Goal: Information Seeking & Learning: Find specific fact

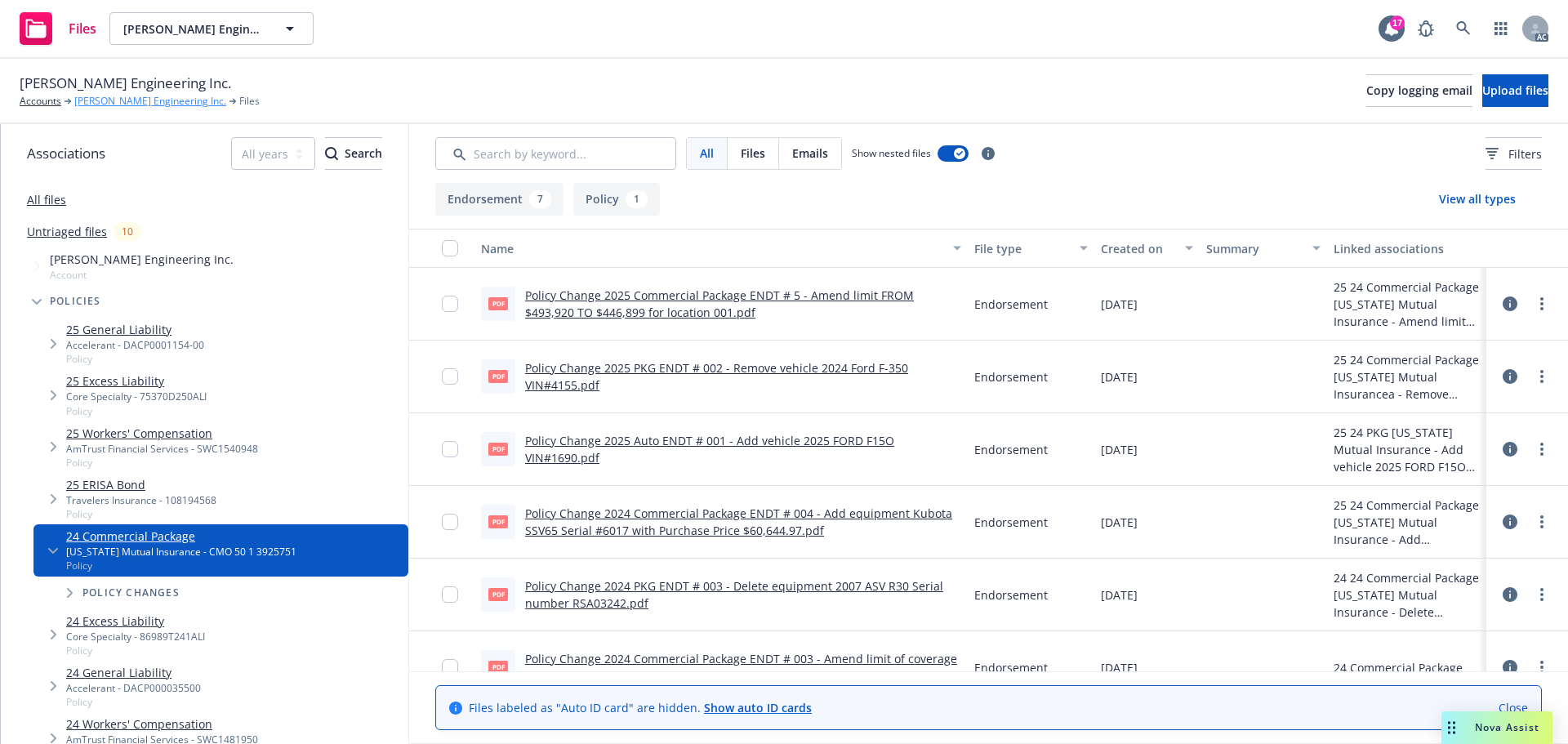
click at [150, 107] on link "[PERSON_NAME] Engineering Inc." at bounding box center [150, 100] width 152 height 15
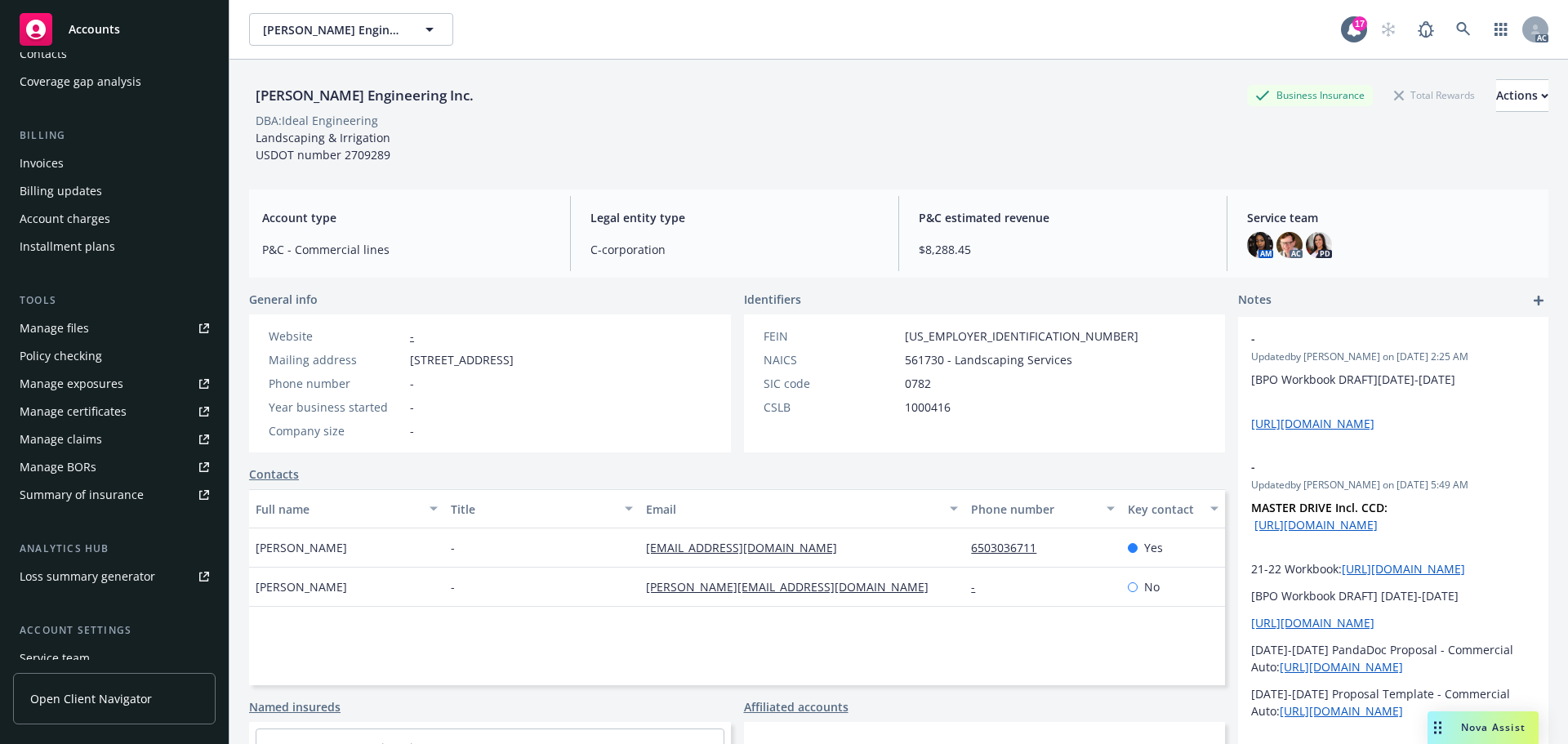
scroll to position [320, 0]
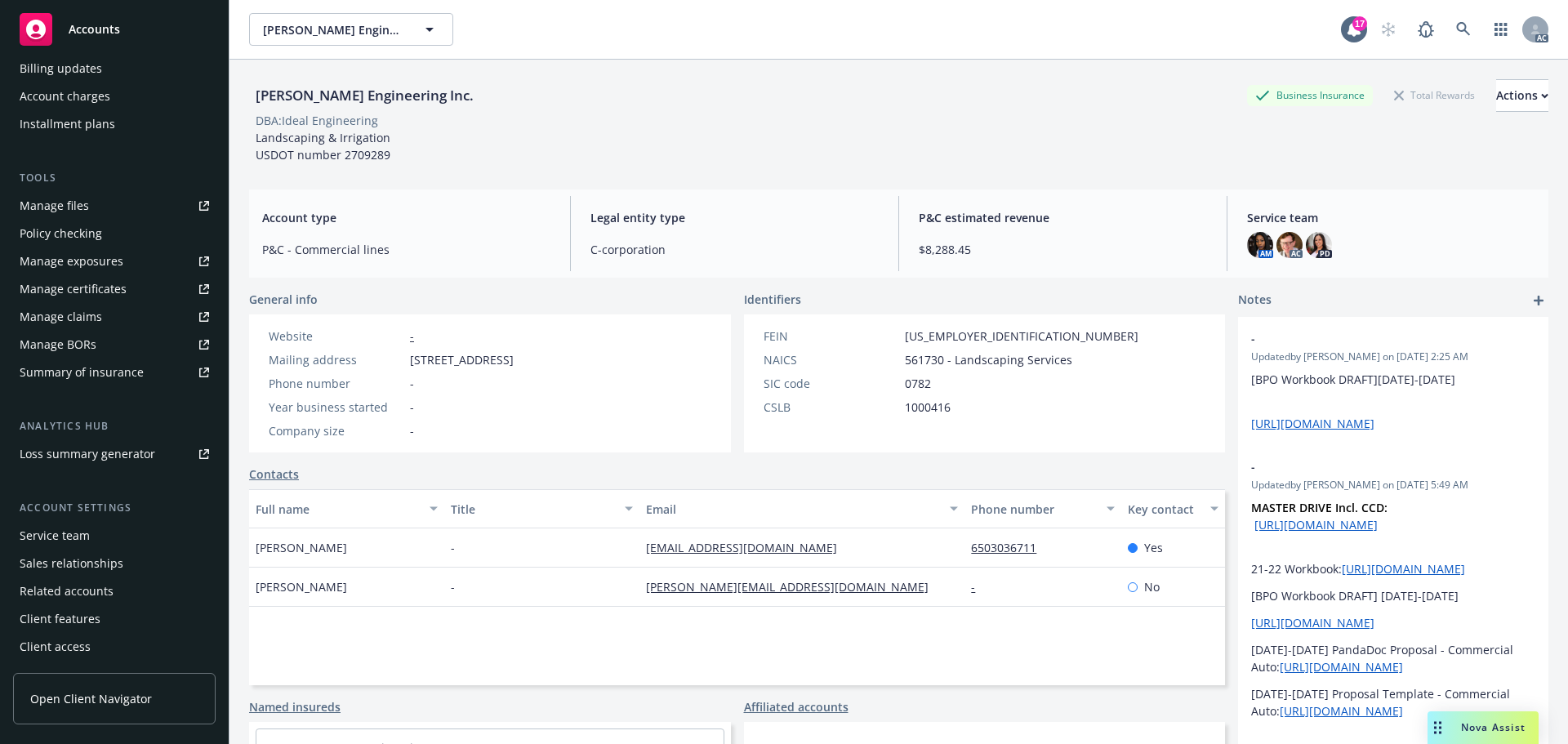
click at [39, 535] on div "Service team" at bounding box center [55, 535] width 70 height 26
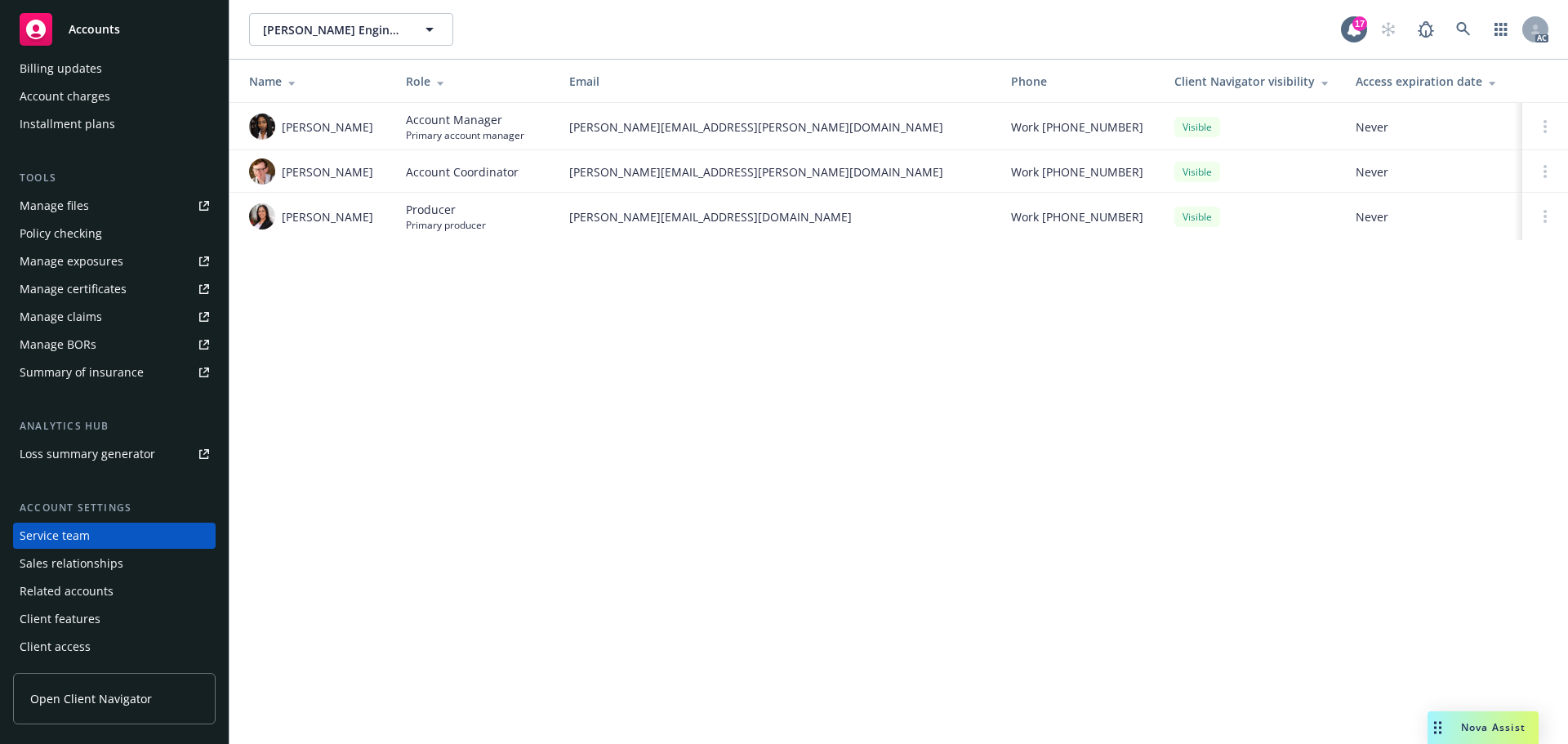
scroll to position [75, 0]
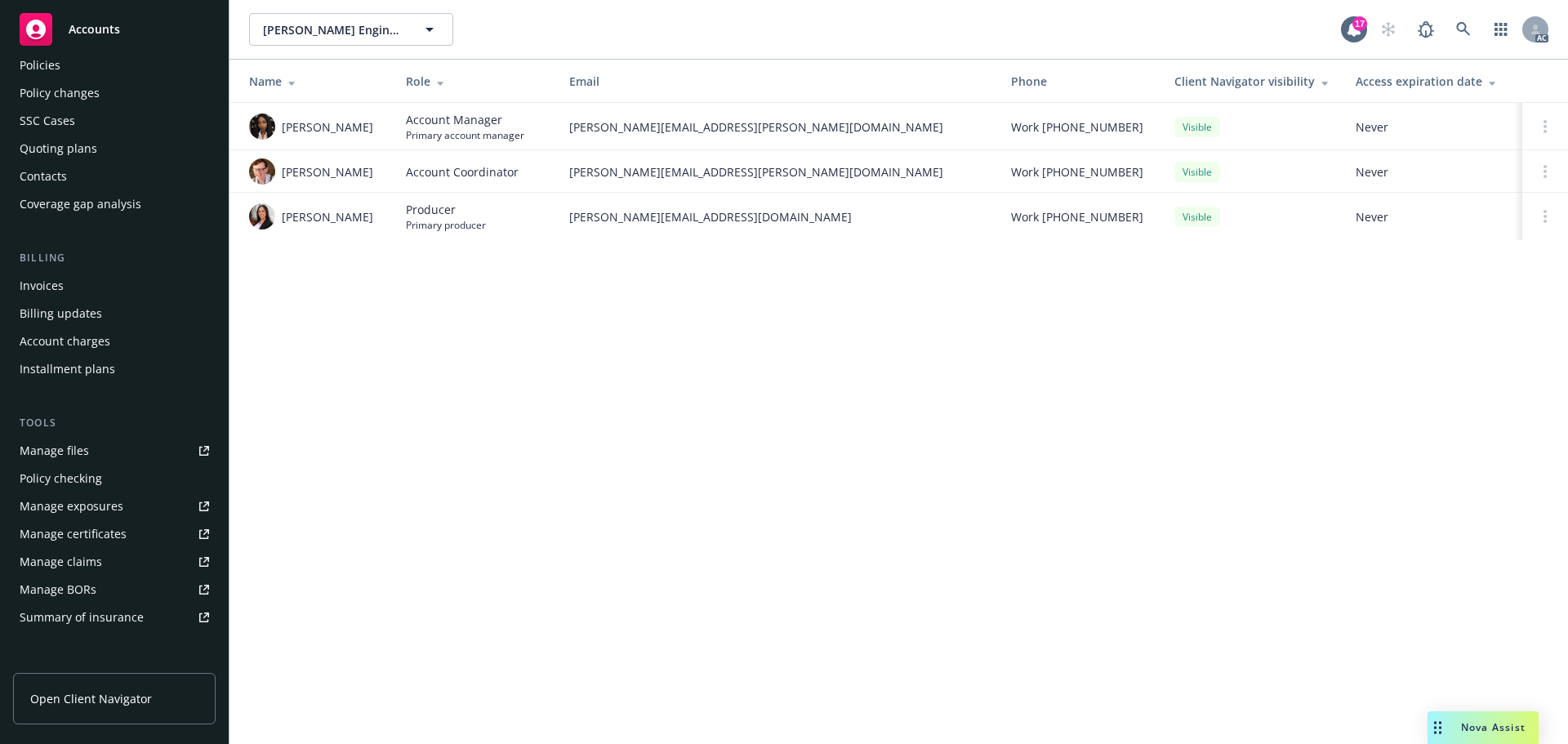
click at [73, 450] on div "Manage files" at bounding box center [54, 450] width 69 height 26
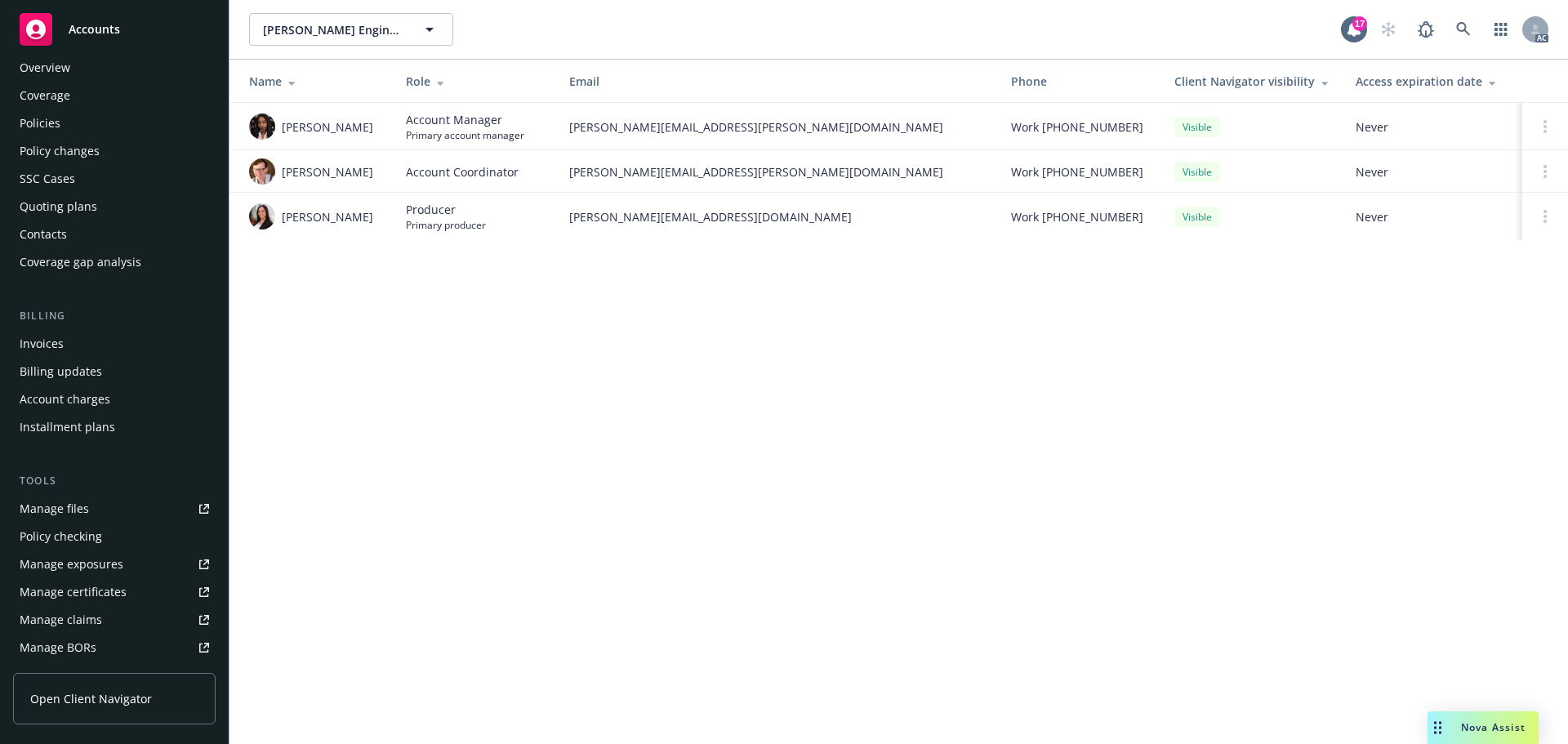
scroll to position [0, 0]
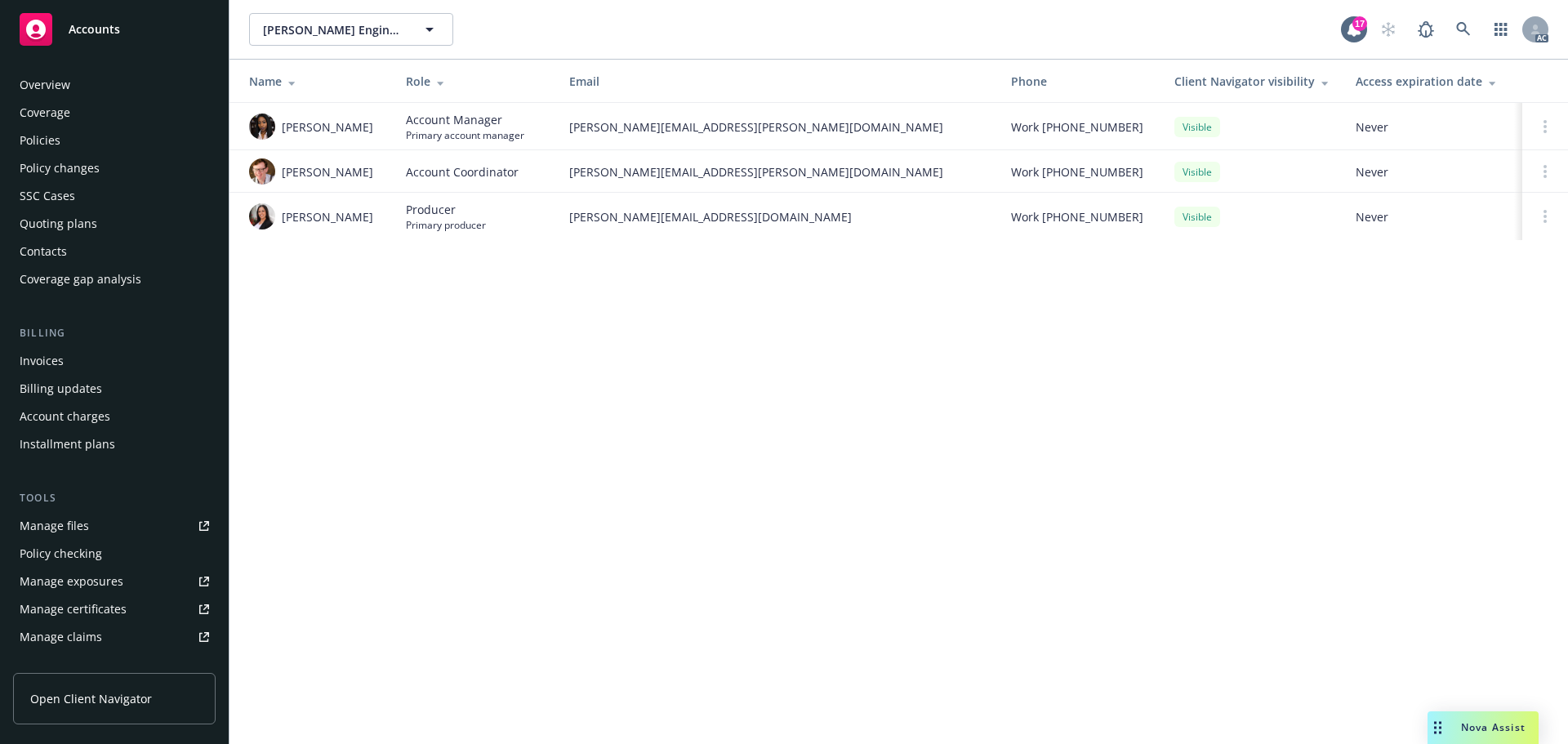
click at [108, 96] on div "Overview" at bounding box center [114, 85] width 189 height 26
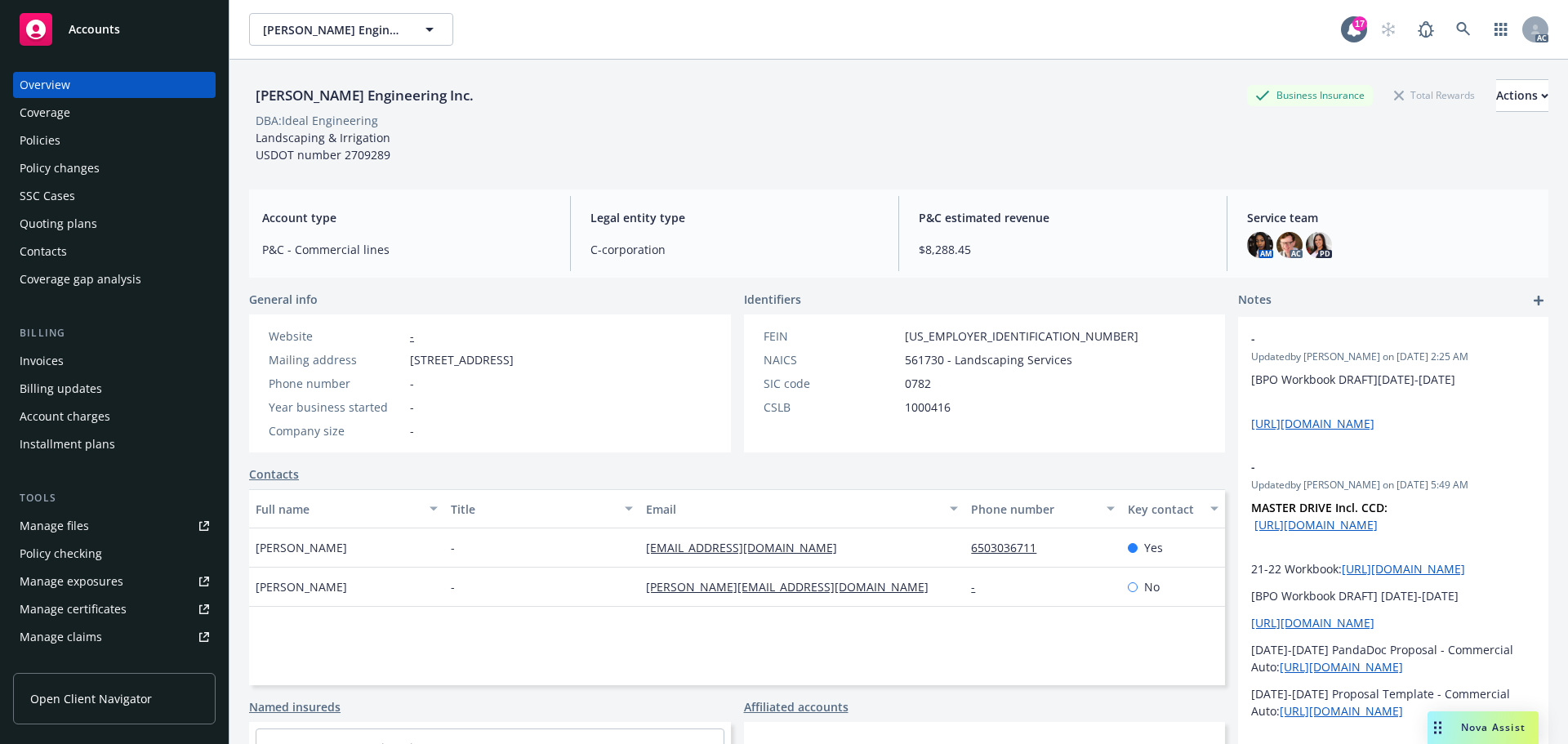
click at [100, 156] on div "Policy changes" at bounding box center [114, 168] width 189 height 26
click at [88, 146] on div "Policies" at bounding box center [114, 140] width 189 height 26
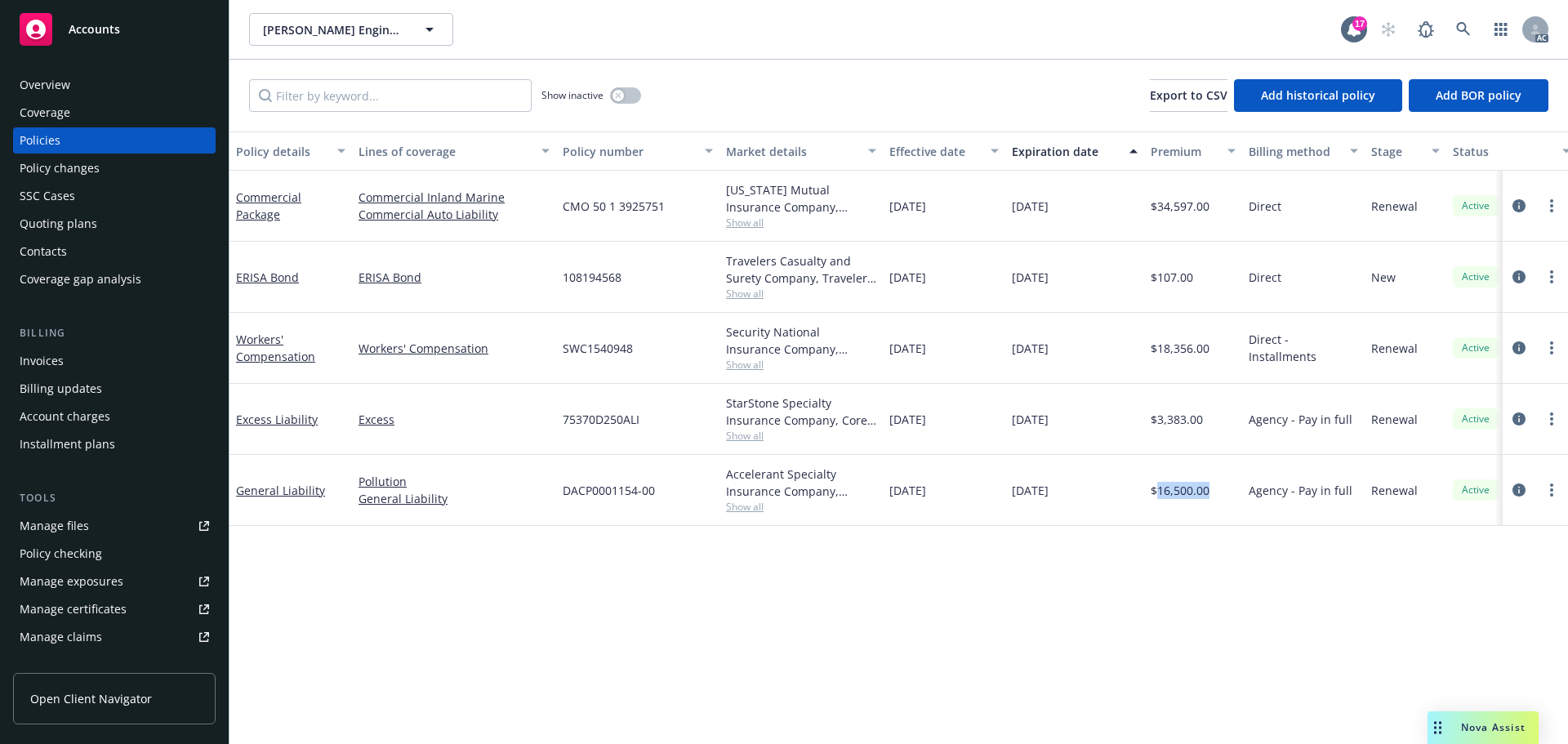
drag, startPoint x: 1207, startPoint y: 489, endPoint x: 1156, endPoint y: 494, distance: 51.2
click at [1156, 494] on span "$16,500.00" at bounding box center [1180, 490] width 59 height 18
copy span "16,500.00"
drag, startPoint x: 333, startPoint y: 489, endPoint x: 233, endPoint y: 494, distance: 100.1
click at [233, 494] on div "General Liability" at bounding box center [291, 489] width 123 height 71
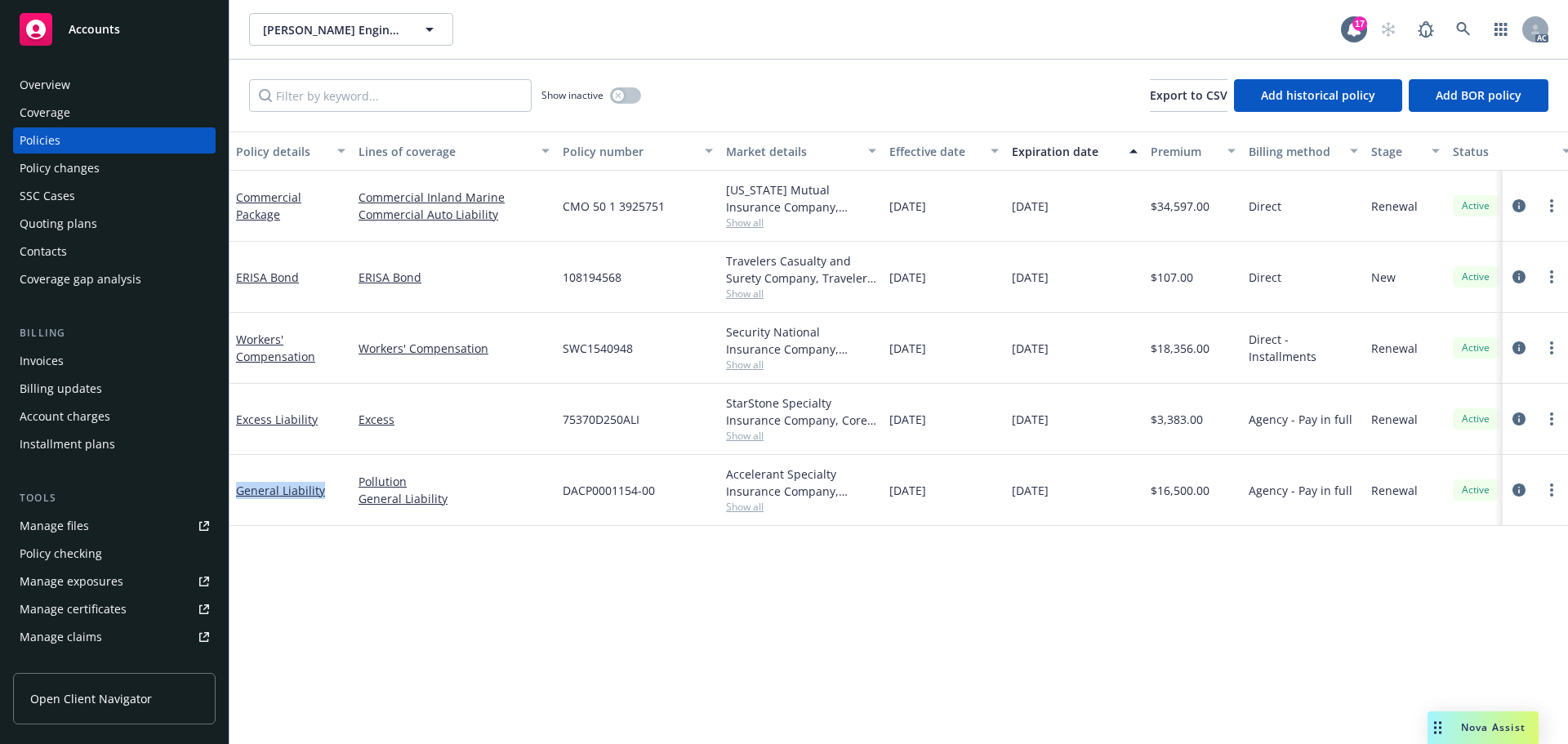
copy link "General Liability"
click at [624, 99] on button "button" at bounding box center [625, 96] width 31 height 17
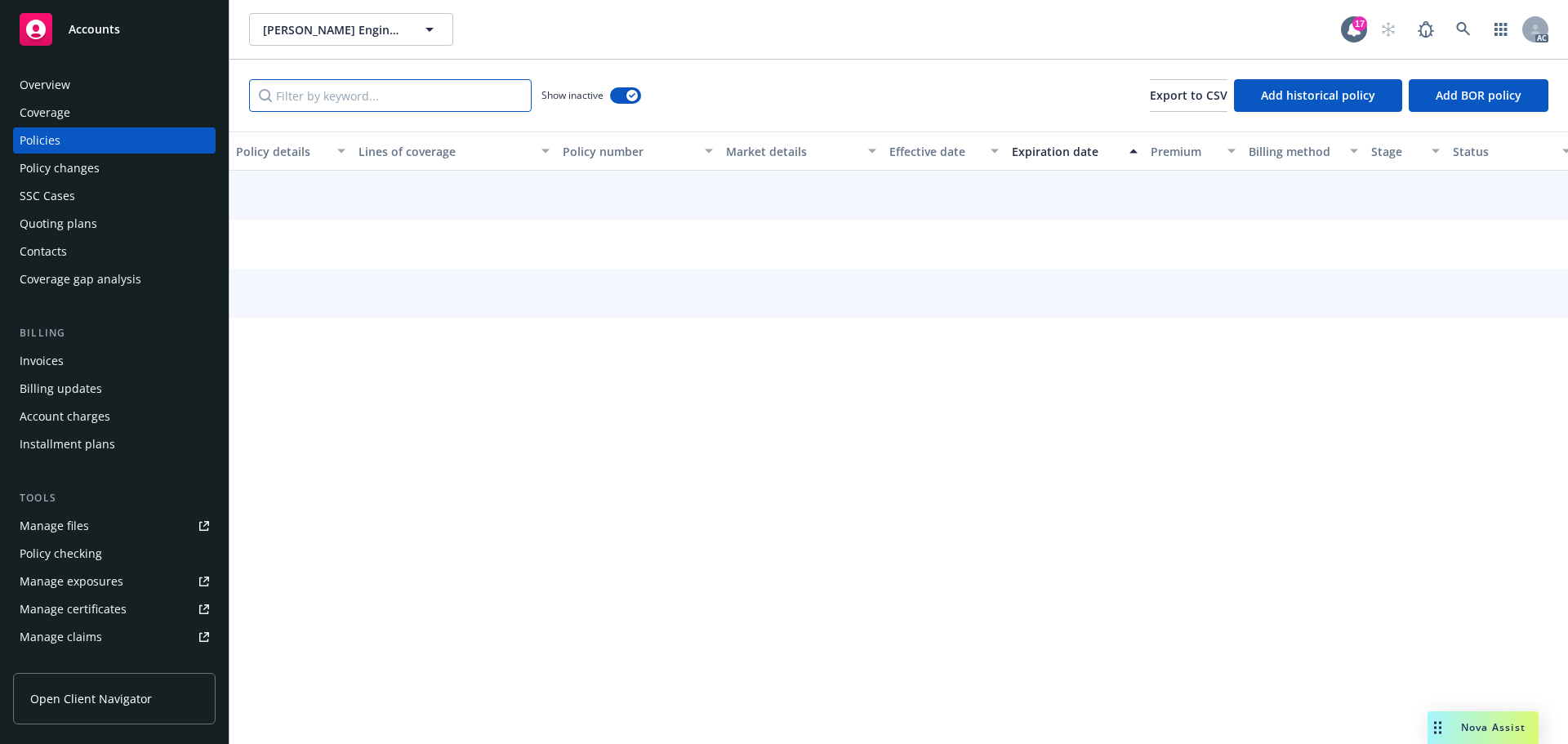
click at [488, 89] on input "Filter by keyword..." at bounding box center [390, 95] width 283 height 32
paste input "General Liability"
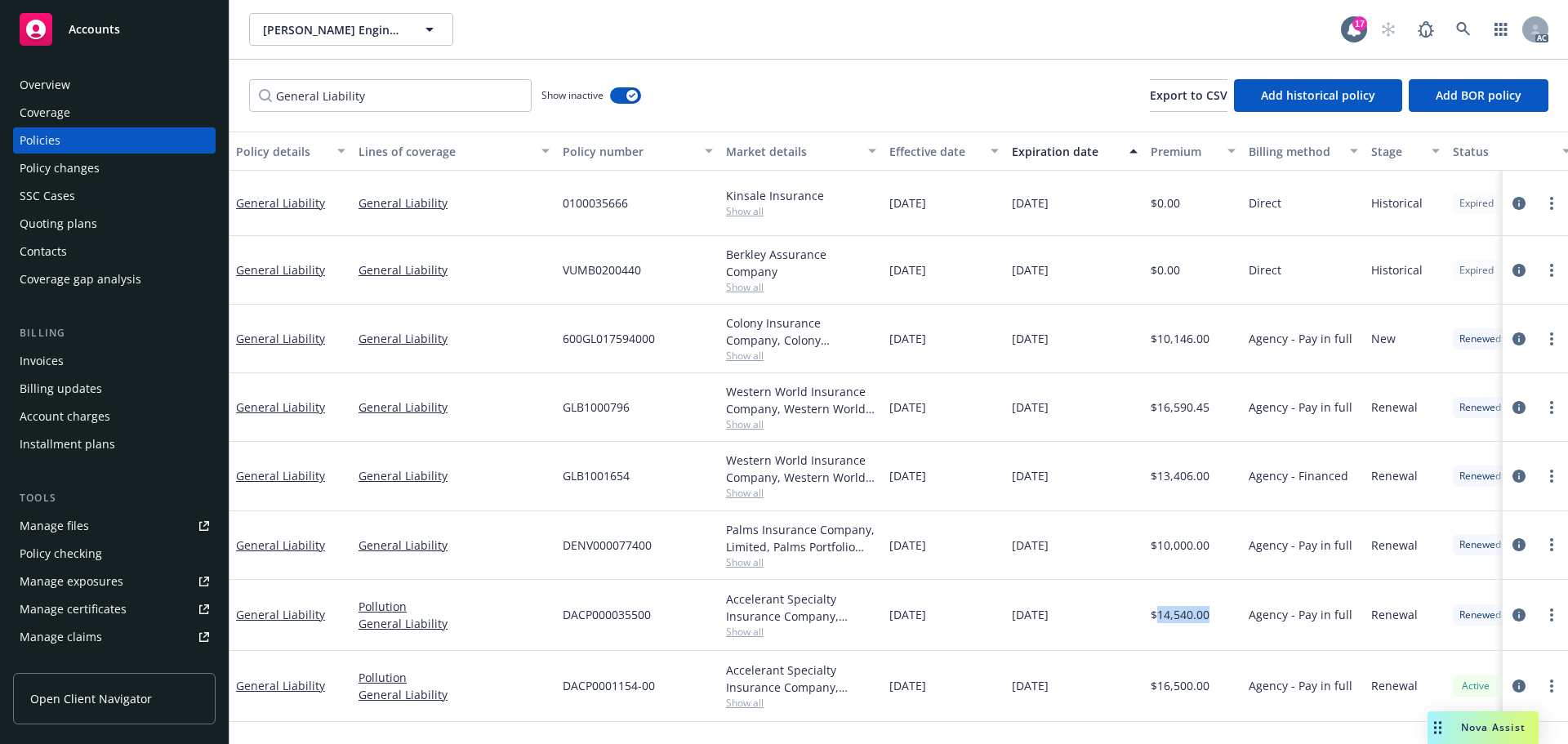
drag, startPoint x: 1211, startPoint y: 614, endPoint x: 1159, endPoint y: 618, distance: 52.2
click at [1159, 618] on div "$14,540.00" at bounding box center [1193, 614] width 98 height 71
copy span "14,540.00"
drag, startPoint x: 1227, startPoint y: 544, endPoint x: 1155, endPoint y: 551, distance: 72.3
click at [1155, 551] on div "$10,000.00" at bounding box center [1193, 545] width 98 height 68
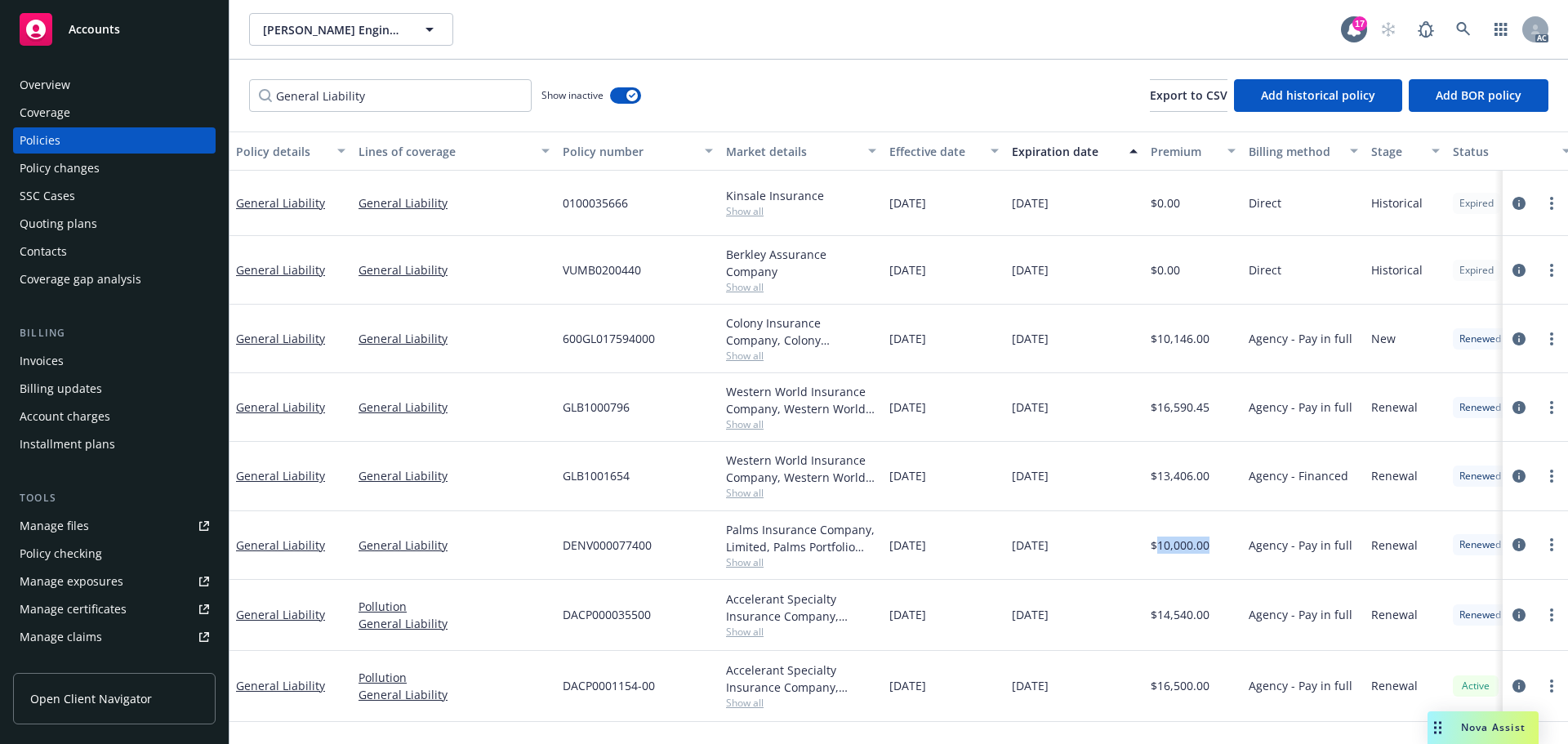
copy span "10,000.00"
drag, startPoint x: 1217, startPoint y: 475, endPoint x: 1156, endPoint y: 479, distance: 61.1
click at [1156, 479] on div "$13,406.00" at bounding box center [1193, 476] width 98 height 68
copy span "13,406.00"
drag, startPoint x: 1225, startPoint y: 414, endPoint x: 1221, endPoint y: 400, distance: 14.6
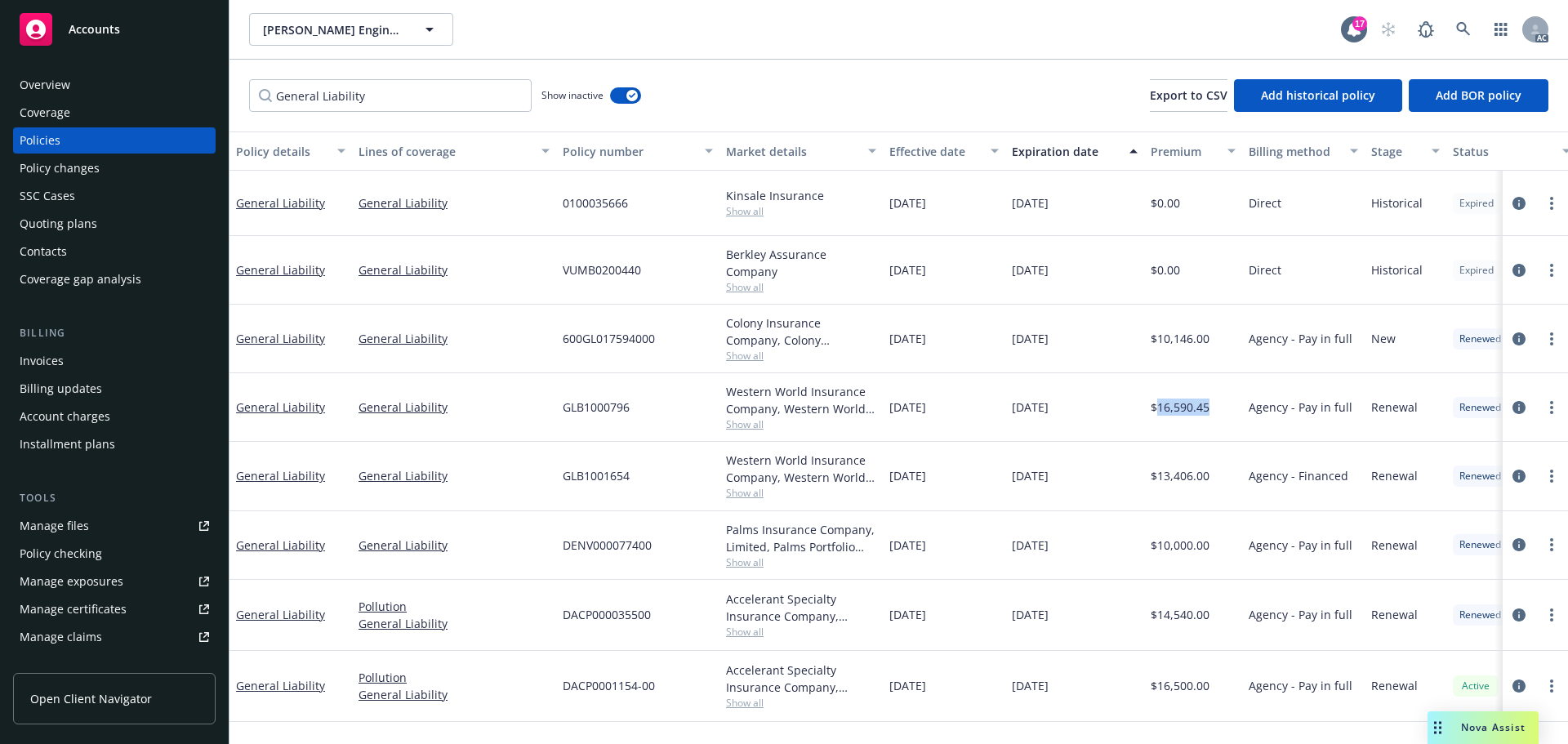
click at [1160, 412] on div "$16,590.45" at bounding box center [1193, 408] width 98 height 68
copy span "16,590.45"
drag, startPoint x: 1219, startPoint y: 339, endPoint x: 1160, endPoint y: 337, distance: 59.0
click at [1160, 337] on div "$10,146.00" at bounding box center [1193, 338] width 98 height 68
copy span "10,146.00"
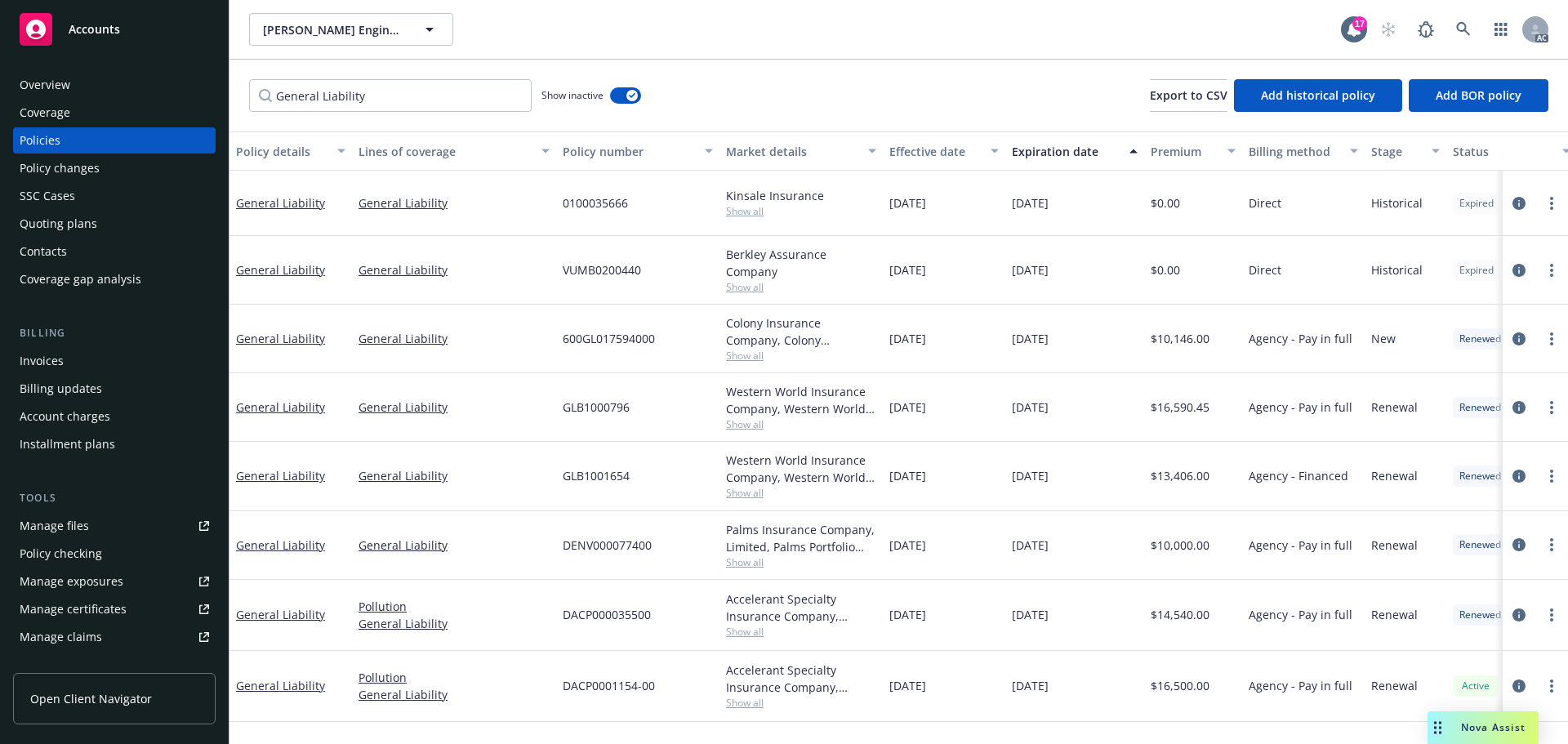
click at [906, 652] on div "06/11/2025" at bounding box center [944, 685] width 123 height 71
click at [1521, 615] on icon "circleInformation" at bounding box center [1518, 614] width 13 height 13
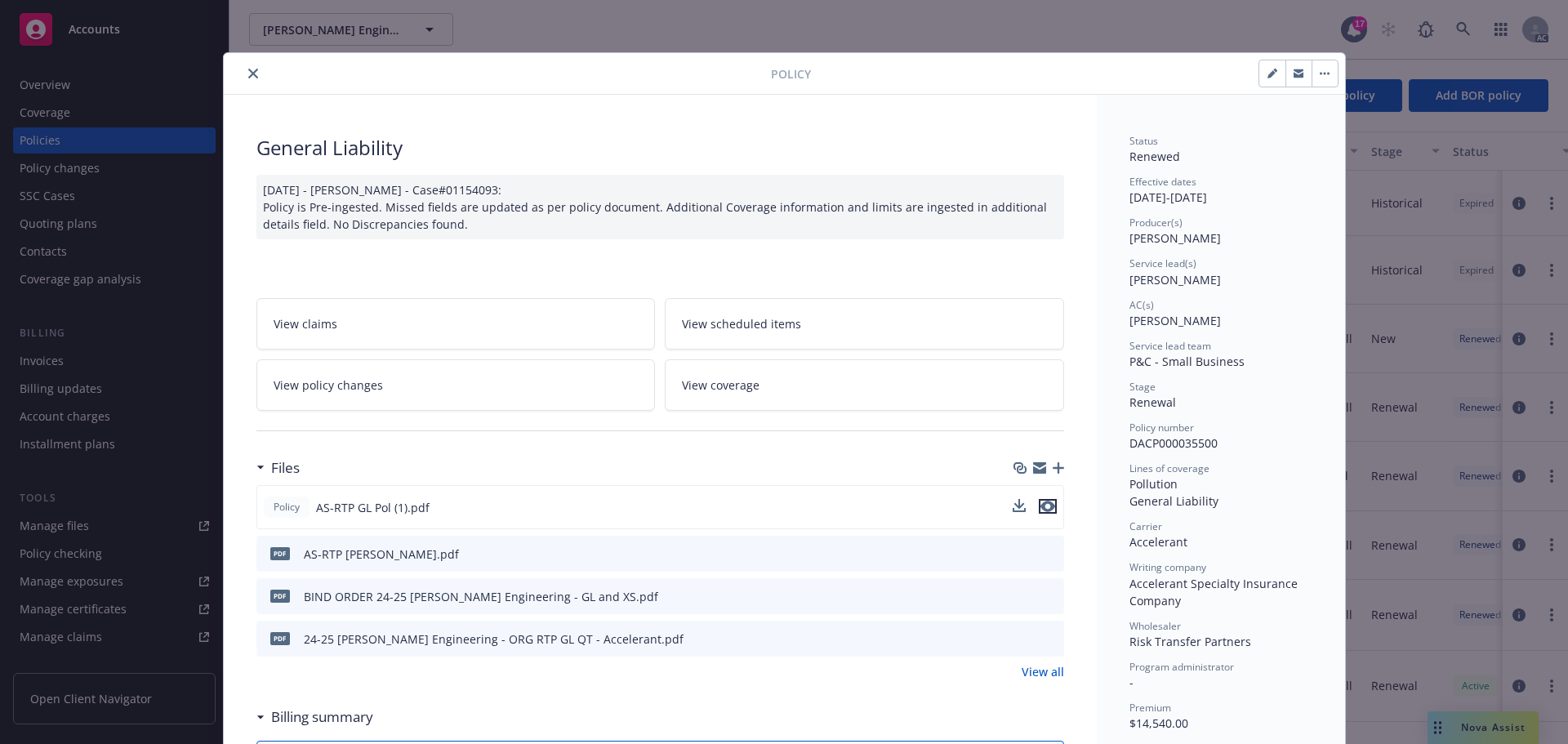
click at [1040, 503] on icon "preview file" at bounding box center [1047, 506] width 15 height 12
click at [249, 69] on icon "close" at bounding box center [254, 73] width 10 height 10
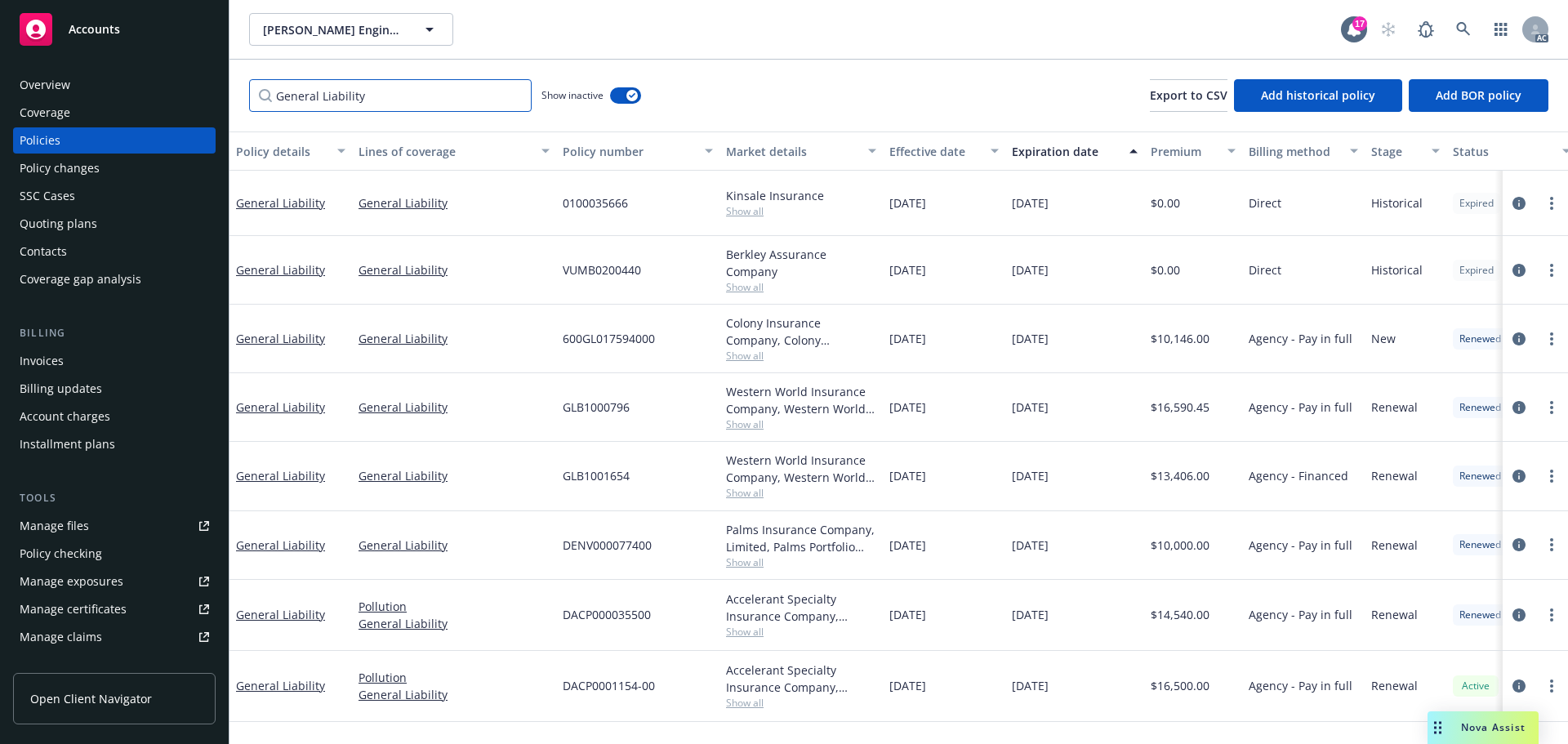
drag, startPoint x: 375, startPoint y: 114, endPoint x: 244, endPoint y: 118, distance: 131.1
click at [244, 118] on div "General Liability Show inactive Export to CSV Add historical policy Add BOR pol…" at bounding box center [898, 96] width 1338 height 72
paste input "Auto"
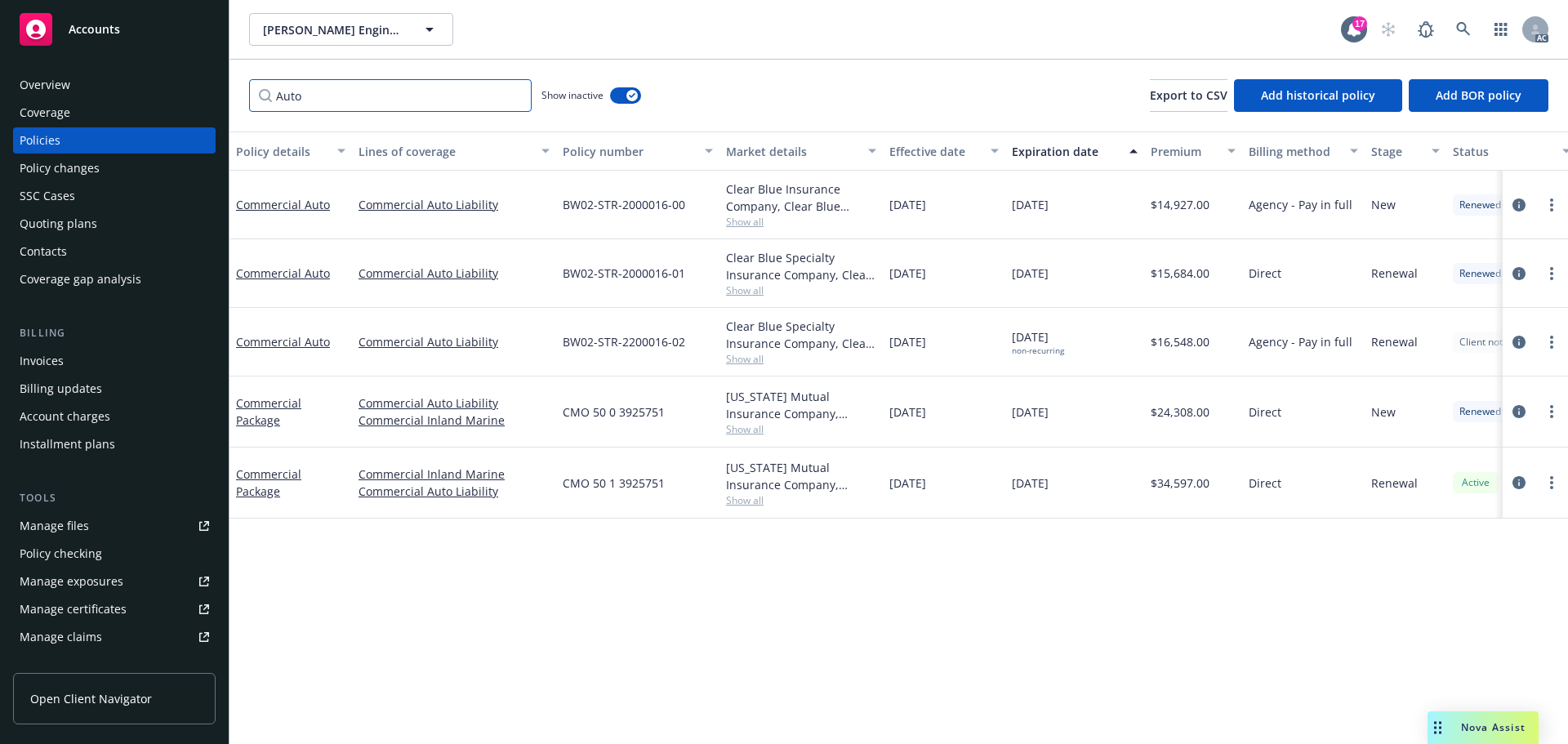
type input "Auto"
drag, startPoint x: 1197, startPoint y: 491, endPoint x: 1156, endPoint y: 495, distance: 41.2
click at [1156, 495] on div "$34,597.00" at bounding box center [1193, 483] width 98 height 71
click at [1519, 408] on icon "circleInformation" at bounding box center [1518, 411] width 13 height 13
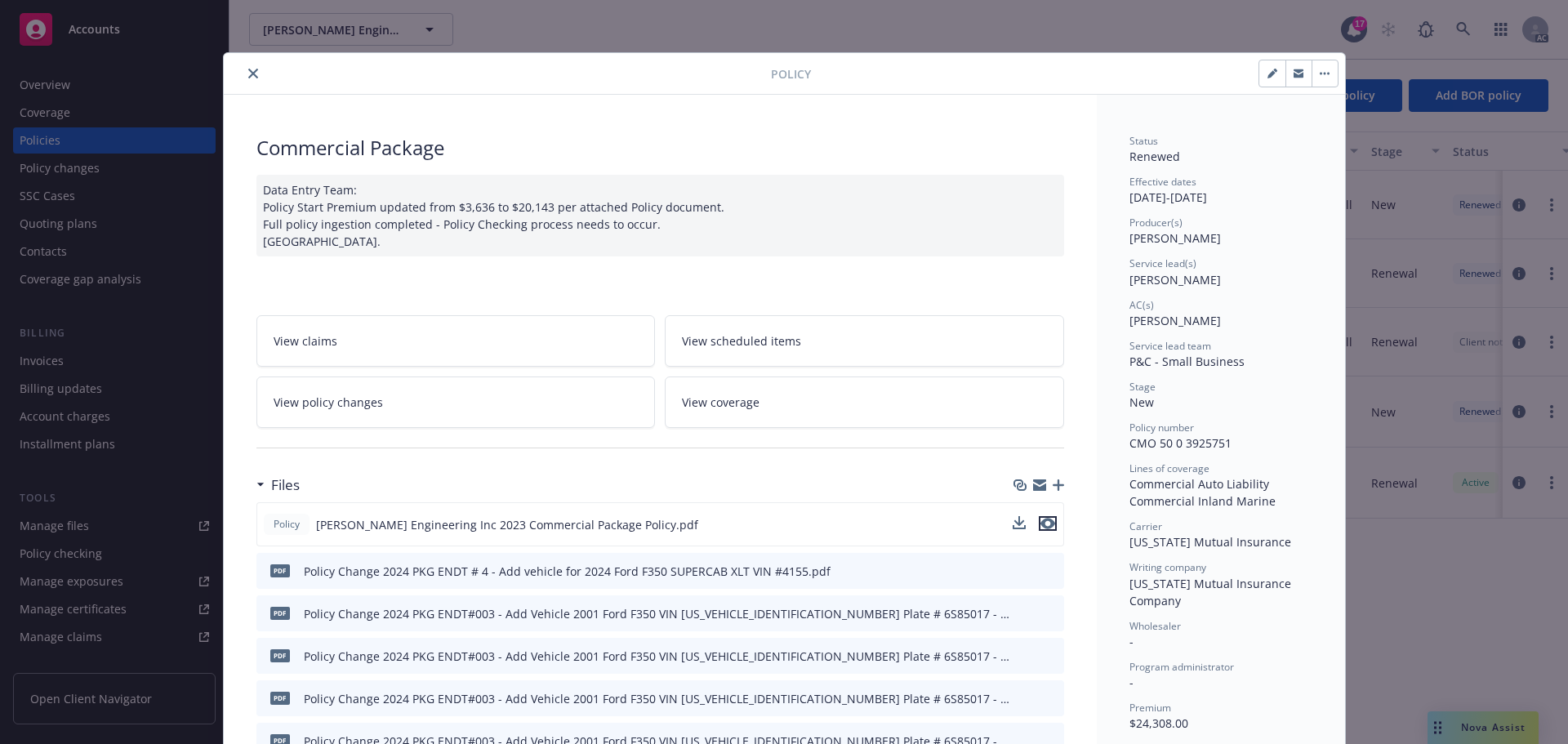
click at [1040, 525] on icon "preview file" at bounding box center [1047, 524] width 15 height 12
click at [249, 70] on icon "close" at bounding box center [254, 73] width 10 height 10
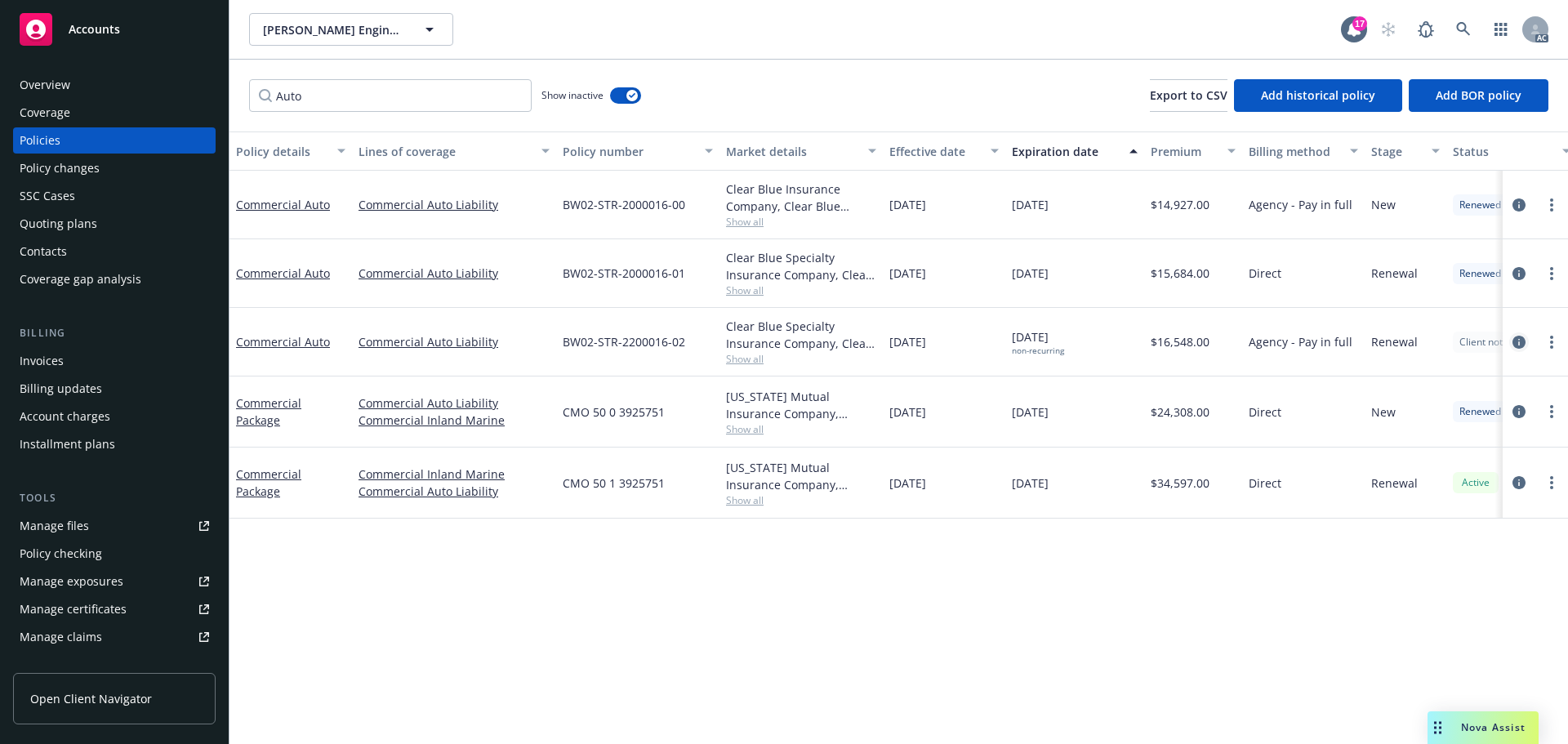
click at [1517, 340] on icon "circleInformation" at bounding box center [1518, 341] width 13 height 13
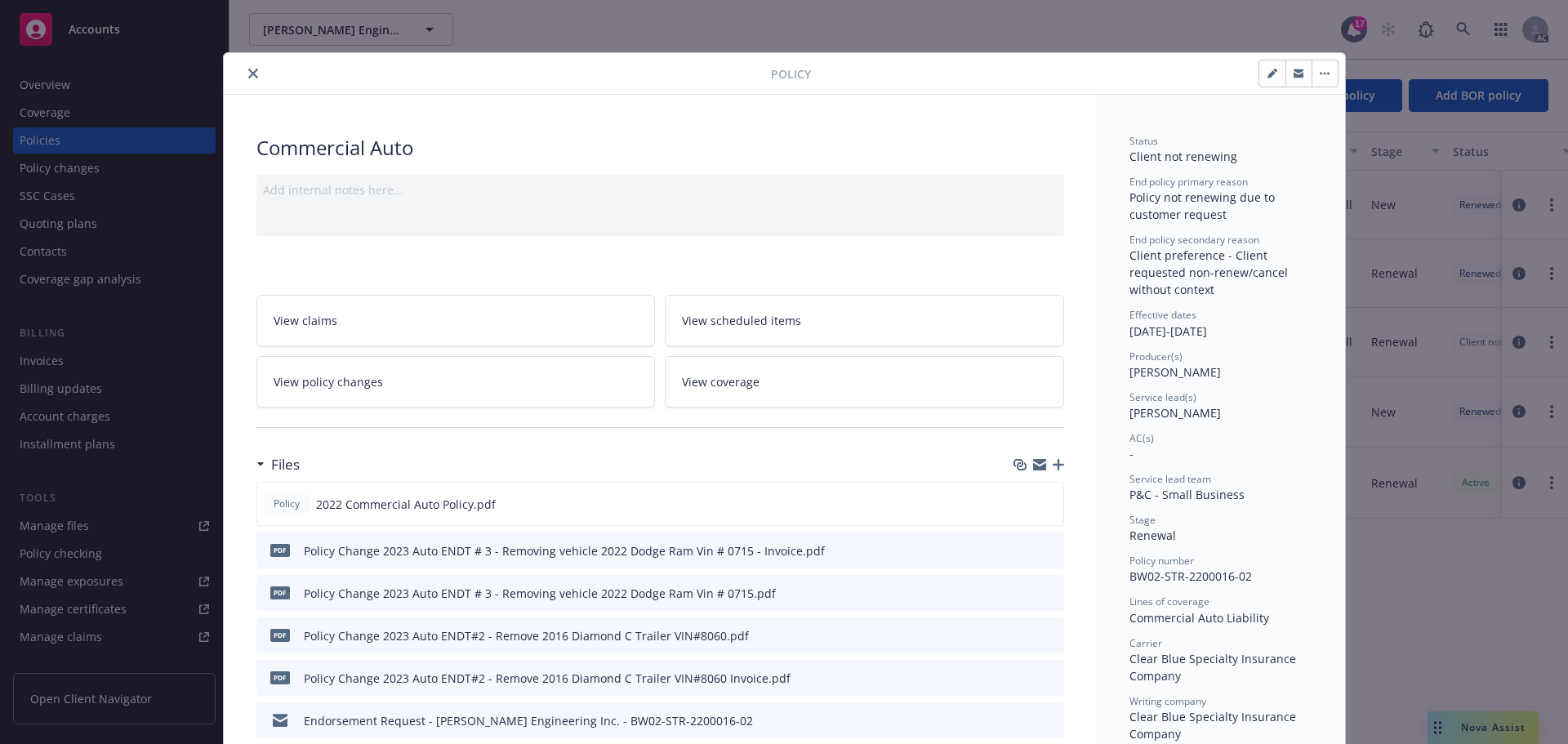
click at [247, 65] on button "close" at bounding box center [254, 73] width 20 height 20
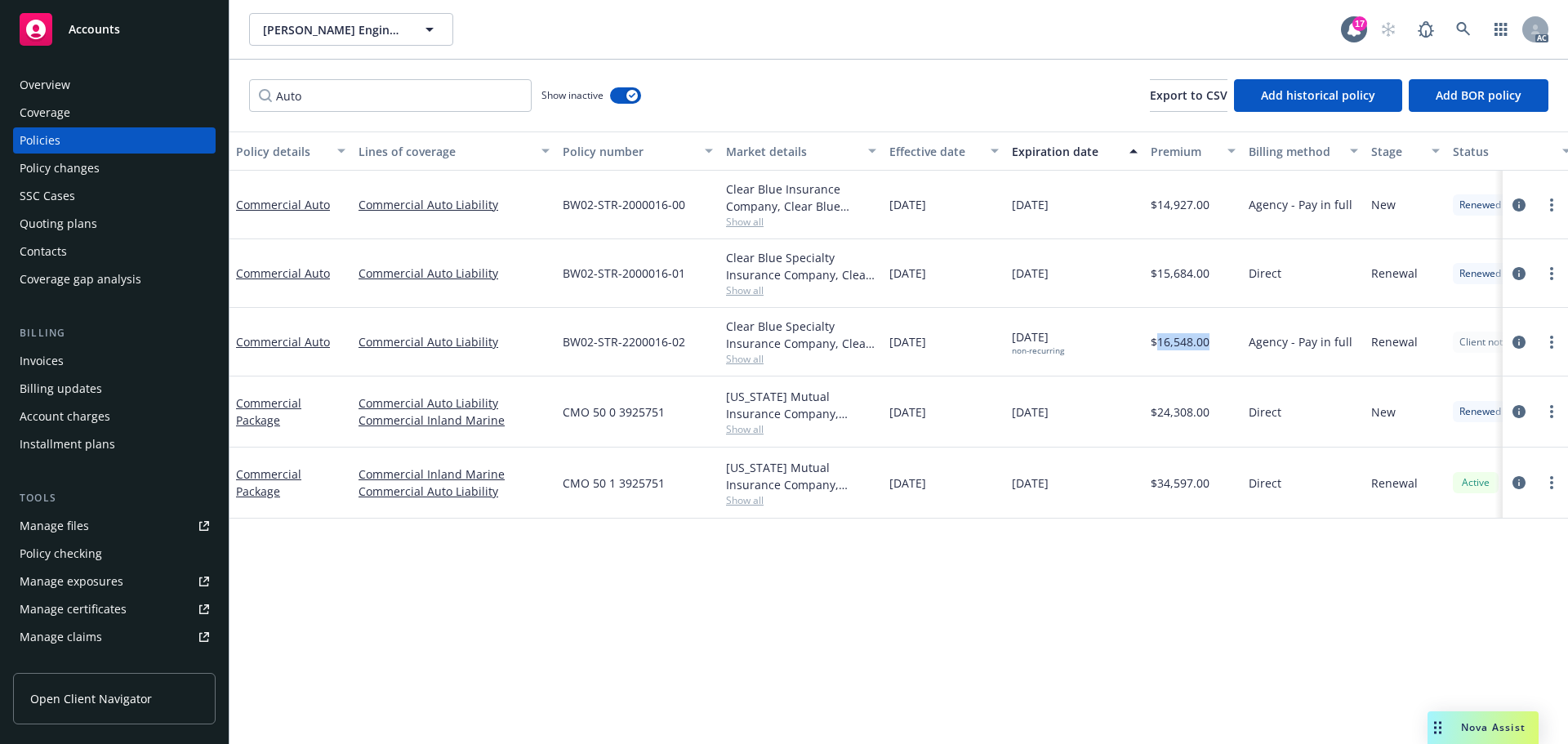
drag, startPoint x: 1222, startPoint y: 340, endPoint x: 1160, endPoint y: 343, distance: 62.1
click at [1160, 343] on div "$16,548.00" at bounding box center [1193, 342] width 98 height 68
copy span "16,548.00"
drag, startPoint x: 1217, startPoint y: 280, endPoint x: 1157, endPoint y: 284, distance: 60.1
click at [1157, 284] on div "$15,684.00" at bounding box center [1193, 273] width 98 height 68
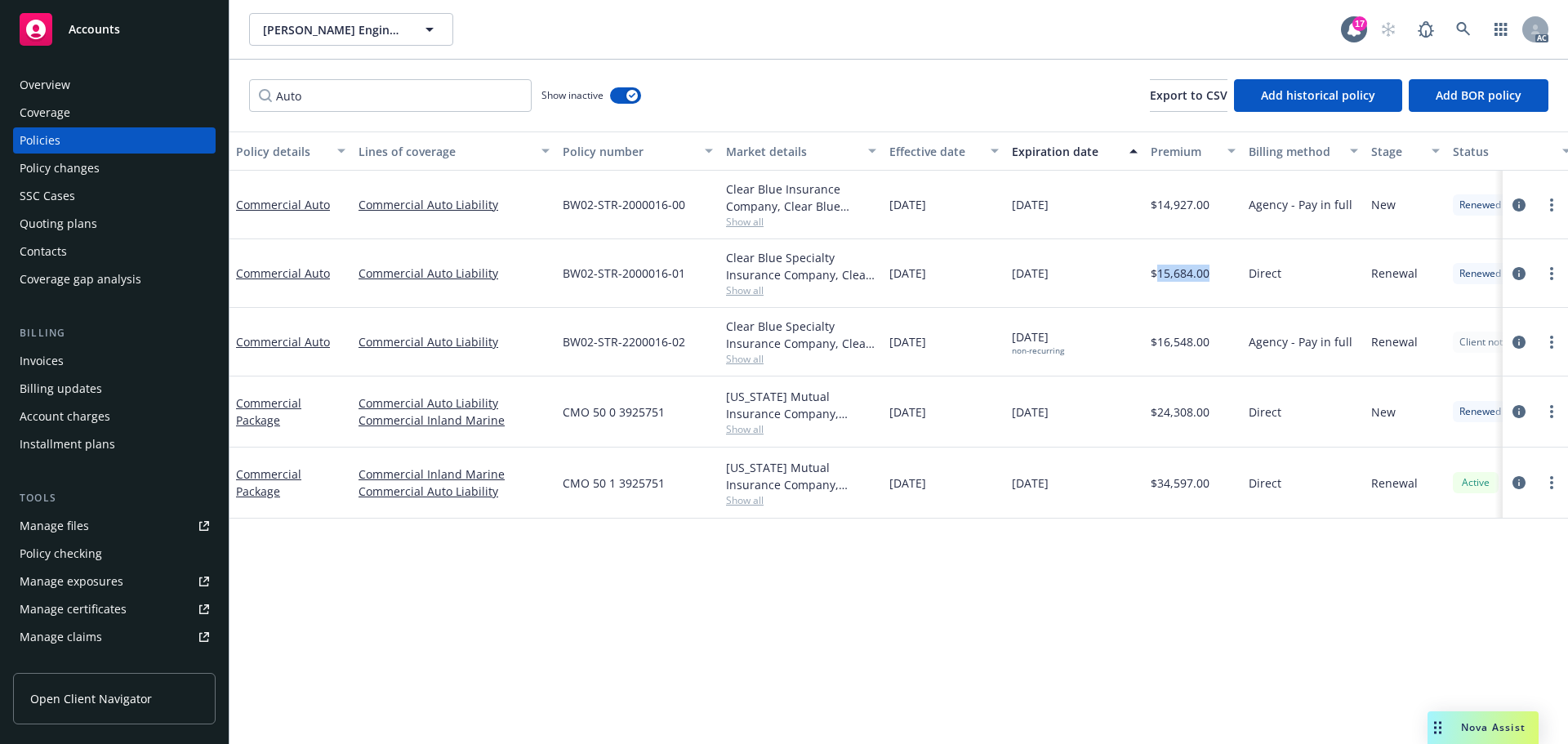
copy span "15,684.00"
drag, startPoint x: 1212, startPoint y: 210, endPoint x: 1160, endPoint y: 212, distance: 52.0
click at [1160, 212] on div "$14,927.00" at bounding box center [1193, 205] width 98 height 68
copy span "14,927.00"
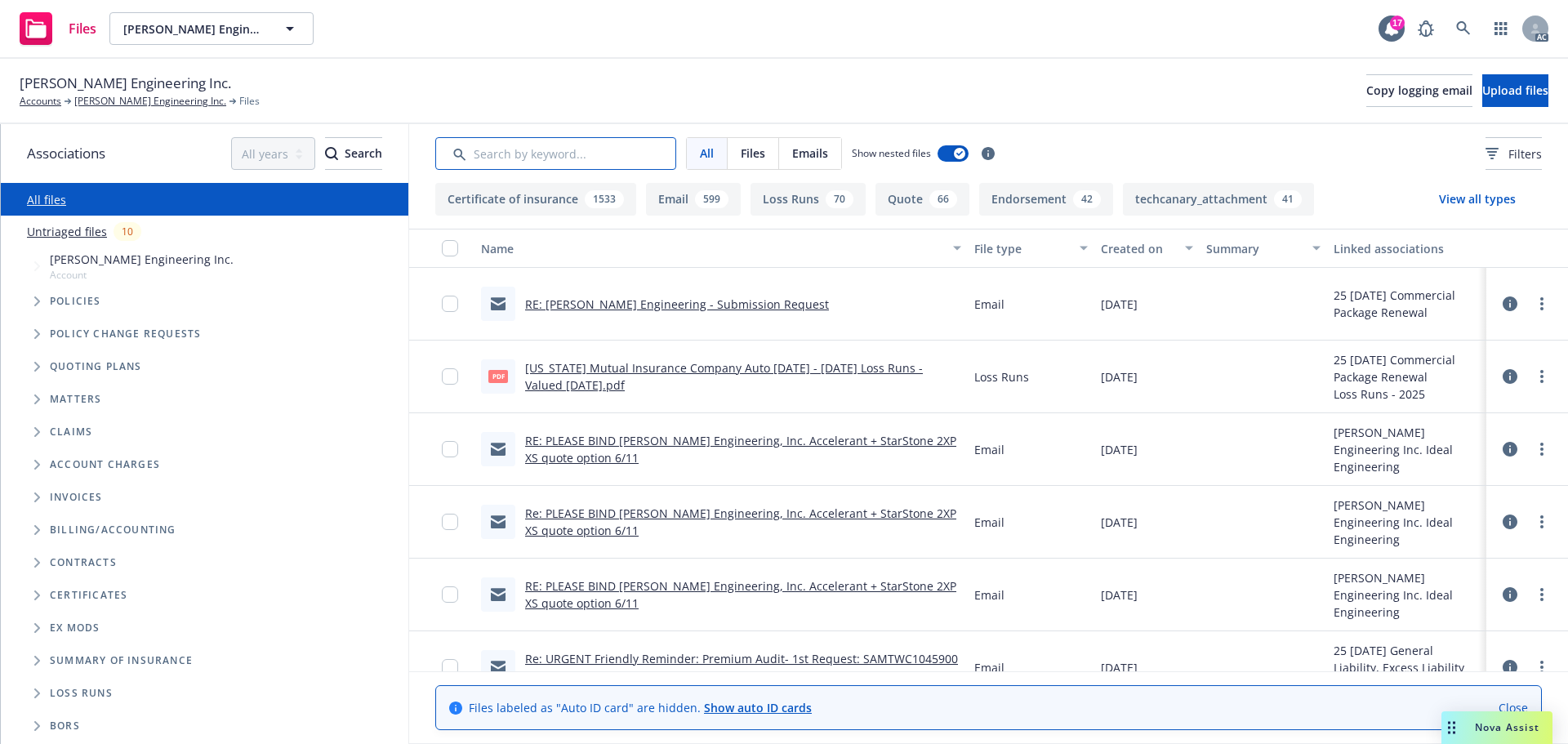
click at [589, 139] on input "Search by keyword..." at bounding box center [555, 153] width 241 height 32
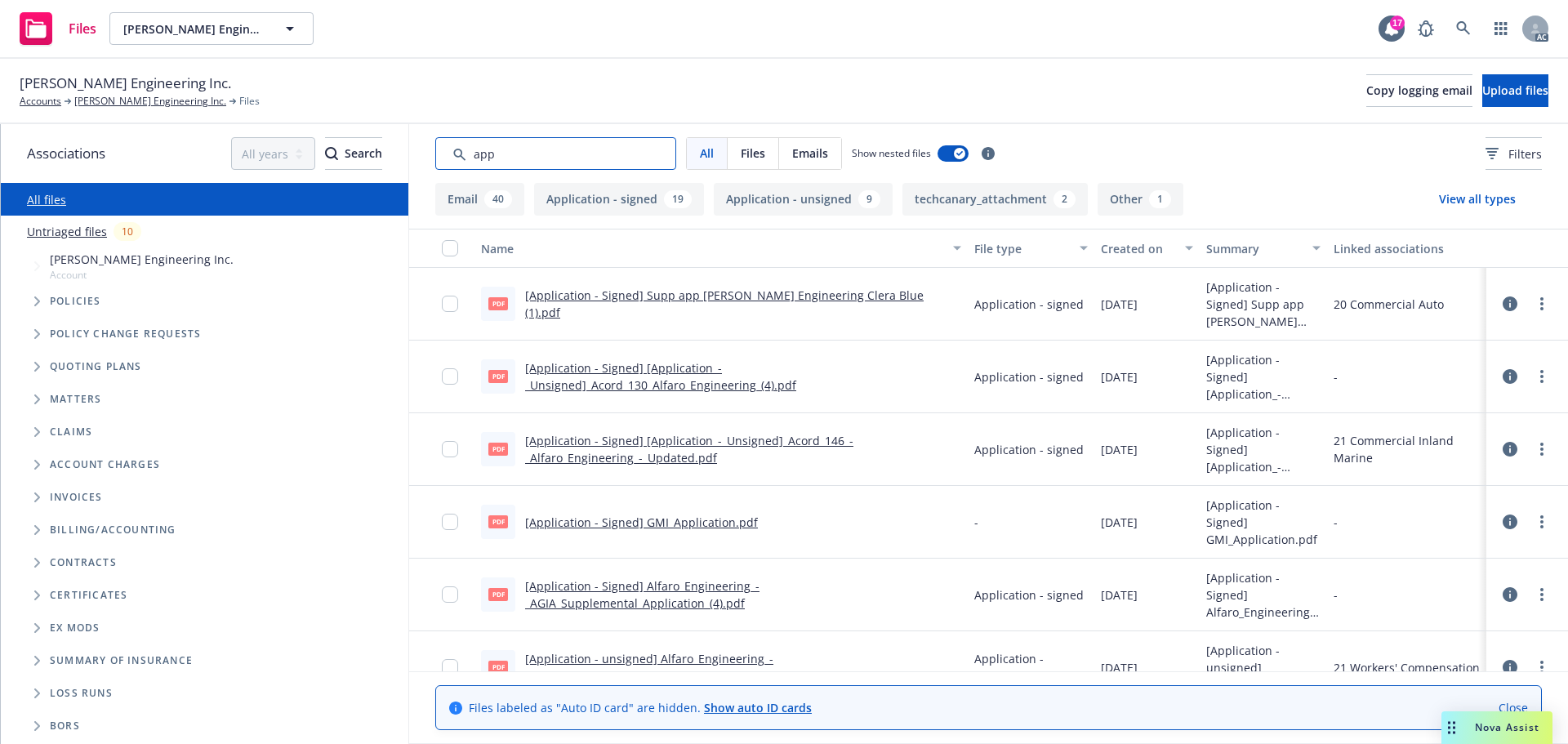
type input "app"
click at [1118, 263] on button "Created on" at bounding box center [1147, 248] width 105 height 39
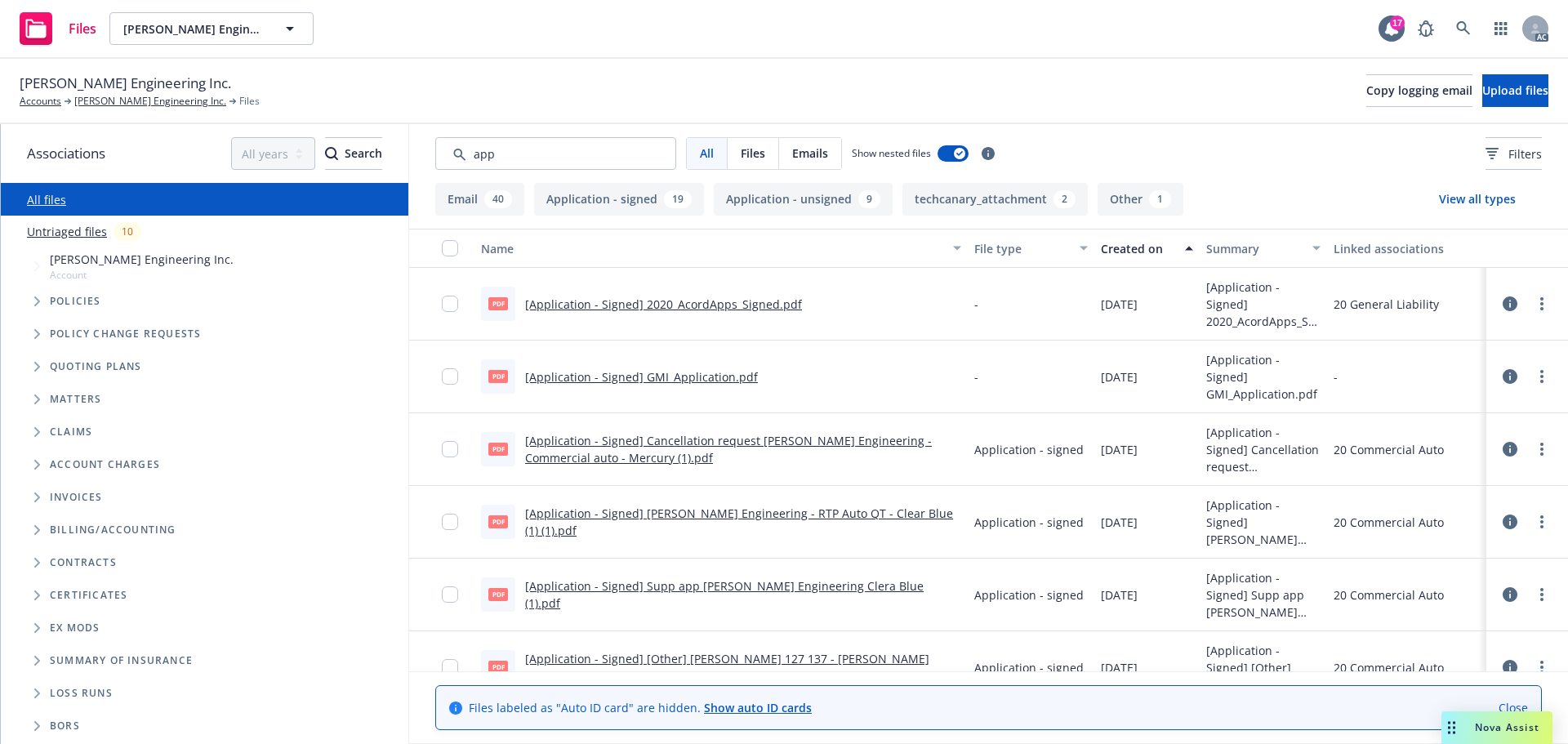
click at [1118, 263] on button "Created on" at bounding box center [1147, 248] width 105 height 39
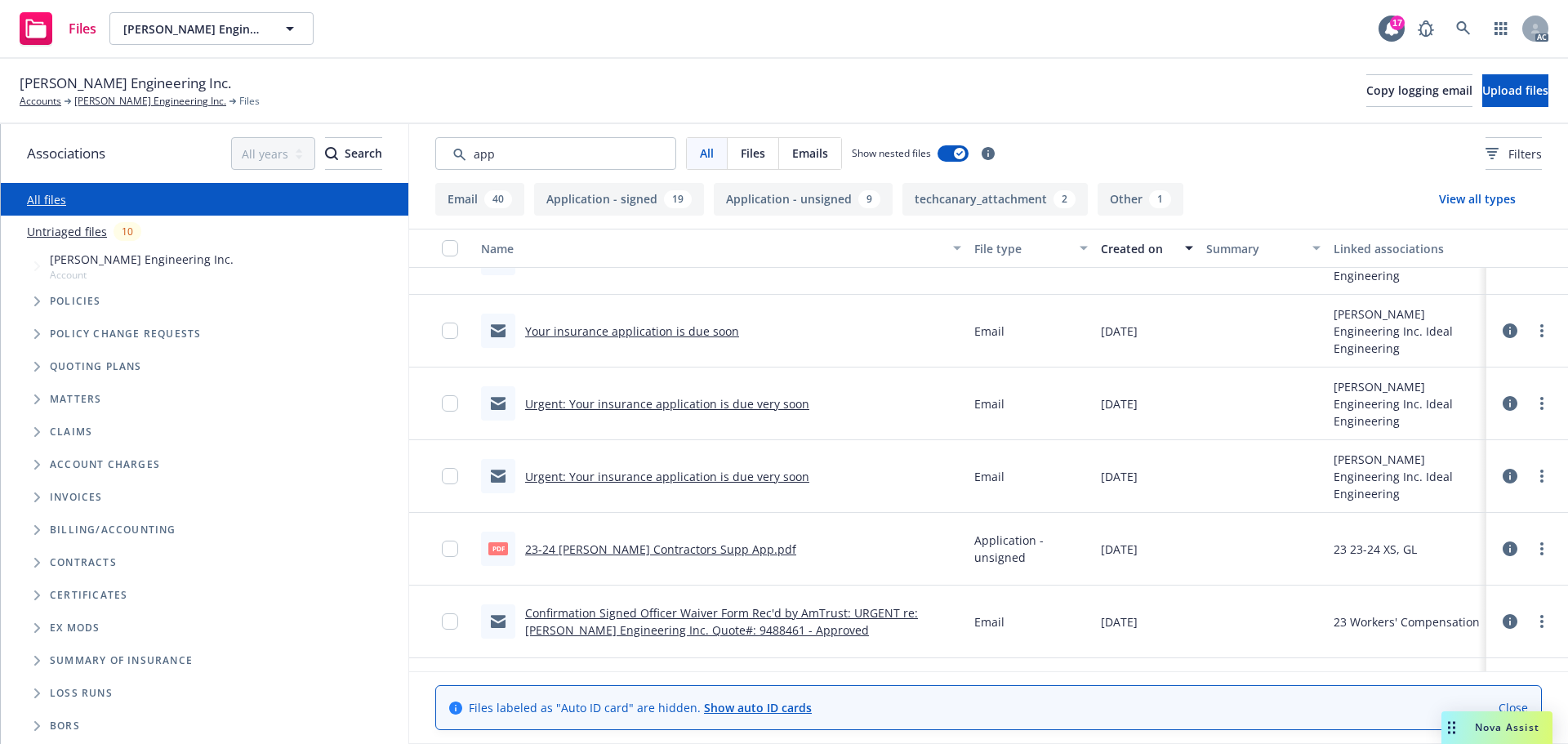
scroll to position [1143, 0]
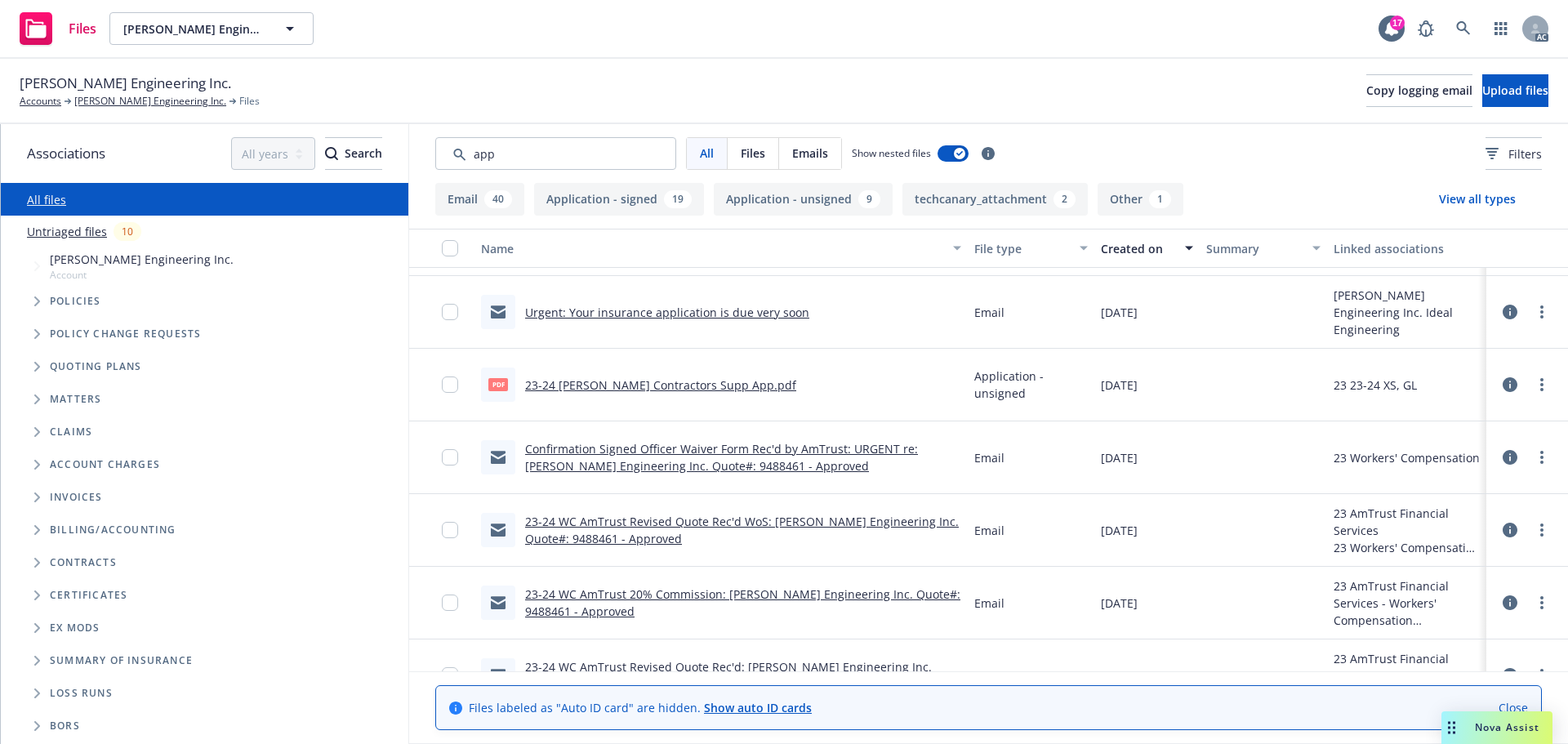
click at [1115, 137] on div "All Files Emails Show nested files Filters" at bounding box center [988, 153] width 1107 height 32
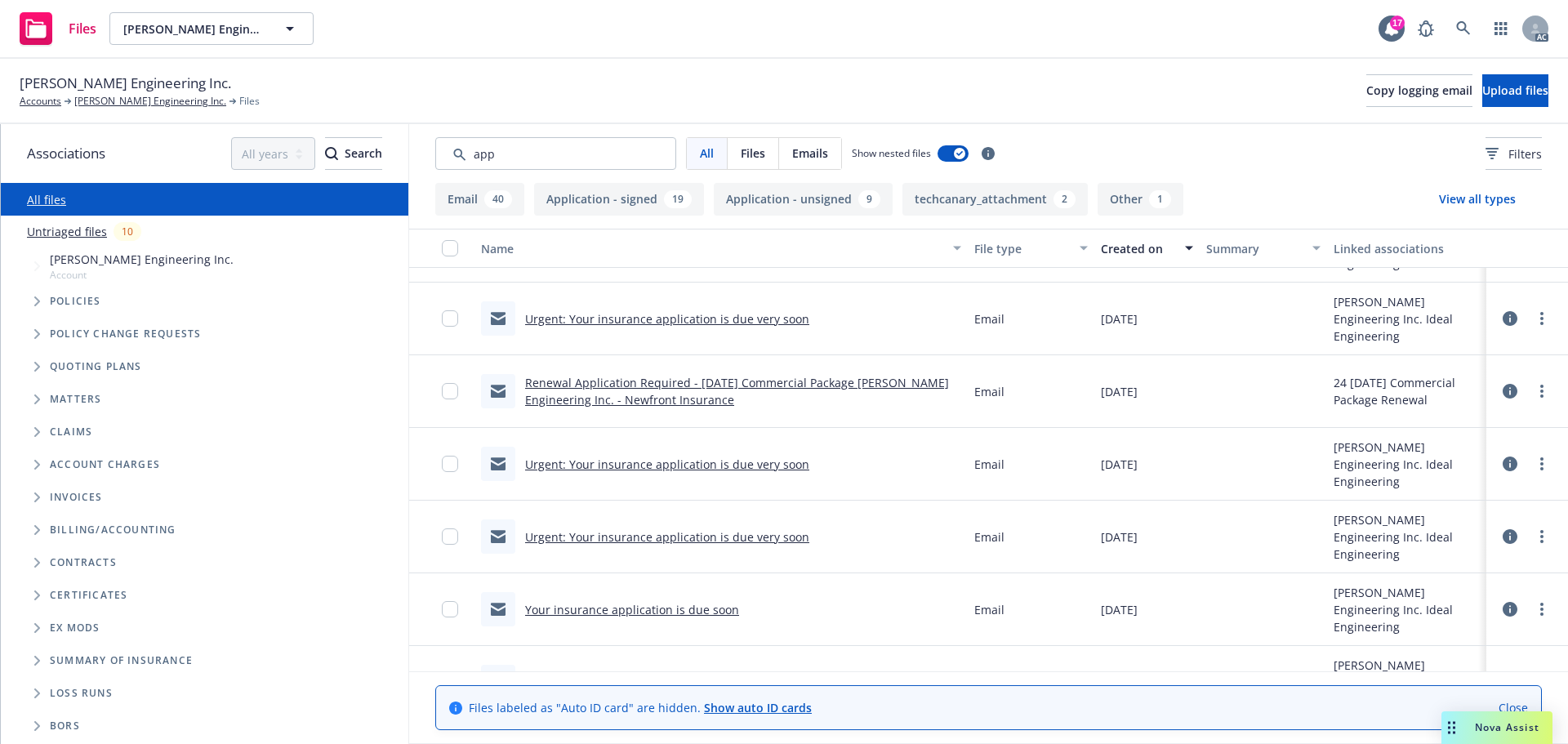
scroll to position [571, 0]
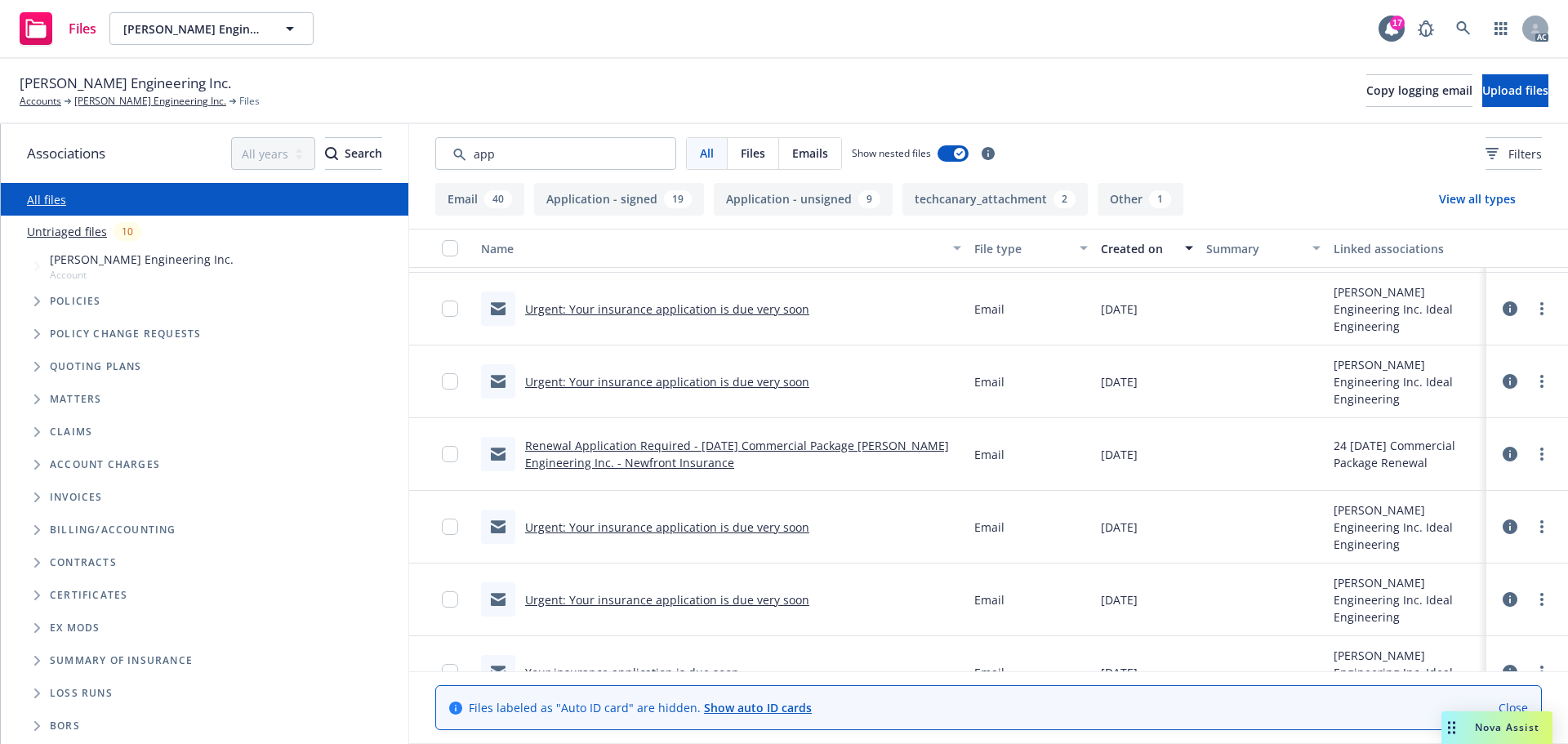
click at [1194, 158] on div "All Files Emails Show nested files Filters" at bounding box center [988, 153] width 1107 height 32
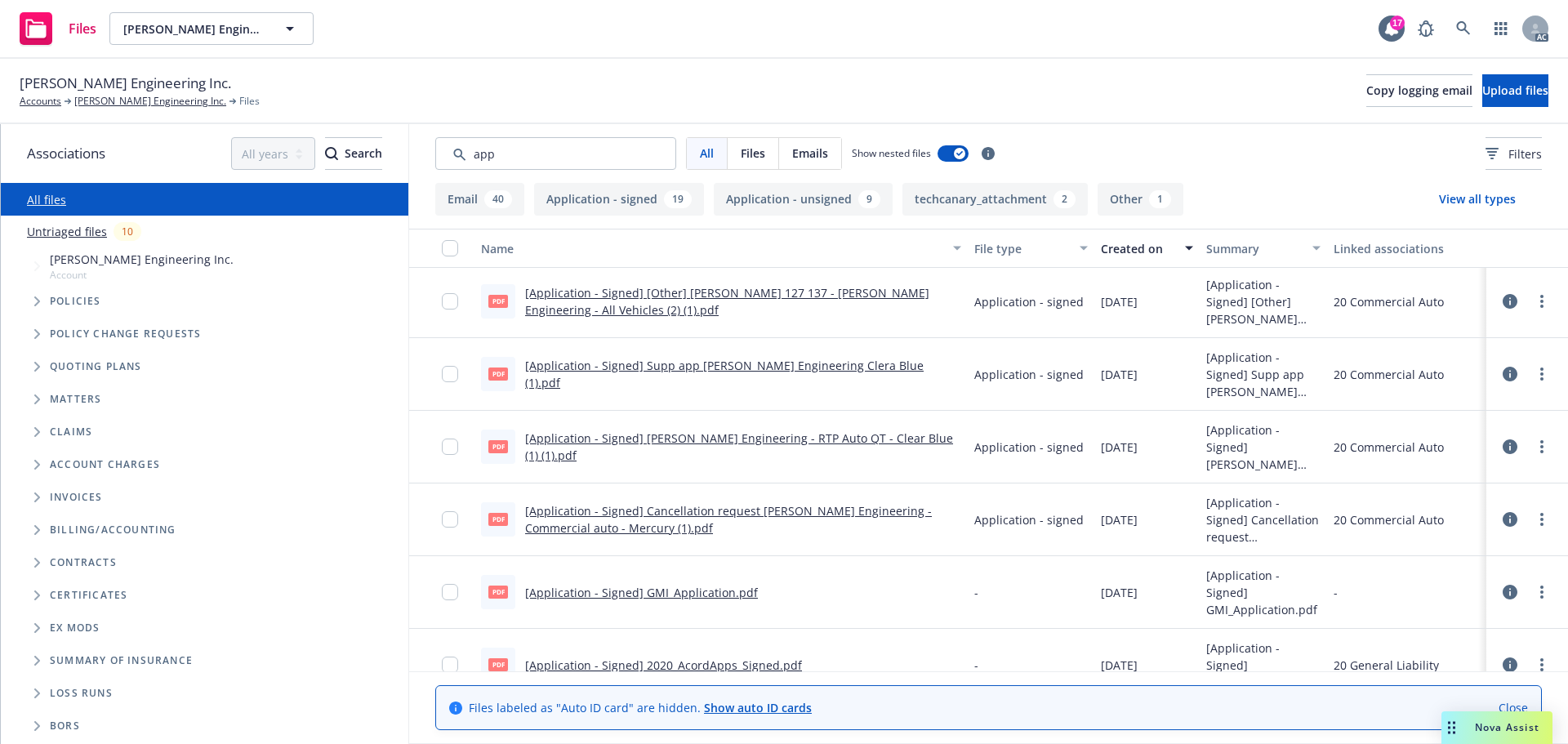
scroll to position [4847, 0]
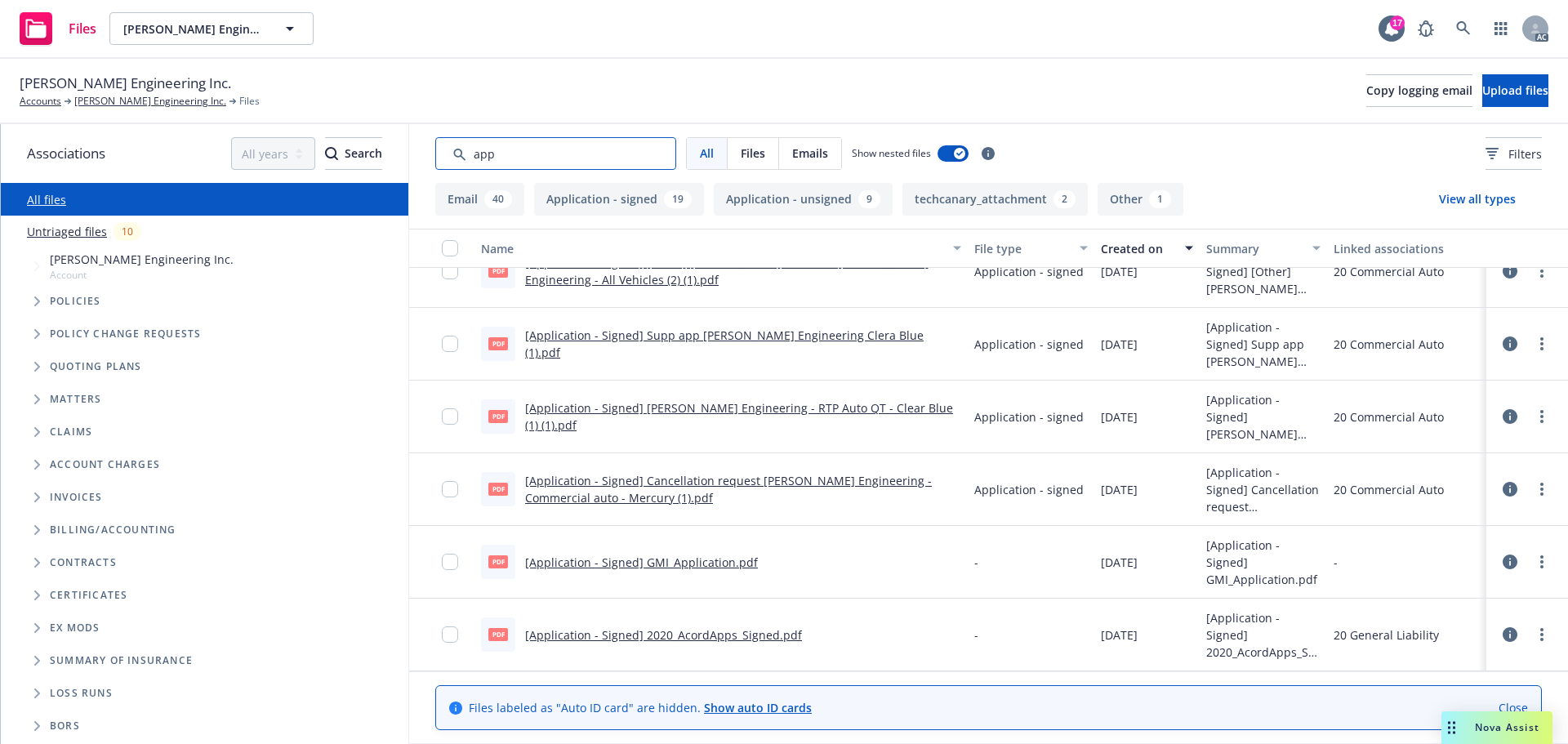
drag, startPoint x: 646, startPoint y: 165, endPoint x: 453, endPoint y: 162, distance: 193.0
click at [453, 162] on input "Search by keyword..." at bounding box center [555, 153] width 241 height 32
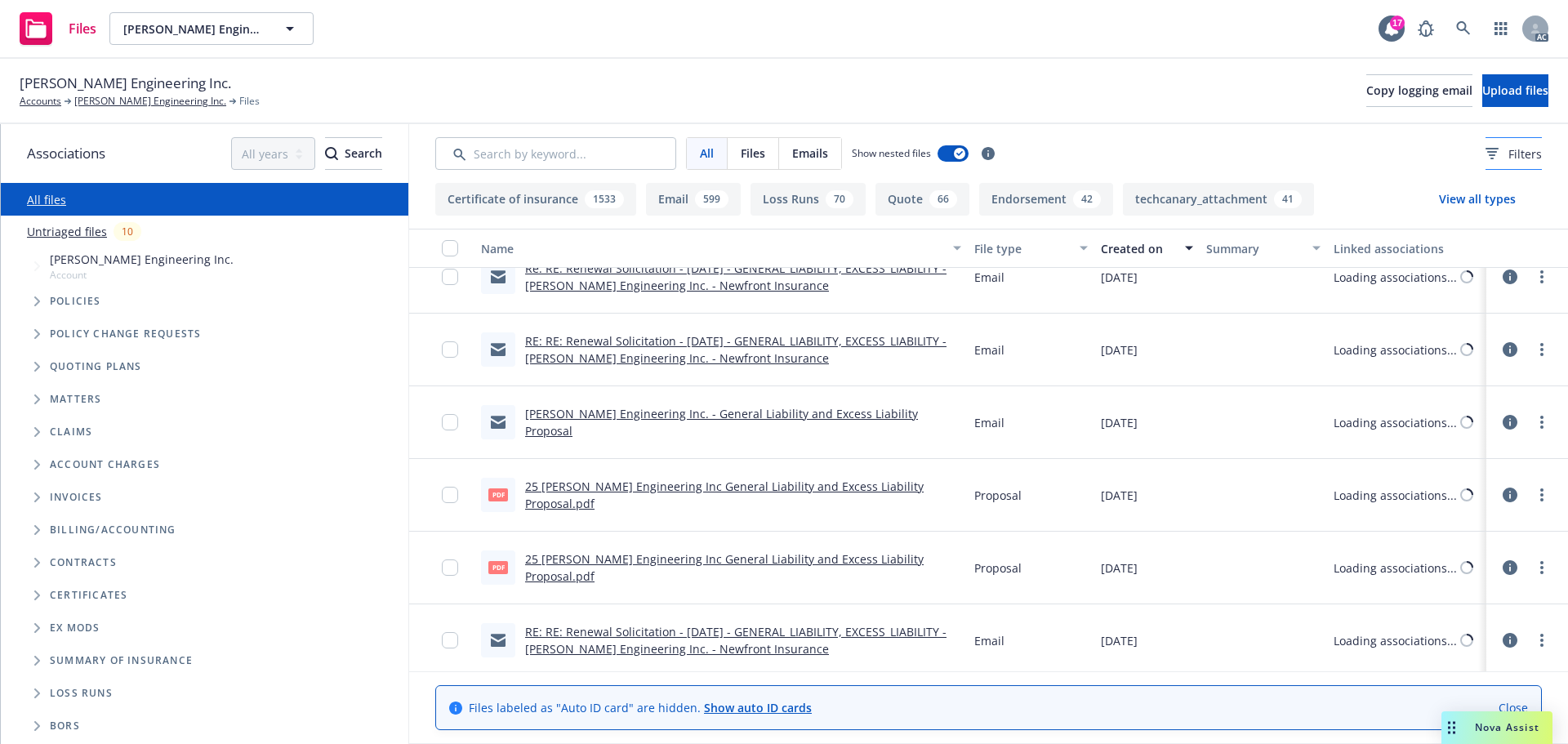
click at [1485, 149] on icon at bounding box center [1491, 149] width 13 height 2
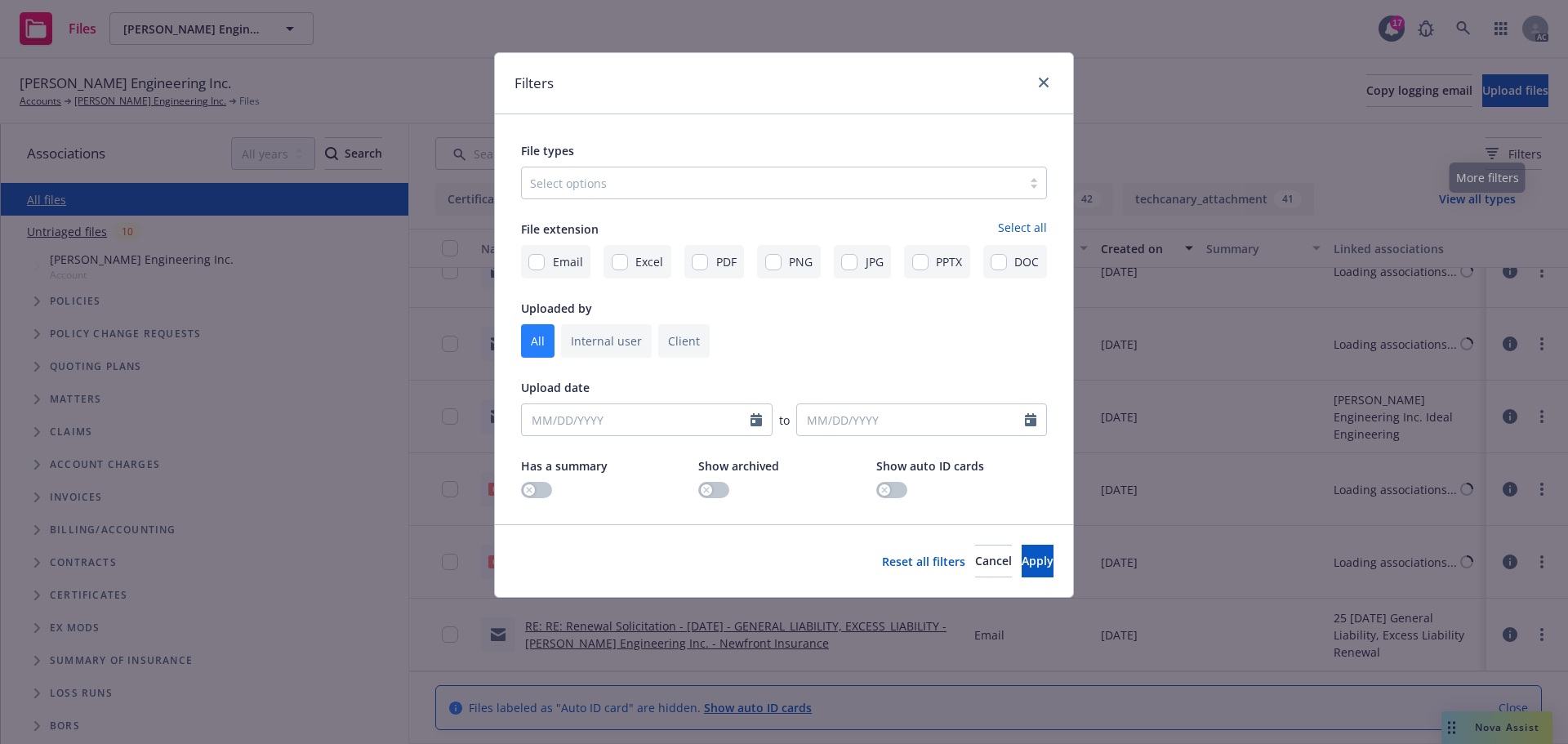
click at [929, 176] on div at bounding box center [771, 183] width 484 height 20
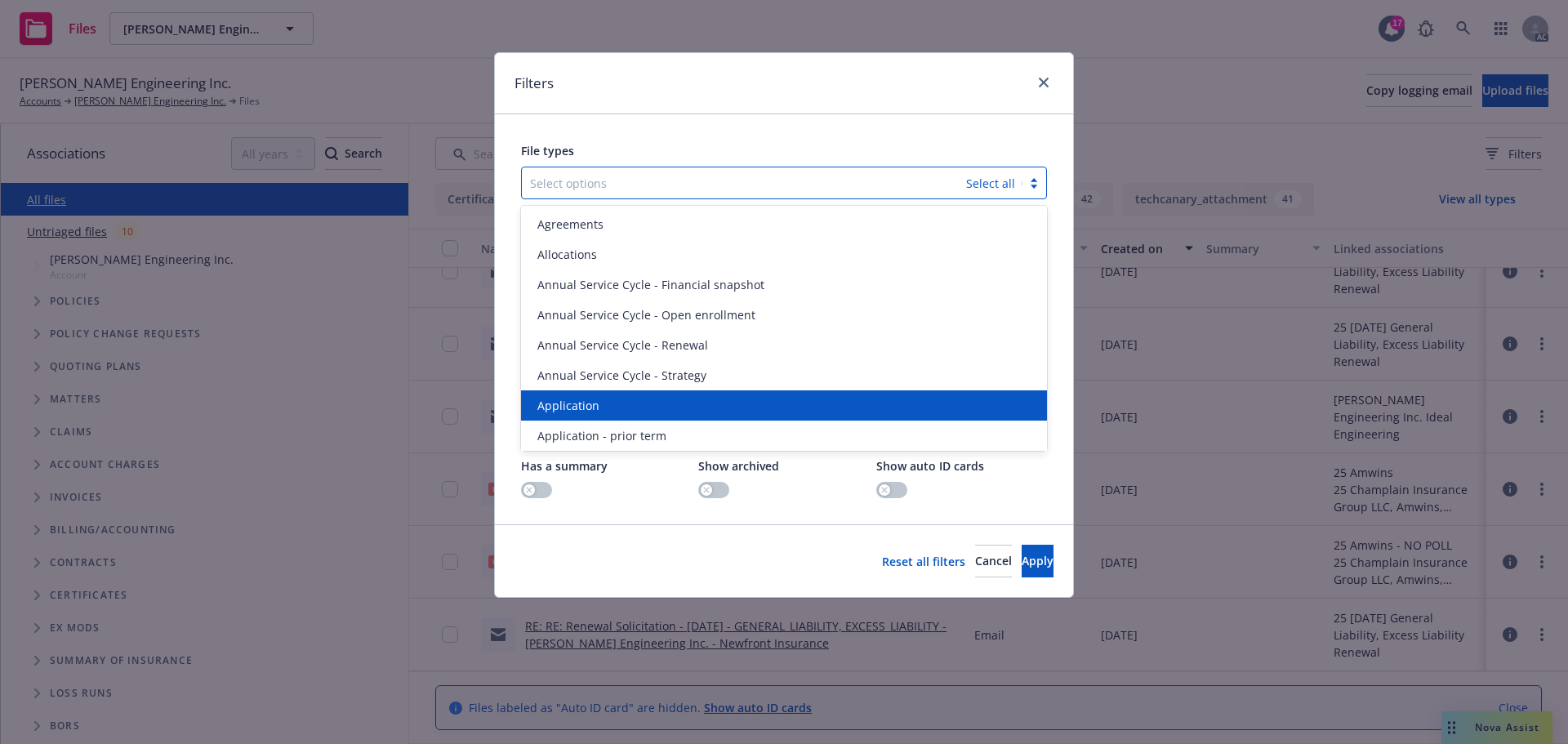
click at [670, 399] on div "Application" at bounding box center [783, 406] width 506 height 18
click at [670, 399] on div "Application - prior term" at bounding box center [783, 406] width 506 height 18
click at [670, 399] on div "Application - signed" at bounding box center [783, 406] width 506 height 18
click at [670, 399] on div "Application - unsigned" at bounding box center [783, 406] width 506 height 18
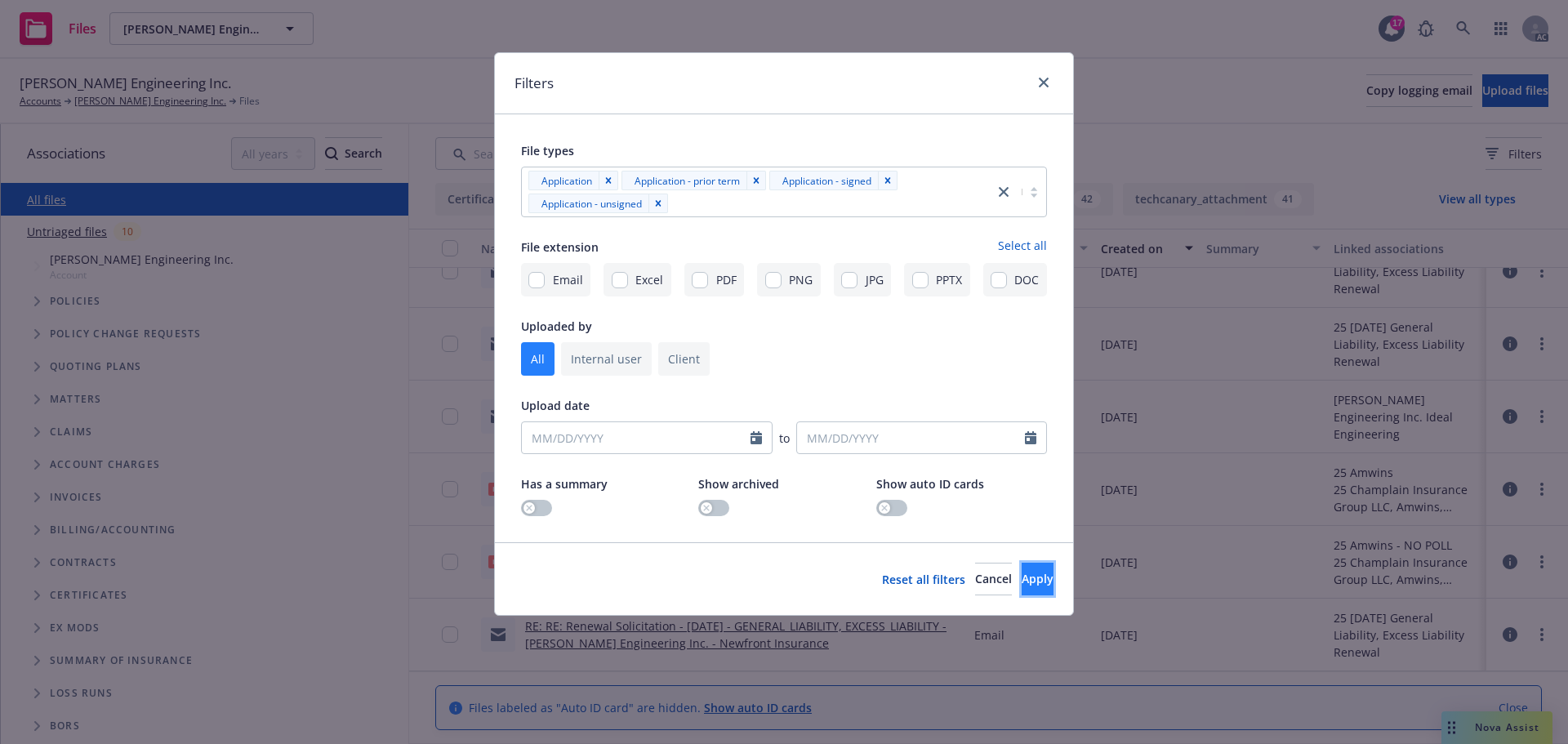
click at [1021, 575] on span "Apply" at bounding box center [1037, 578] width 32 height 16
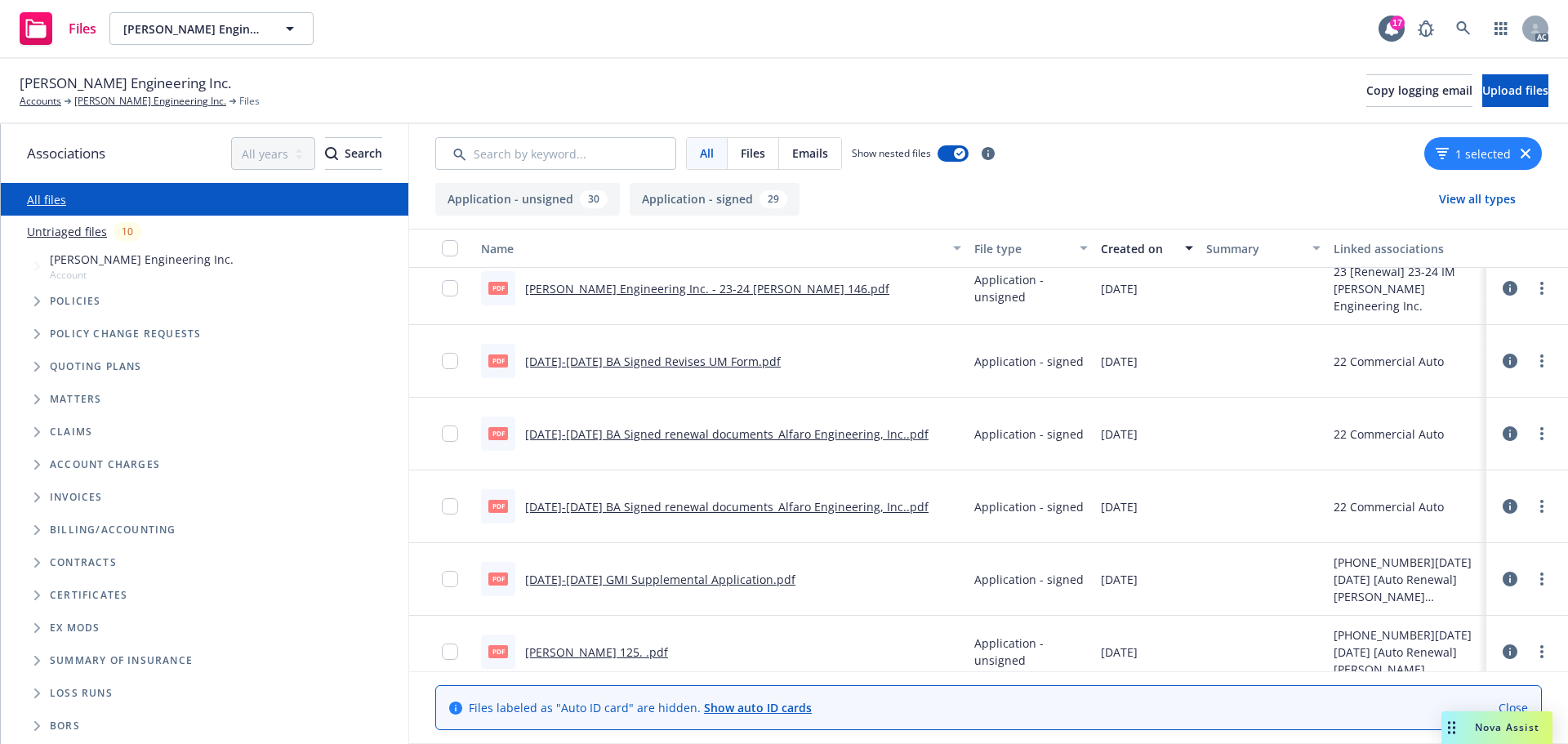
scroll to position [816, 0]
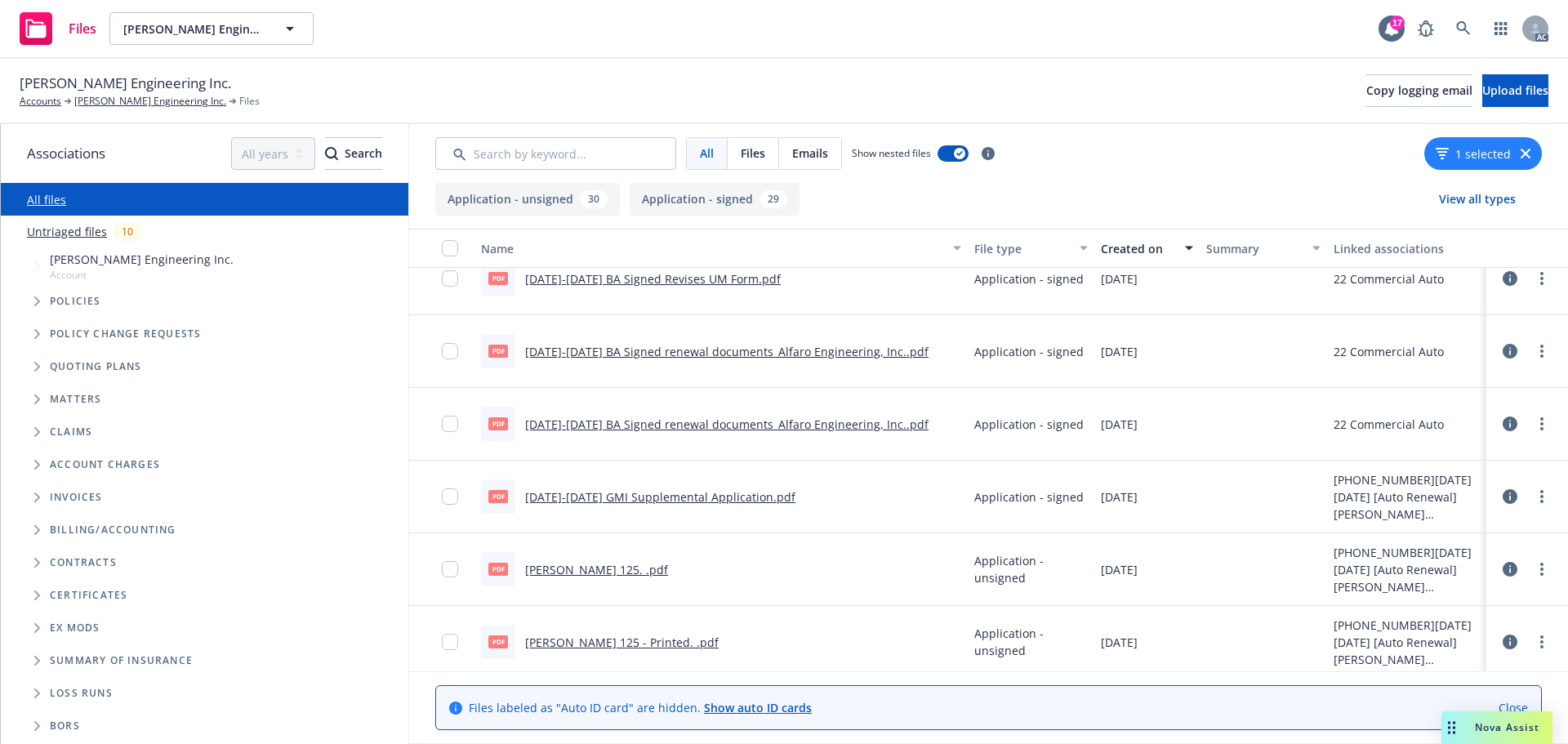
click at [748, 274] on link "2022-2023 BA Signed Revises UM Form.pdf" at bounding box center [652, 279] width 255 height 16
click at [738, 368] on div "pdf 2022-2023 BA Signed renewal documents_Alfaro Engineering, Inc..pdf" at bounding box center [704, 350] width 448 height 34
click at [740, 354] on link "2022-2023 BA Signed renewal documents_Alfaro Engineering, Inc..pdf" at bounding box center [726, 351] width 404 height 16
click at [731, 501] on link "2022-2023 GMI Supplemental Application.pdf" at bounding box center [659, 497] width 270 height 16
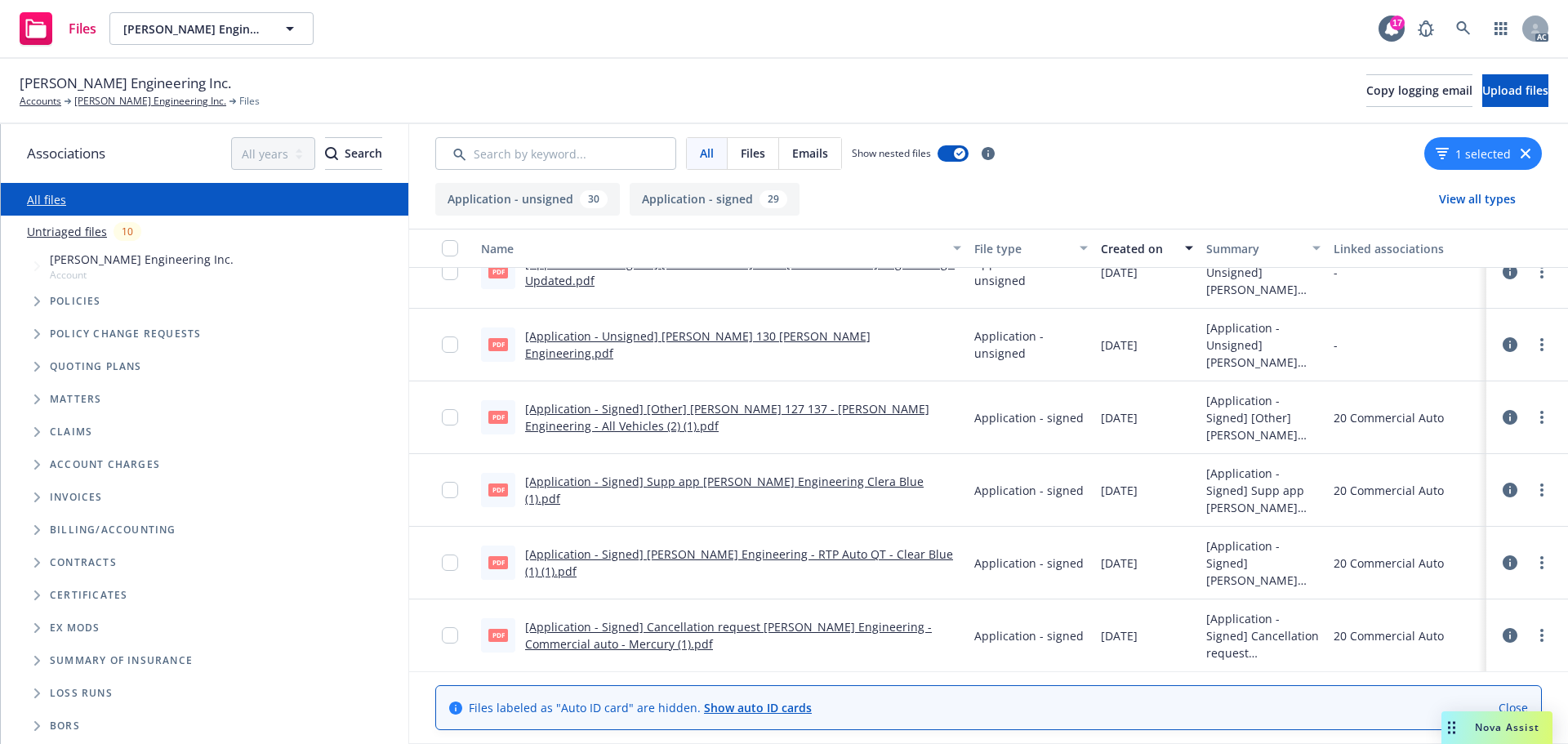
scroll to position [3596, 0]
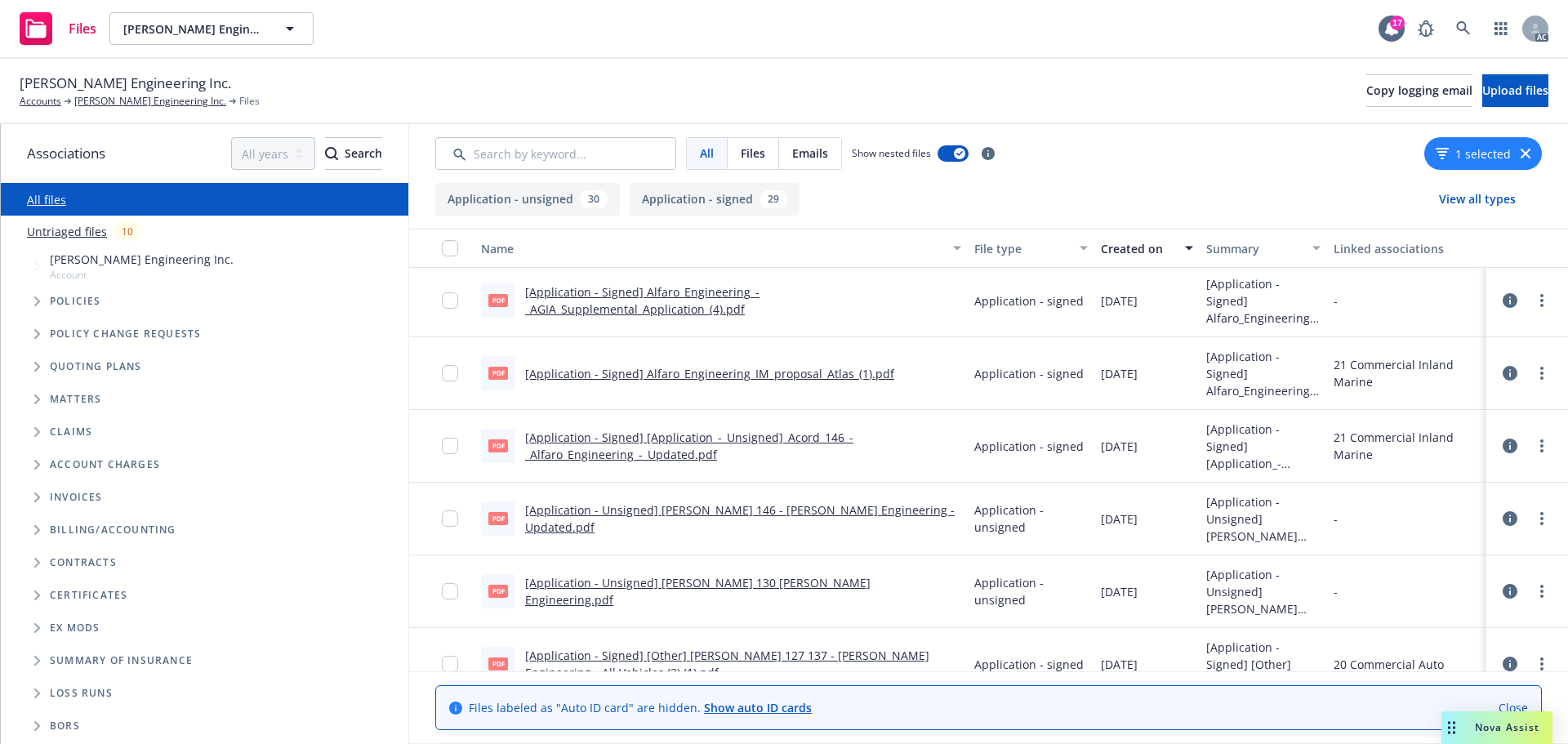
click at [31, 304] on span "Tree Example" at bounding box center [36, 301] width 26 height 26
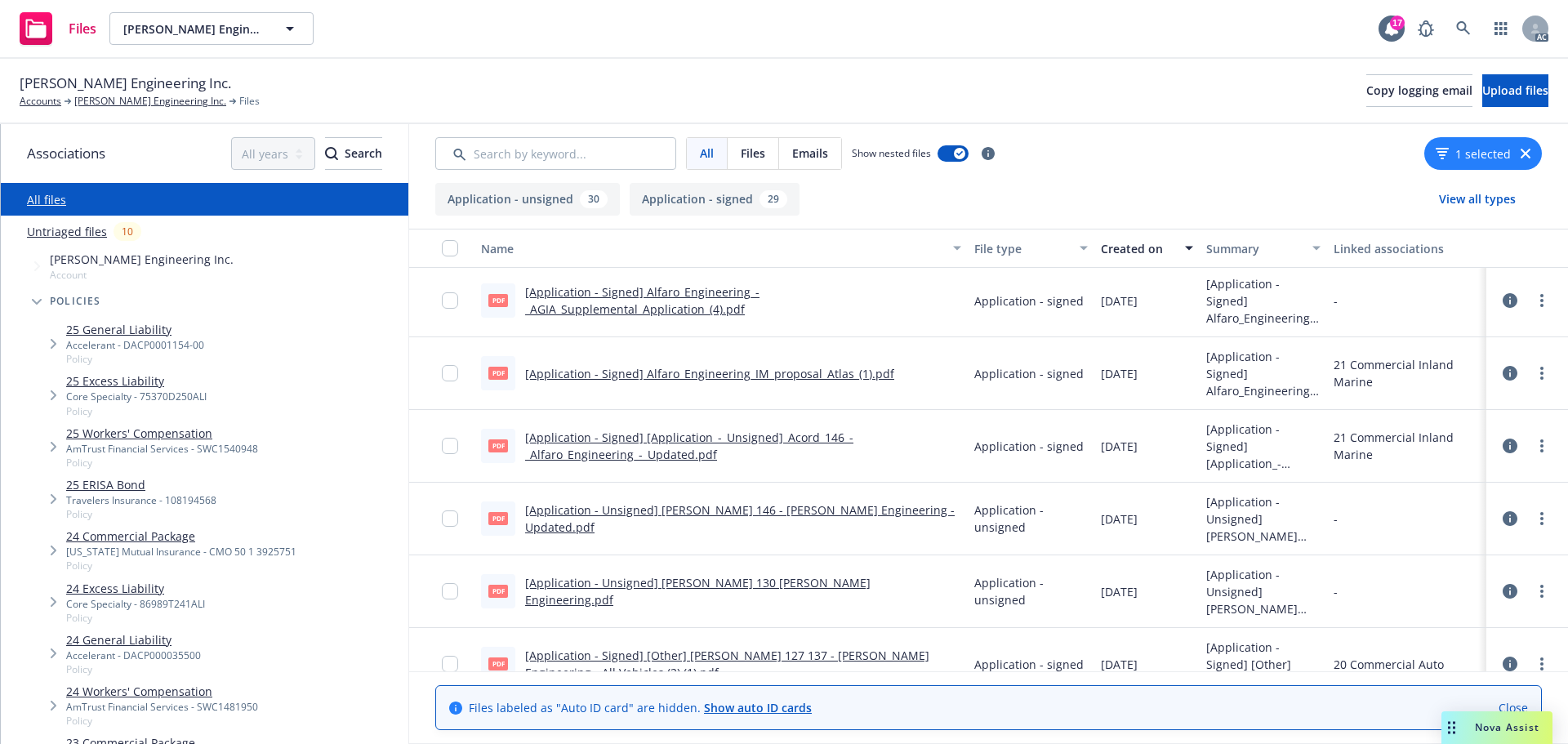
click at [1532, 151] on div "1 selected" at bounding box center [1482, 153] width 118 height 32
click at [1528, 152] on icon "button" at bounding box center [1525, 153] width 10 height 10
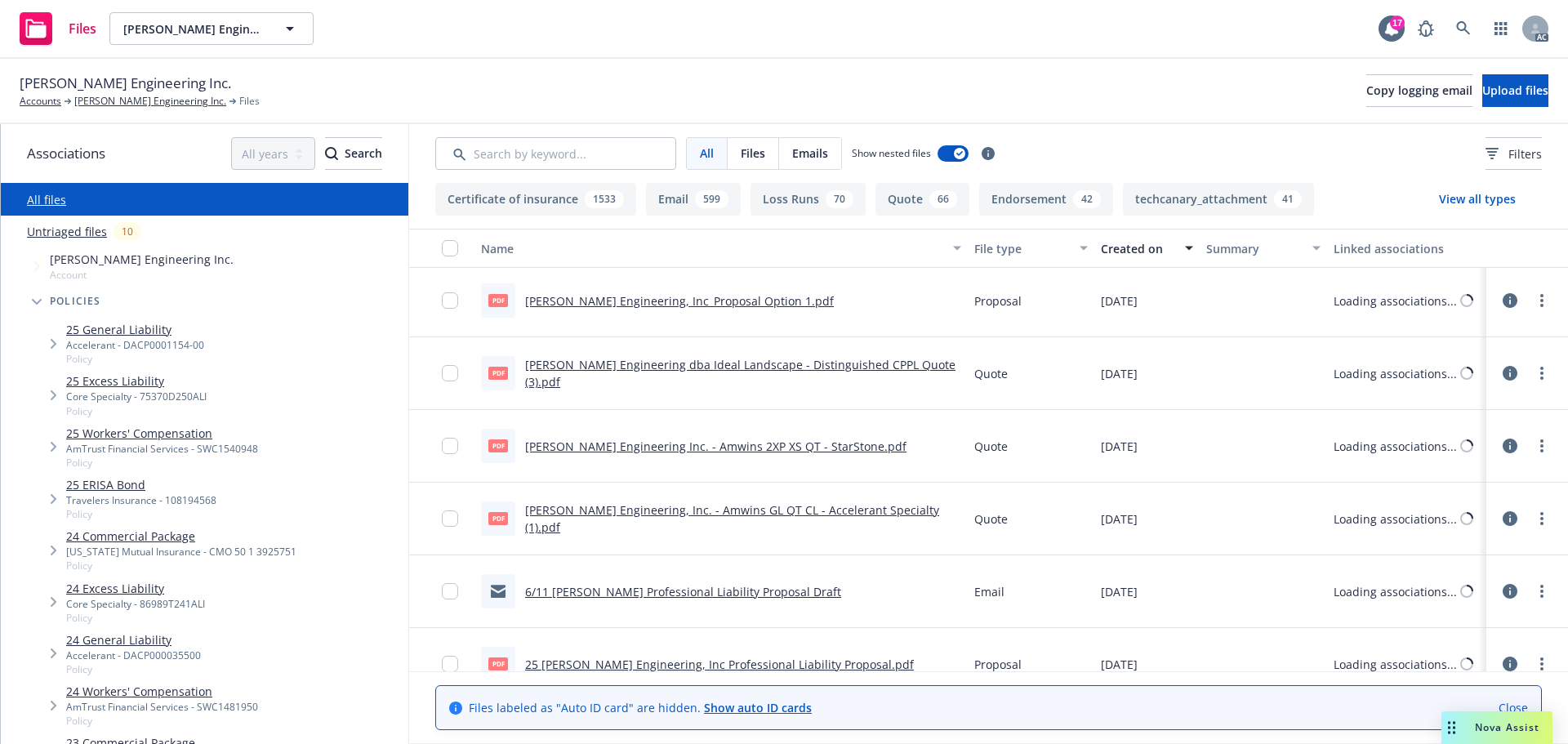
scroll to position [3836, 0]
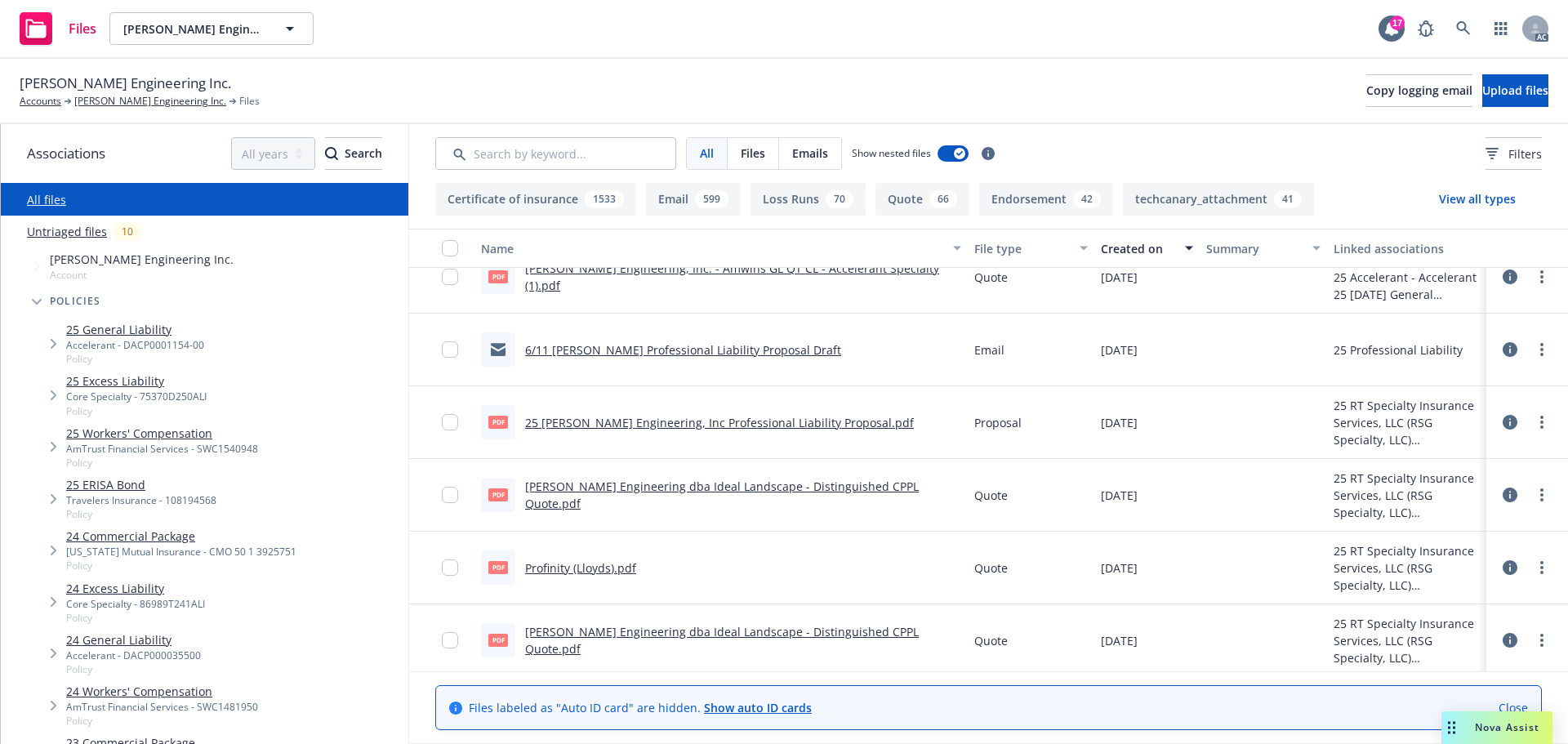
click at [105, 631] on link "24 General Liability" at bounding box center [134, 640] width 135 height 18
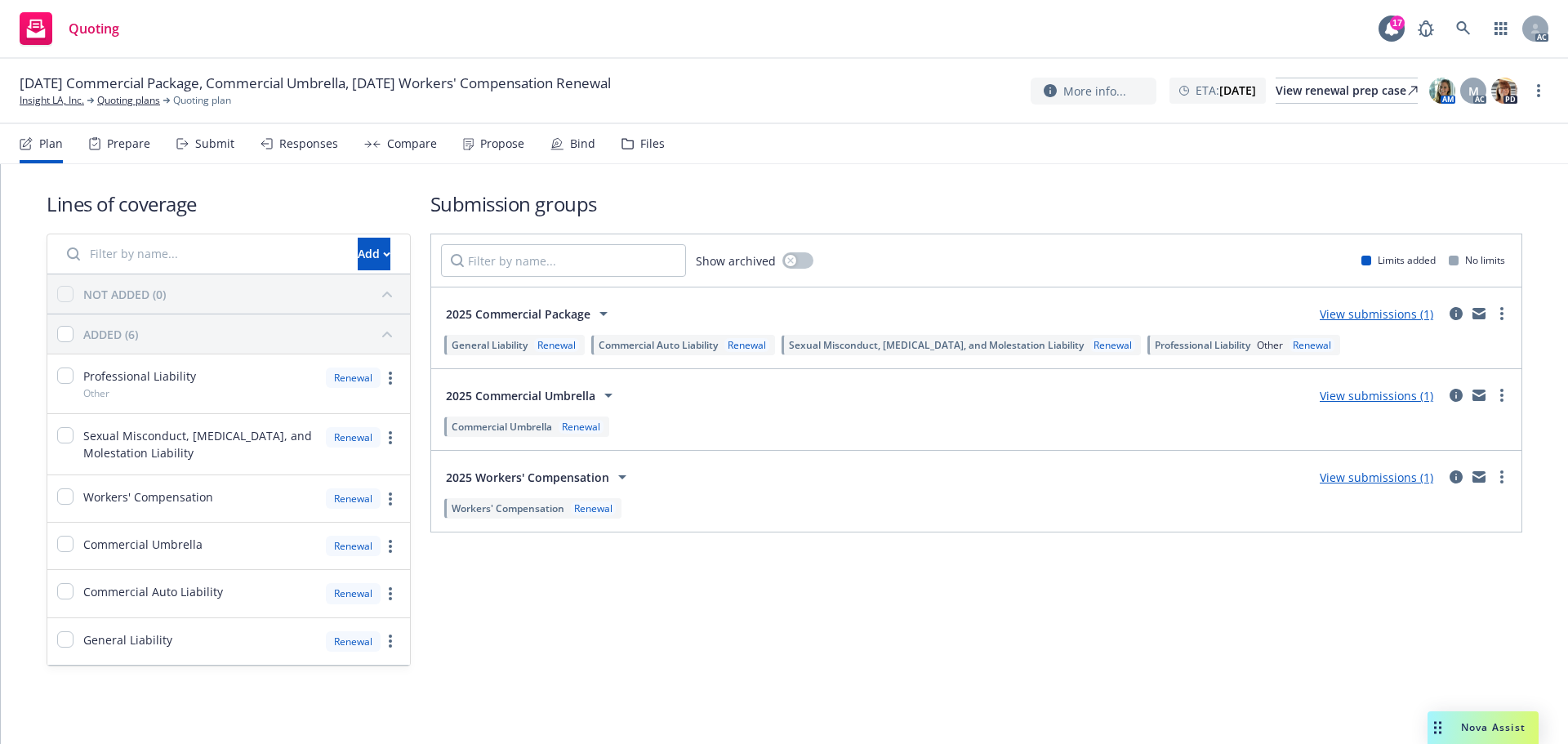
click at [118, 145] on div "Prepare" at bounding box center [129, 143] width 43 height 13
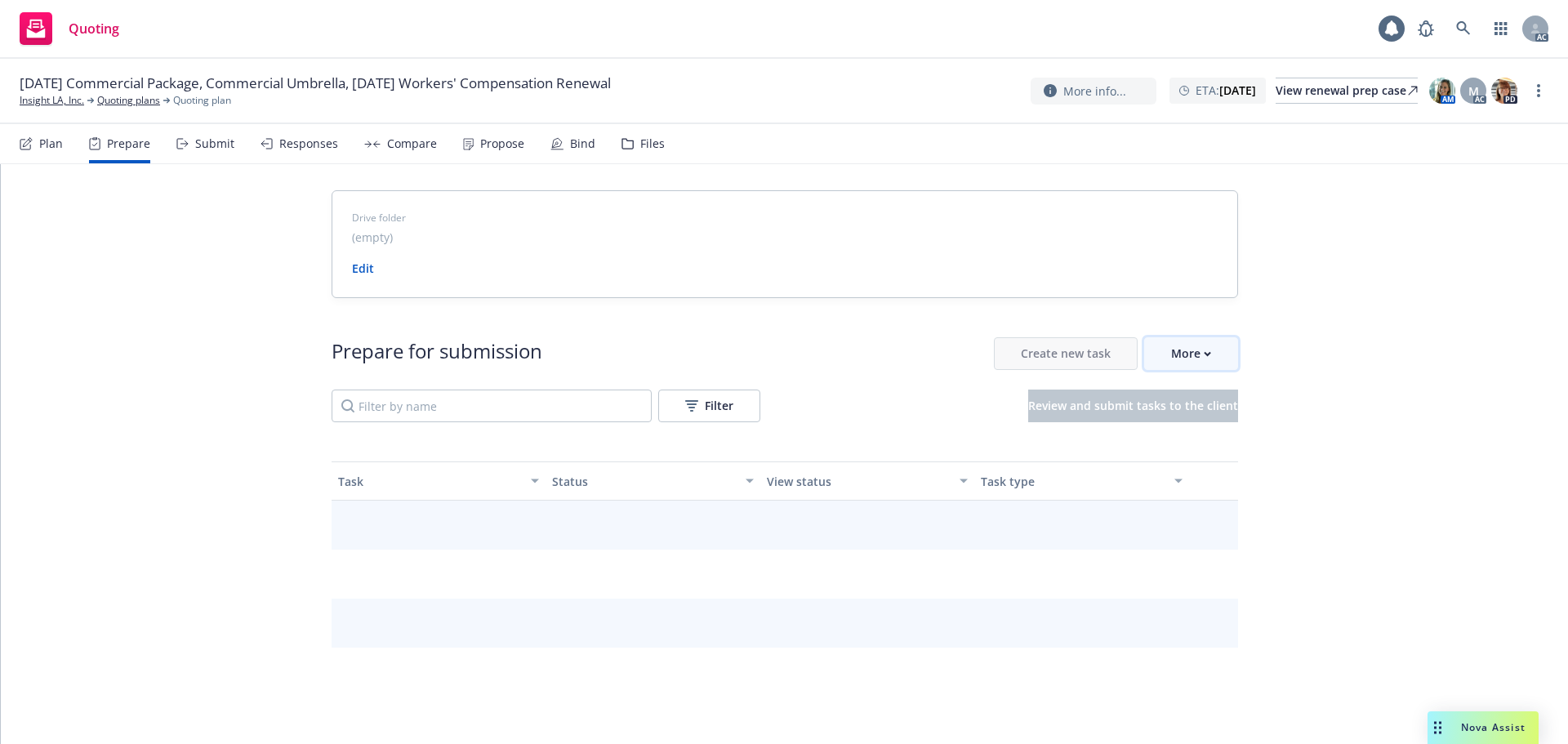
click at [1155, 354] on button "More" at bounding box center [1191, 353] width 94 height 32
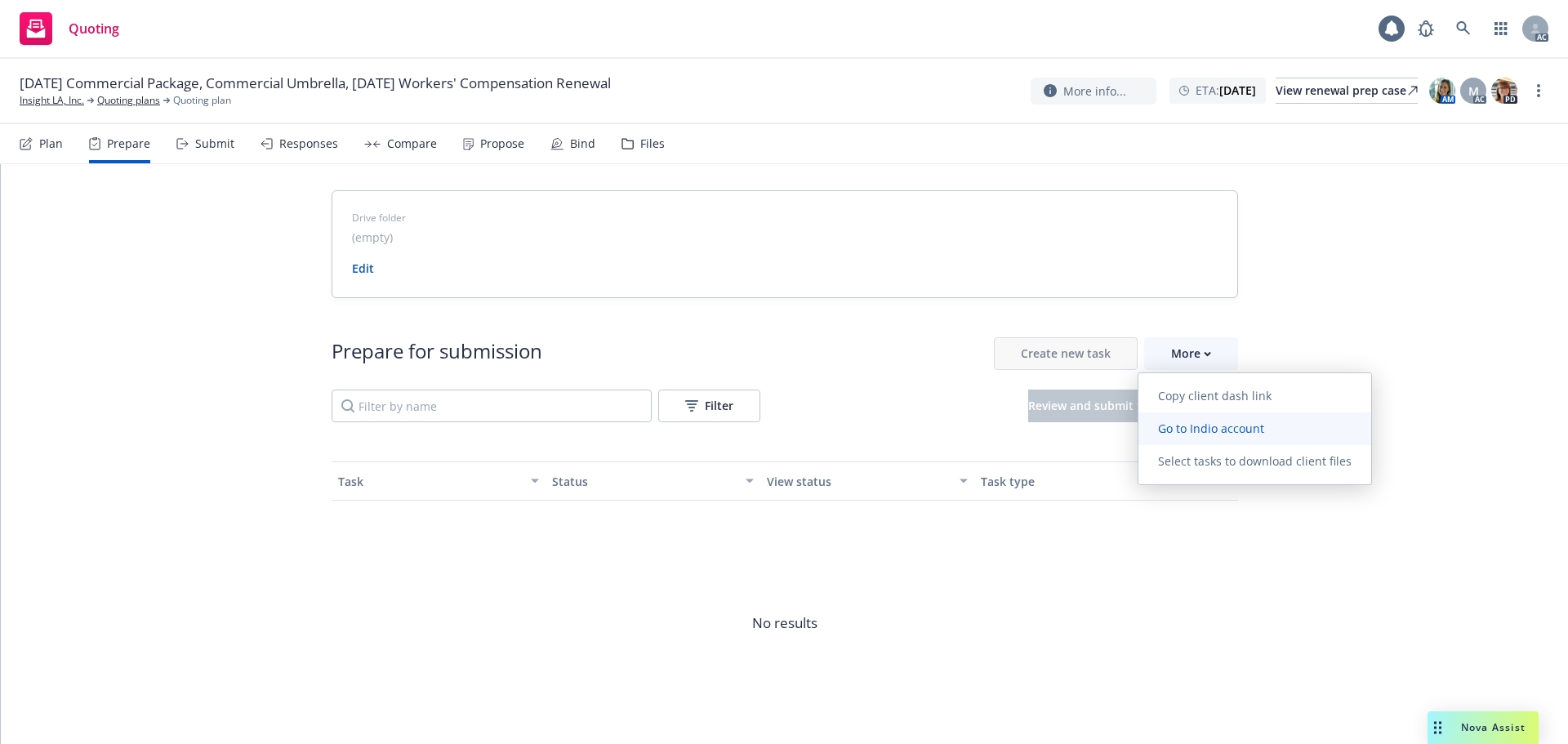
click at [1213, 424] on span "Go to Indio account" at bounding box center [1210, 428] width 145 height 16
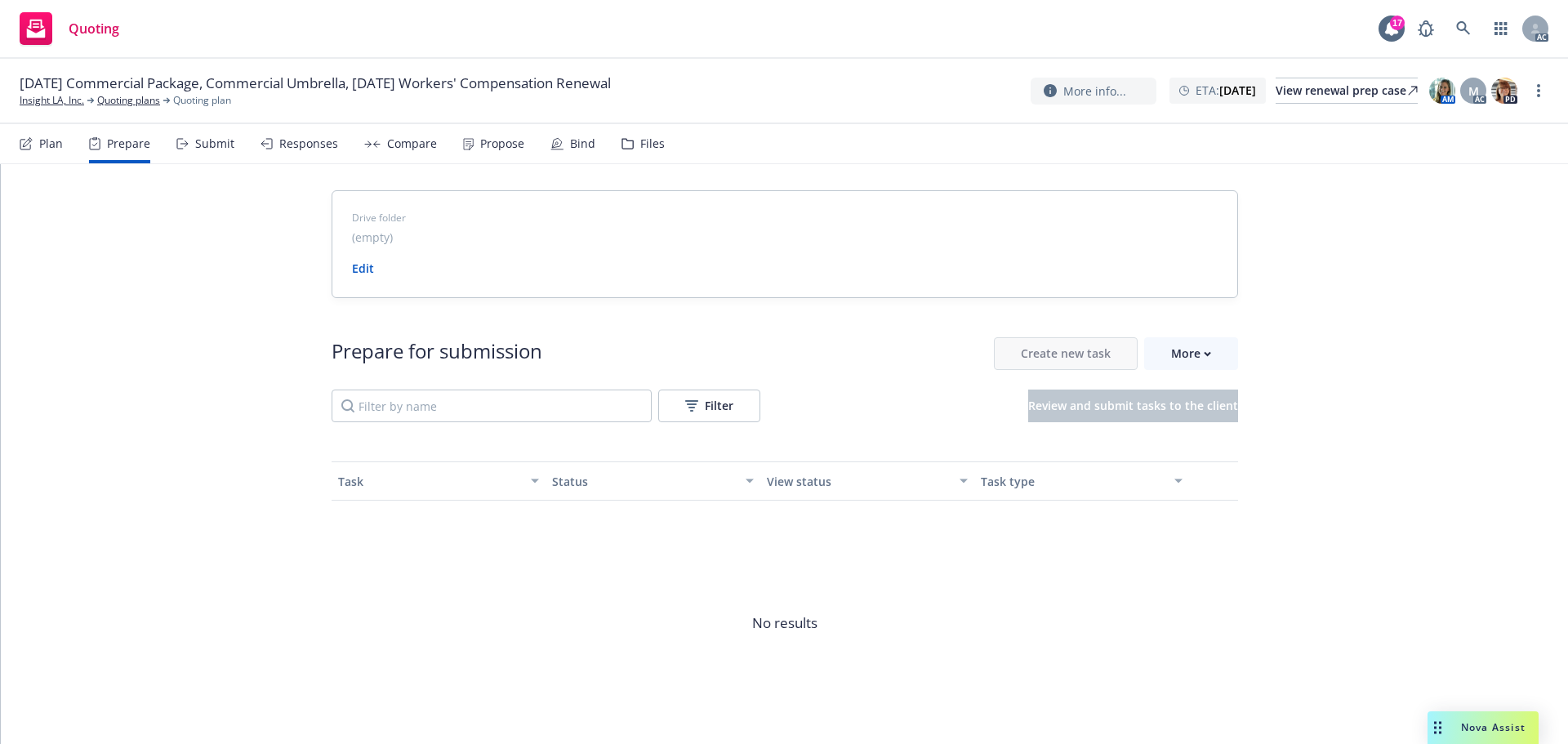
click at [55, 108] on div "[DATE] Commercial Package, Commercial Umbrella, [DATE] Workers' Compensation Re…" at bounding box center [784, 91] width 1568 height 65
click at [65, 88] on span "[DATE] Commercial Package, Commercial Umbrella, [DATE] Workers' Compensation Re…" at bounding box center [315, 83] width 591 height 20
click at [62, 98] on link "Insight LA, Inc." at bounding box center [52, 99] width 64 height 15
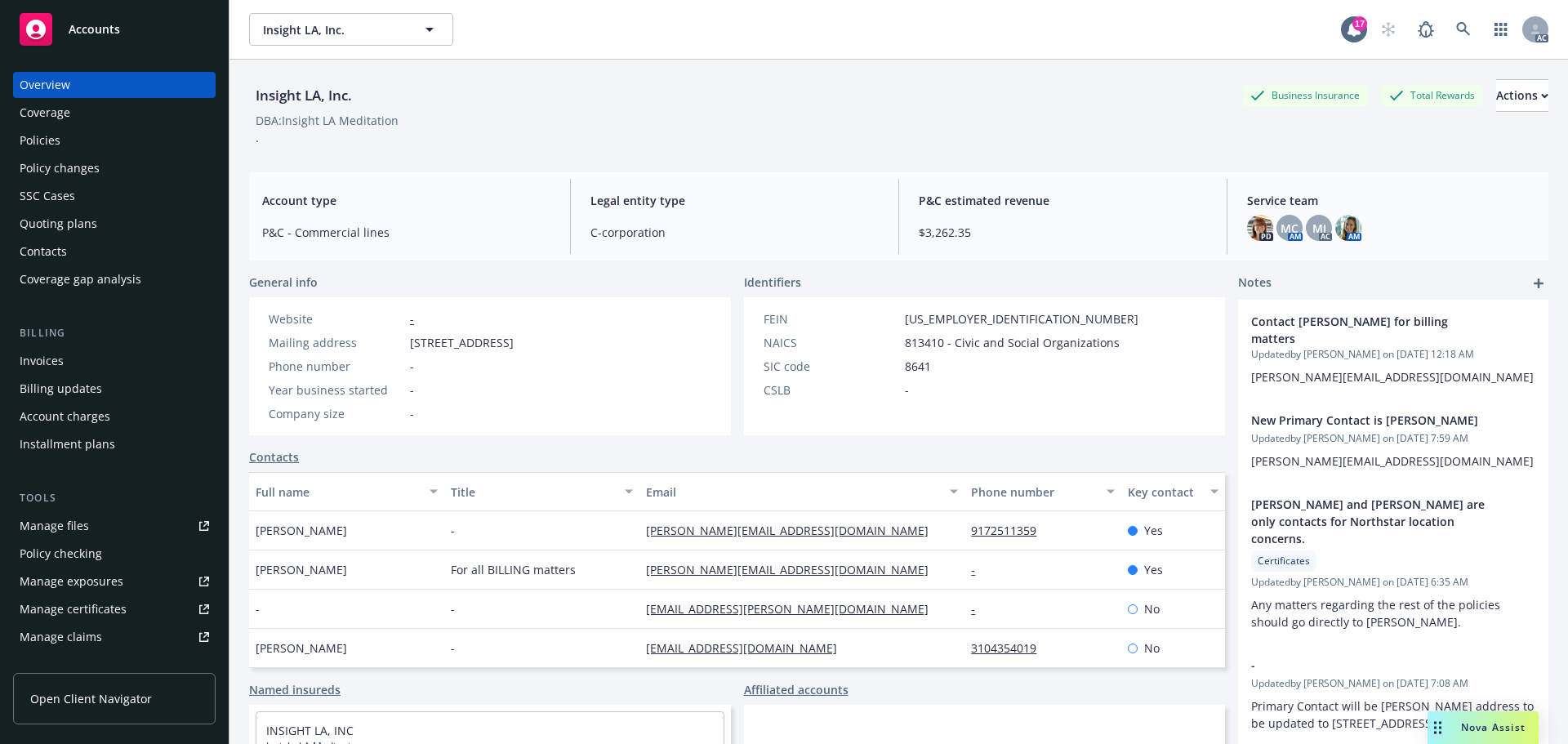
drag, startPoint x: 95, startPoint y: 132, endPoint x: 225, endPoint y: 147, distance: 130.9
click at [95, 132] on div "Policies" at bounding box center [114, 140] width 189 height 26
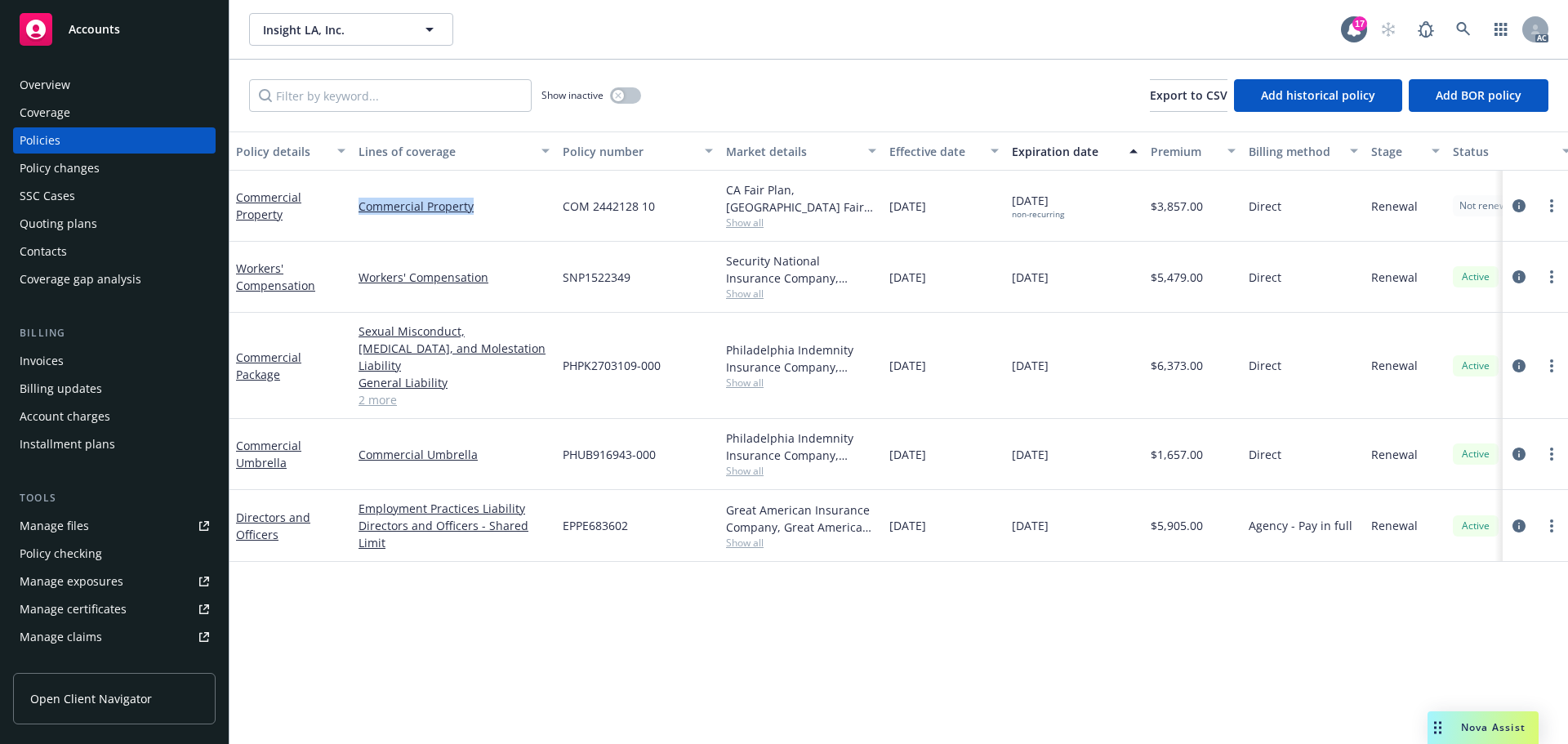
drag, startPoint x: 456, startPoint y: 207, endPoint x: 665, endPoint y: 214, distance: 209.1
click at [346, 214] on div "Commercial Property Commercial Property COM 2442128 10 CA Fair Plan, CA Fair pl…" at bounding box center [1017, 206] width 1576 height 71
copy div "Commercial Property"
click at [1523, 206] on icon "circleInformation" at bounding box center [1518, 205] width 13 height 13
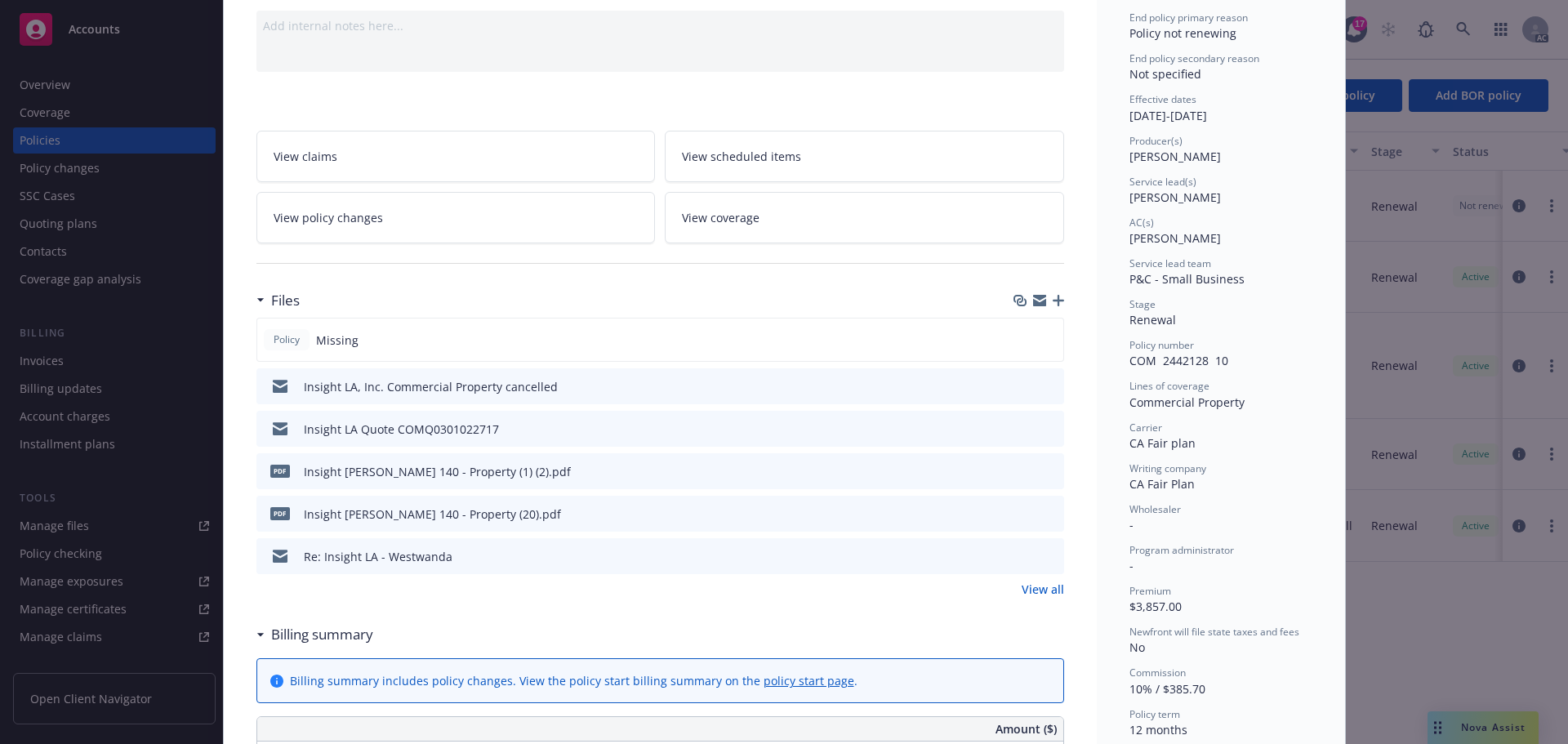
scroll to position [245, 0]
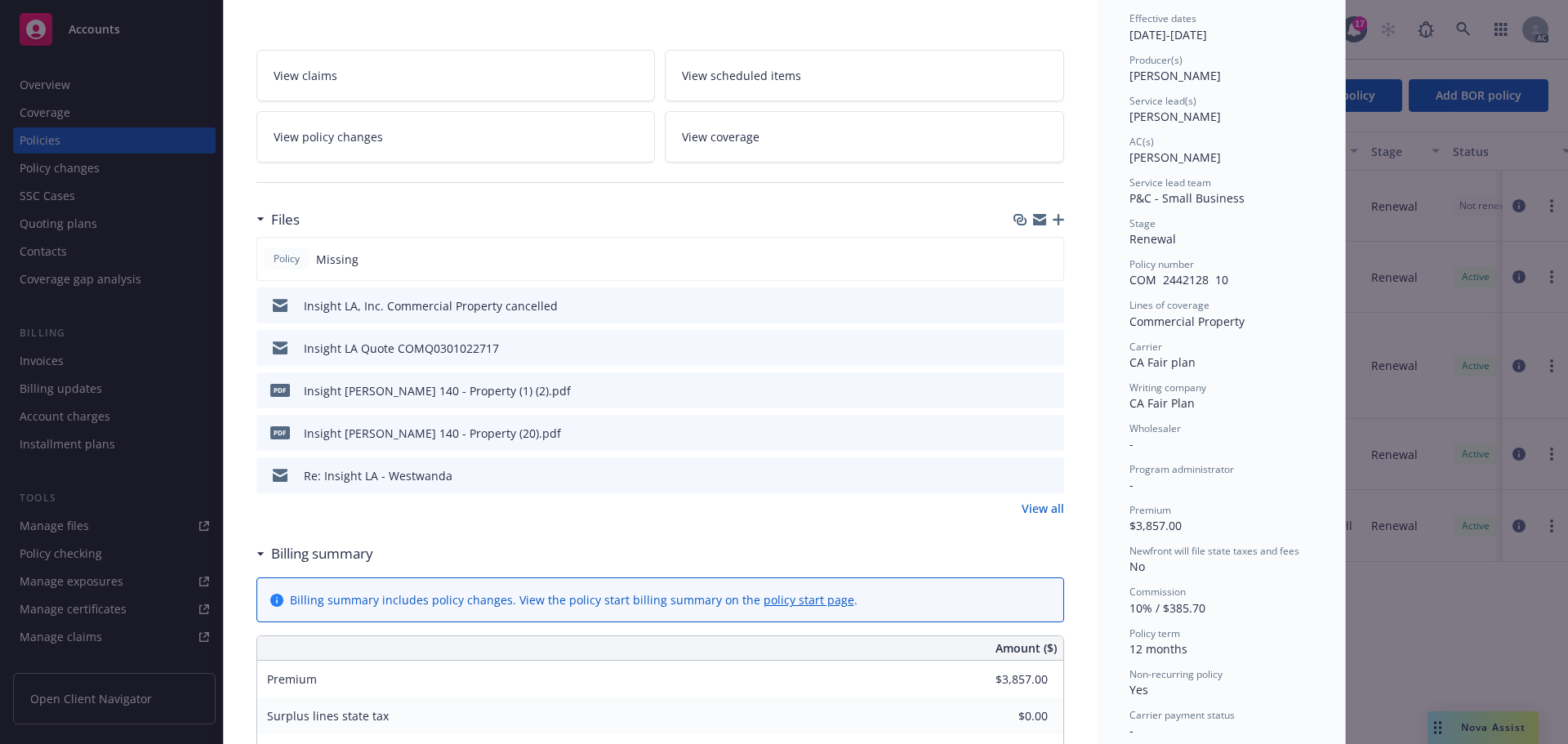
click at [1041, 512] on link "View all" at bounding box center [1042, 508] width 43 height 18
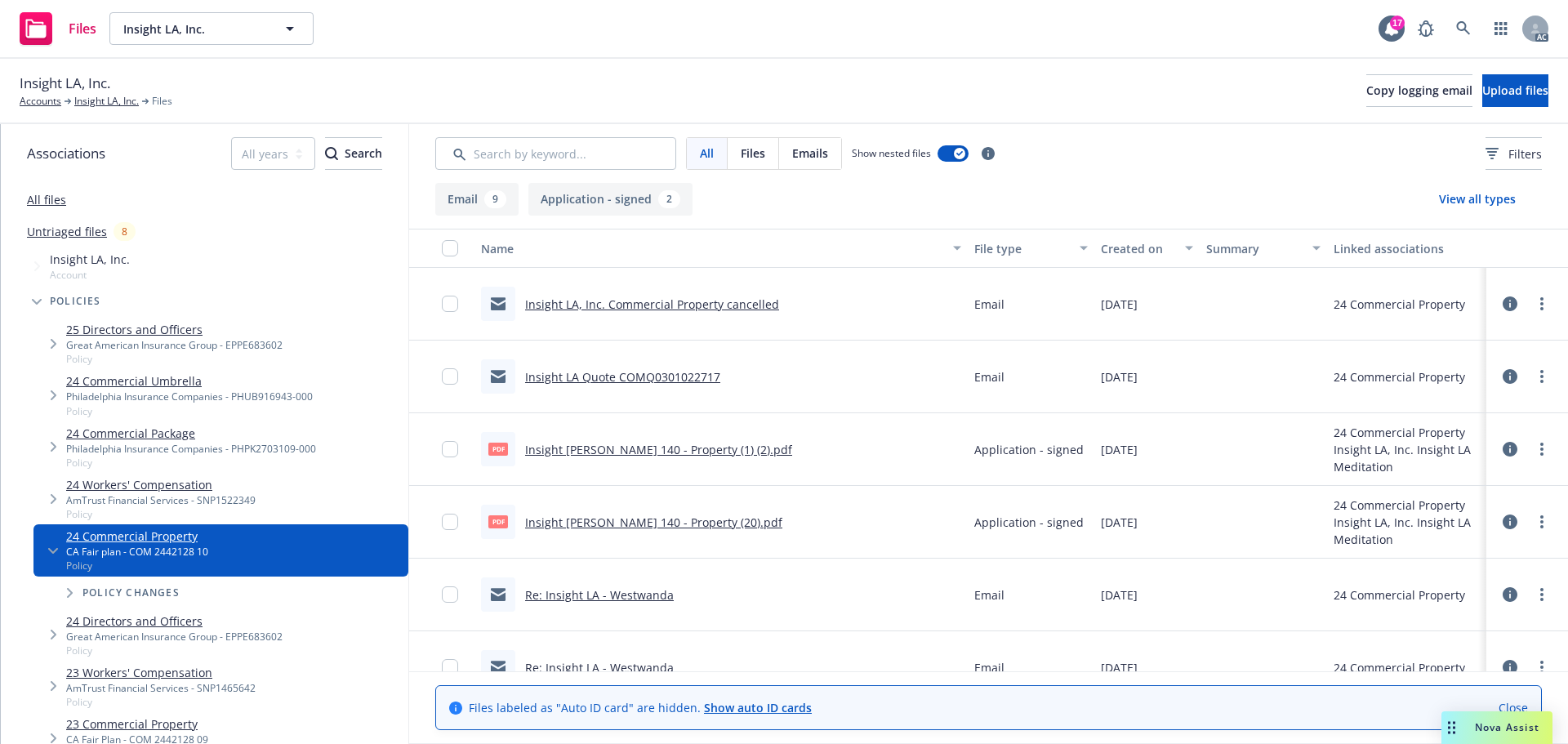
click at [710, 522] on link "Insight [PERSON_NAME] 140 - Property (20).pdf" at bounding box center [653, 522] width 257 height 16
click at [690, 444] on link "Insight [PERSON_NAME] 140 - Property (1) (2).pdf" at bounding box center [658, 450] width 267 height 16
click at [110, 93] on span "Insight LA, Inc." at bounding box center [64, 84] width 91 height 21
click at [111, 98] on link "Insight LA, Inc." at bounding box center [106, 100] width 64 height 15
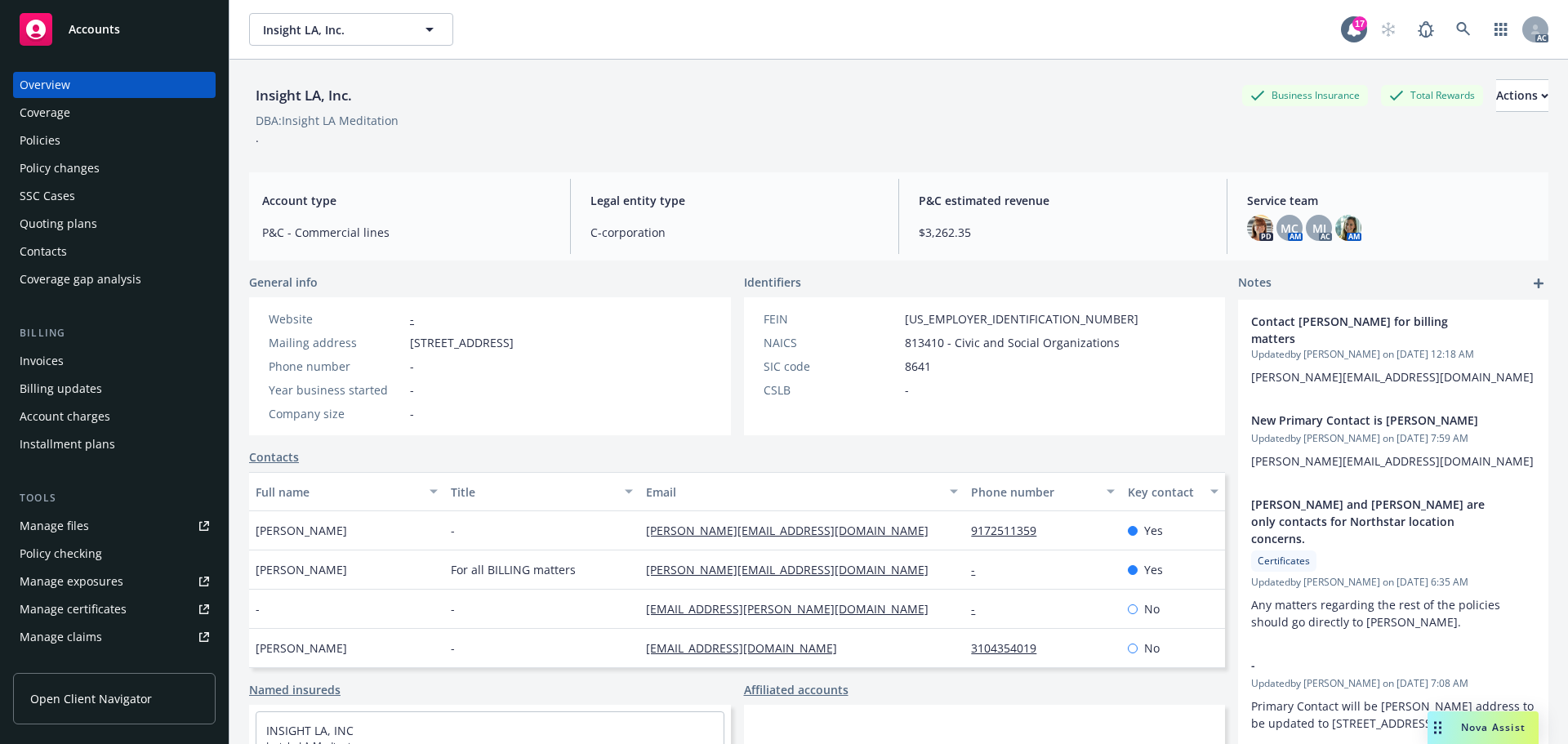
click at [102, 138] on div "Policies" at bounding box center [114, 140] width 189 height 26
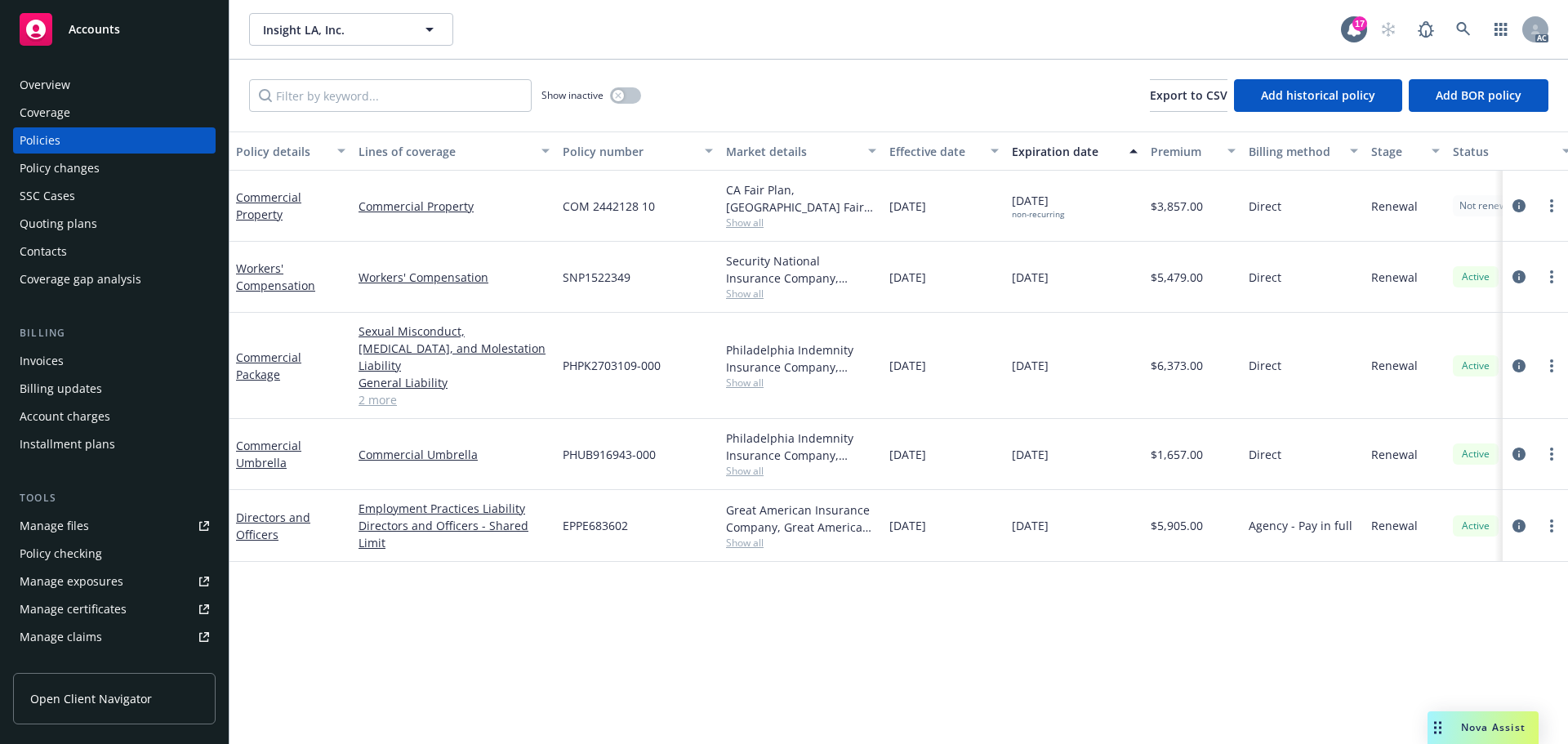
click at [389, 391] on link "2 more" at bounding box center [454, 400] width 191 height 18
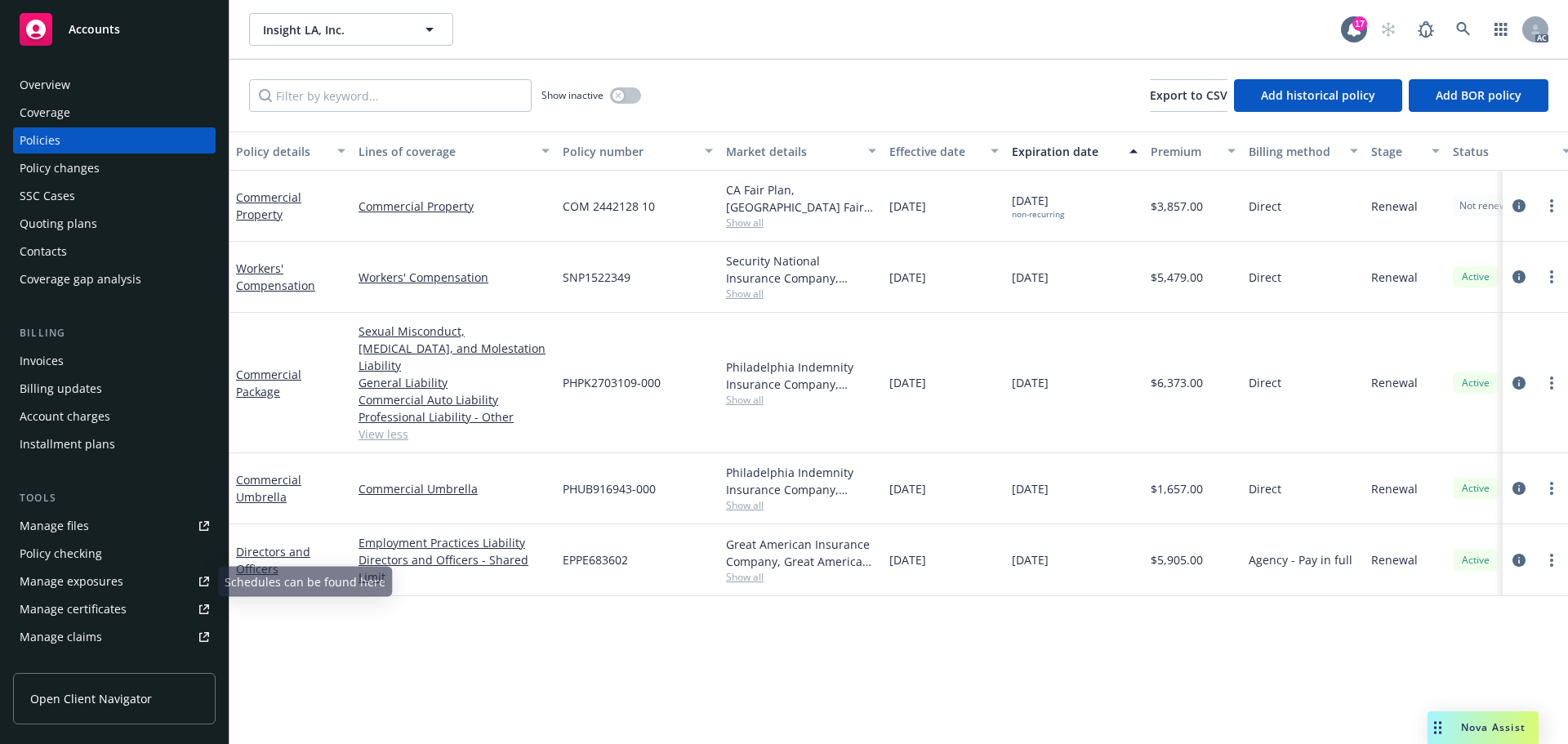
click at [104, 517] on link "Manage files" at bounding box center [114, 526] width 203 height 26
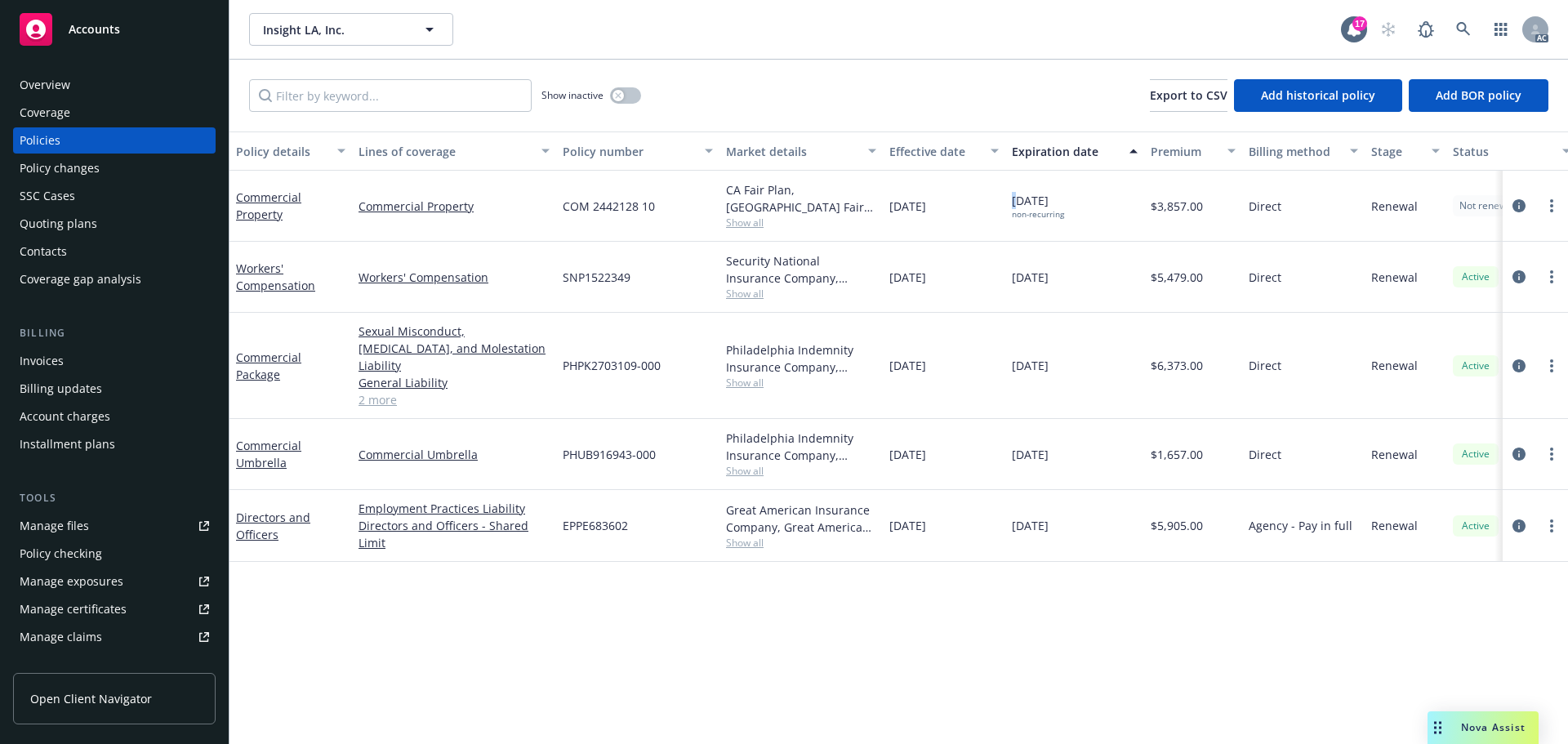
drag, startPoint x: 1077, startPoint y: 205, endPoint x: 1021, endPoint y: 202, distance: 56.1
click at [1021, 202] on div "[DATE] non-recurring" at bounding box center [1075, 206] width 138 height 71
click at [1091, 203] on div "[DATE] non-recurring" at bounding box center [1075, 206] width 138 height 71
drag, startPoint x: 1081, startPoint y: 198, endPoint x: 1011, endPoint y: 208, distance: 70.7
click at [1011, 208] on div "[DATE] non-recurring" at bounding box center [1075, 206] width 138 height 71
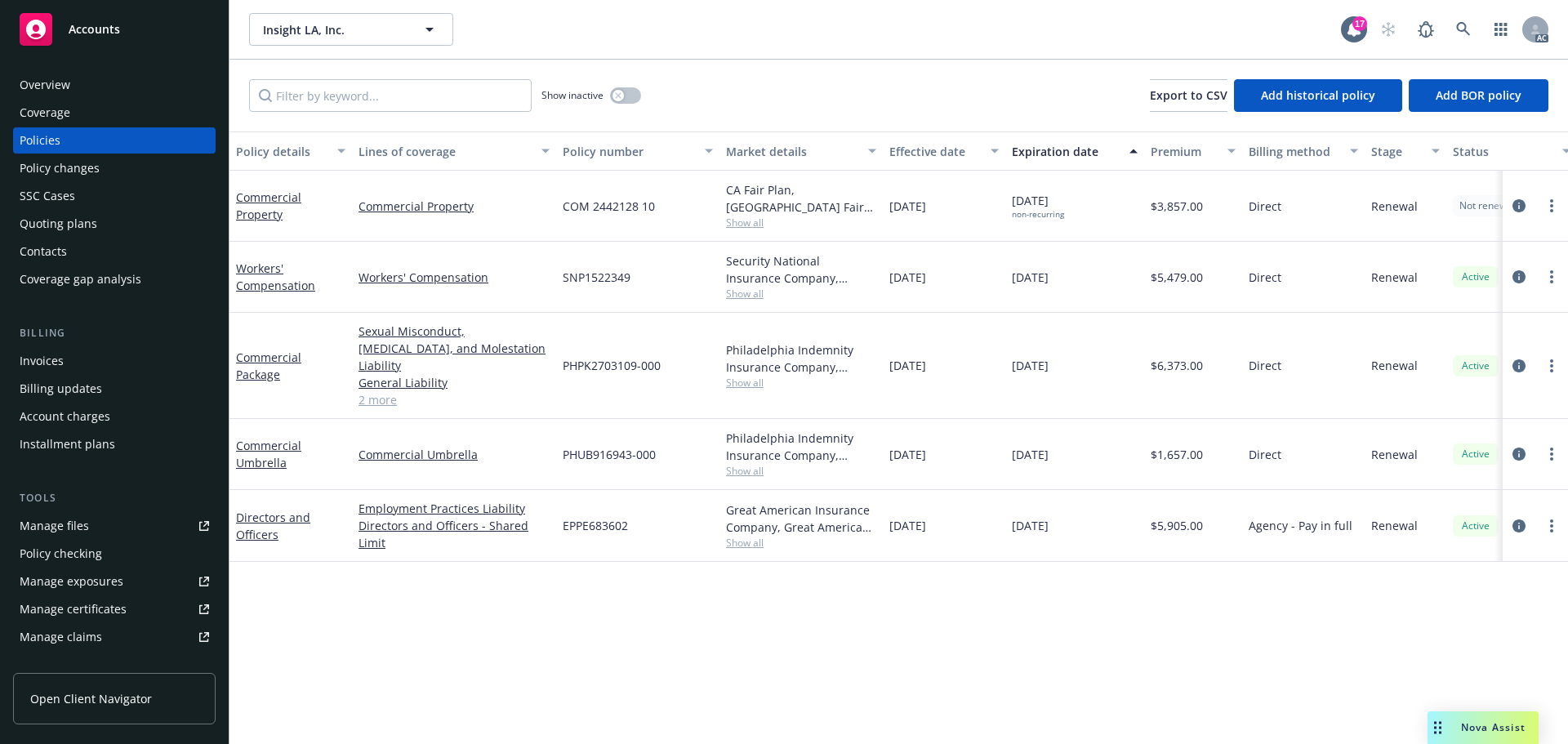
copy span "[DATE]"
click at [118, 81] on div "Overview" at bounding box center [114, 85] width 189 height 26
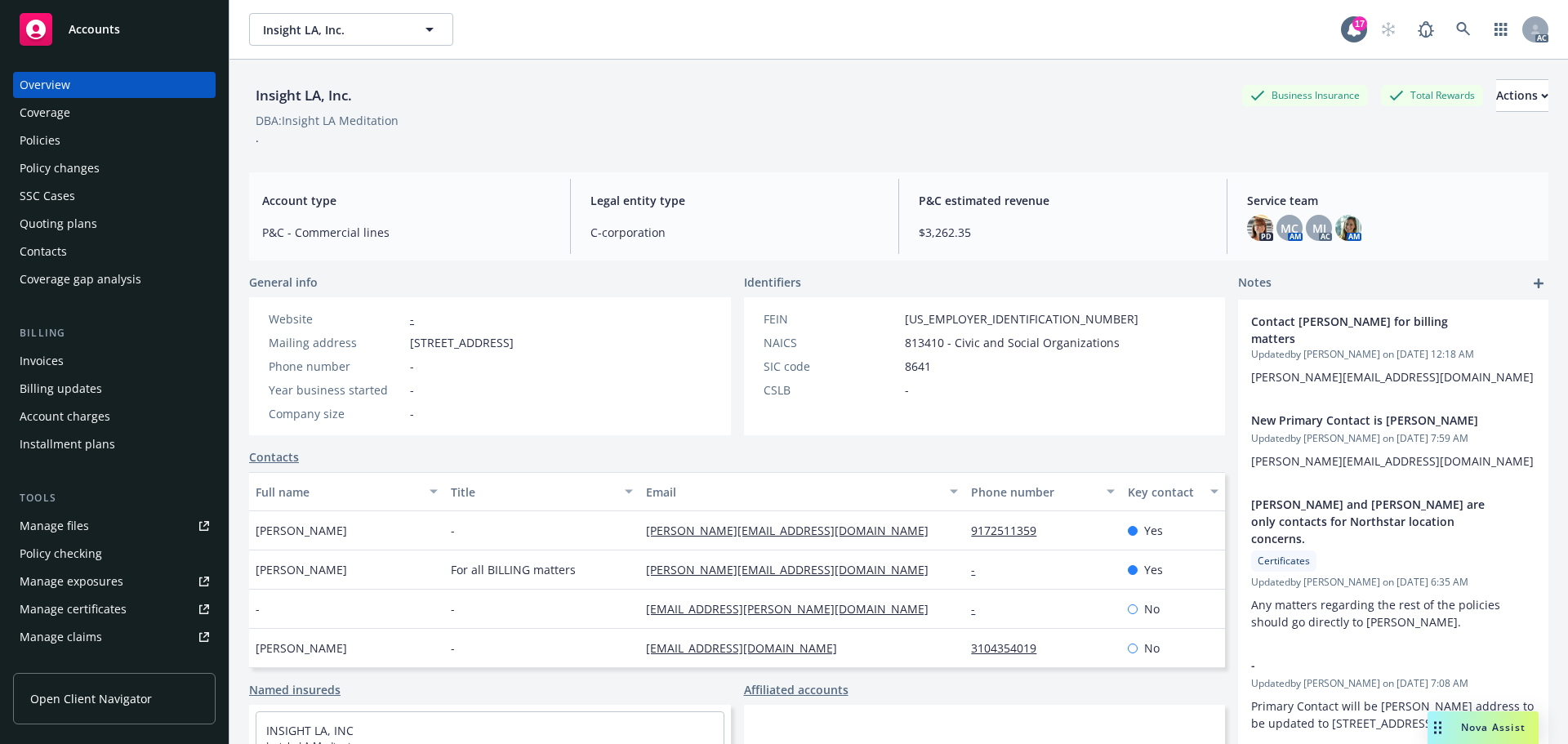
click at [602, 86] on div "Insight LA, Inc. Business Insurance Total Rewards Actions" at bounding box center [898, 95] width 1299 height 32
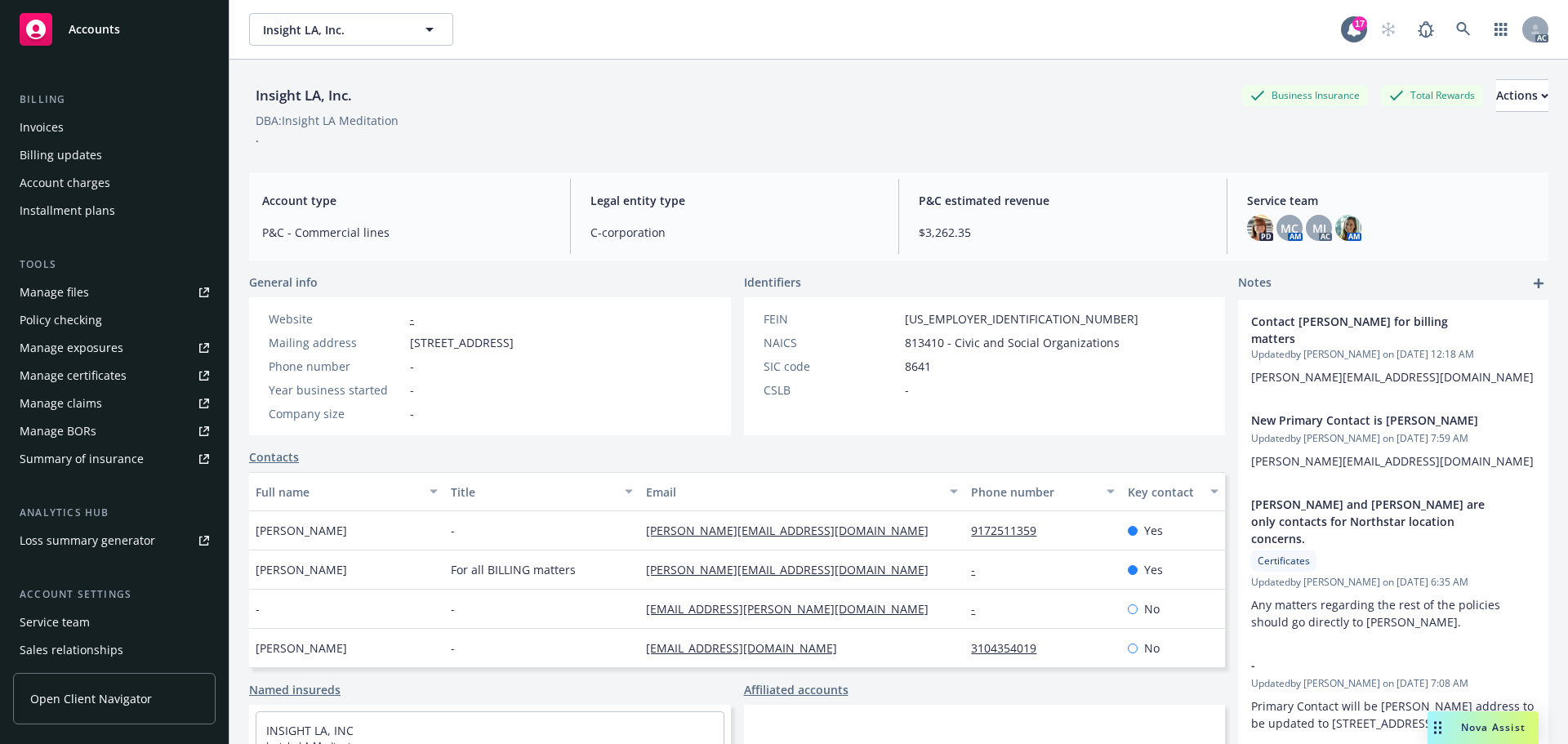
scroll to position [320, 0]
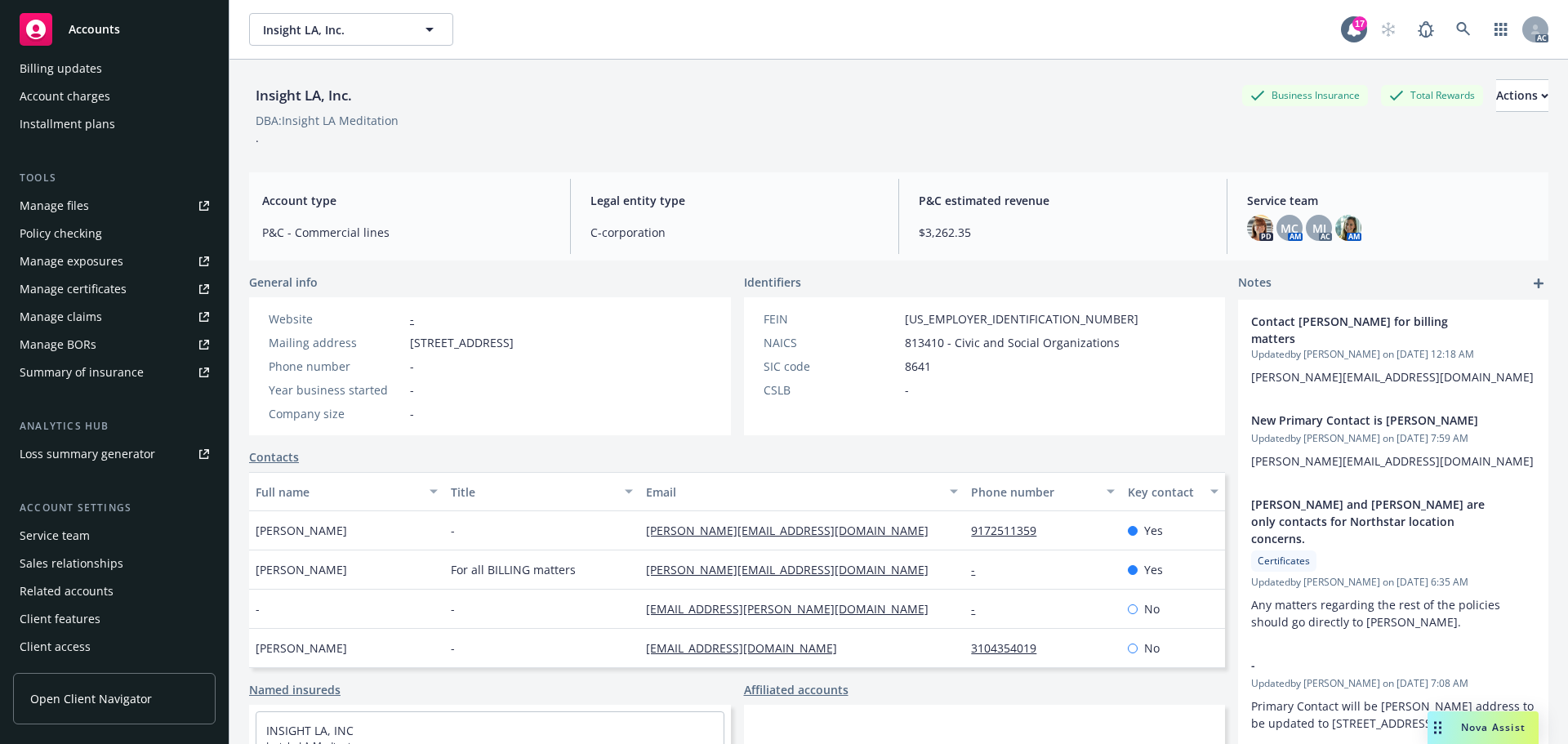
click at [116, 534] on div "Service team" at bounding box center [114, 535] width 189 height 26
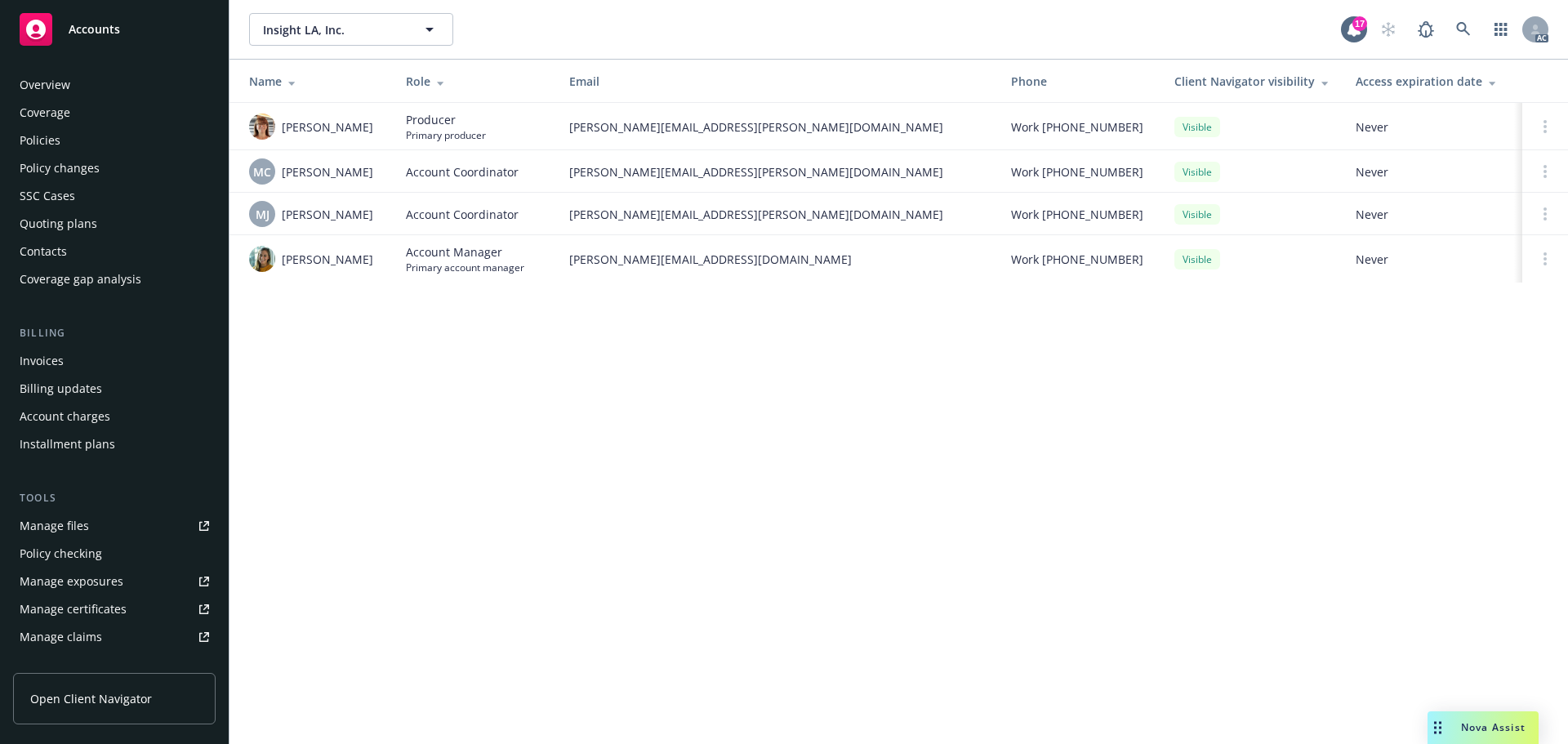
click at [148, 47] on link "Accounts" at bounding box center [114, 29] width 203 height 46
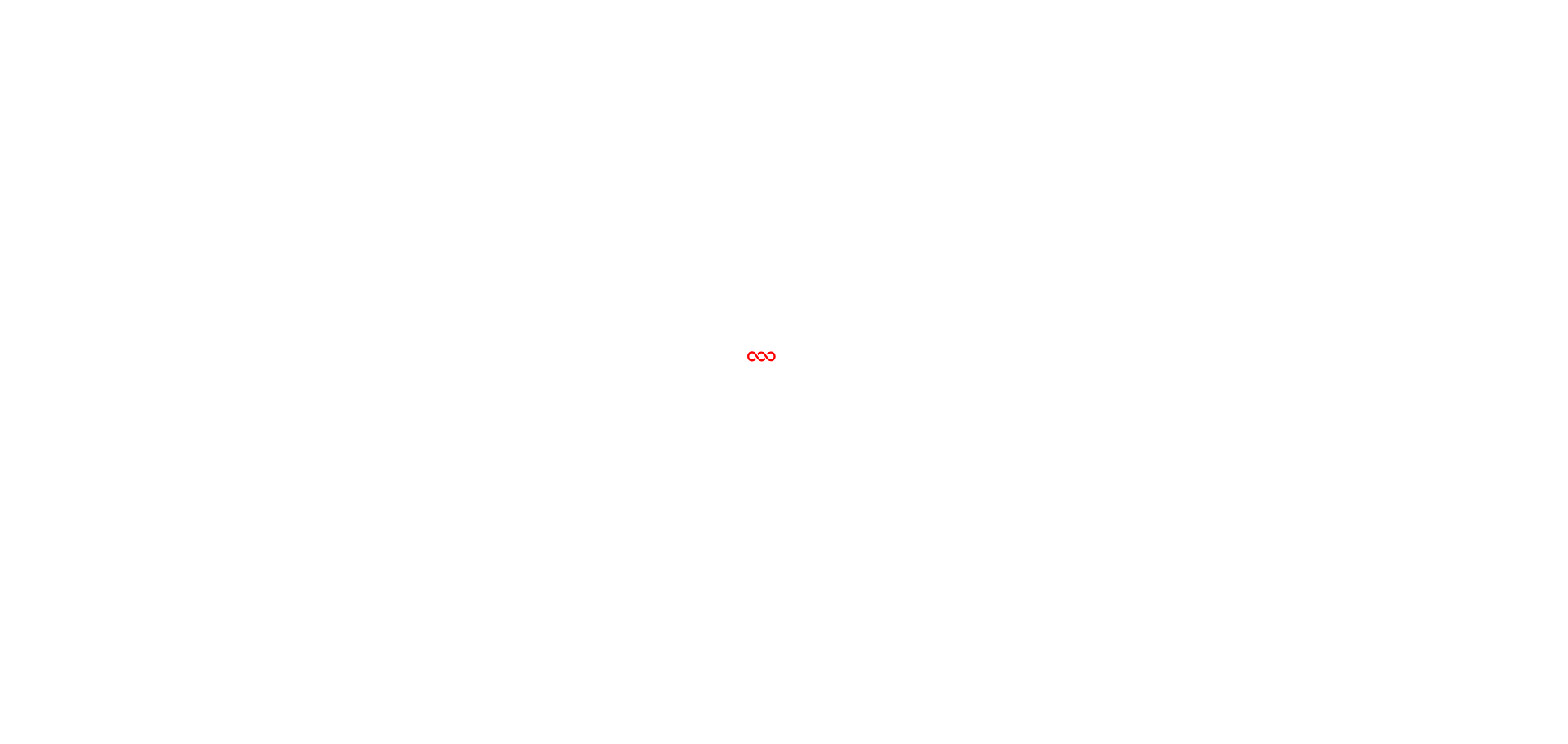
click at [75, 90] on div at bounding box center [784, 372] width 1568 height 744
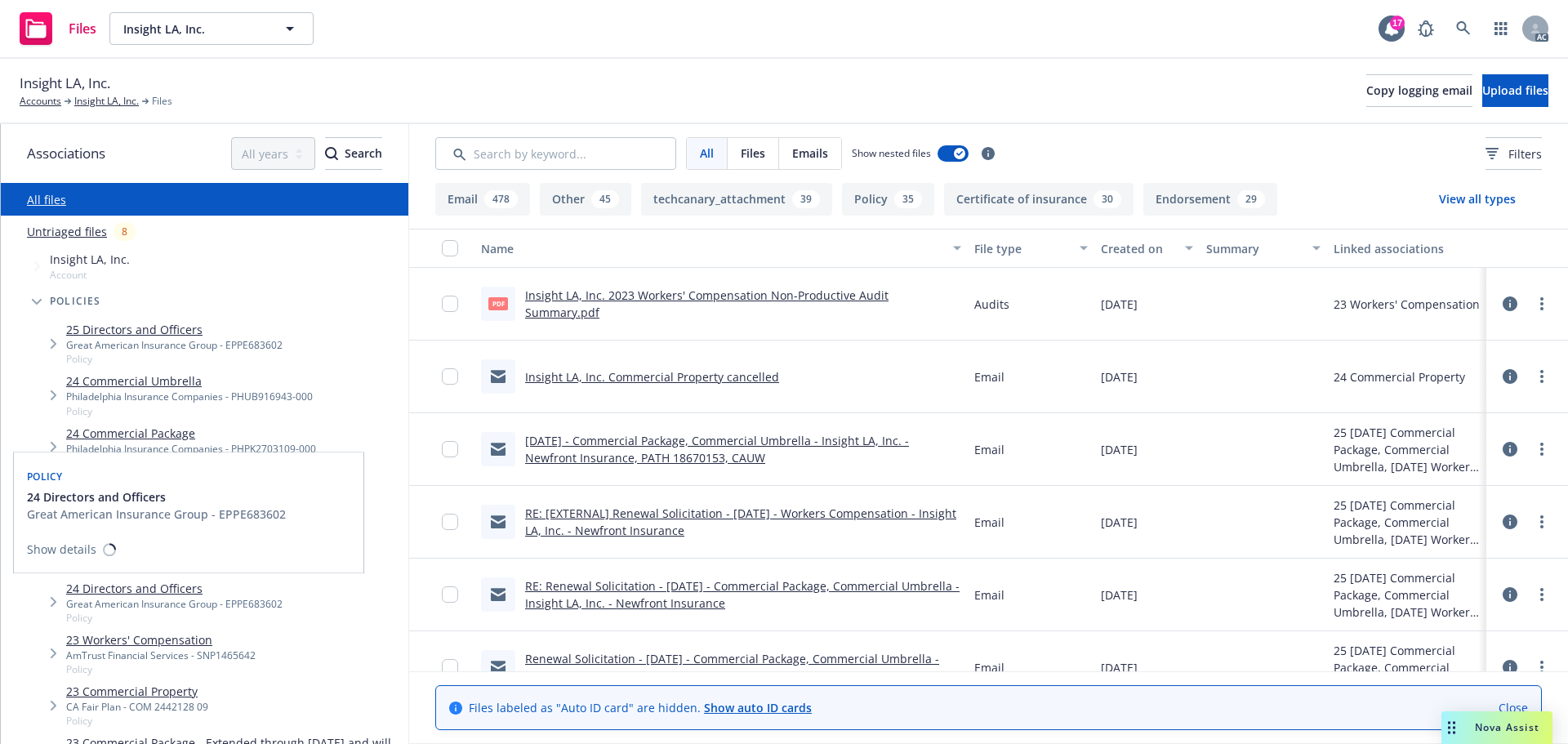
click at [164, 544] on div "Show details" at bounding box center [189, 543] width 324 height 33
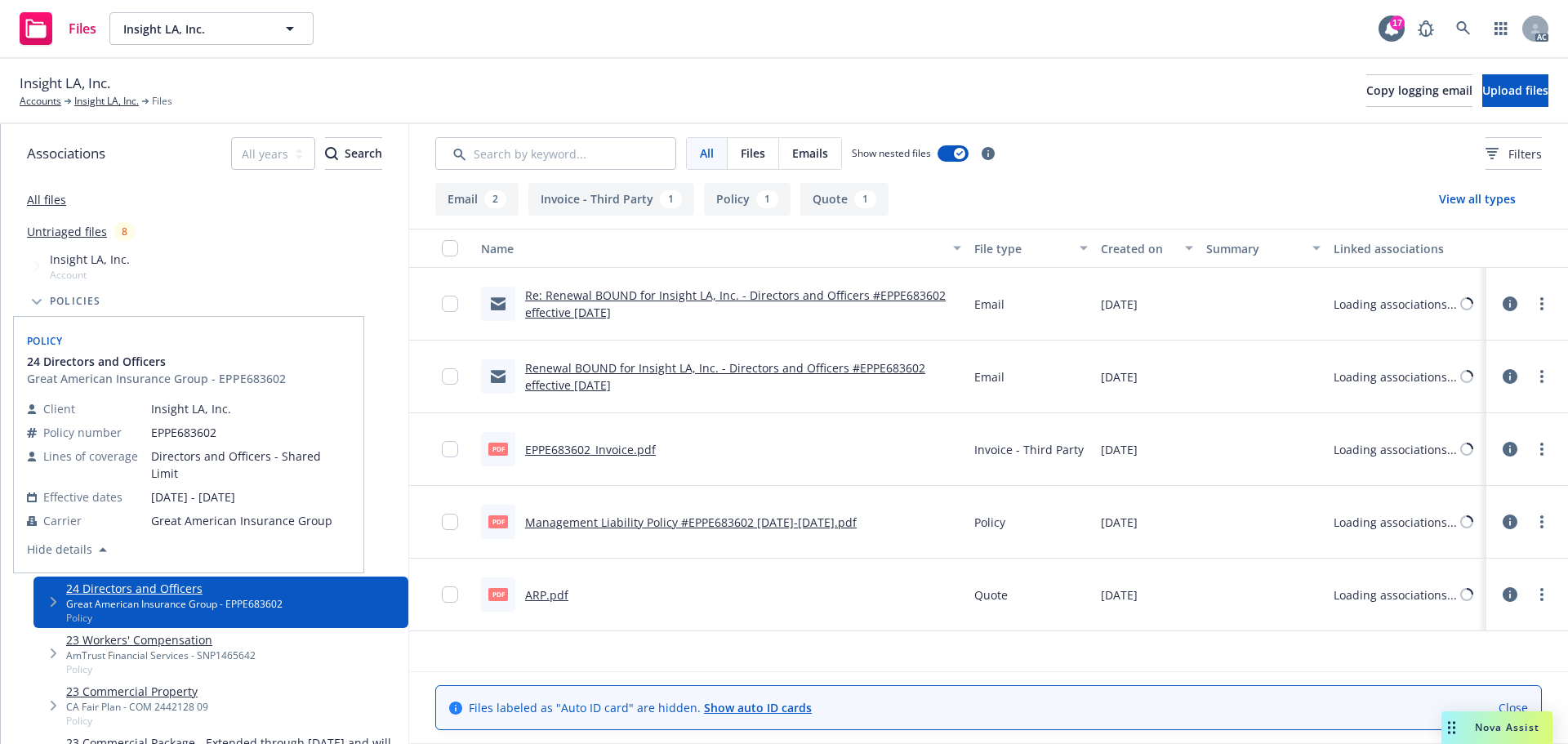
click at [383, 535] on div "24 Commercial Property CA Fair plan - COM 2442128 10 Policy" at bounding box center [220, 550] width 374 height 52
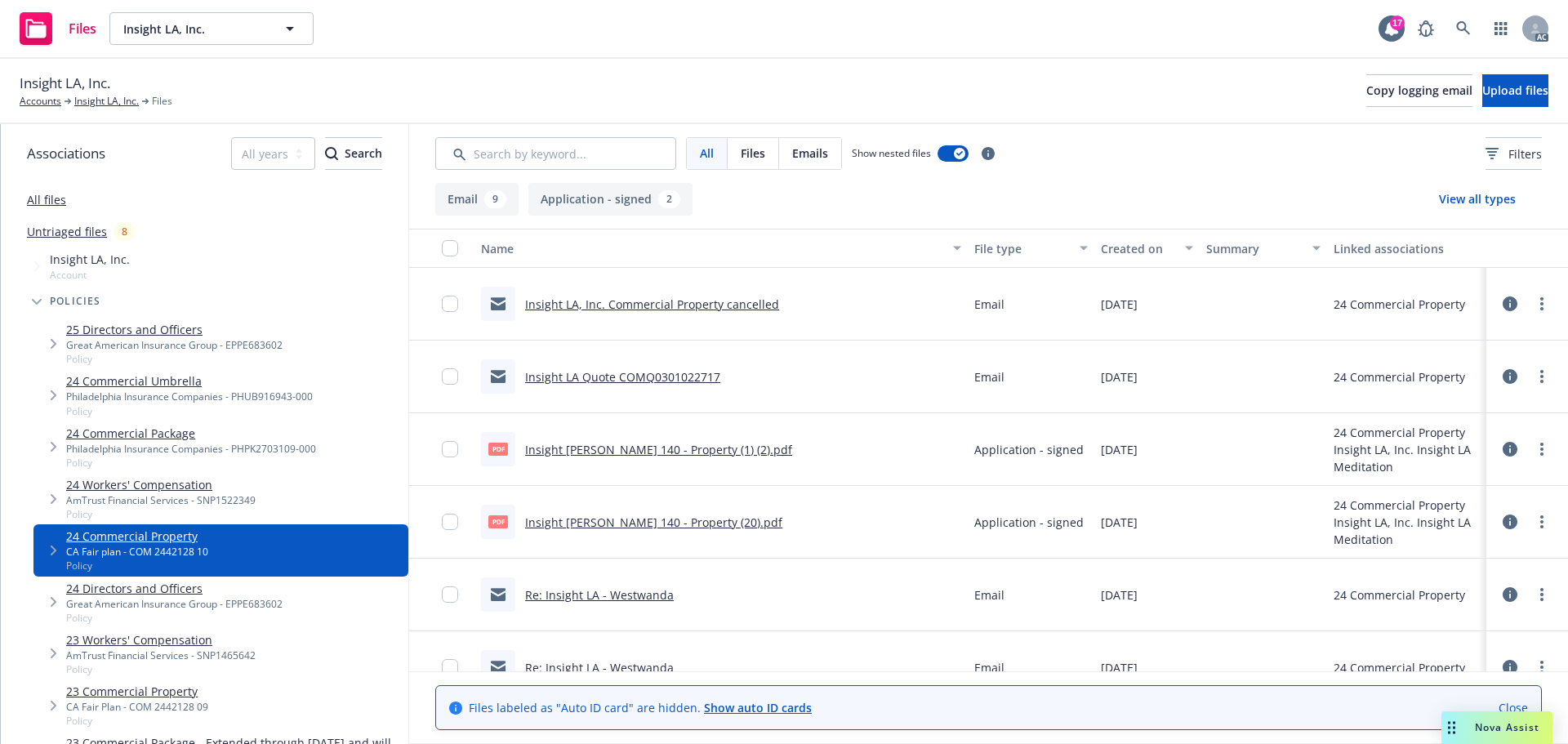
click at [807, 97] on div "Insight LA, Inc. Accounts Insight LA, Inc. Files Copy logging email Upload files" at bounding box center [783, 91] width 1528 height 36
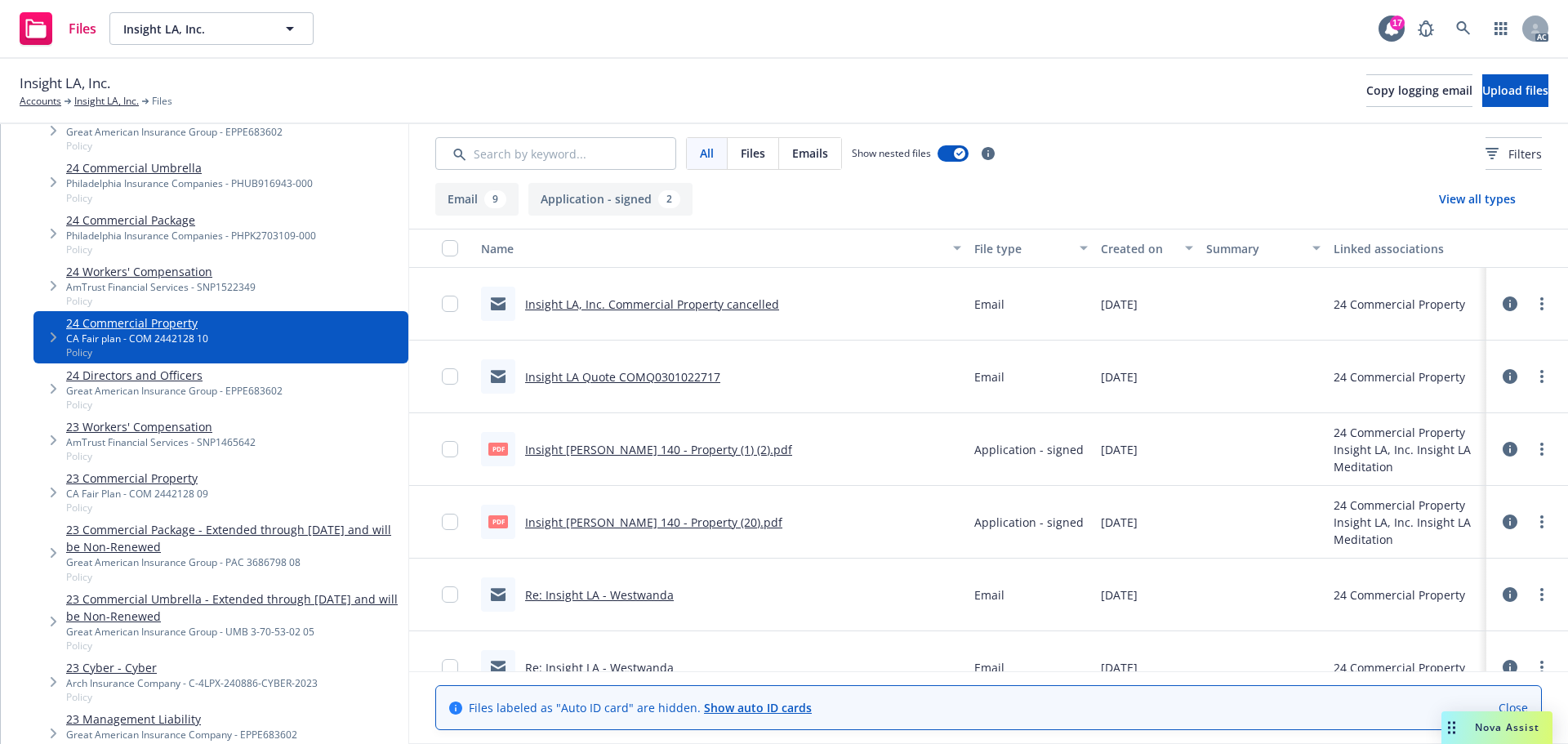
scroll to position [245, 0]
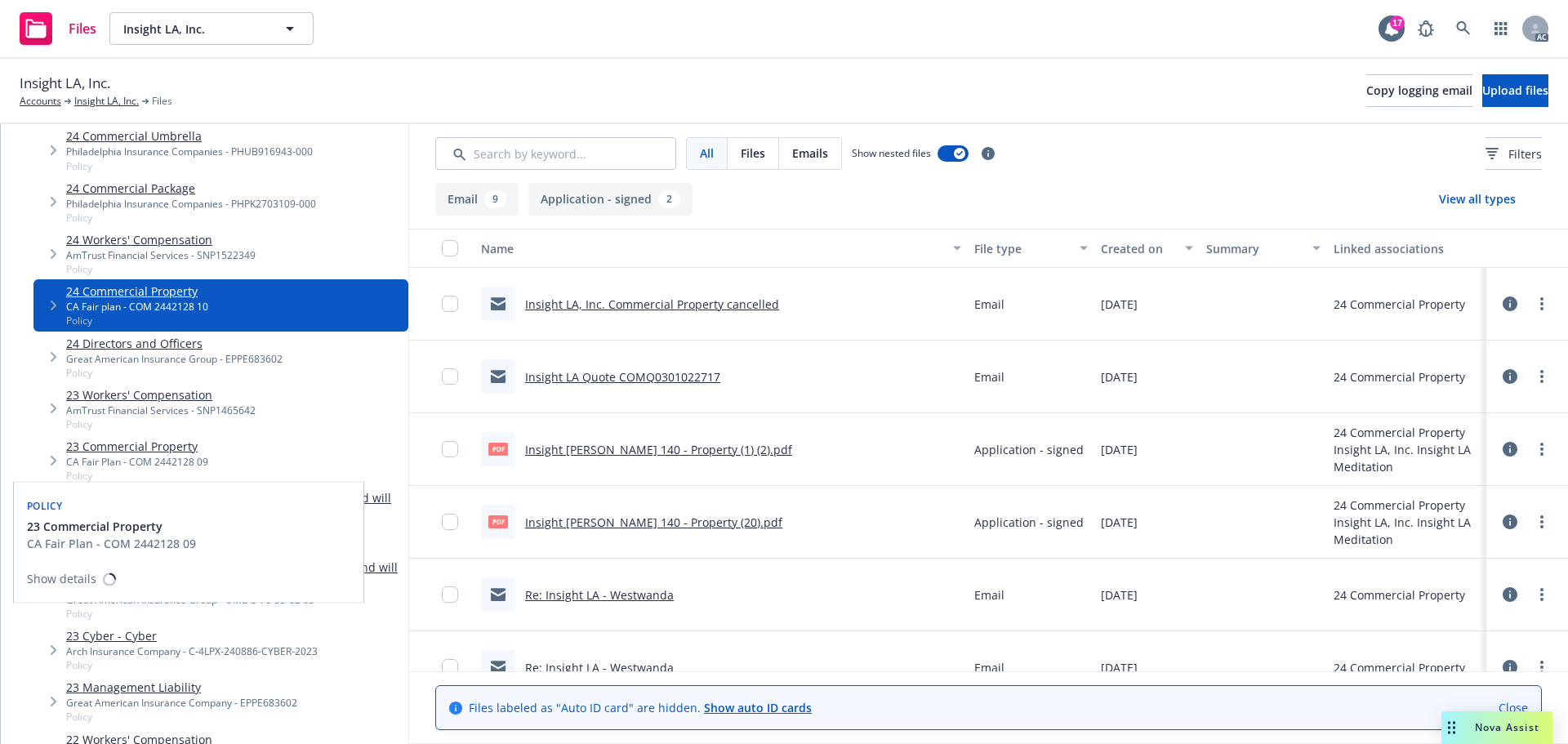
click at [184, 456] on div "CA Fair Plan - COM 2442128 09" at bounding box center [137, 461] width 142 height 14
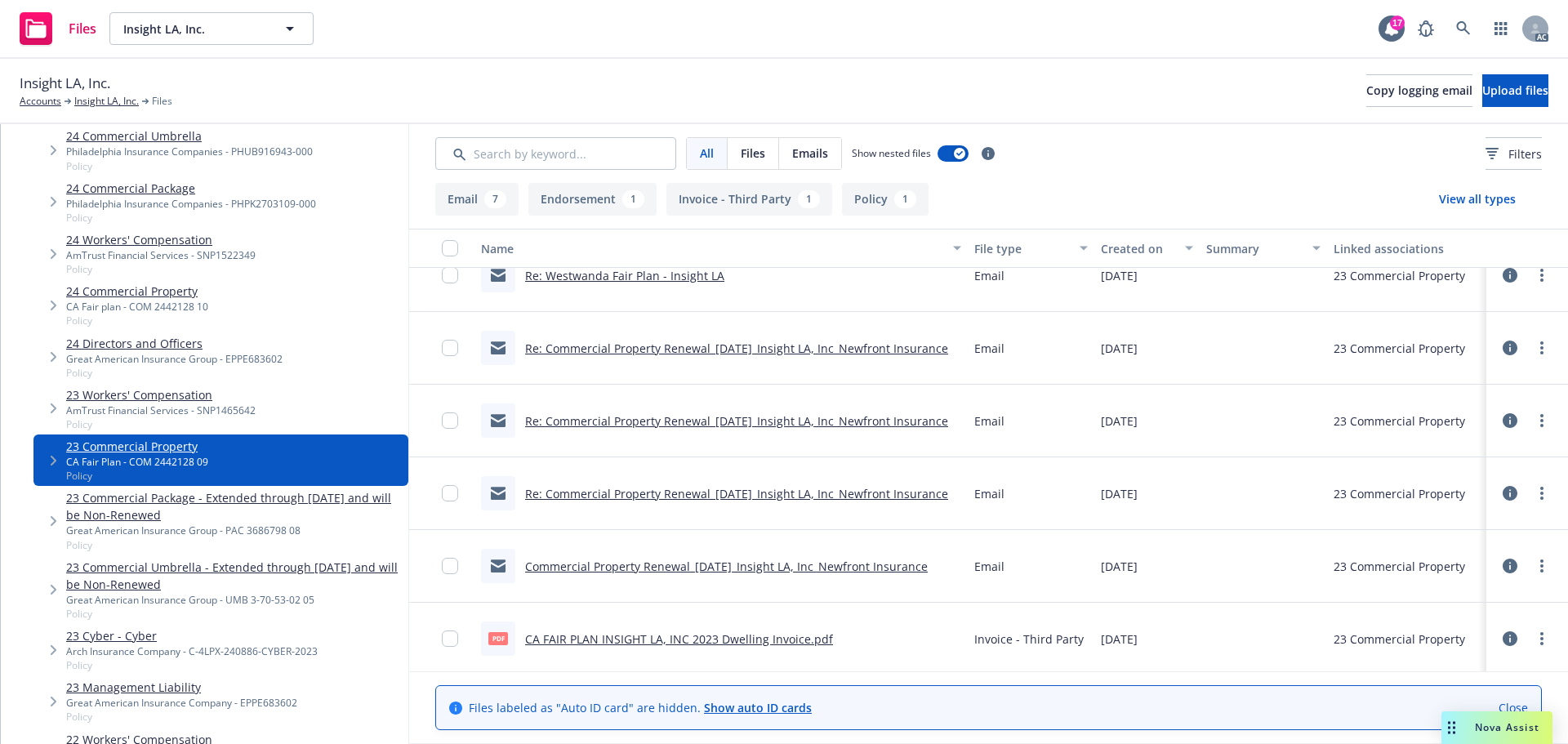
scroll to position [321, 0]
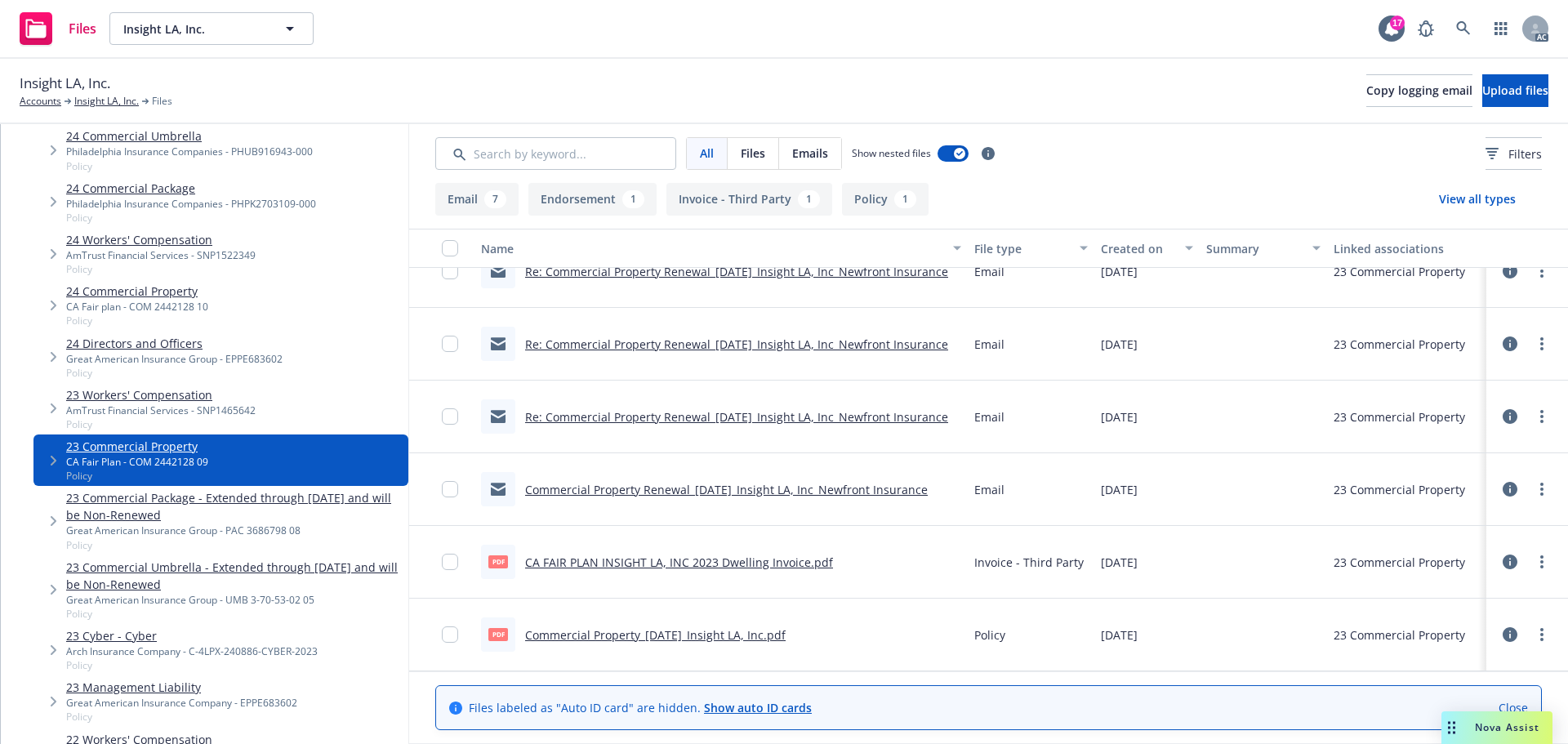
click at [688, 636] on link "Commercial Property_[DATE]_Insight LA, Inc.pdf" at bounding box center [654, 635] width 260 height 16
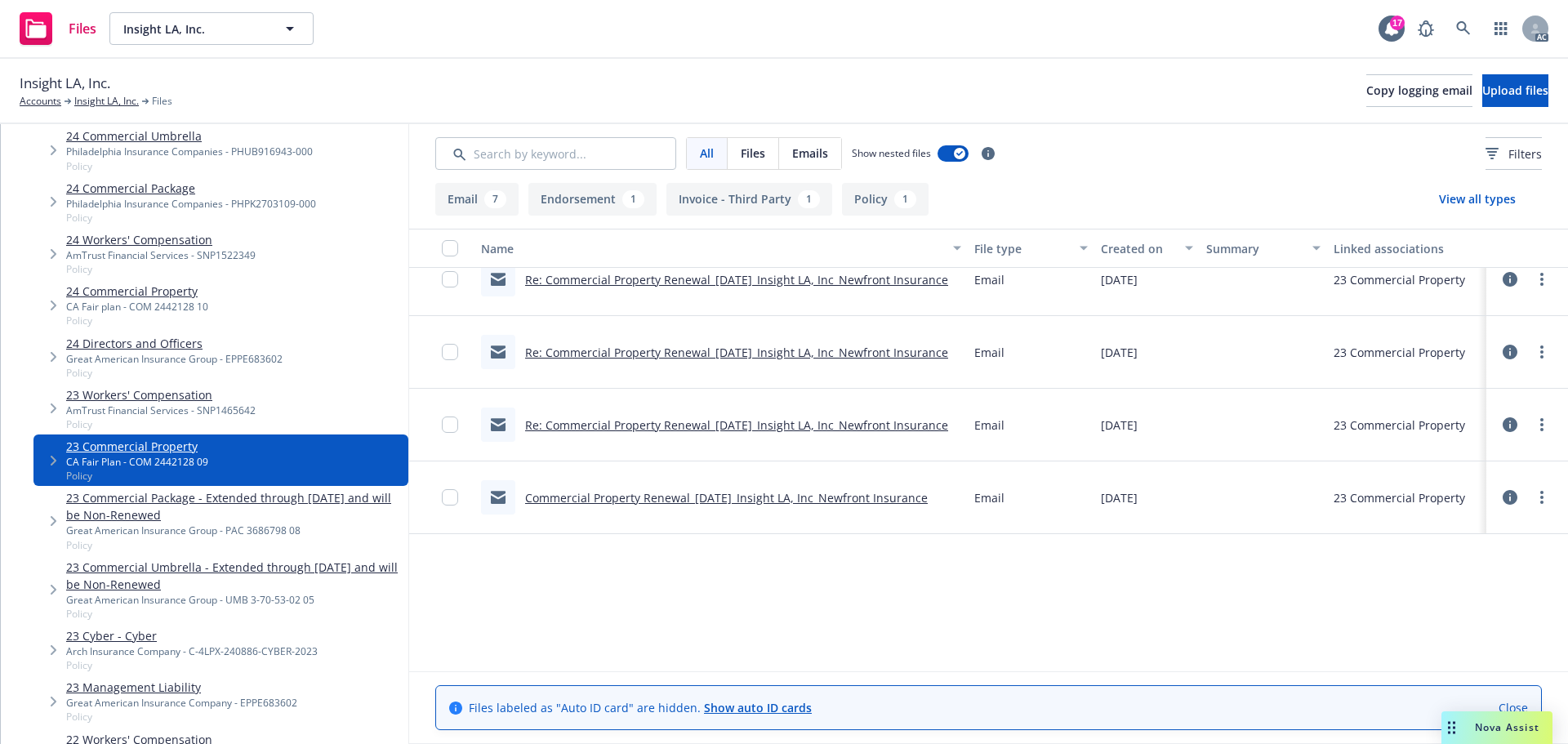
scroll to position [0, 0]
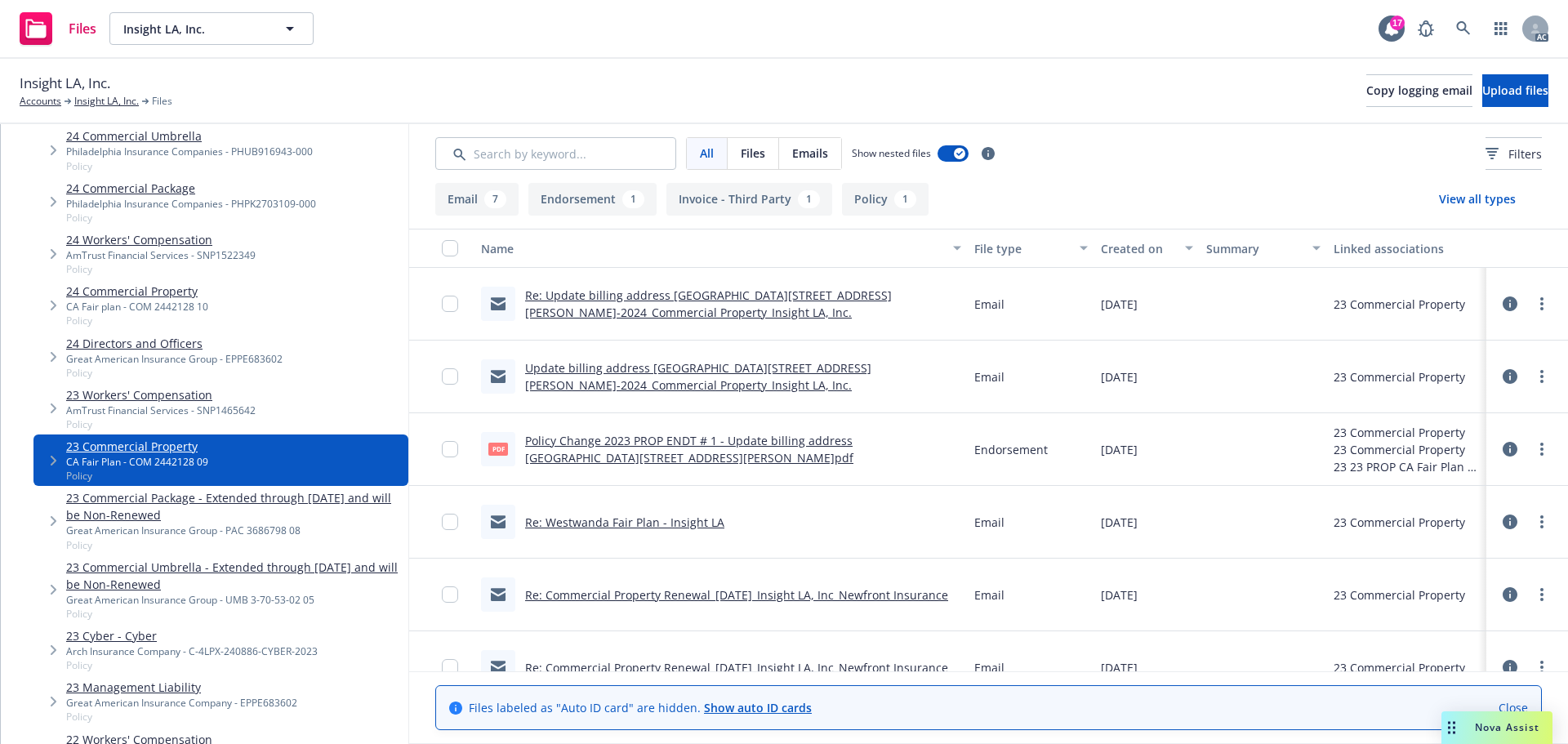
click at [745, 441] on link "Policy Change 2023 PROP ENDT # 1 - Update billing address [GEOGRAPHIC_DATA][STR…" at bounding box center [688, 449] width 329 height 32
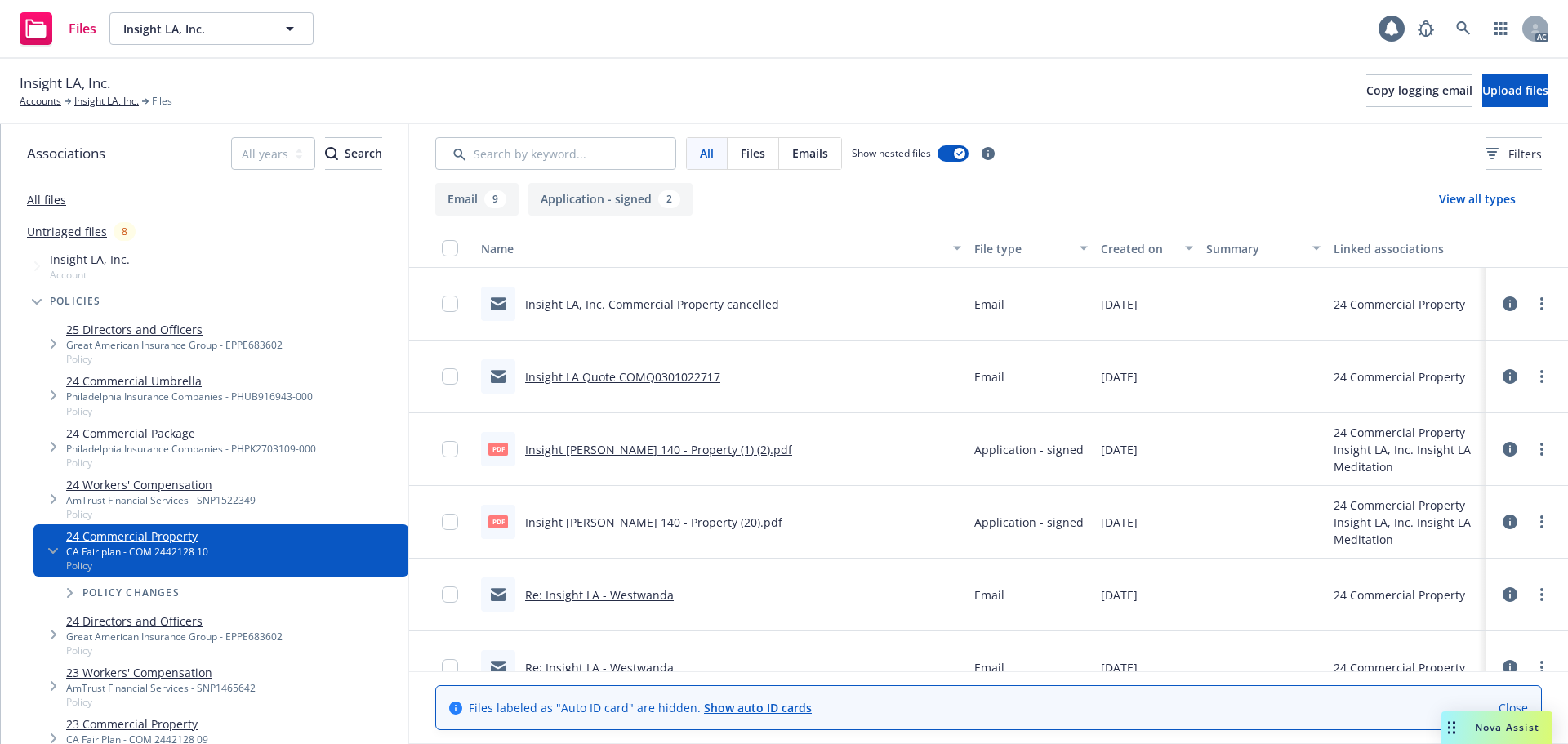
click at [99, 103] on link "Insight LA, Inc." at bounding box center [106, 100] width 64 height 15
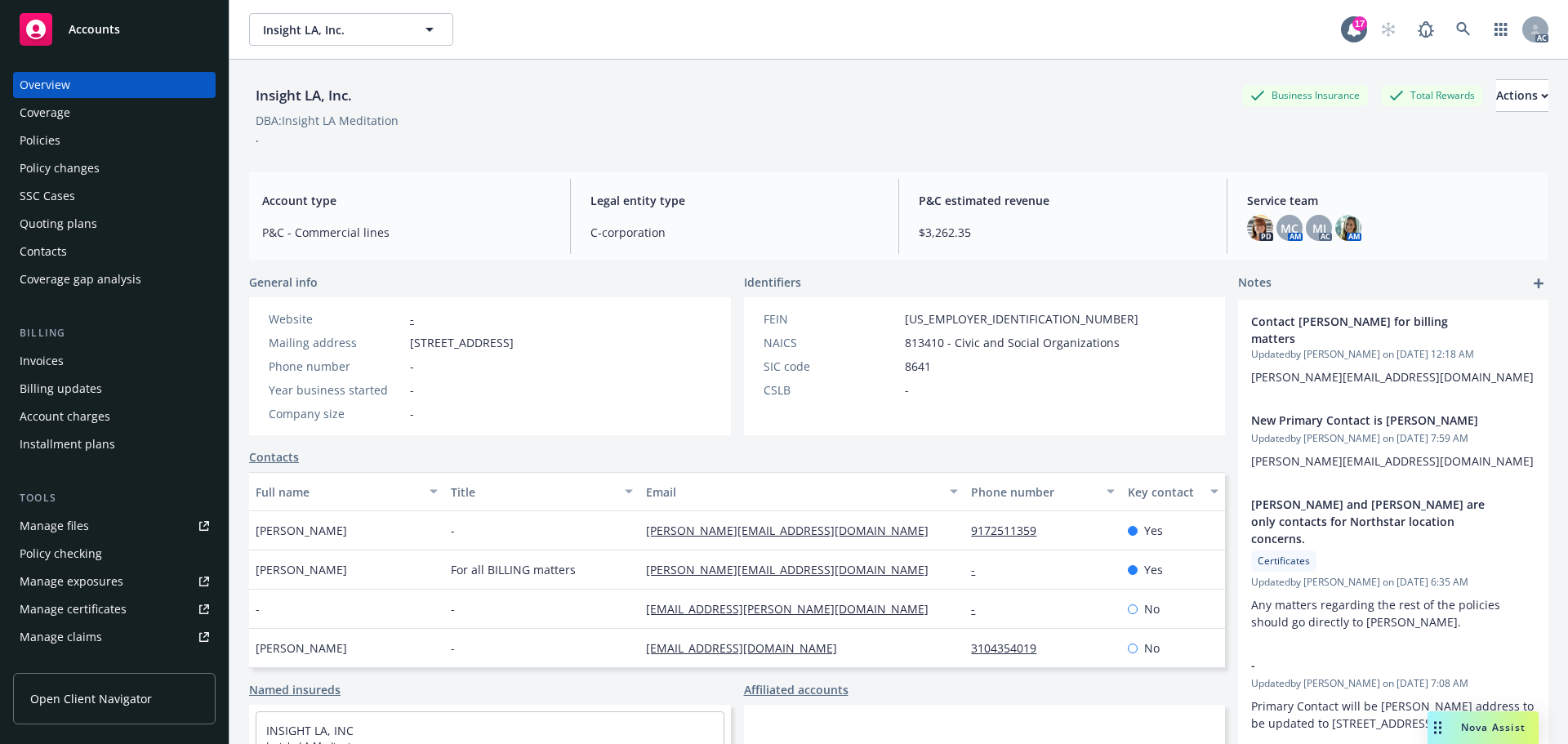
click at [72, 135] on div "Policies" at bounding box center [114, 140] width 189 height 26
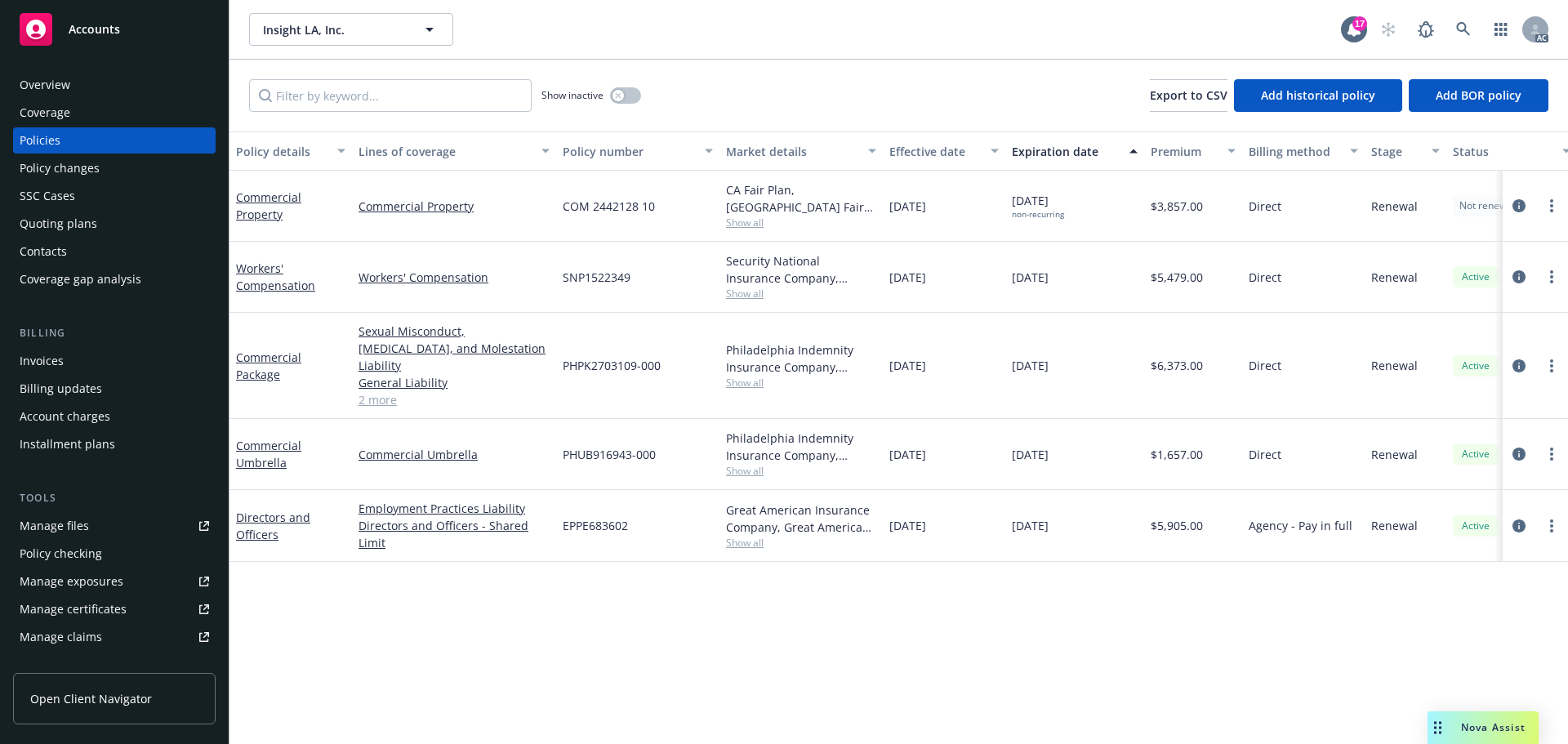
drag, startPoint x: 1107, startPoint y: 200, endPoint x: 1037, endPoint y: 193, distance: 70.3
click at [1011, 196] on div "[DATE] non-recurring" at bounding box center [1075, 206] width 138 height 71
copy span "[DATE]"
click at [97, 81] on div "Overview" at bounding box center [114, 85] width 189 height 26
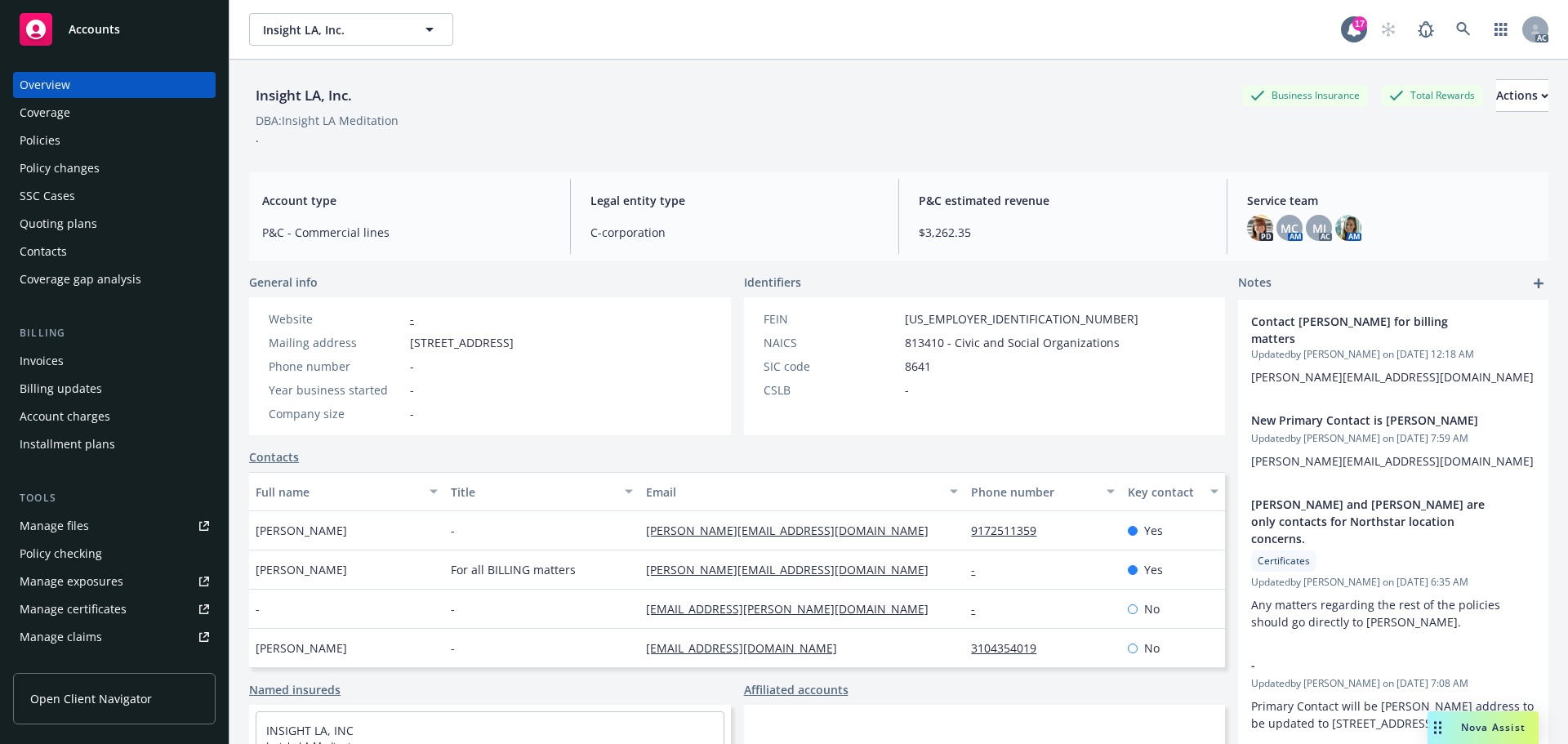
drag, startPoint x: 413, startPoint y: 346, endPoint x: 531, endPoint y: 340, distance: 118.2
click at [514, 340] on span "[STREET_ADDRESS]" at bounding box center [461, 342] width 103 height 18
copy span "[STREET_ADDRESS]"
click at [514, 343] on span "[STREET_ADDRESS]" at bounding box center [461, 342] width 103 height 18
drag, startPoint x: 609, startPoint y: 343, endPoint x: 694, endPoint y: 345, distance: 85.0
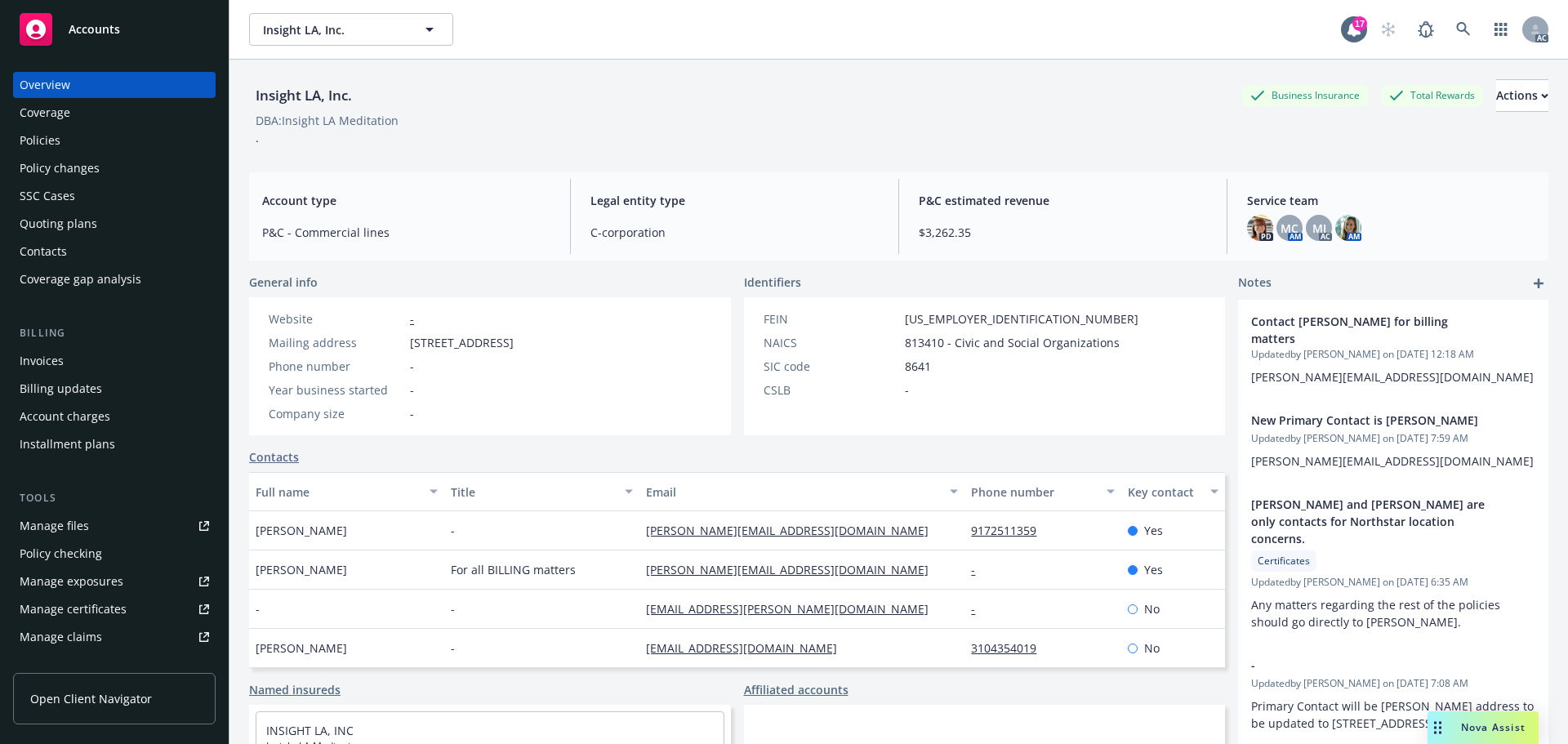
click at [514, 342] on span "[STREET_ADDRESS]" at bounding box center [461, 342] width 103 height 18
copy span "[GEOGRAPHIC_DATA][PERSON_NAME]"
drag, startPoint x: 632, startPoint y: 342, endPoint x: 617, endPoint y: 342, distance: 15.0
click at [514, 342] on span "[STREET_ADDRESS]" at bounding box center [461, 342] width 103 height 18
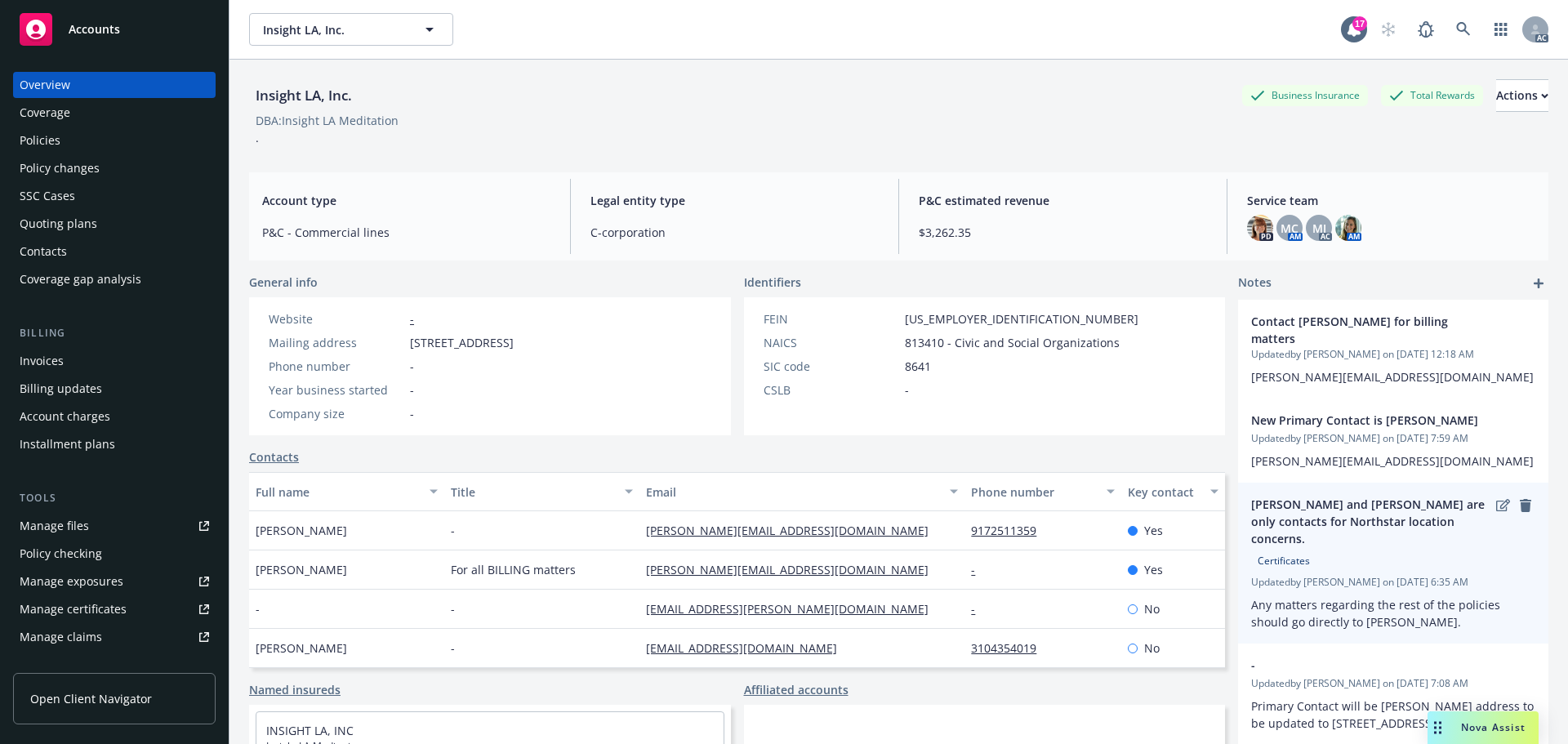
copy span "CA,"
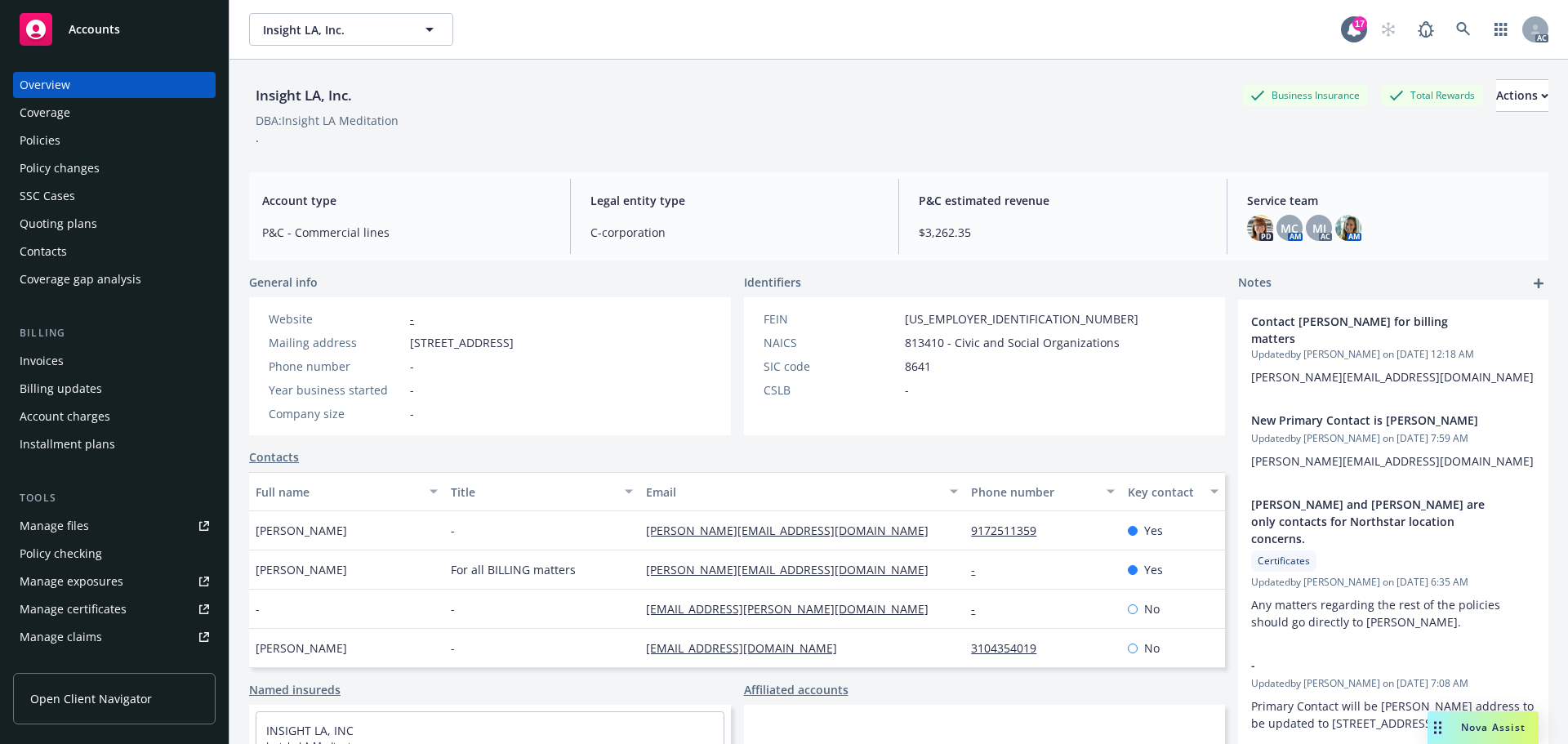
drag, startPoint x: 679, startPoint y: 340, endPoint x: 637, endPoint y: 348, distance: 42.8
click at [533, 348] on div "Website - Mailing address [STREET_ADDRESS] Phone number - Year business started…" at bounding box center [390, 367] width 284 height 138
copy span "90404"
click at [85, 582] on div "Manage exposures" at bounding box center [71, 581] width 103 height 26
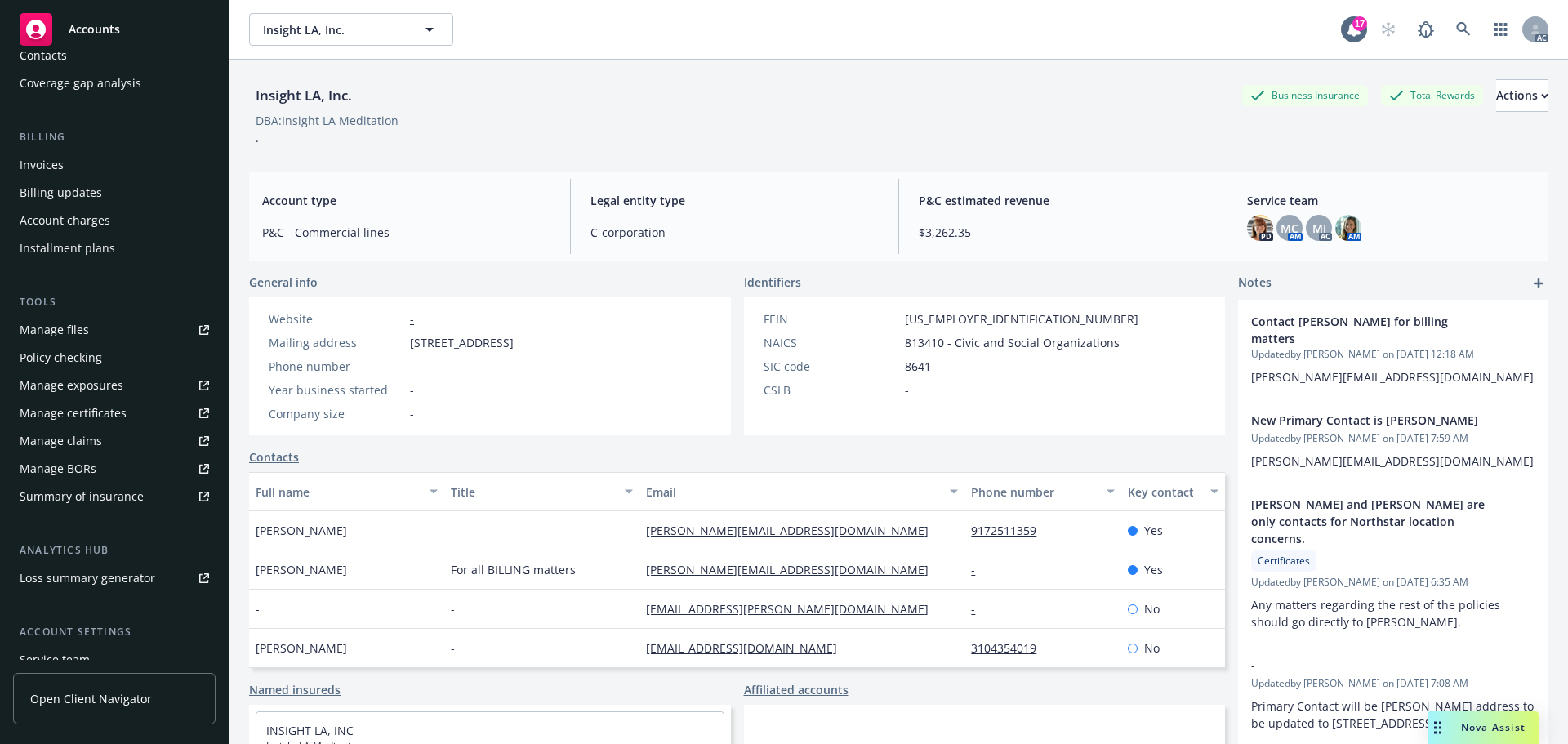
scroll to position [320, 0]
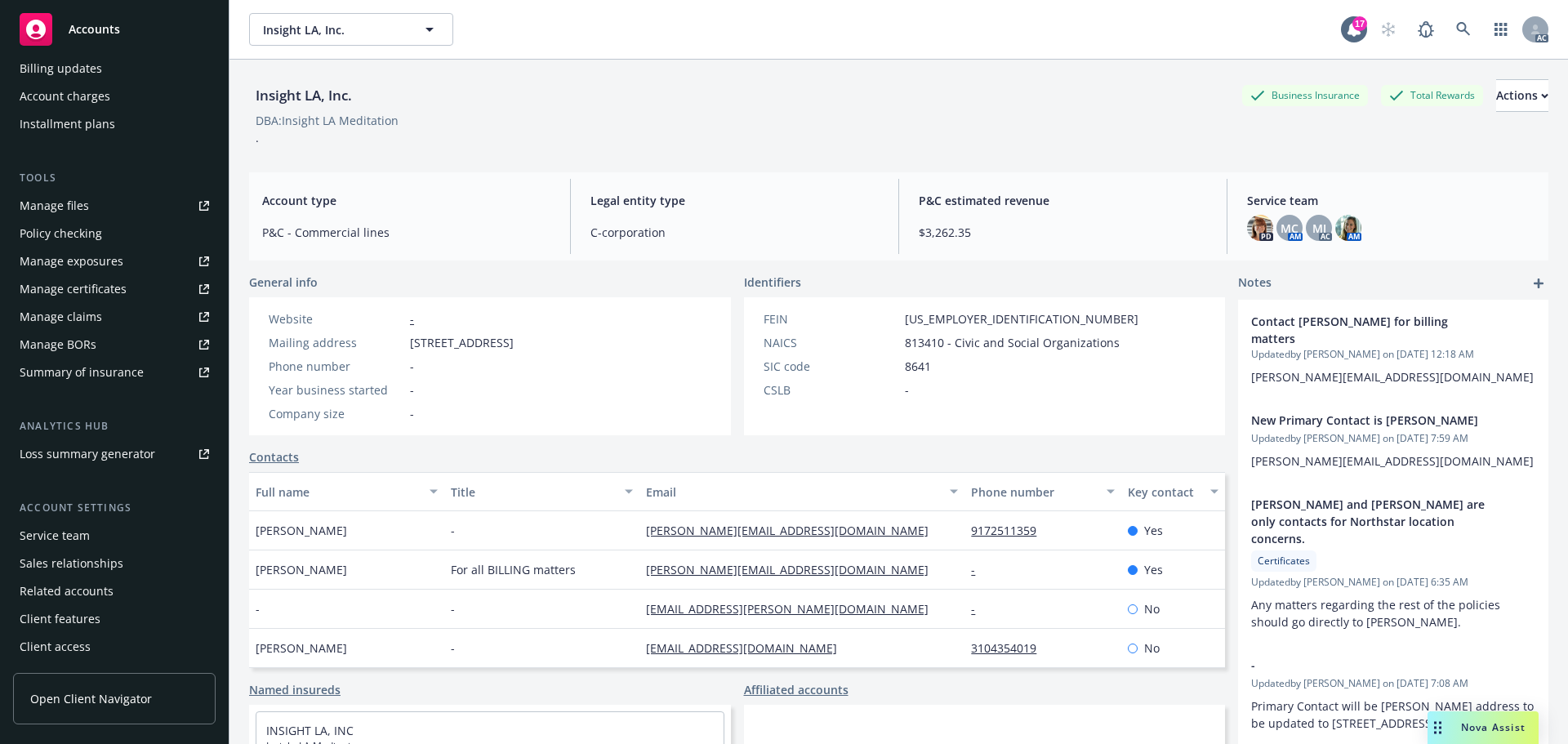
click at [114, 509] on div "Account settings" at bounding box center [114, 507] width 203 height 17
click at [107, 529] on div "Service team" at bounding box center [114, 535] width 189 height 26
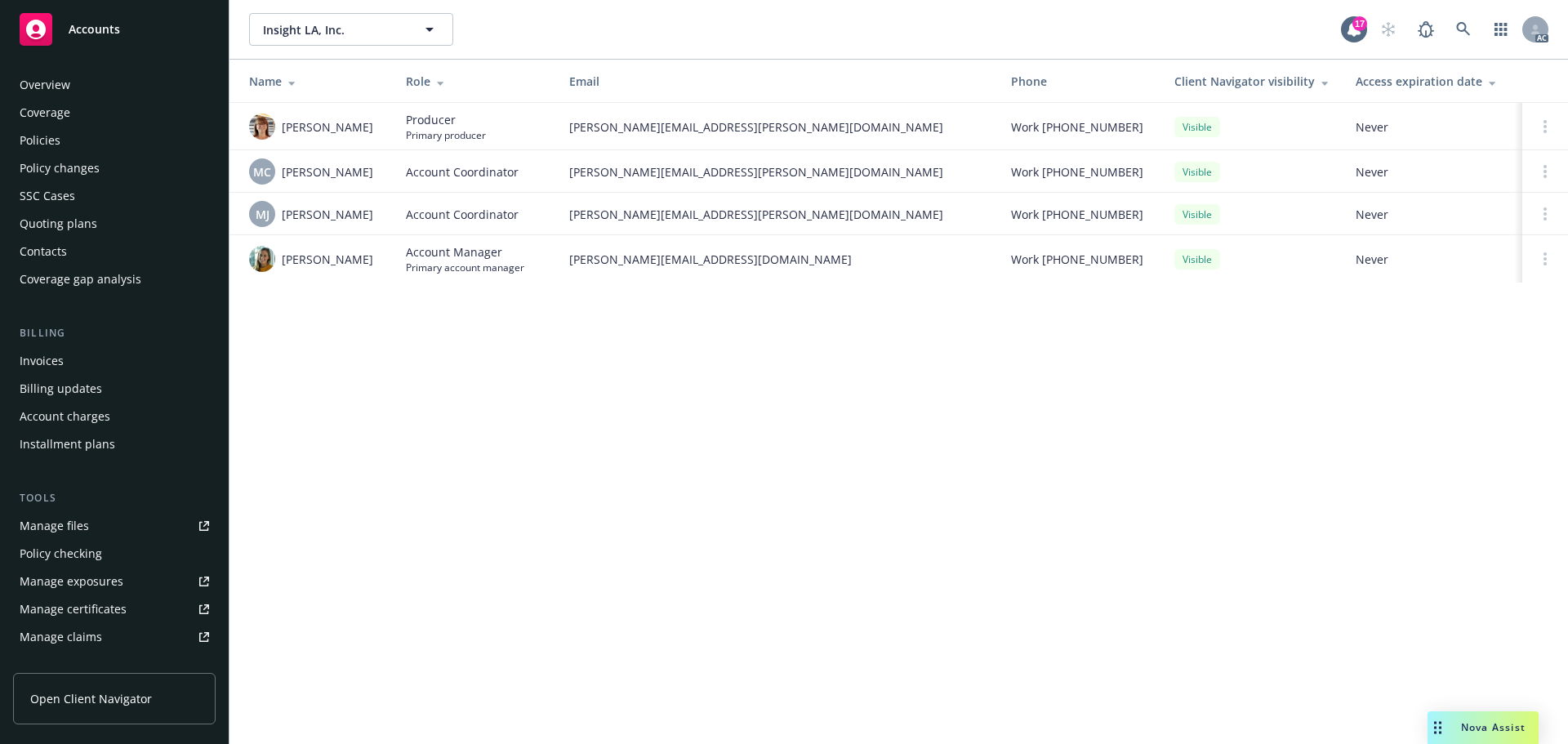
drag, startPoint x: 58, startPoint y: 138, endPoint x: 72, endPoint y: 134, distance: 14.6
click at [58, 138] on div "Policies" at bounding box center [40, 140] width 41 height 26
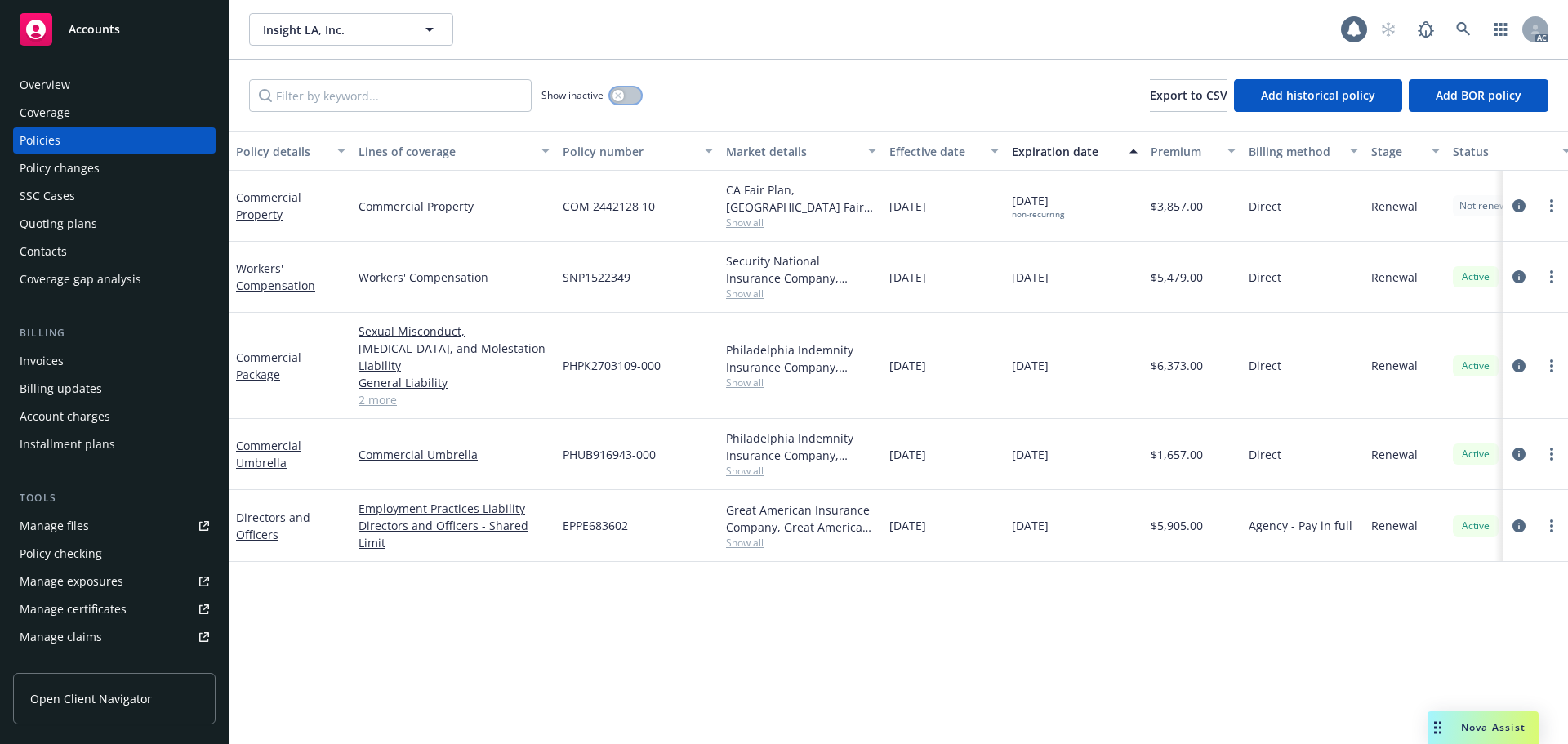
click at [618, 97] on icon "button" at bounding box center [617, 96] width 6 height 6
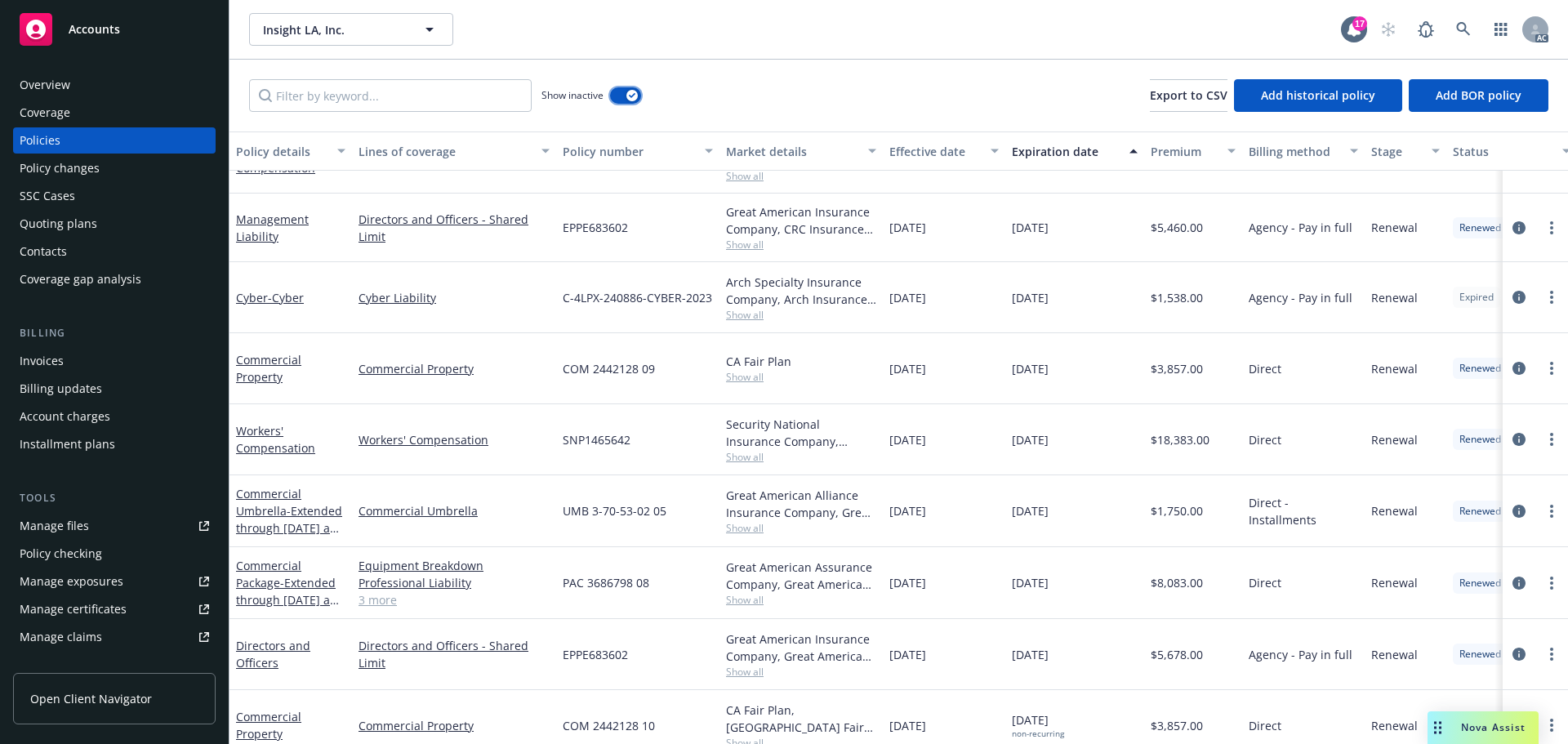
scroll to position [1225, 0]
click at [365, 595] on link "3 more" at bounding box center [454, 597] width 191 height 18
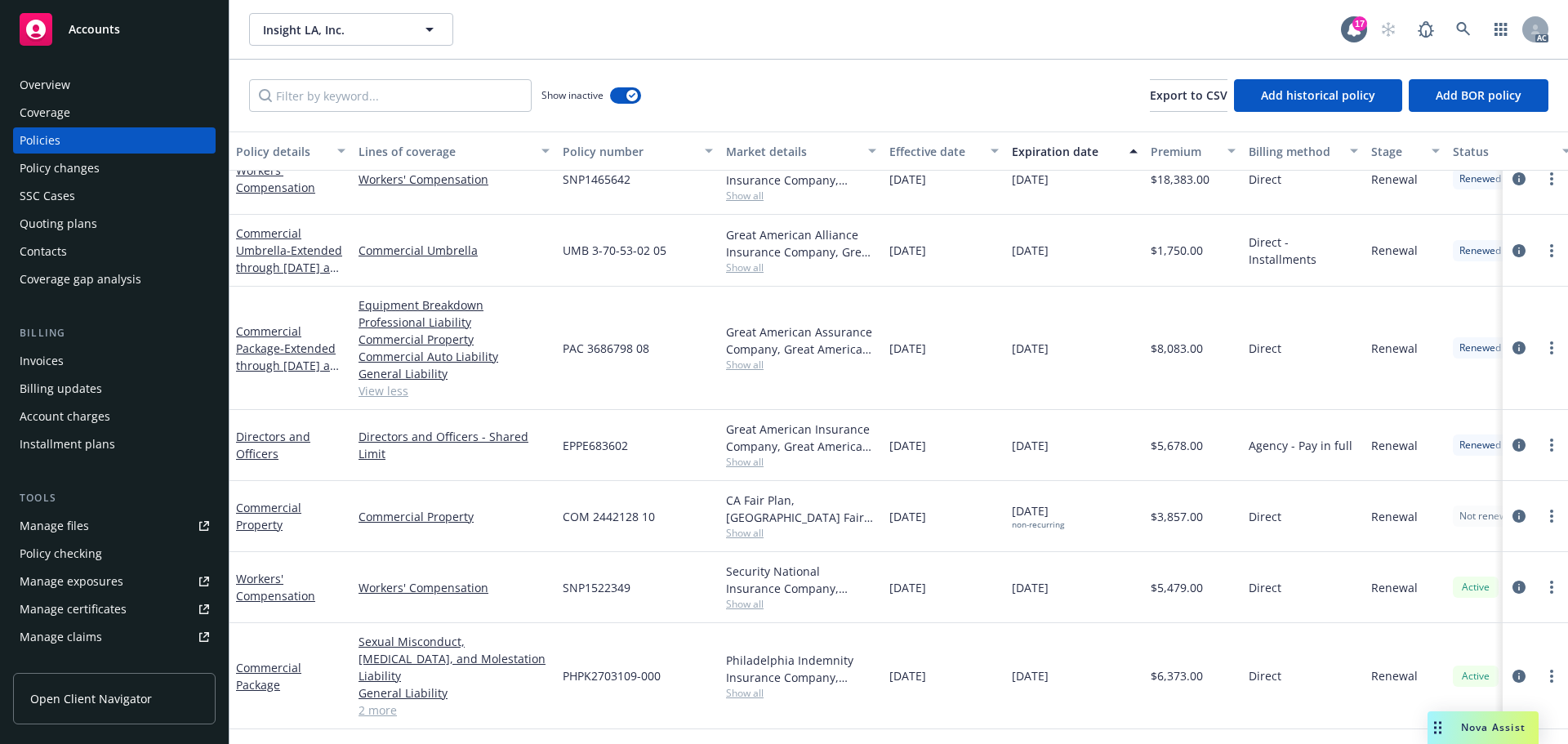
scroll to position [1582, 0]
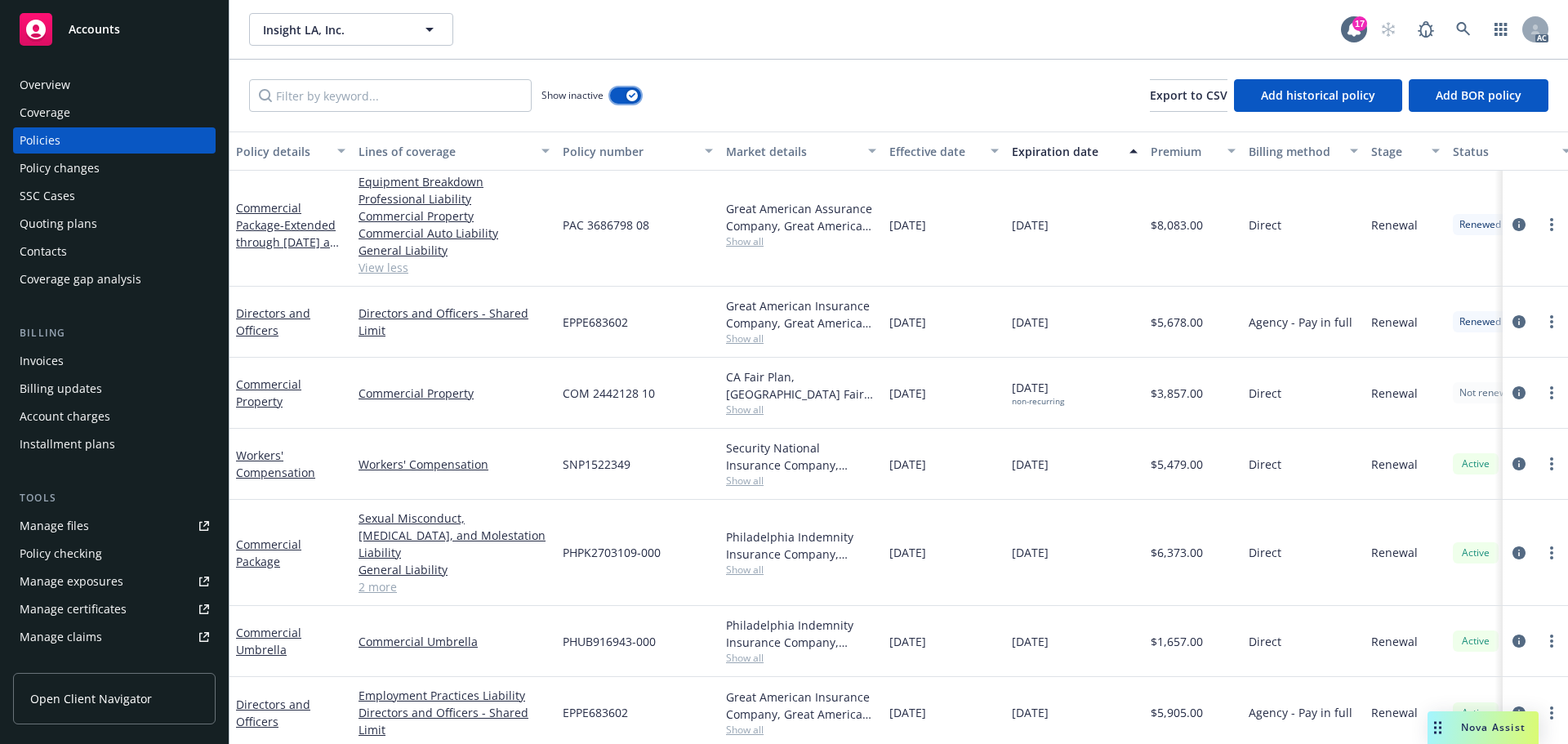
click at [635, 88] on button "button" at bounding box center [625, 96] width 31 height 17
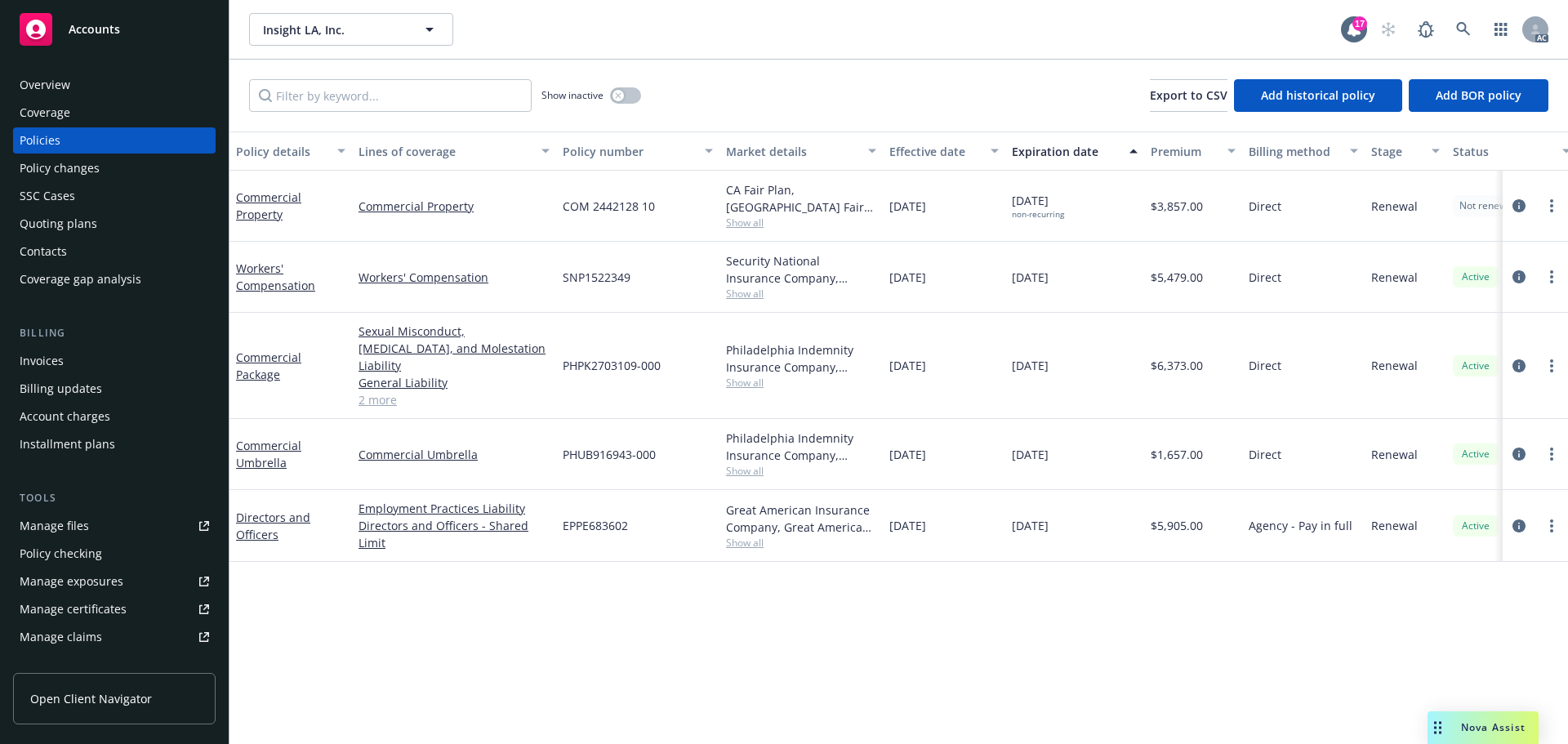
click at [372, 391] on link "2 more" at bounding box center [454, 400] width 191 height 18
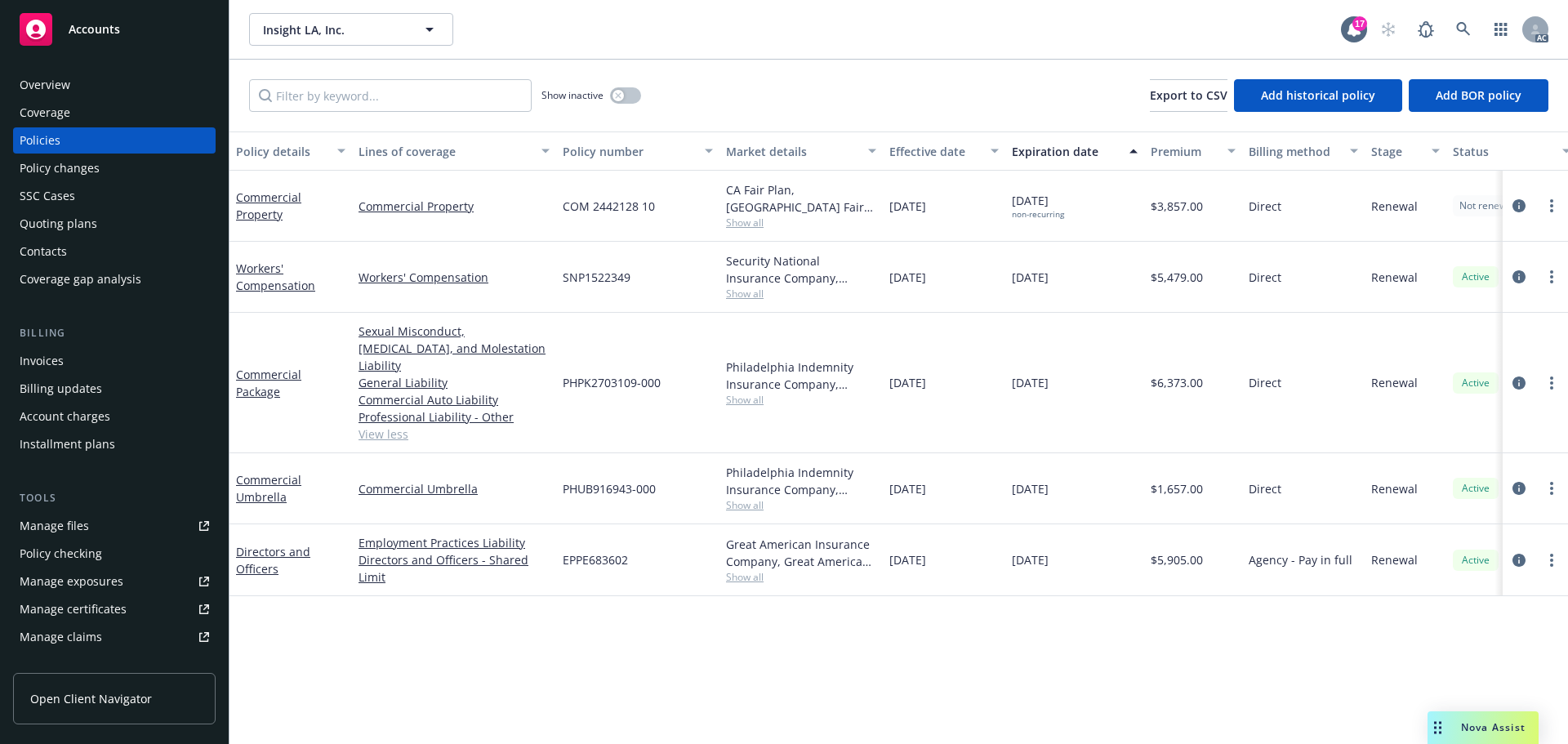
drag, startPoint x: 1077, startPoint y: 376, endPoint x: 1008, endPoint y: 379, distance: 69.1
click at [1008, 379] on div "12/21/2025" at bounding box center [1075, 383] width 138 height 140
copy span "12/21/2025"
drag, startPoint x: 906, startPoint y: 374, endPoint x: 885, endPoint y: 376, distance: 21.1
click at [885, 376] on div "12/21/2024" at bounding box center [944, 383] width 123 height 140
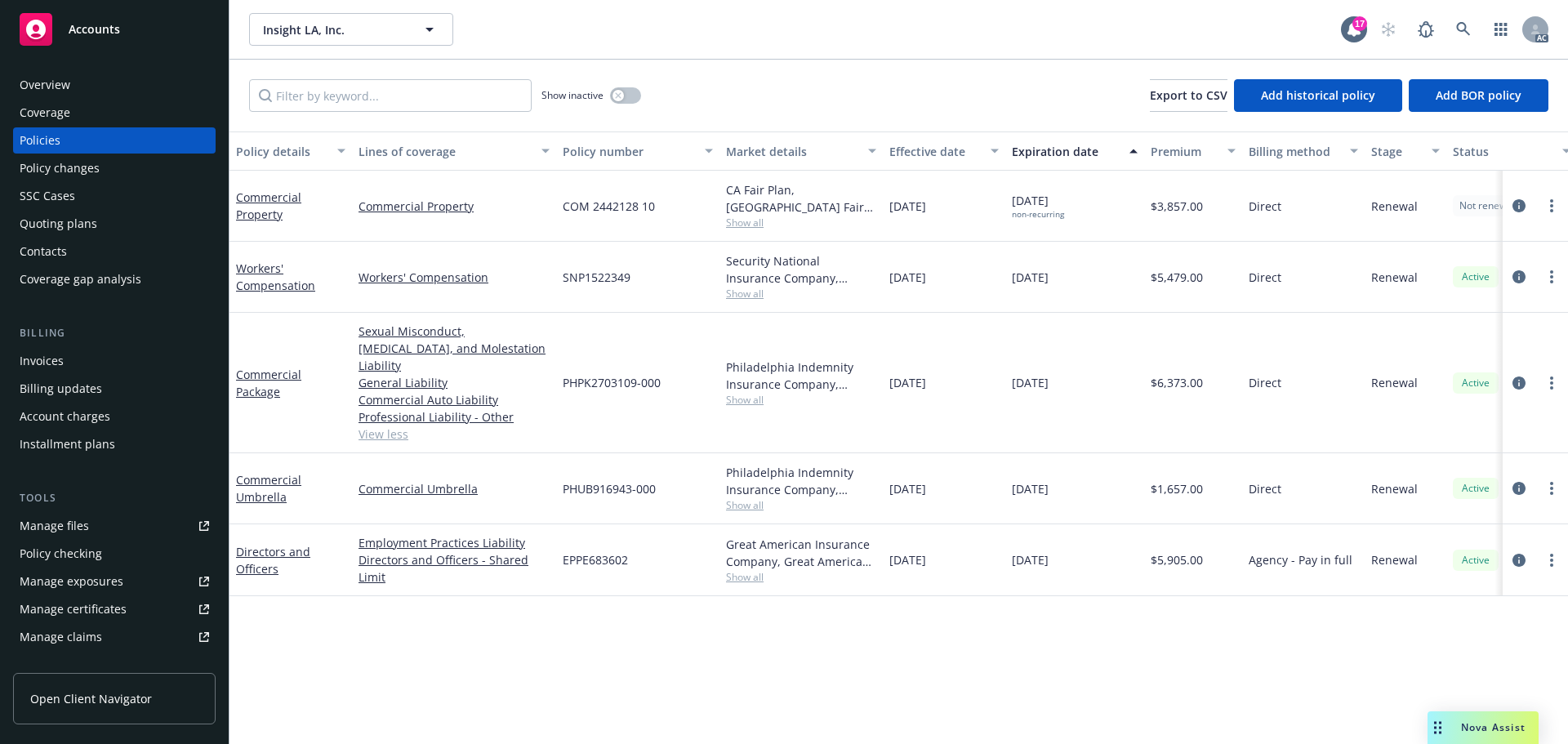
copy span "12/21/2024"
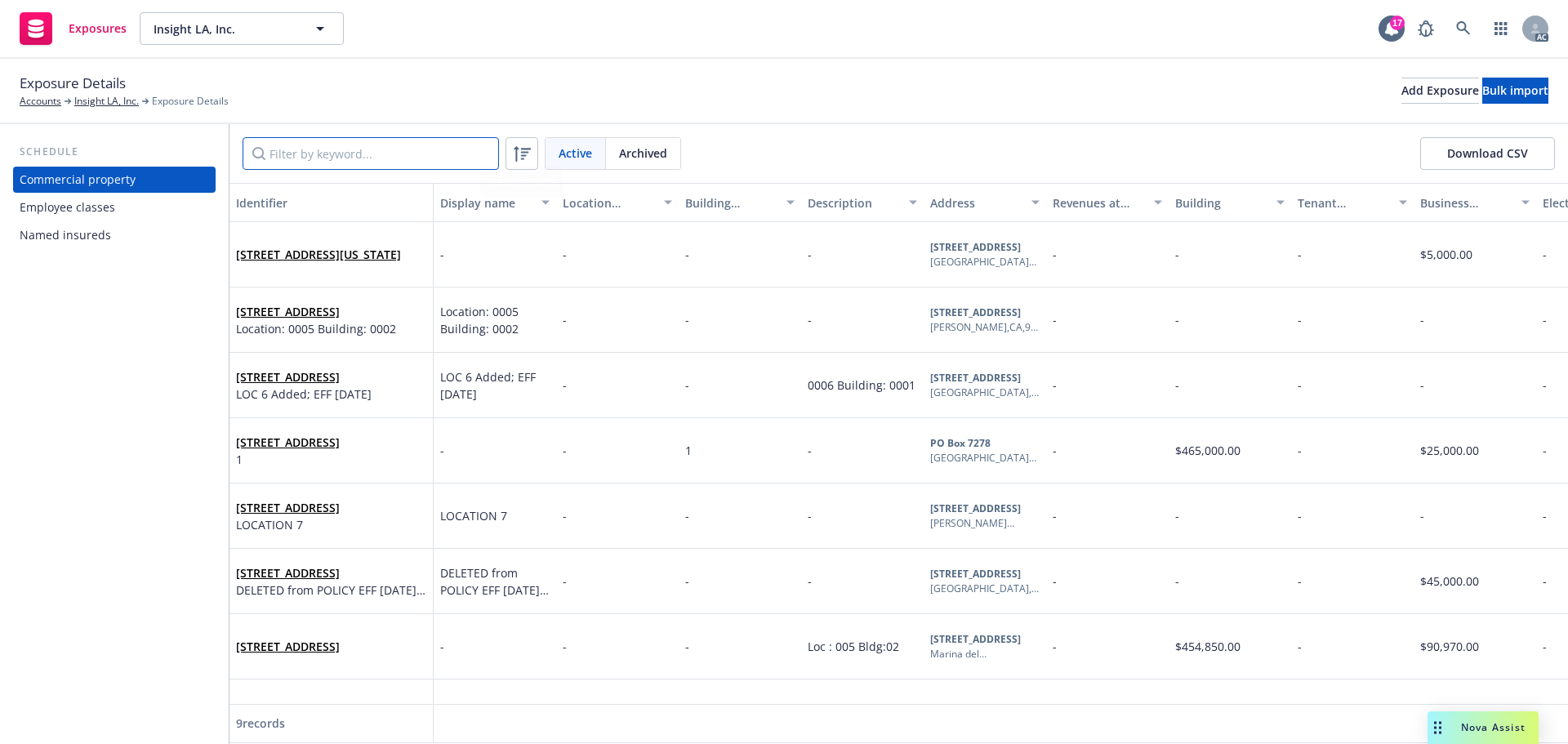
click at [347, 155] on input "Filter by keyword..." at bounding box center [371, 153] width 256 height 32
paste input "9940"
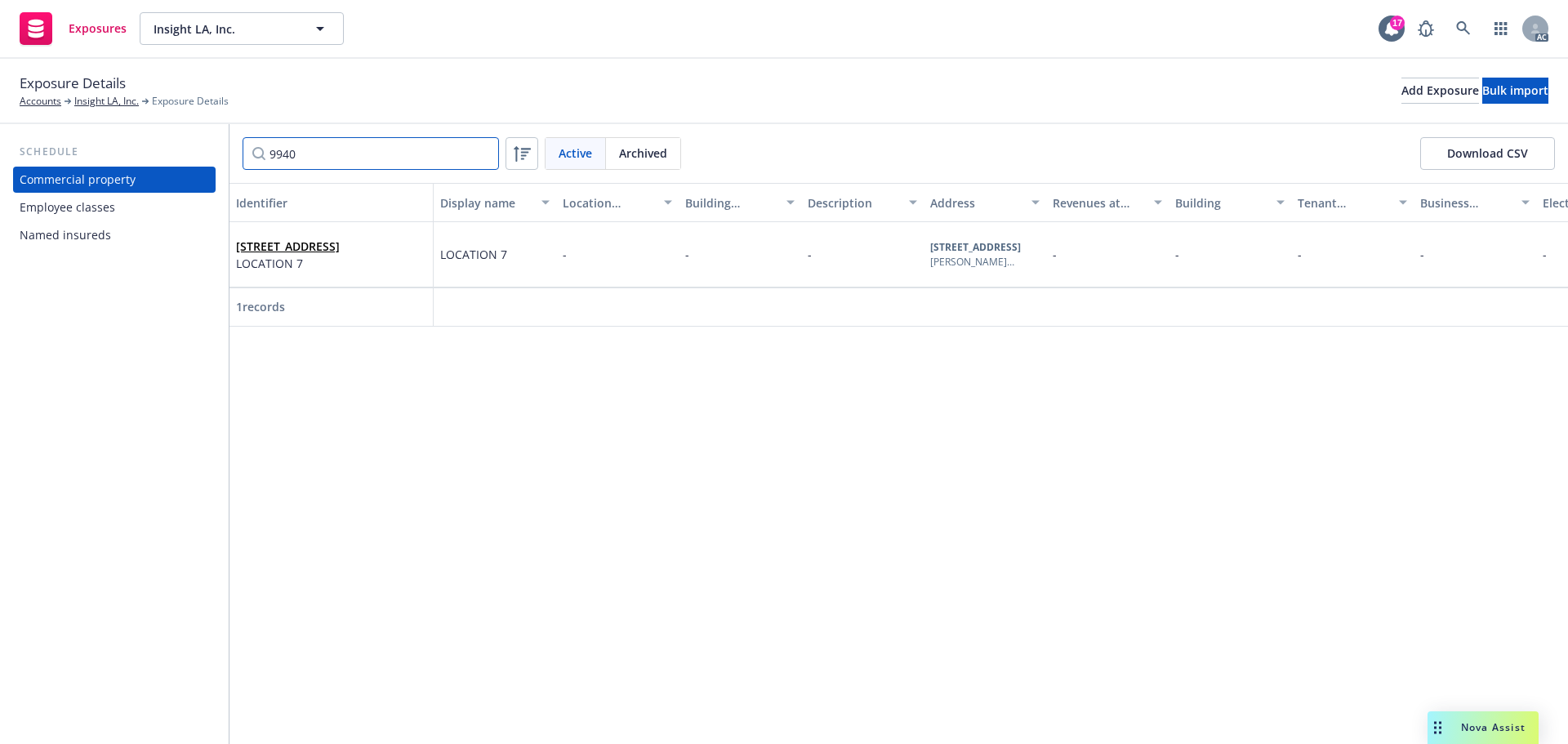
type input "9940"
click at [533, 323] on div at bounding box center [495, 307] width 123 height 39
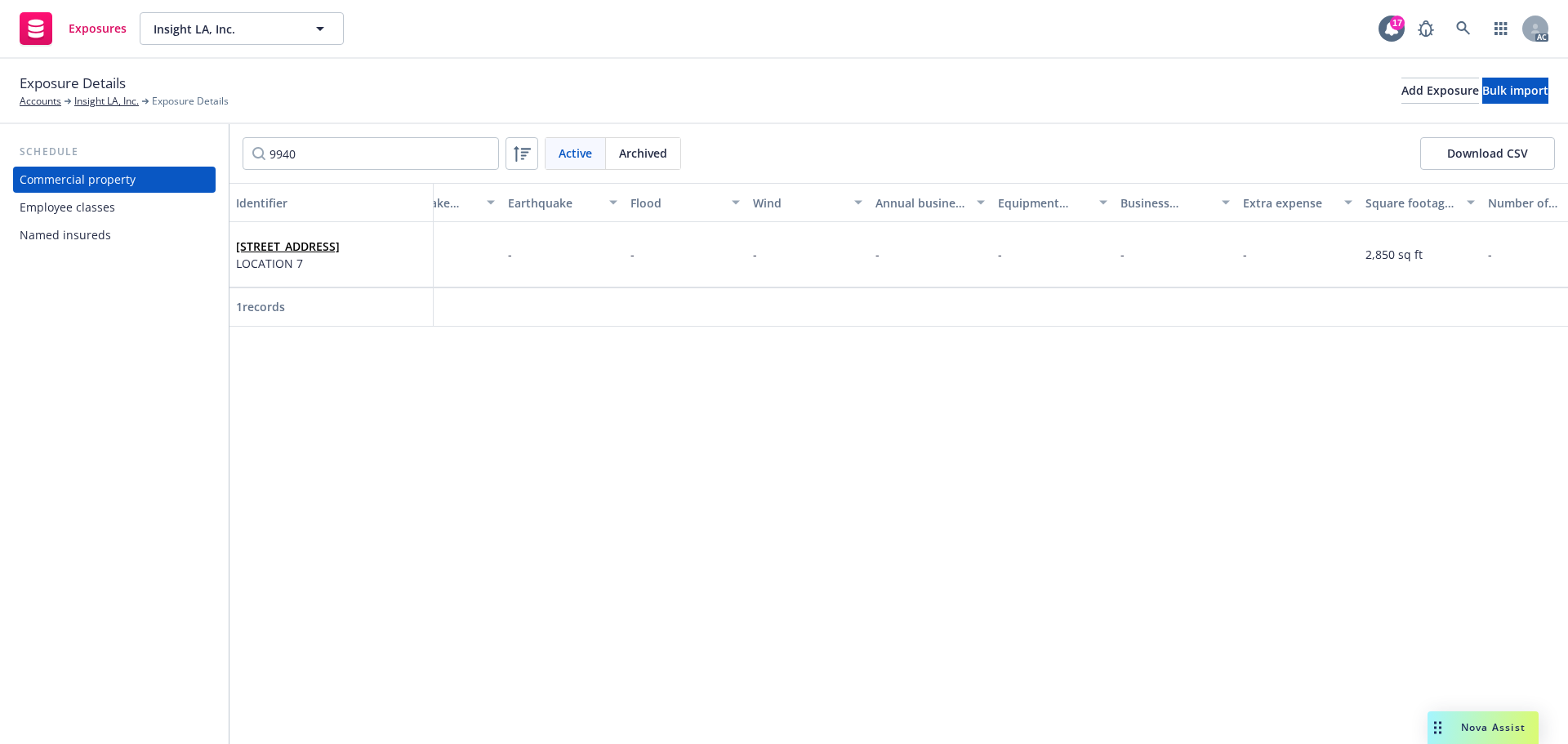
scroll to position [0, 1995]
drag, startPoint x: 1046, startPoint y: 344, endPoint x: 1154, endPoint y: 333, distance: 108.6
click at [1214, 338] on div "Identifier Display name Location number Building number Description Address Rev…" at bounding box center [898, 463] width 1338 height 561
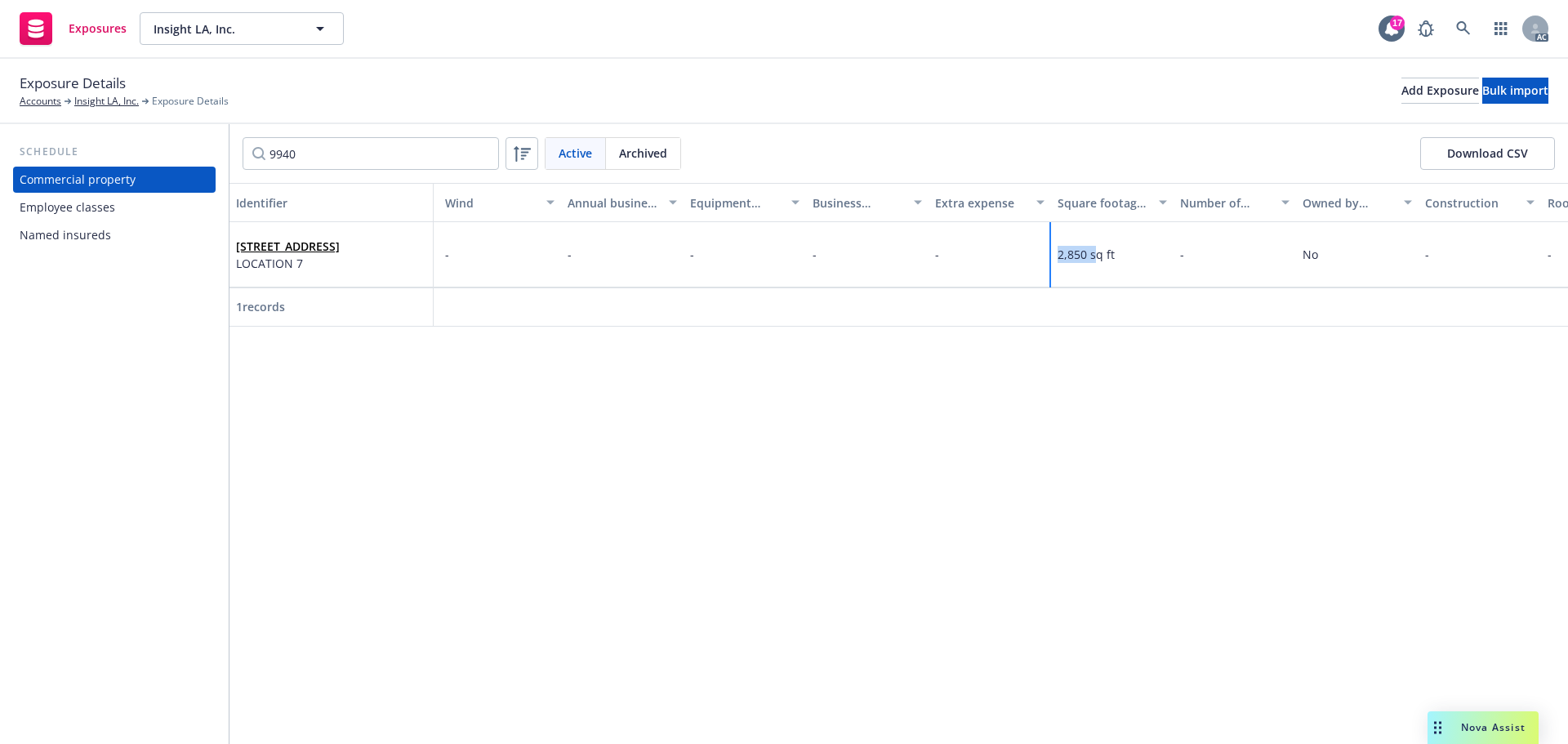
drag, startPoint x: 1090, startPoint y: 255, endPoint x: 1056, endPoint y: 261, distance: 34.5
click at [1056, 261] on div "2,850 sq ft" at bounding box center [1113, 255] width 123 height 65
click at [1079, 258] on span "2,850 sq ft" at bounding box center [1085, 255] width 58 height 16
drag, startPoint x: 1086, startPoint y: 255, endPoint x: 1056, endPoint y: 258, distance: 30.1
click at [1056, 258] on div "2,850 sq ft" at bounding box center [1113, 255] width 123 height 65
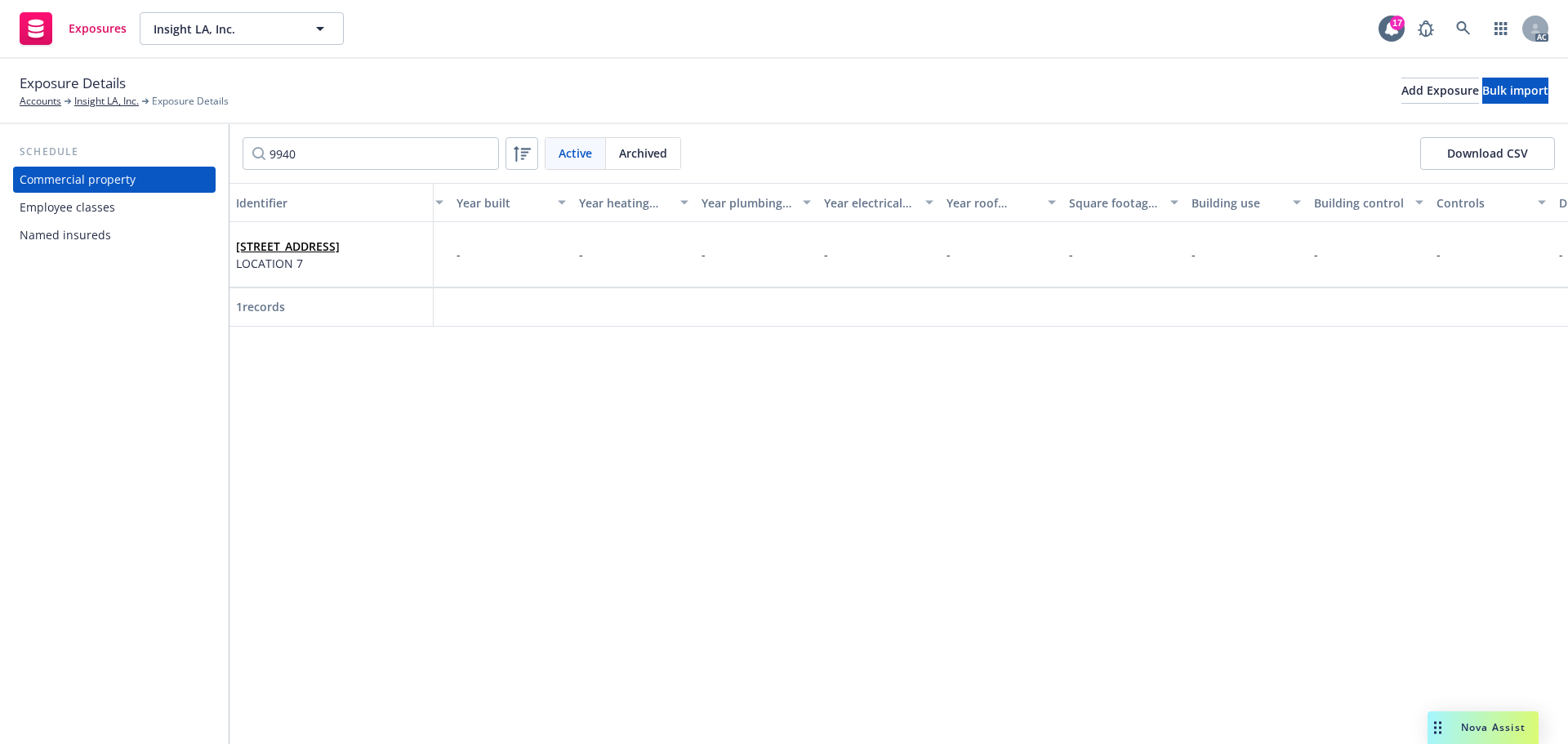
scroll to position [0, 3508]
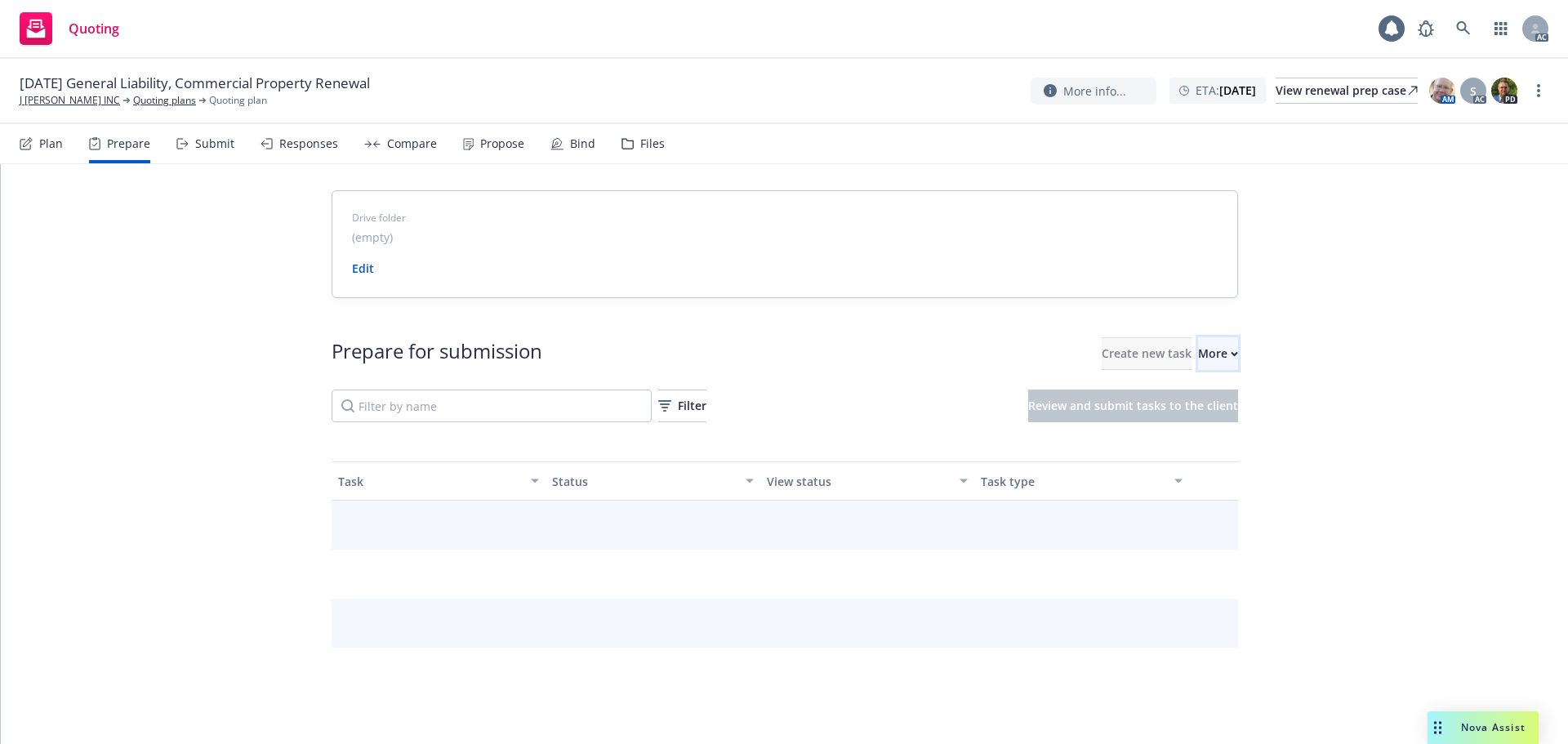
click at [1232, 354] on icon "button" at bounding box center [1235, 353] width 6 height 3
click at [1209, 440] on link "Go to Indio account" at bounding box center [1254, 428] width 233 height 32
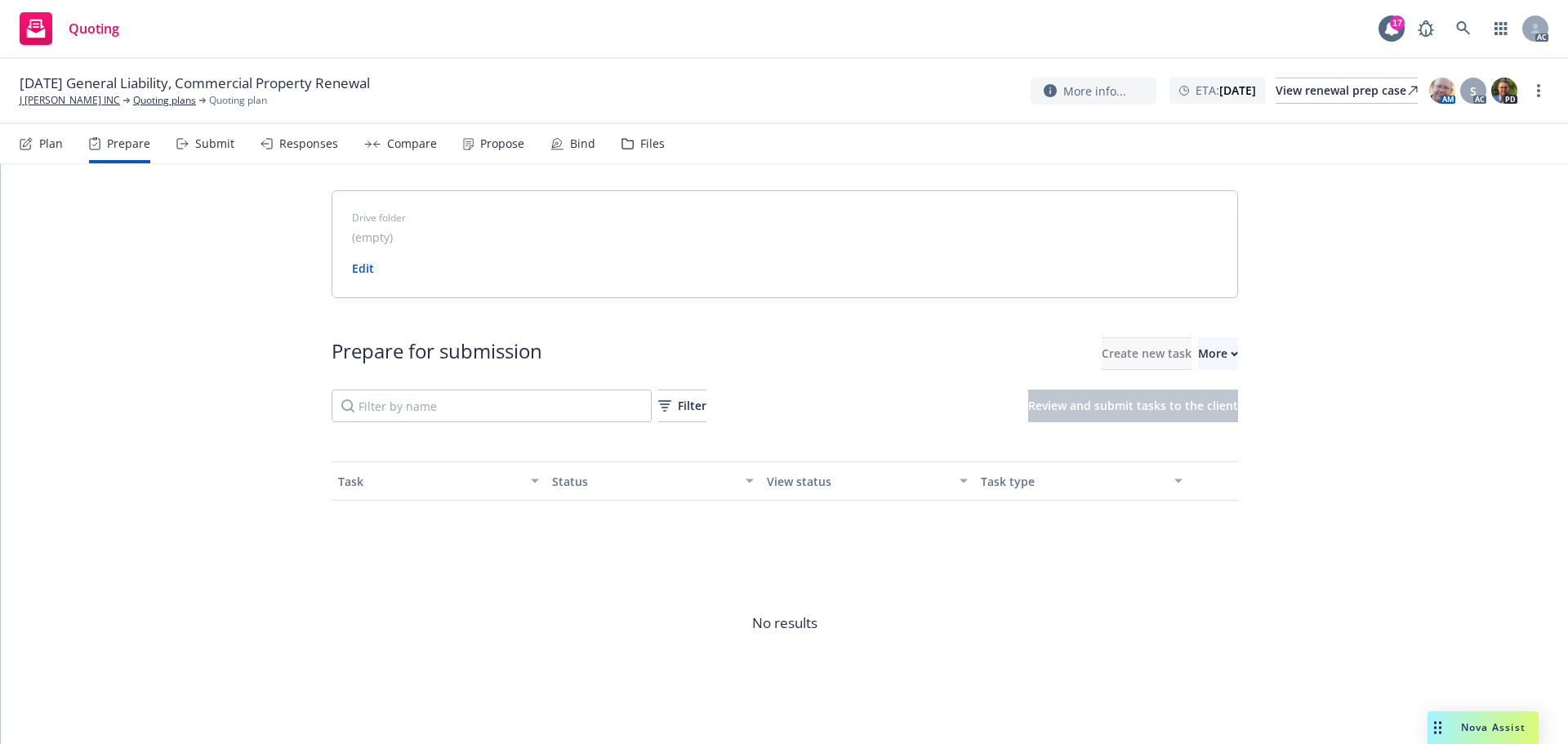
drag, startPoint x: 53, startPoint y: 96, endPoint x: 64, endPoint y: 77, distance: 22.0
click at [53, 96] on link "J [PERSON_NAME] INC" at bounding box center [69, 99] width 100 height 15
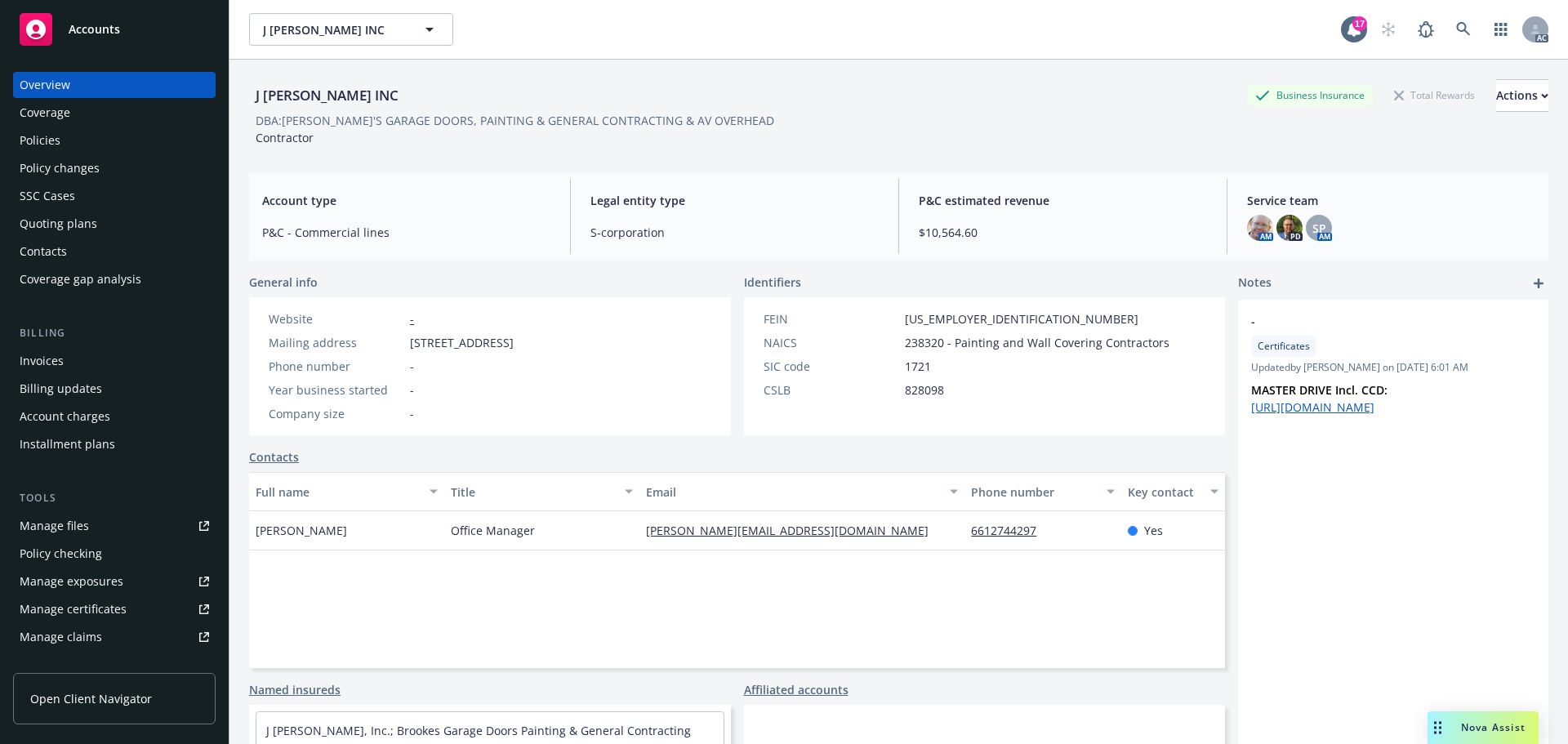
click at [107, 146] on div "Policies" at bounding box center [114, 140] width 189 height 26
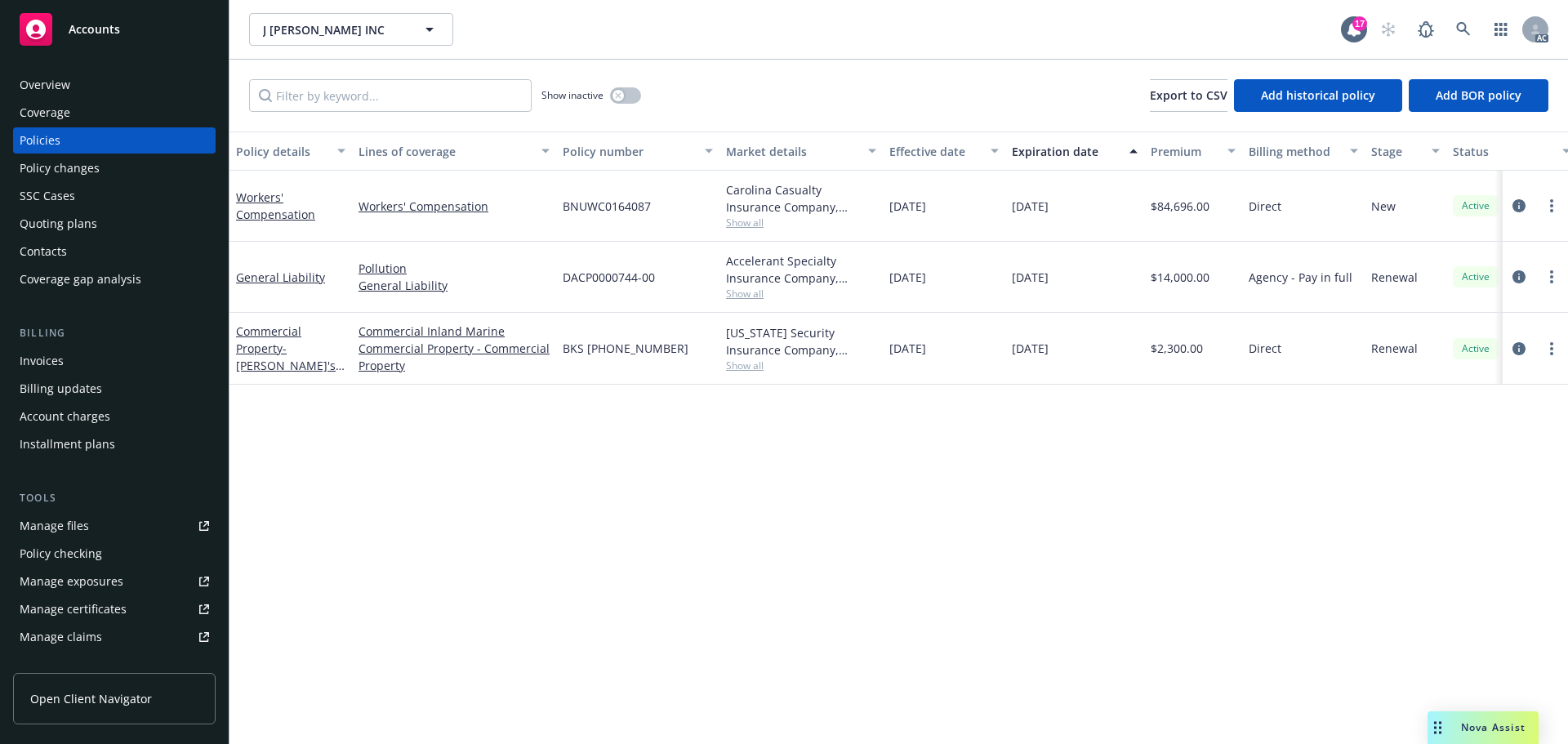
click at [112, 80] on div "Overview" at bounding box center [114, 85] width 189 height 26
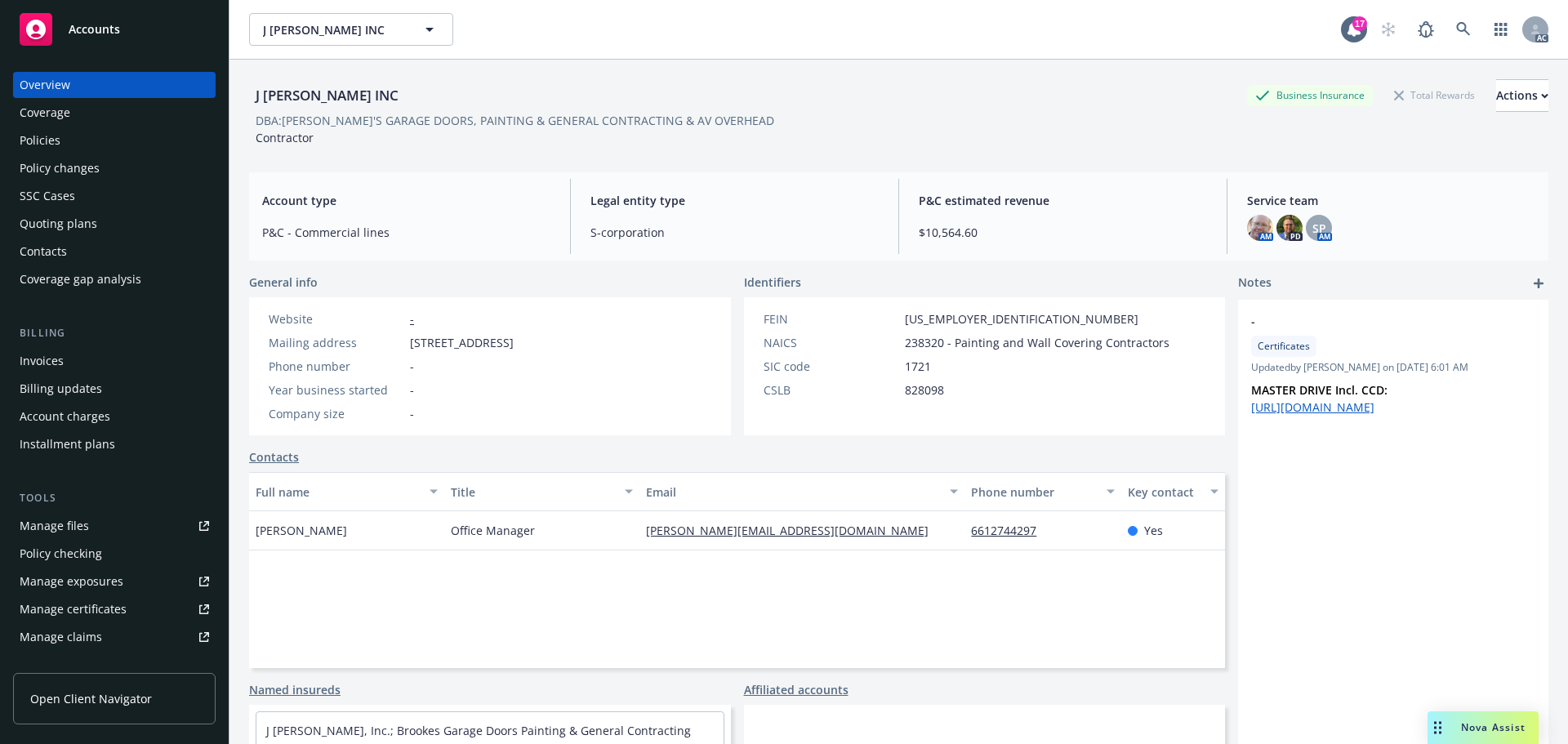
click at [702, 105] on div "J [PERSON_NAME] INC Business Insurance Total Rewards Actions" at bounding box center [898, 95] width 1299 height 32
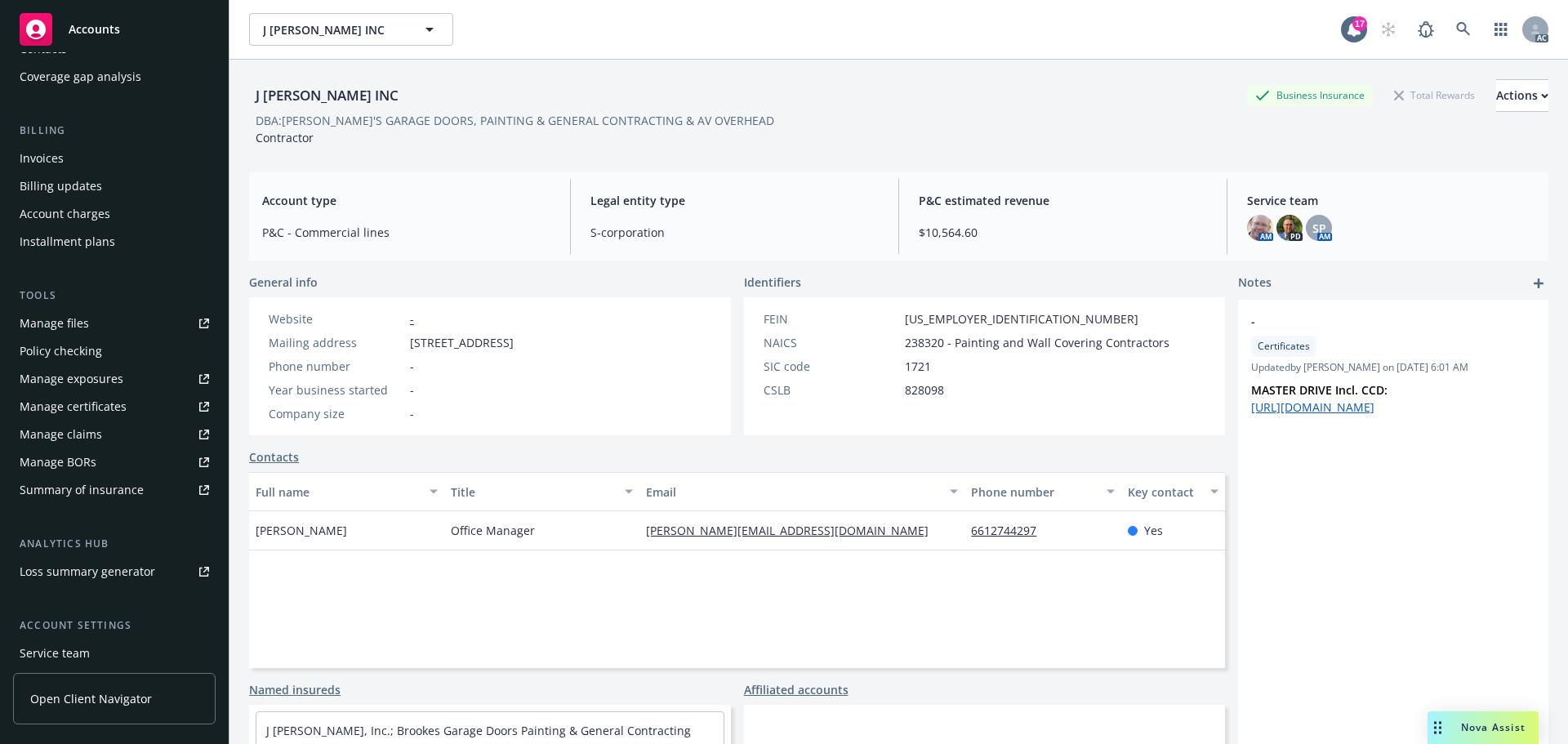
scroll to position [320, 0]
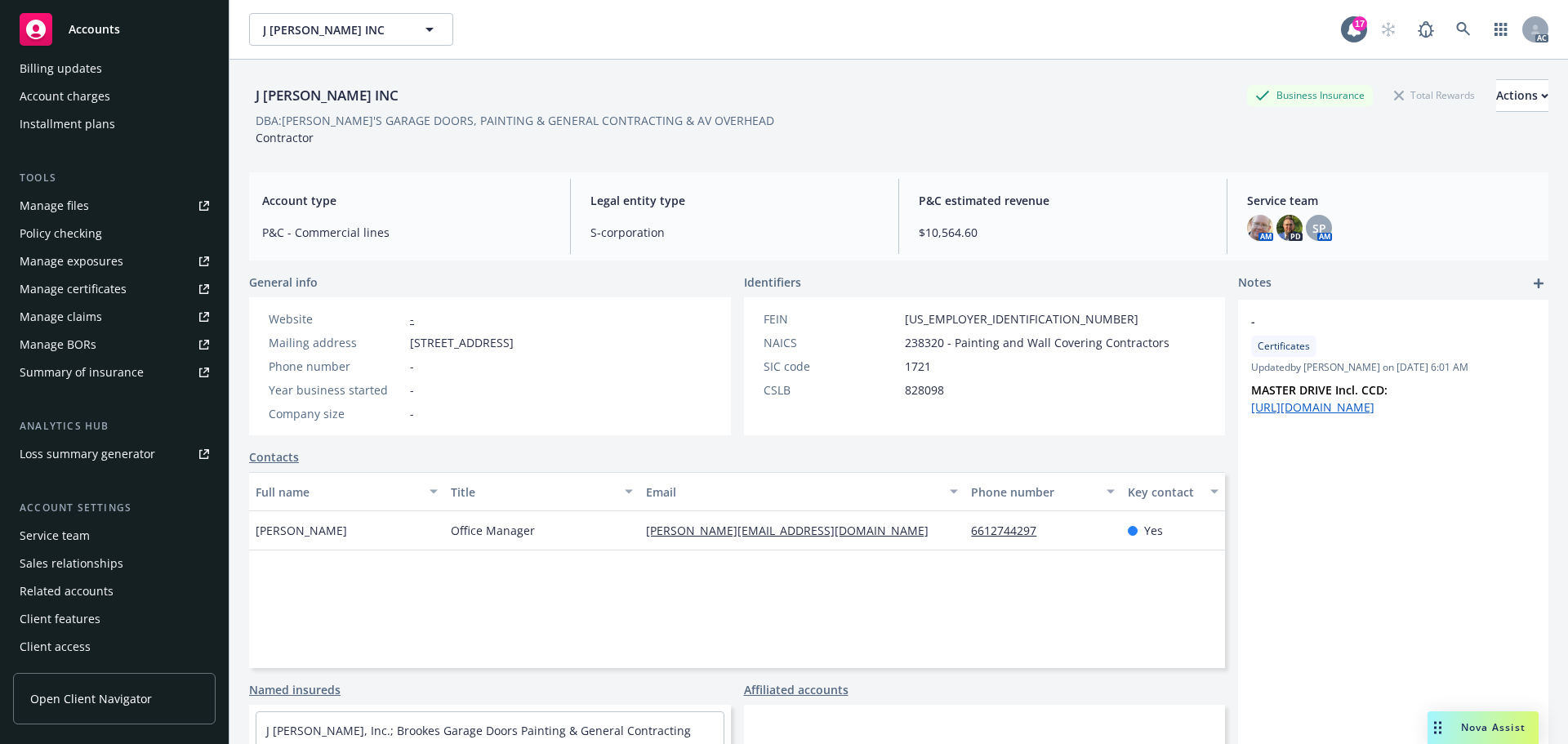
click at [77, 529] on div "Service team" at bounding box center [55, 535] width 70 height 26
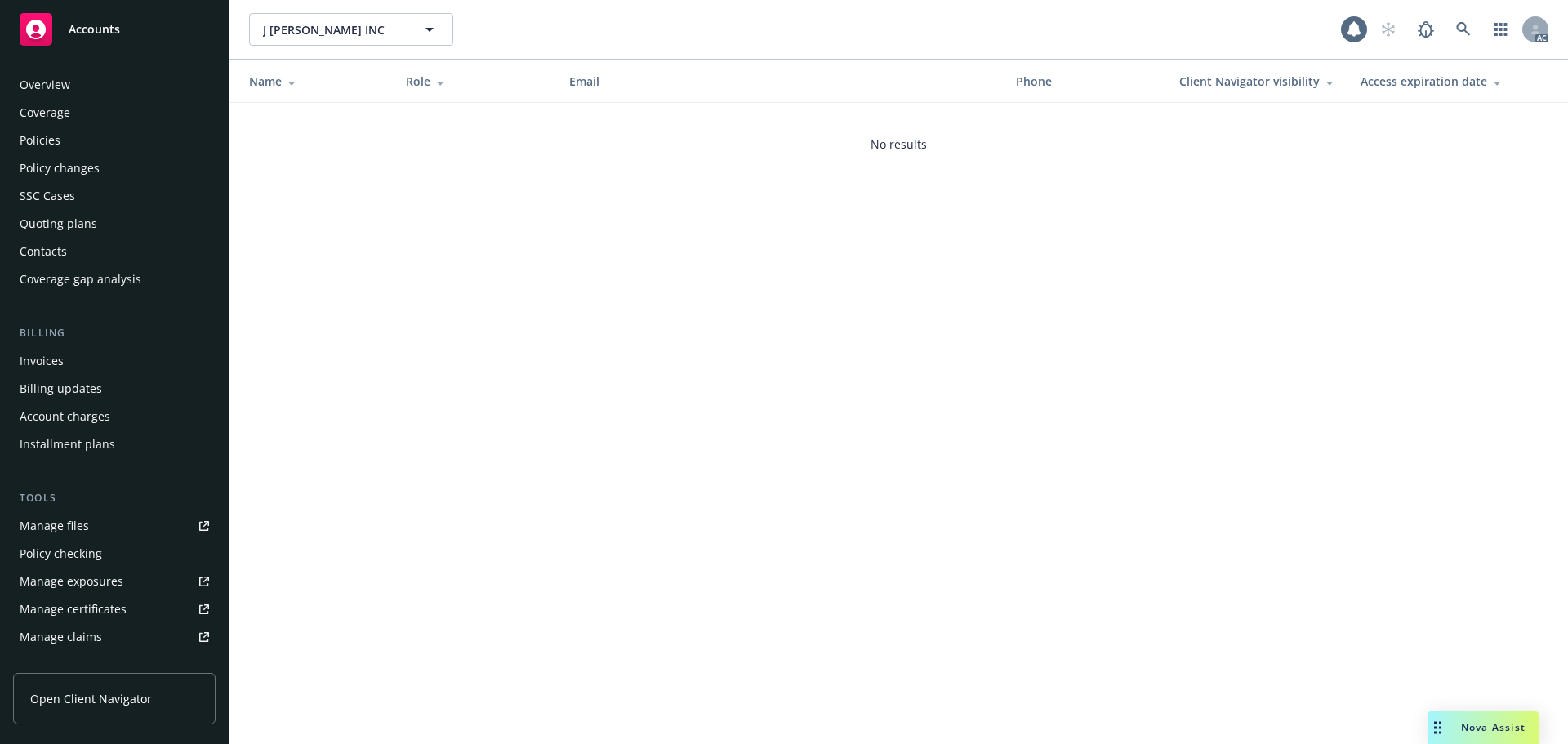
scroll to position [320, 0]
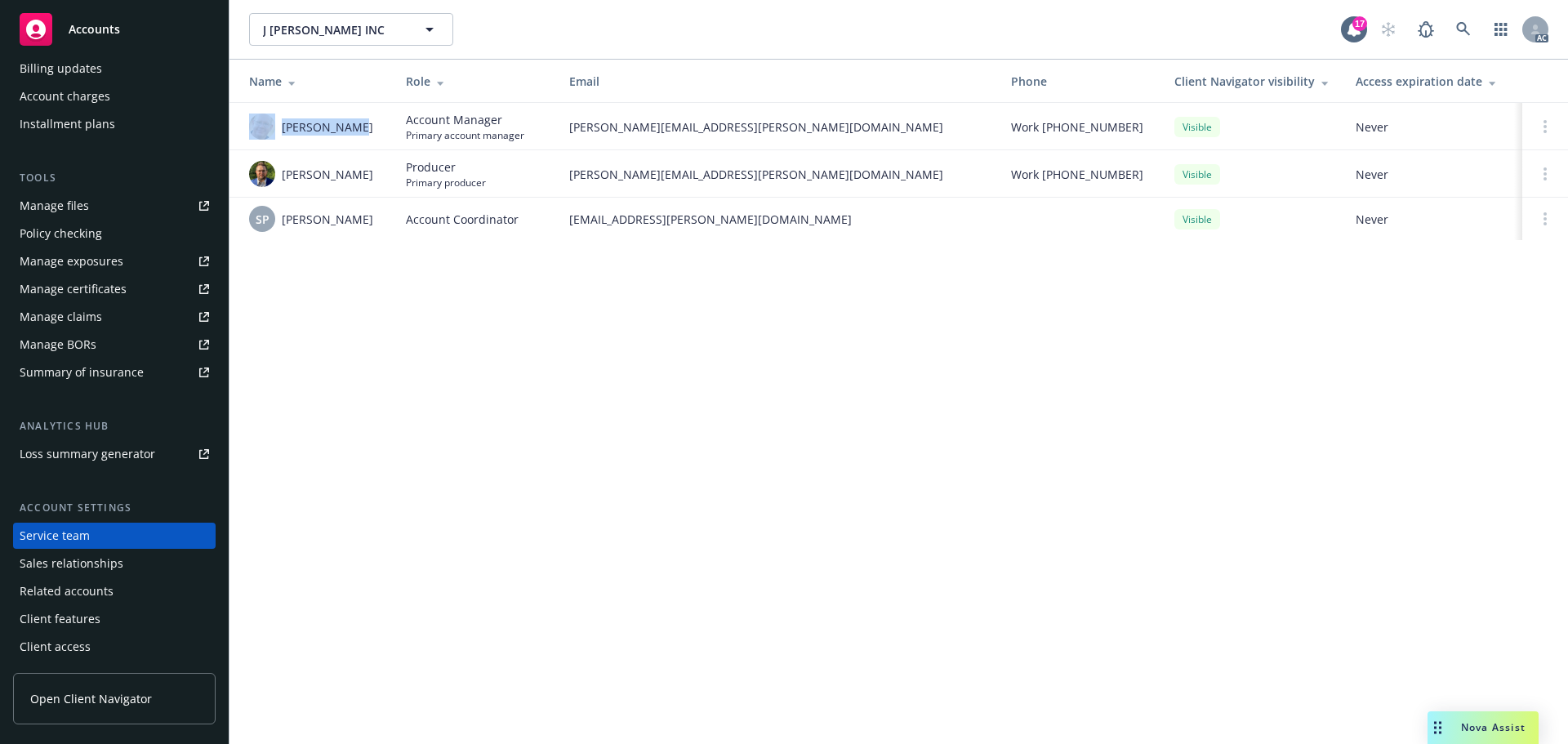
drag, startPoint x: 367, startPoint y: 126, endPoint x: 276, endPoint y: 139, distance: 91.9
click at [276, 139] on div "[PERSON_NAME]" at bounding box center [314, 126] width 131 height 26
copy div "[PERSON_NAME]"
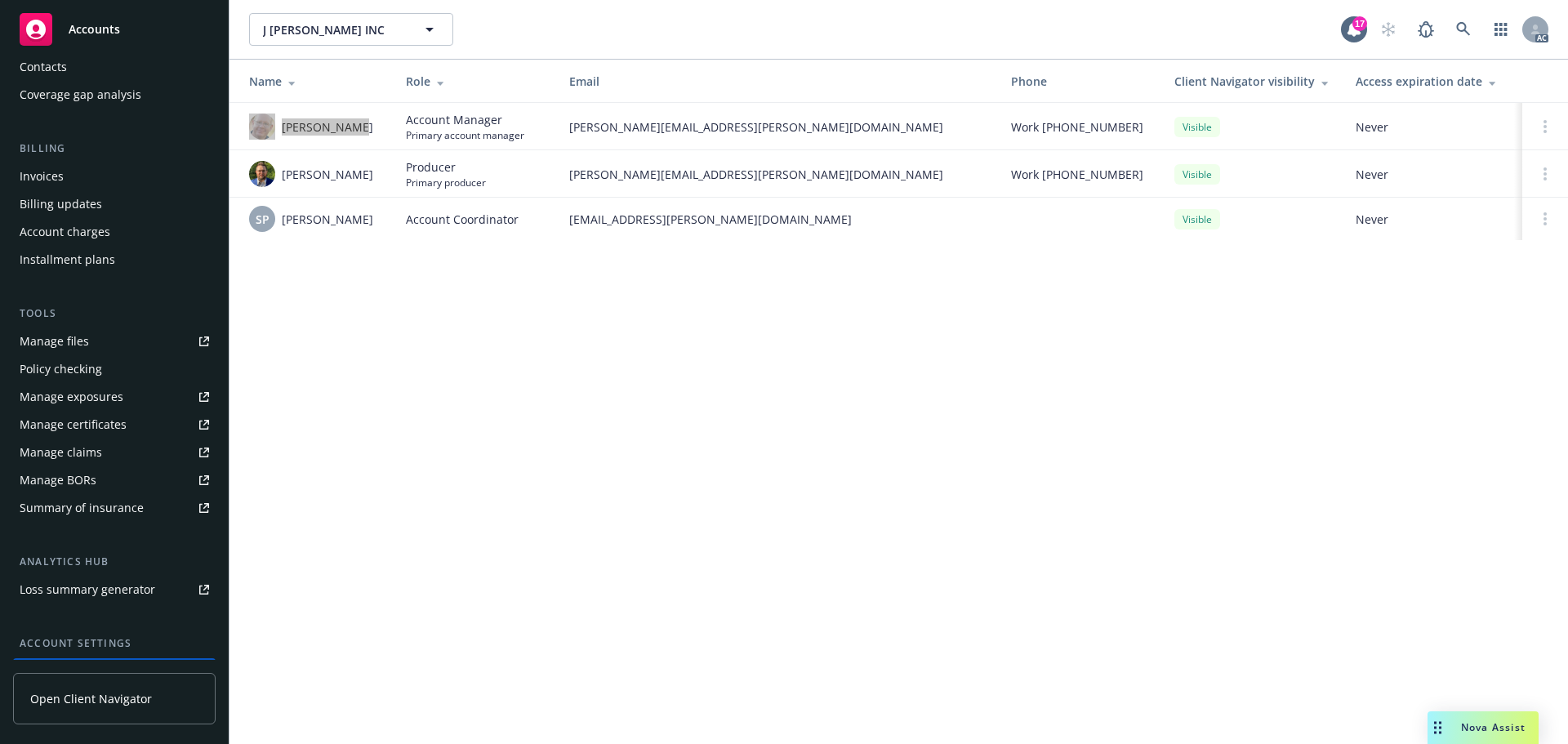
scroll to position [0, 0]
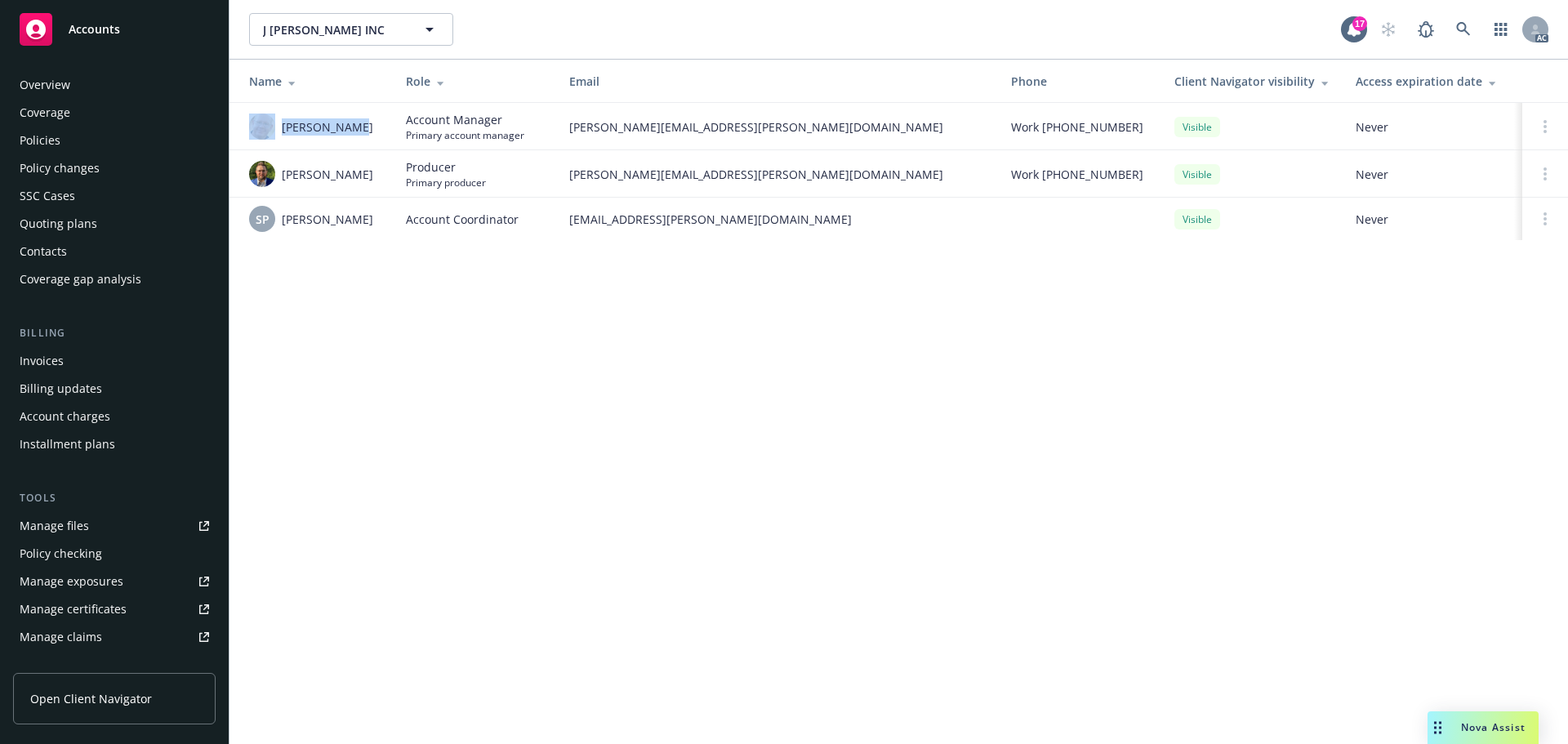
click at [81, 145] on div "Policies" at bounding box center [114, 140] width 189 height 26
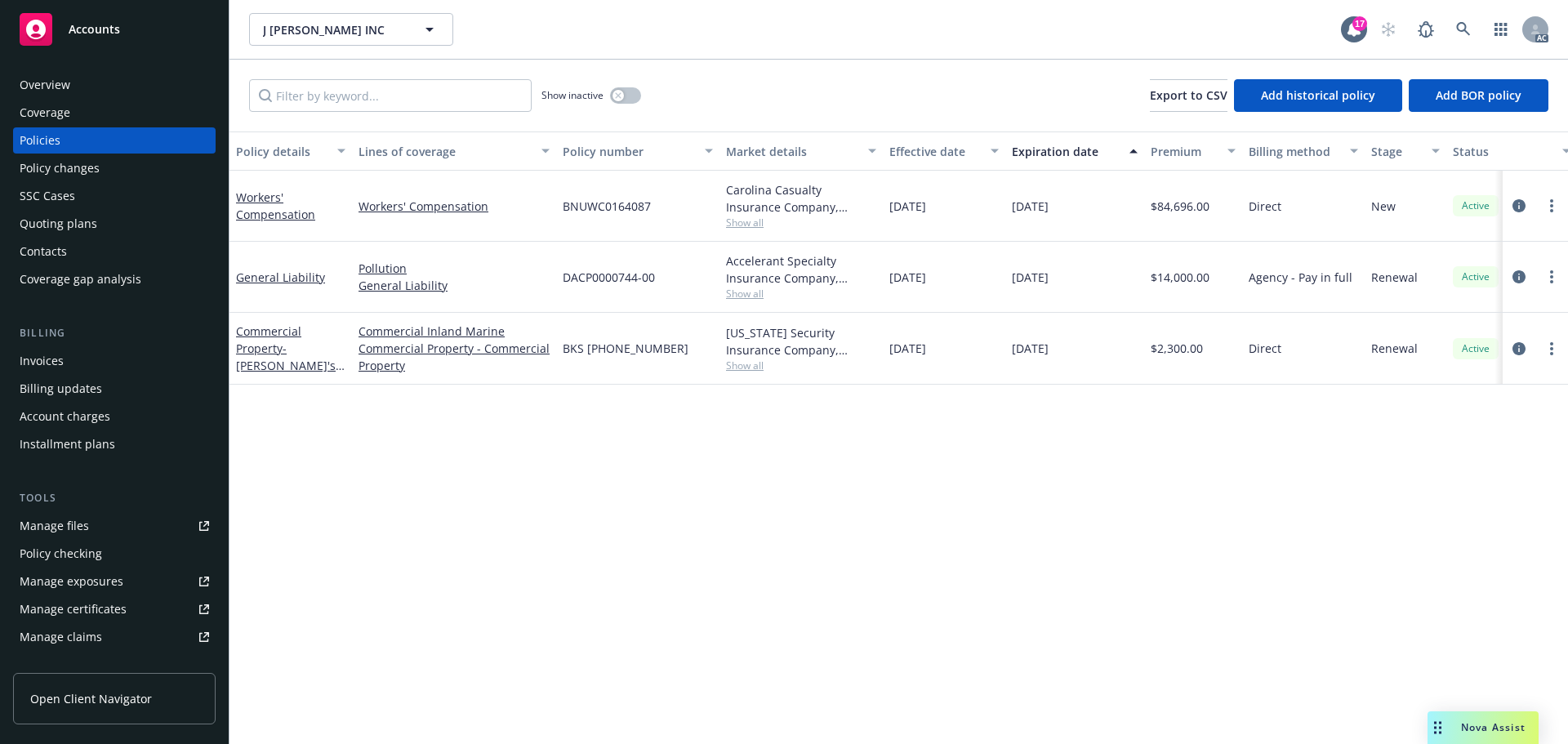
click at [936, 332] on div "[DATE]" at bounding box center [944, 349] width 123 height 72
click at [1519, 280] on icon "circleInformation" at bounding box center [1518, 276] width 13 height 13
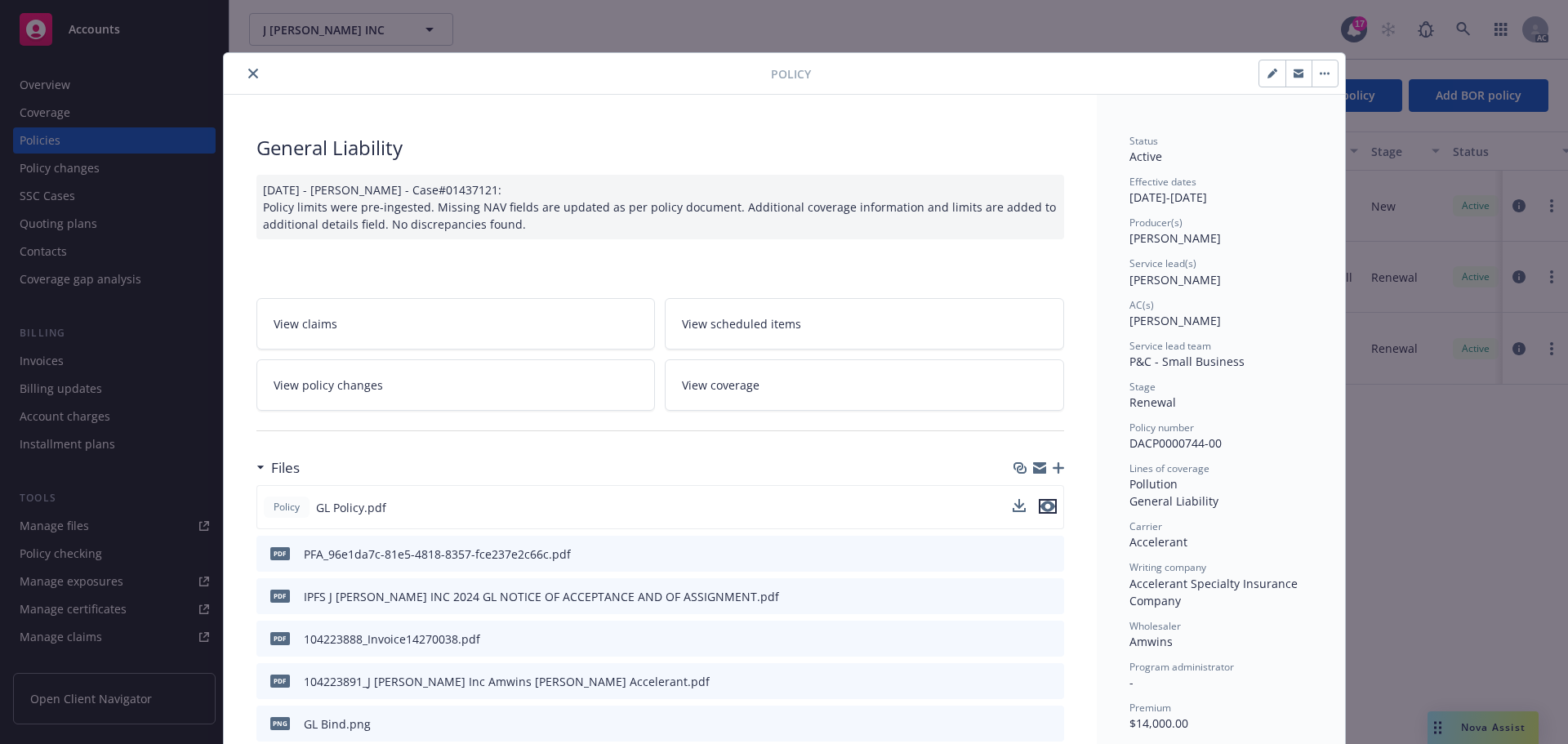
click at [1042, 508] on icon "preview file" at bounding box center [1047, 506] width 15 height 12
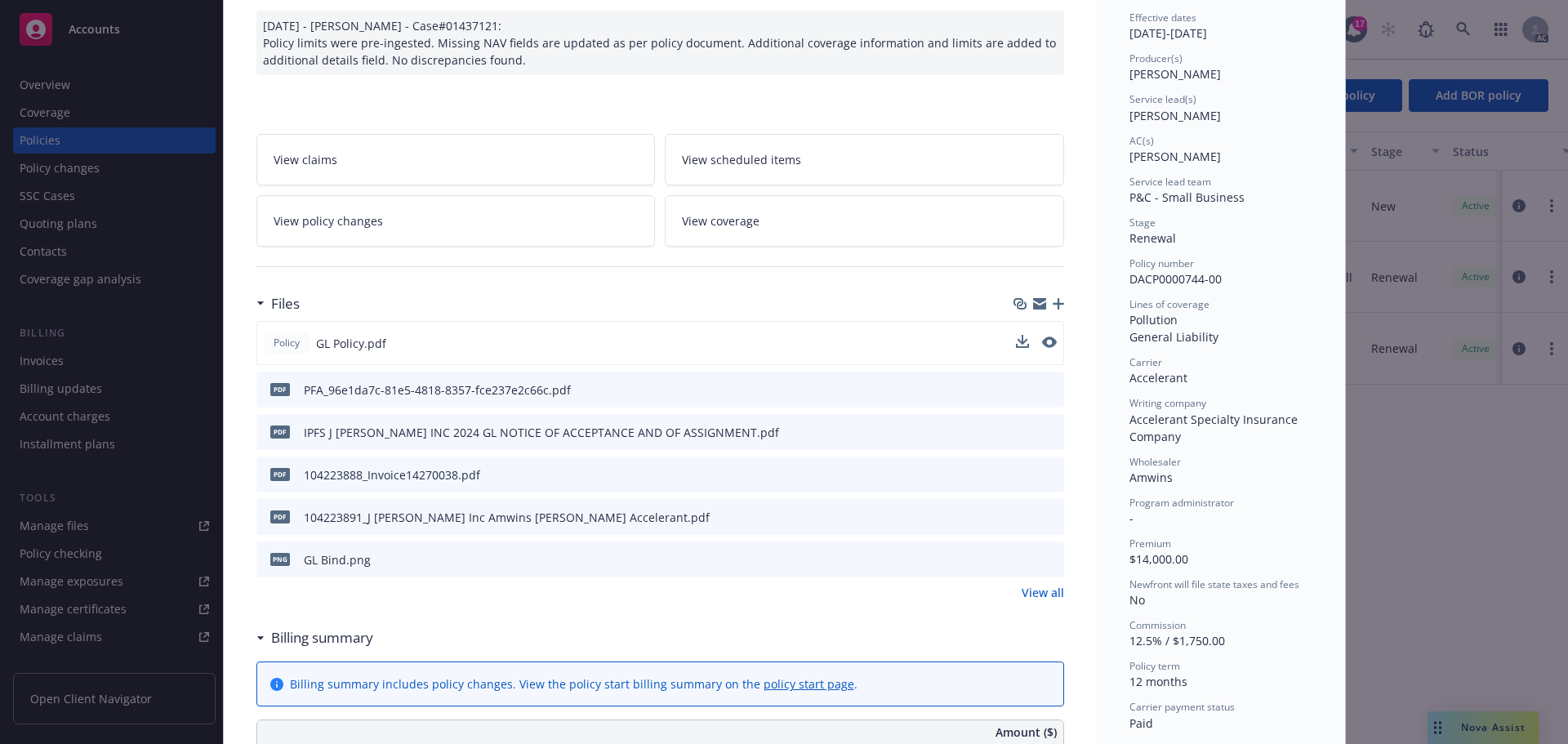
scroll to position [327, 0]
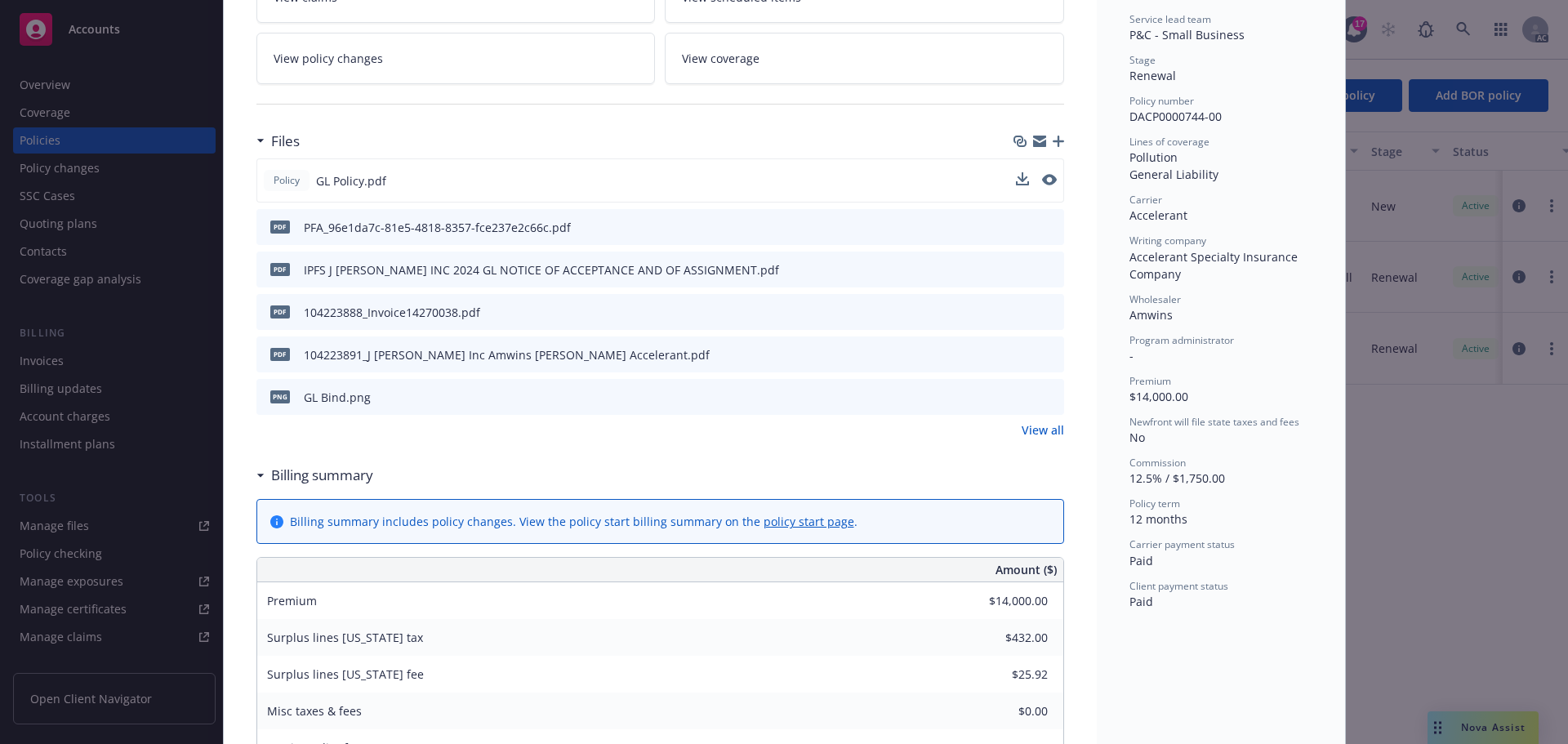
click at [1033, 434] on link "View all" at bounding box center [1042, 430] width 43 height 18
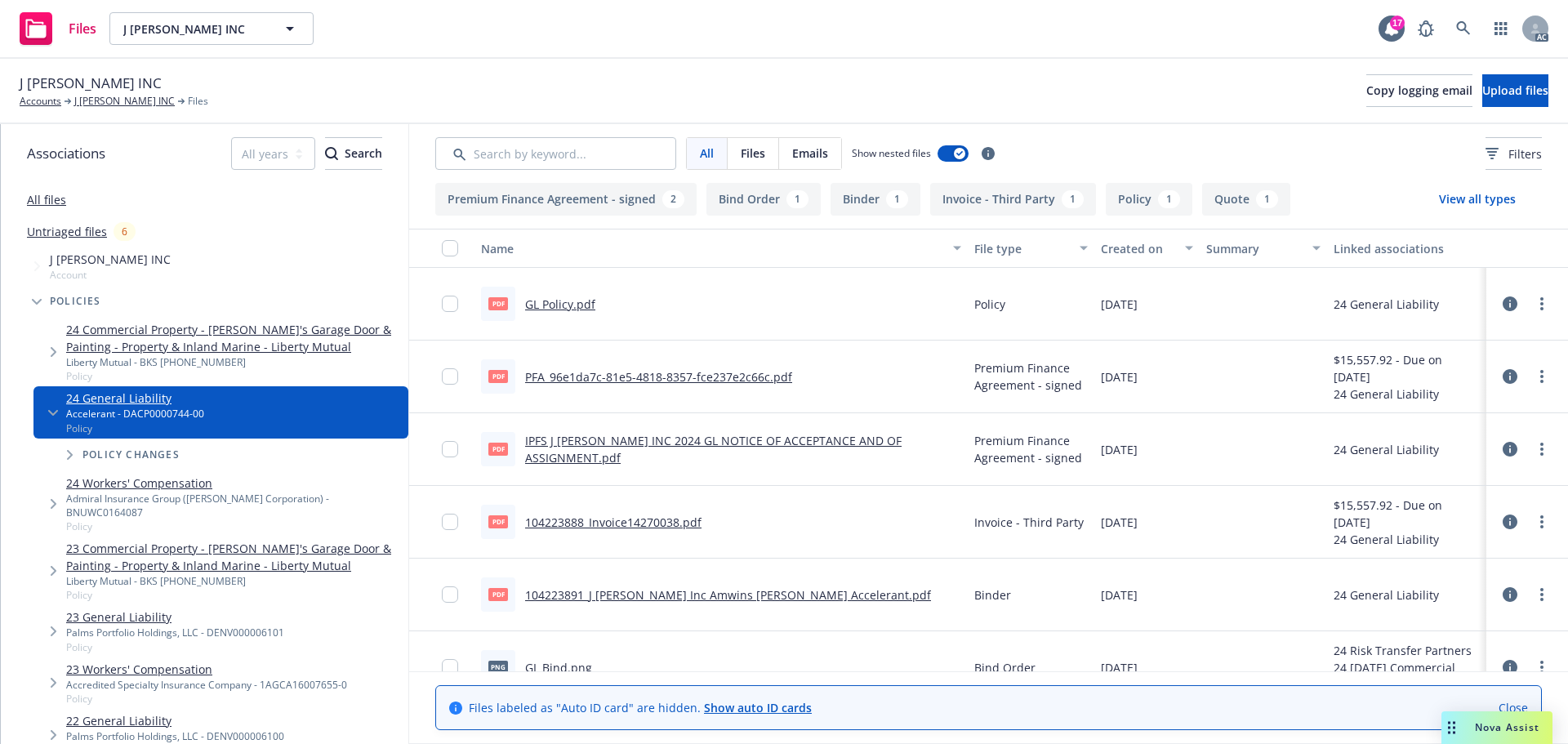
click at [34, 199] on link "All files" at bounding box center [47, 200] width 39 height 16
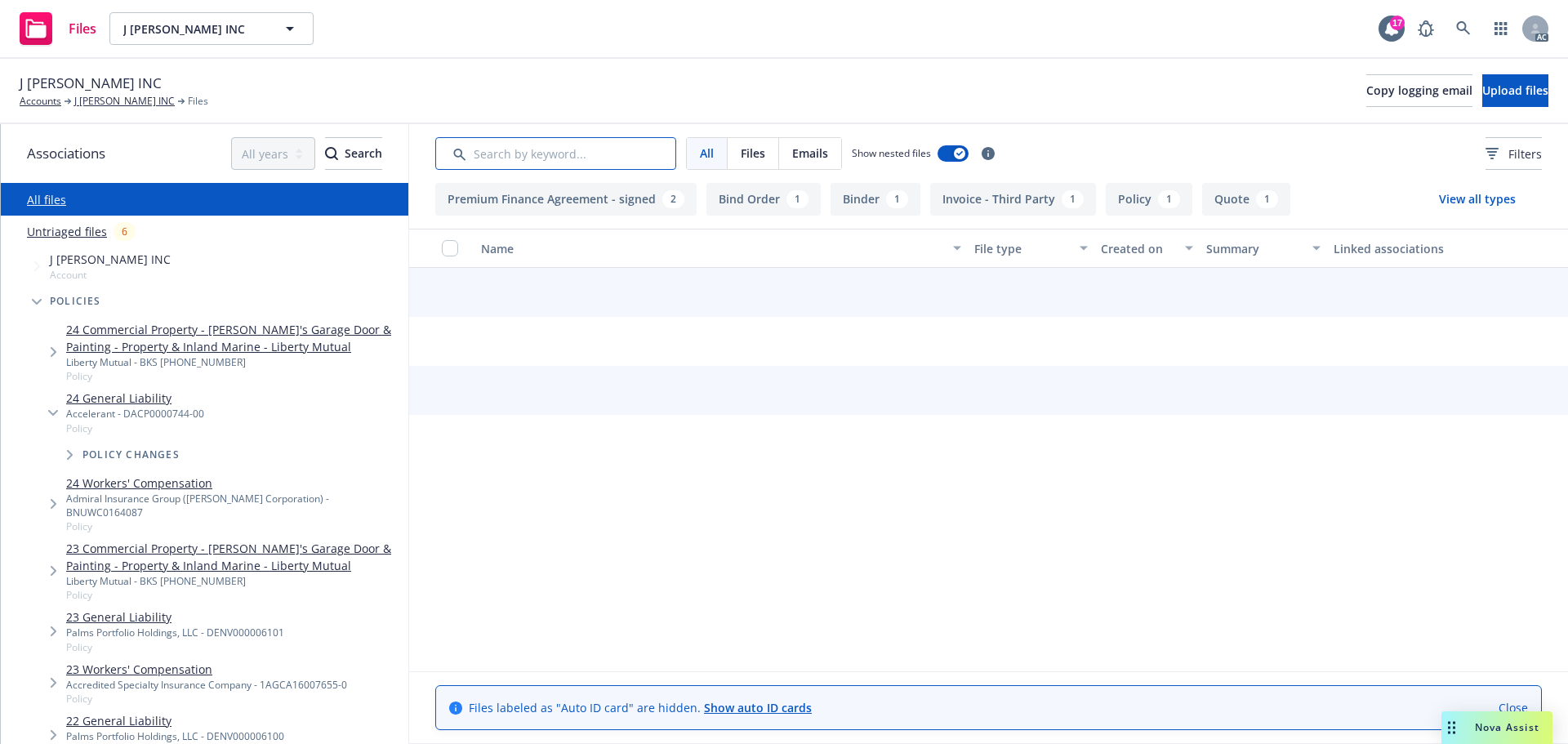
click at [511, 158] on input "Search by keyword..." at bounding box center [555, 153] width 241 height 32
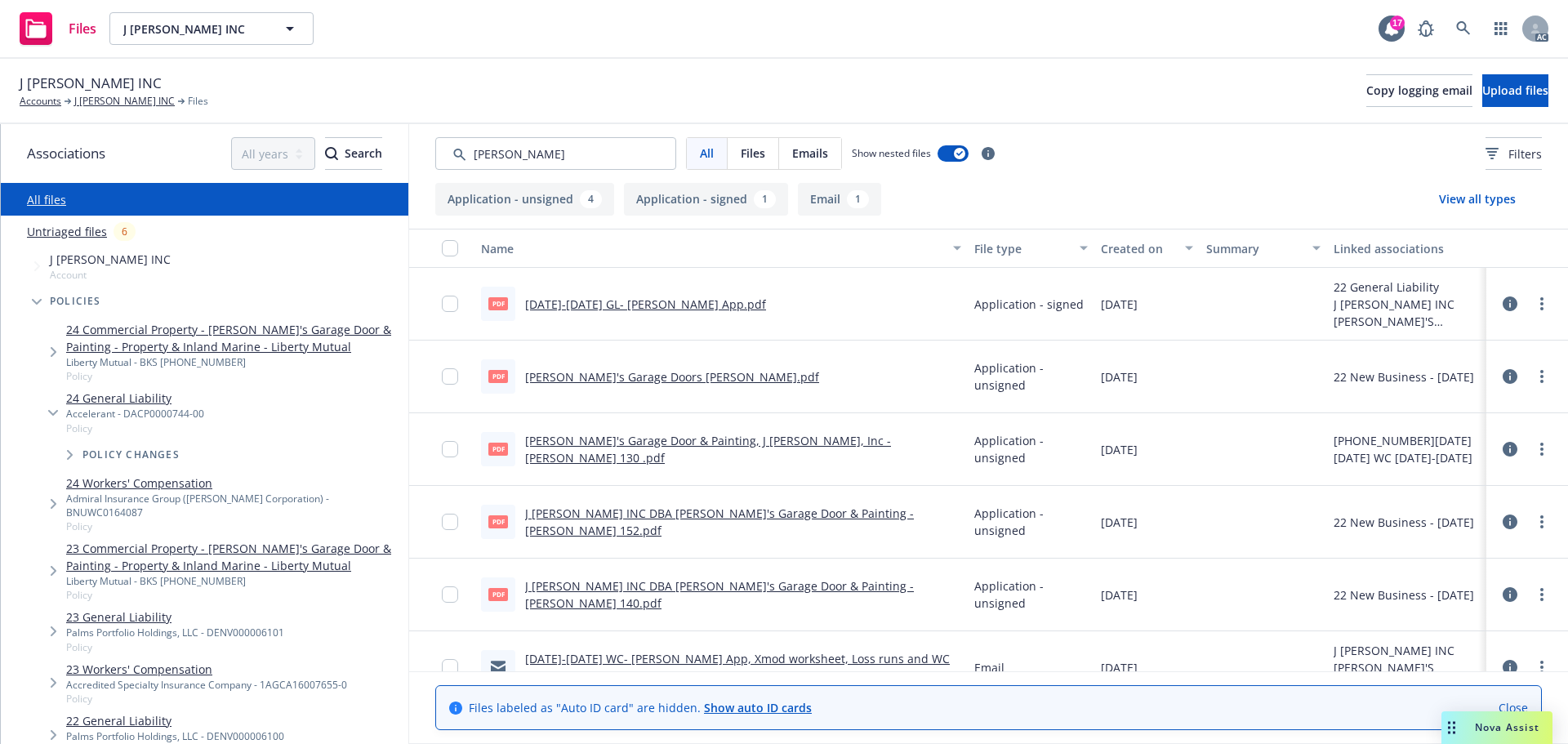
click at [1137, 240] on div "Created on" at bounding box center [1138, 249] width 74 height 18
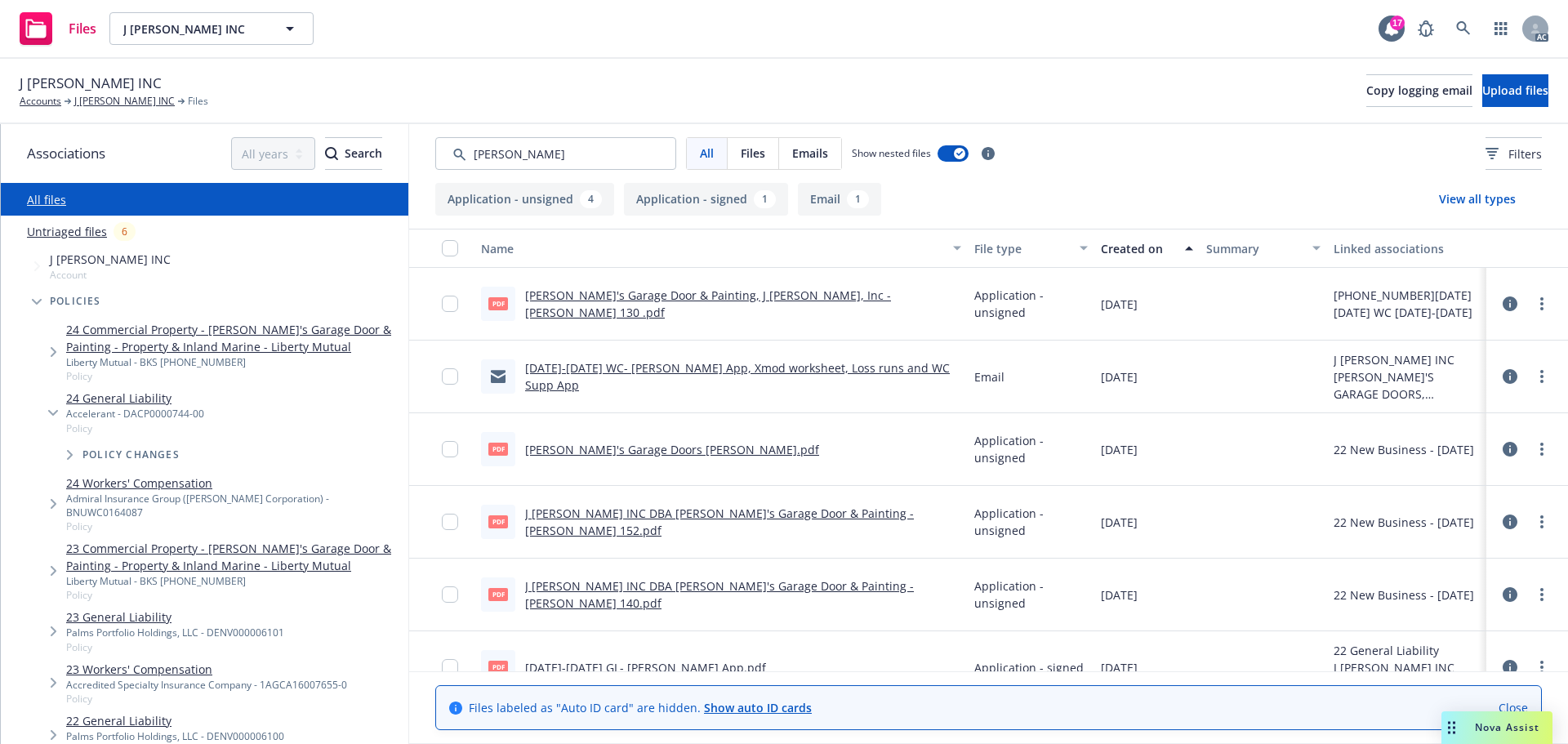
click at [1137, 240] on div "Created on" at bounding box center [1138, 249] width 74 height 18
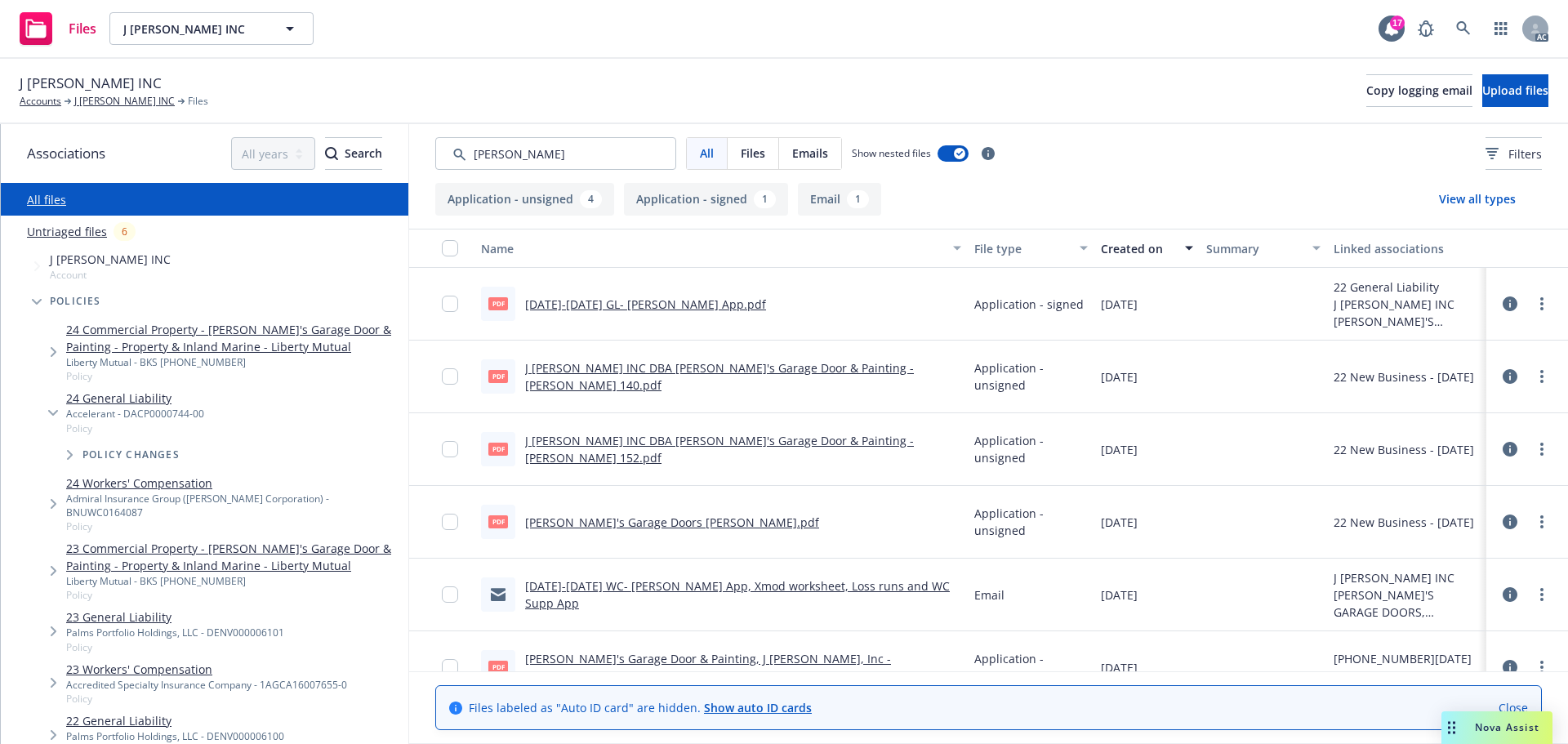
scroll to position [32, 0]
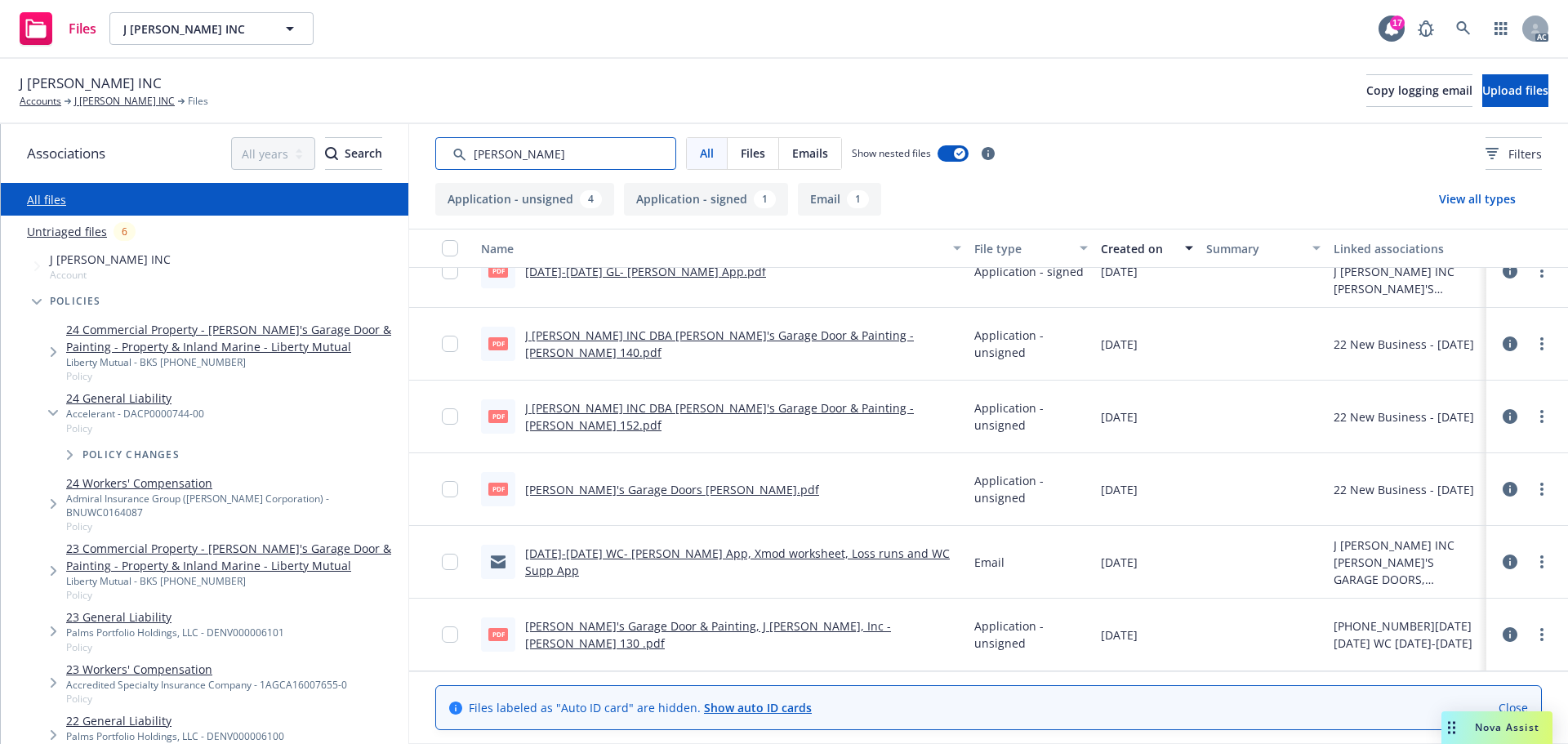
drag, startPoint x: 504, startPoint y: 158, endPoint x: 483, endPoint y: 159, distance: 21.0
click at [483, 159] on input "Search by keyword..." at bounding box center [555, 153] width 241 height 32
type input "app"
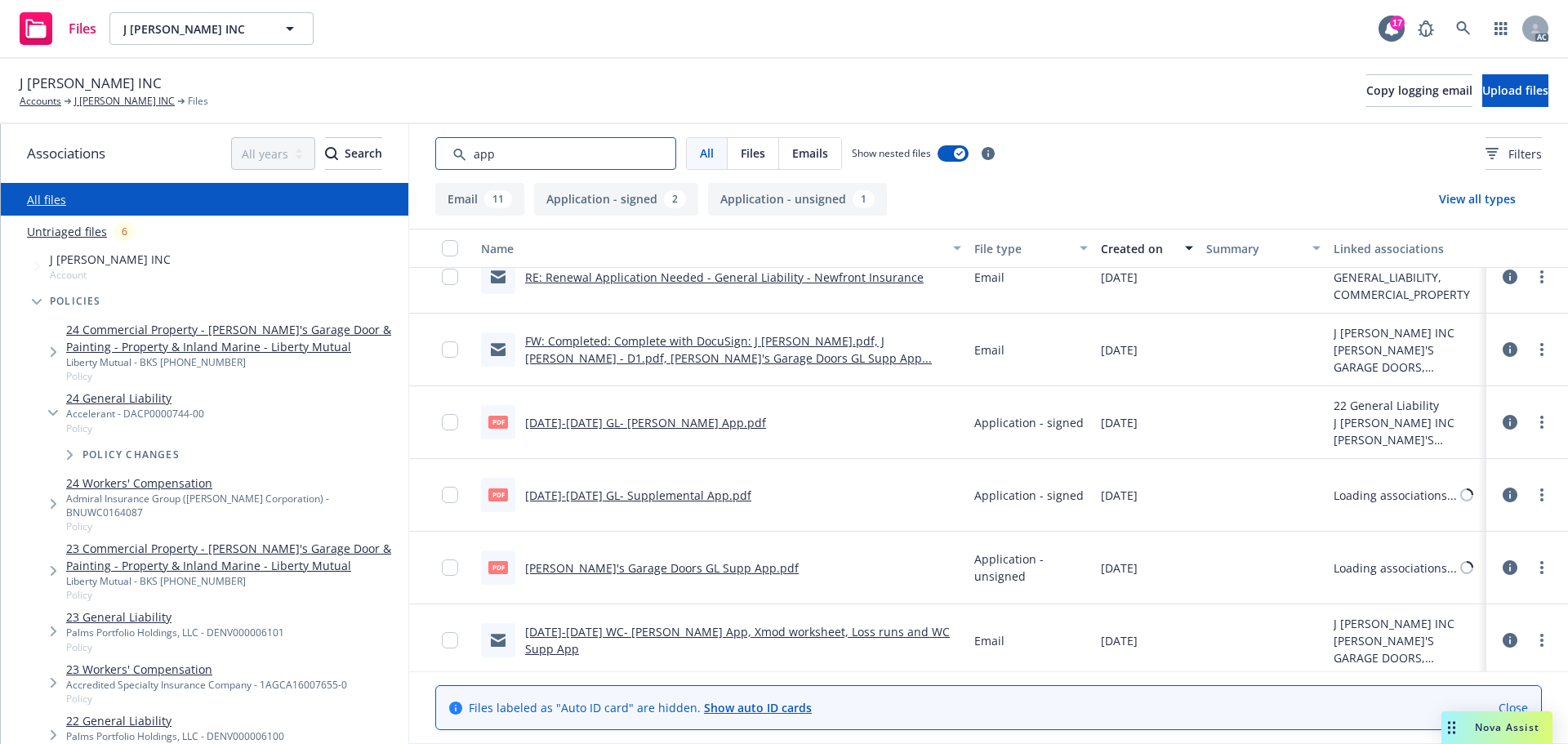
scroll to position [608, 0]
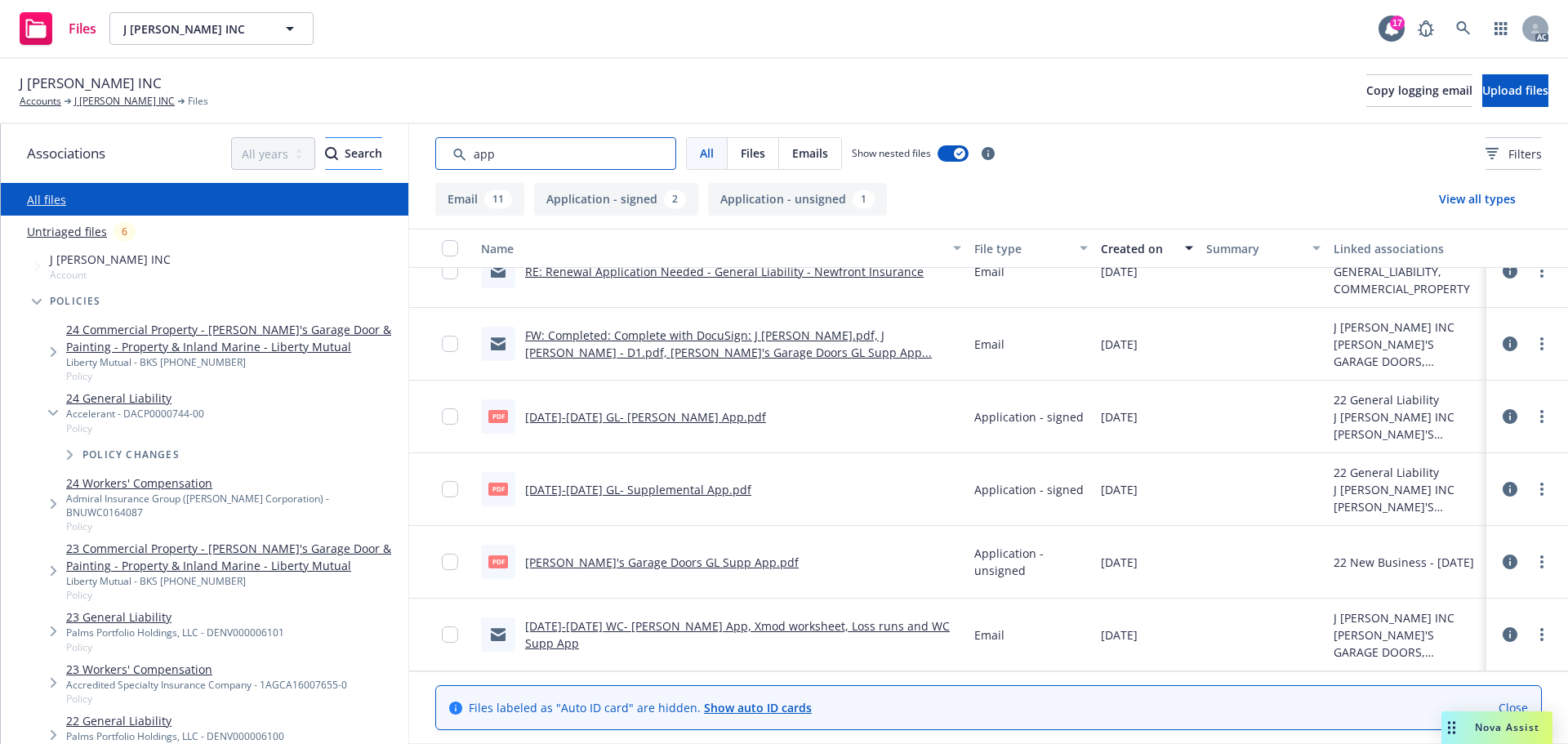
drag, startPoint x: 363, startPoint y: 154, endPoint x: 316, endPoint y: 154, distance: 47.0
click at [316, 154] on div "Associations All years 2027 2026 2025 2024 2023 2022 2021 2020 2019 2018 2017 2…" at bounding box center [784, 434] width 1567 height 620
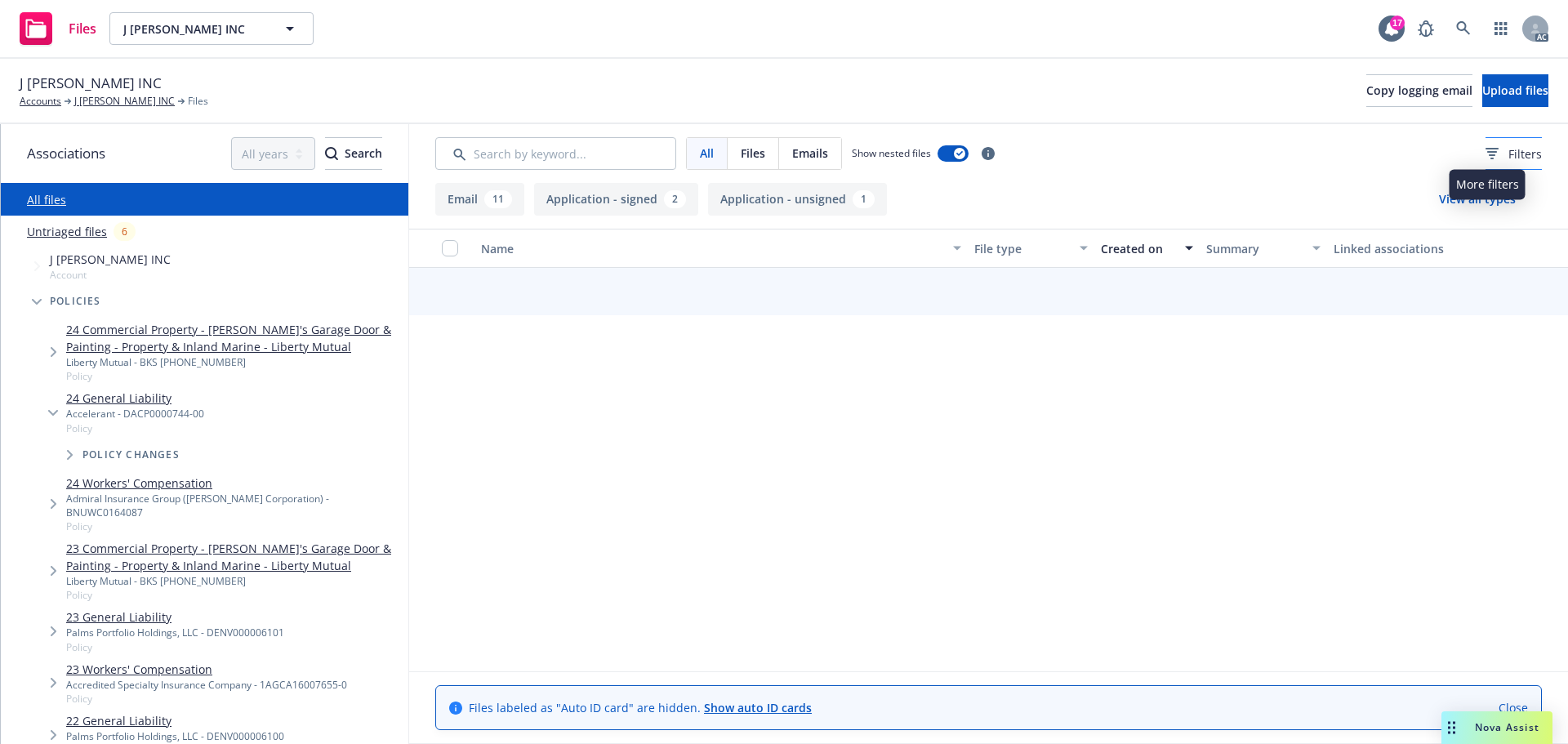
click at [1508, 145] on span "Filters" at bounding box center [1524, 154] width 33 height 18
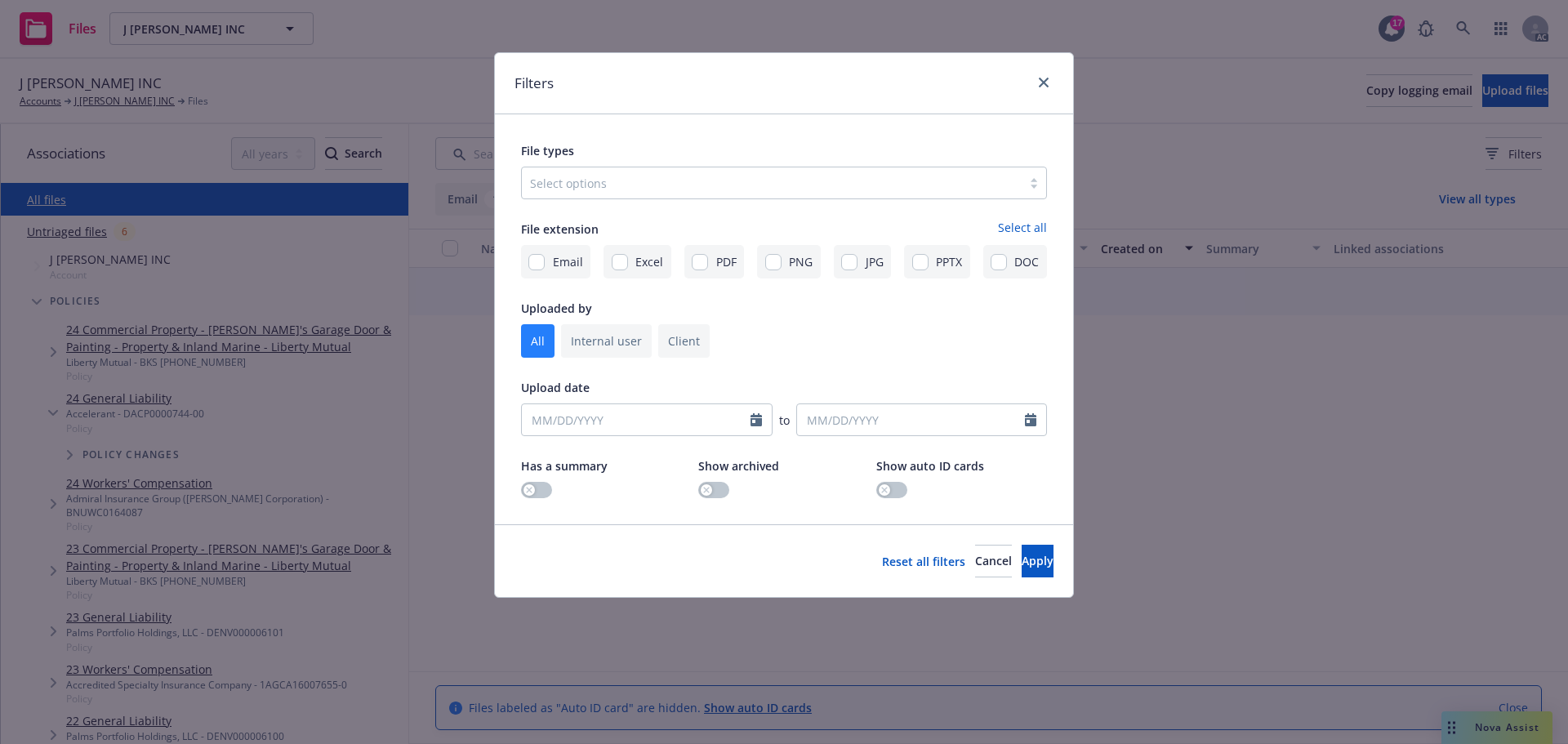
click at [668, 160] on div "File types" at bounding box center [783, 150] width 526 height 20
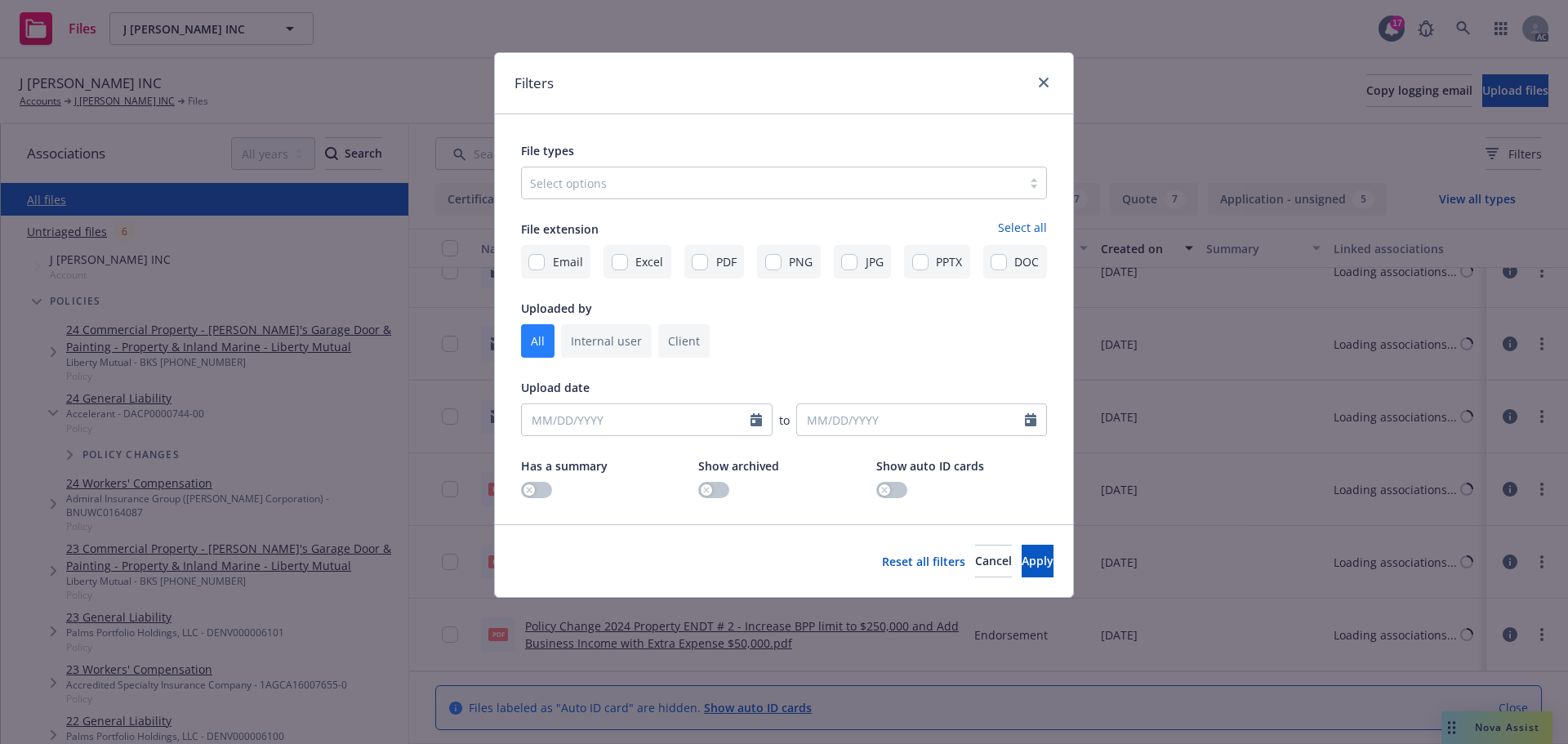
click at [658, 168] on div "Select options" at bounding box center [783, 182] width 526 height 32
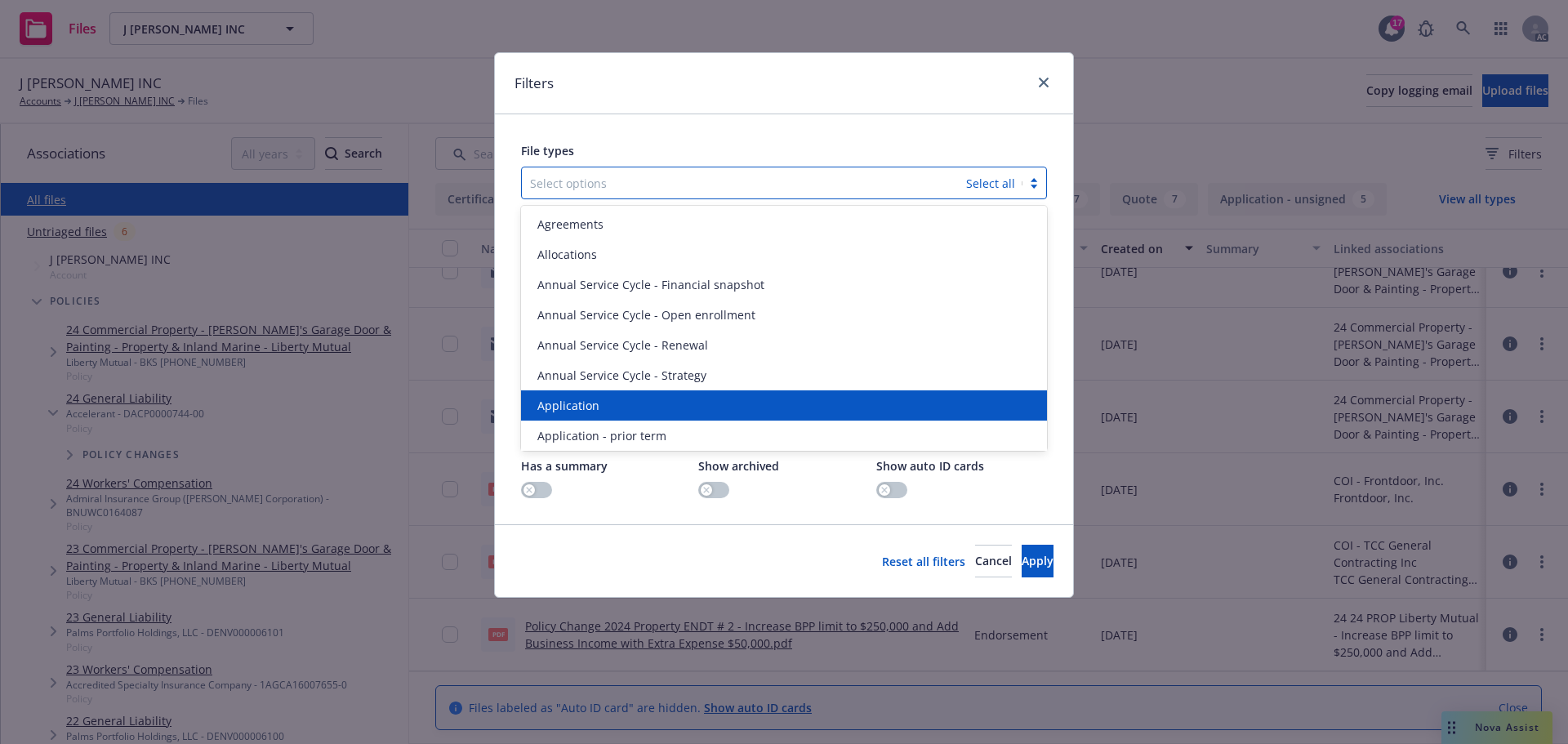
click at [620, 392] on div "Application" at bounding box center [783, 405] width 526 height 30
click at [620, 392] on div "Application - prior term" at bounding box center [783, 405] width 526 height 30
click at [620, 392] on div "Application - signed" at bounding box center [783, 405] width 526 height 30
click at [620, 395] on div "Application - unsigned" at bounding box center [783, 405] width 526 height 30
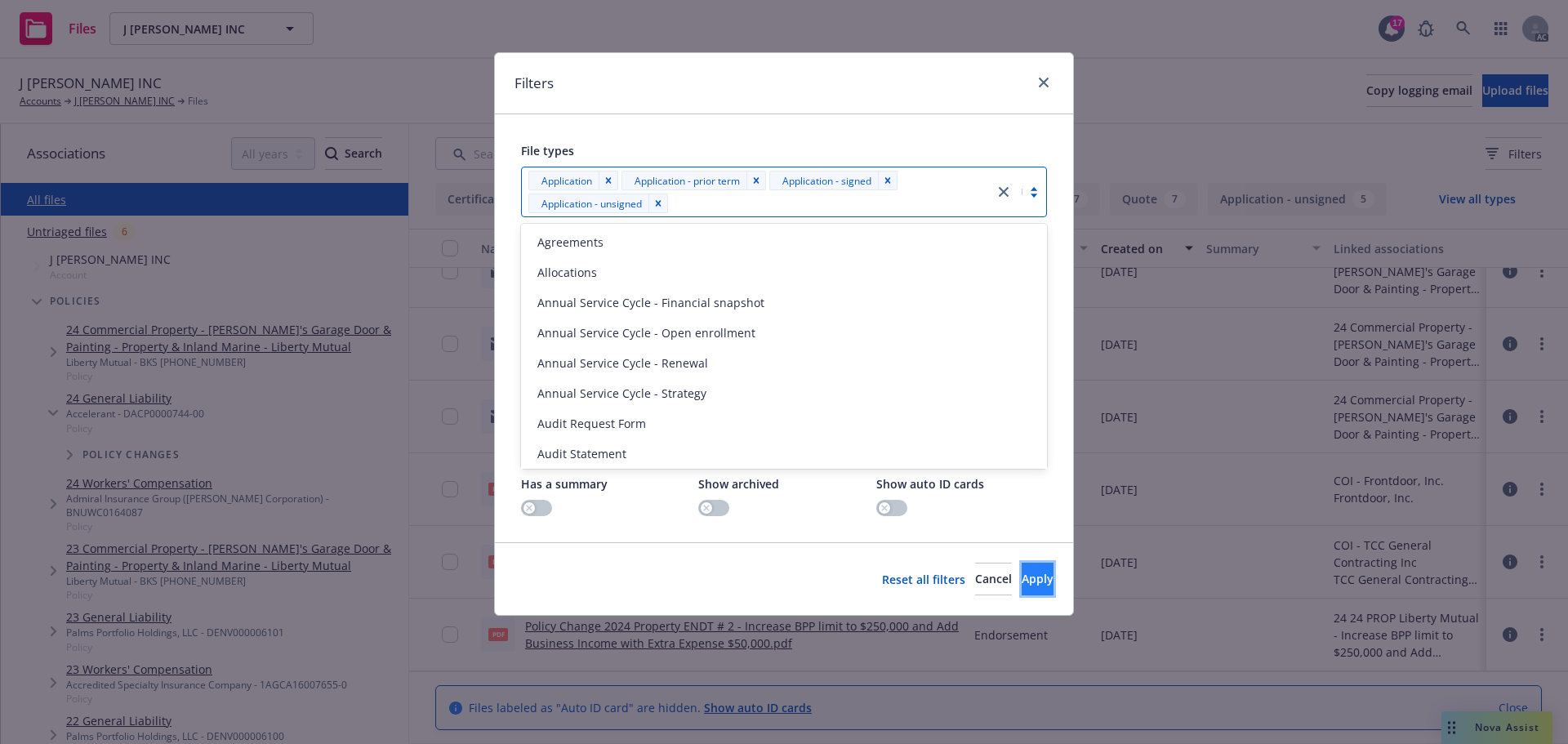
click at [1021, 584] on span "Apply" at bounding box center [1037, 578] width 32 height 16
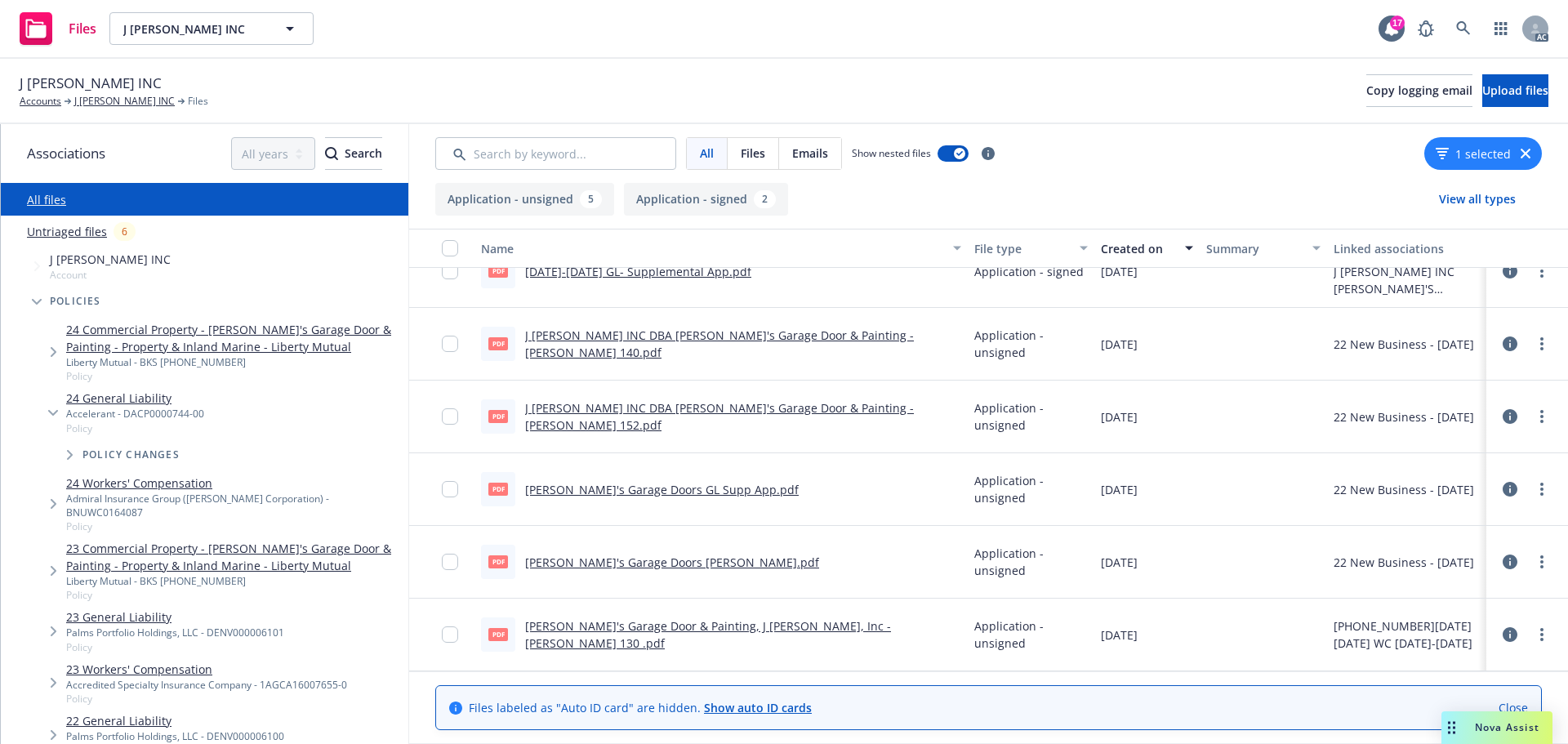
scroll to position [0, 0]
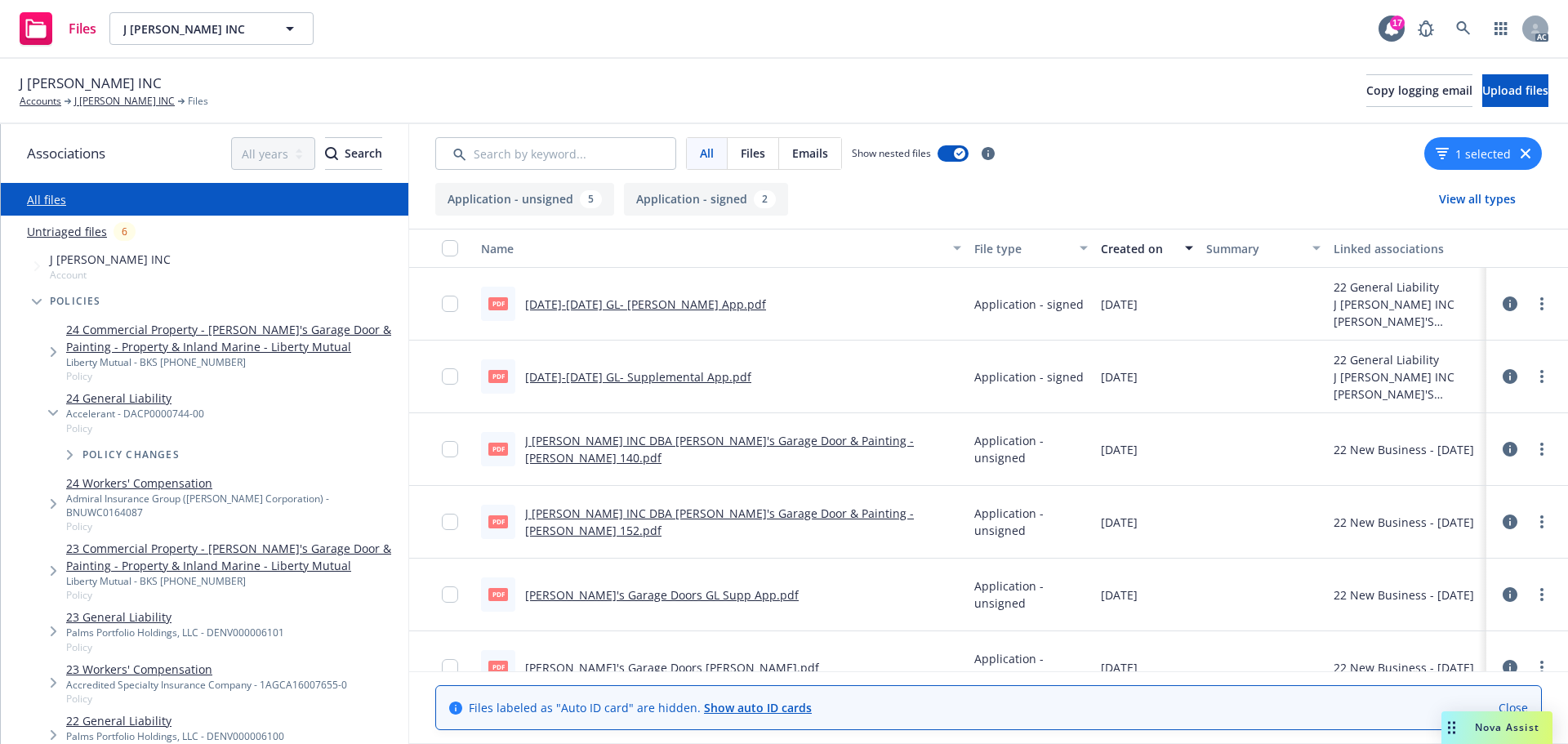
click at [635, 379] on link "2022-2023 GL- Supplemental App.pdf" at bounding box center [638, 376] width 226 height 16
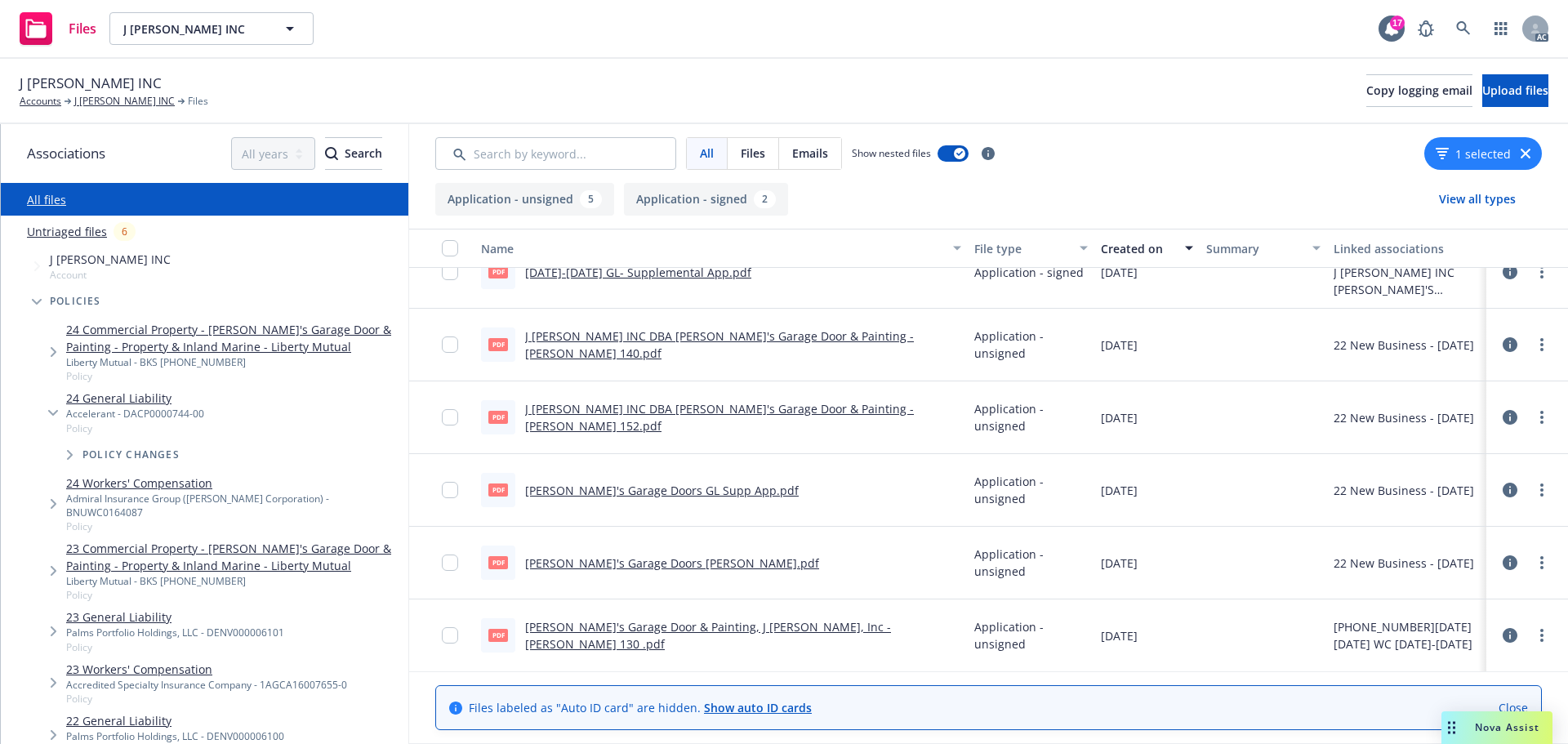
scroll to position [105, 0]
click at [1157, 553] on div "12/01/2022" at bounding box center [1147, 562] width 105 height 73
click at [97, 100] on link "J [PERSON_NAME] INC" at bounding box center [124, 100] width 100 height 15
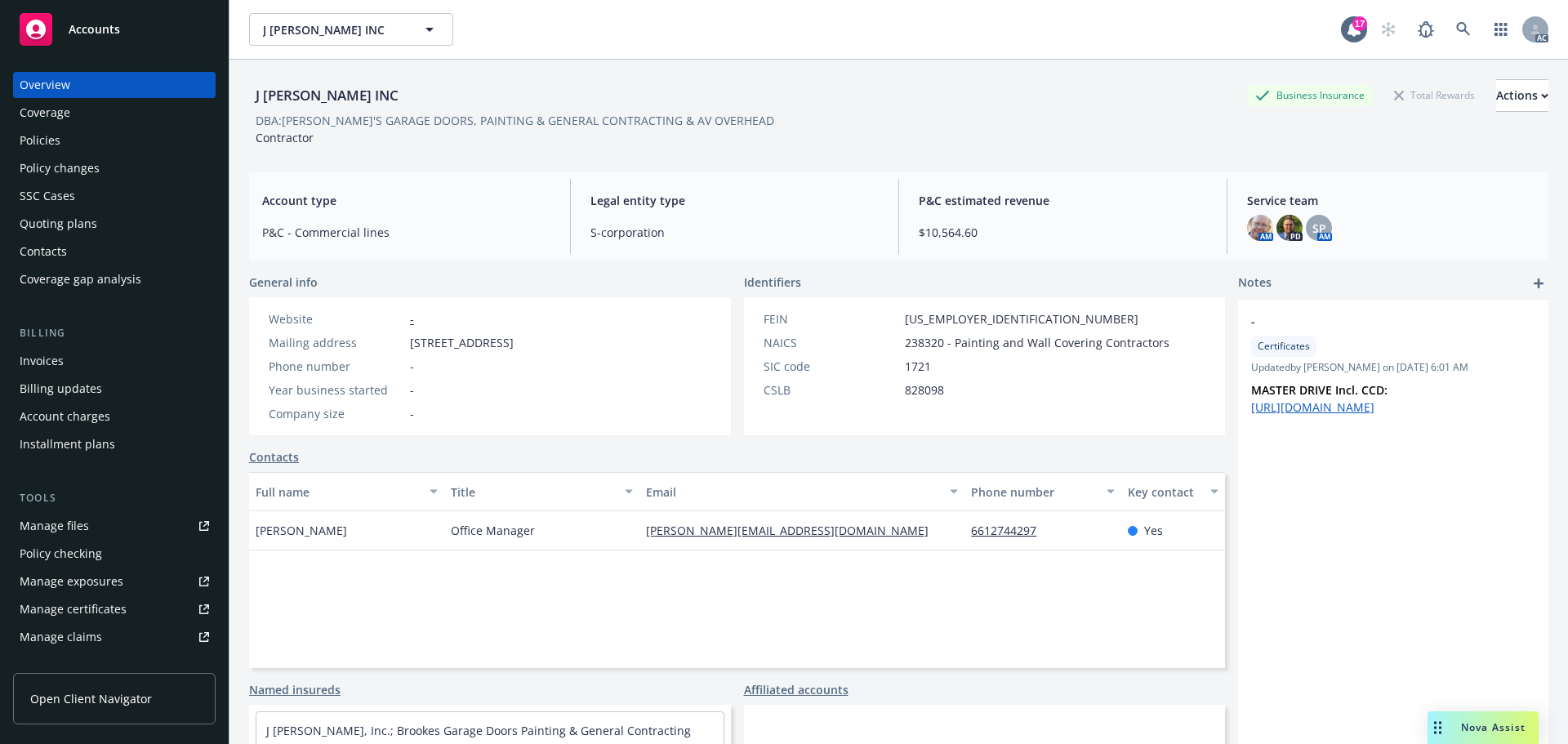
click at [934, 88] on div "J [PERSON_NAME] INC Business Insurance Total Rewards Actions" at bounding box center [898, 95] width 1299 height 32
click at [735, 131] on div "J [PERSON_NAME] INC Business Insurance Total Rewards Actions DBA: [PERSON_NAME]…" at bounding box center [898, 112] width 1299 height 67
drag, startPoint x: 55, startPoint y: 146, endPoint x: 74, endPoint y: 142, distance: 19.4
click at [55, 146] on div "Policies" at bounding box center [40, 140] width 41 height 26
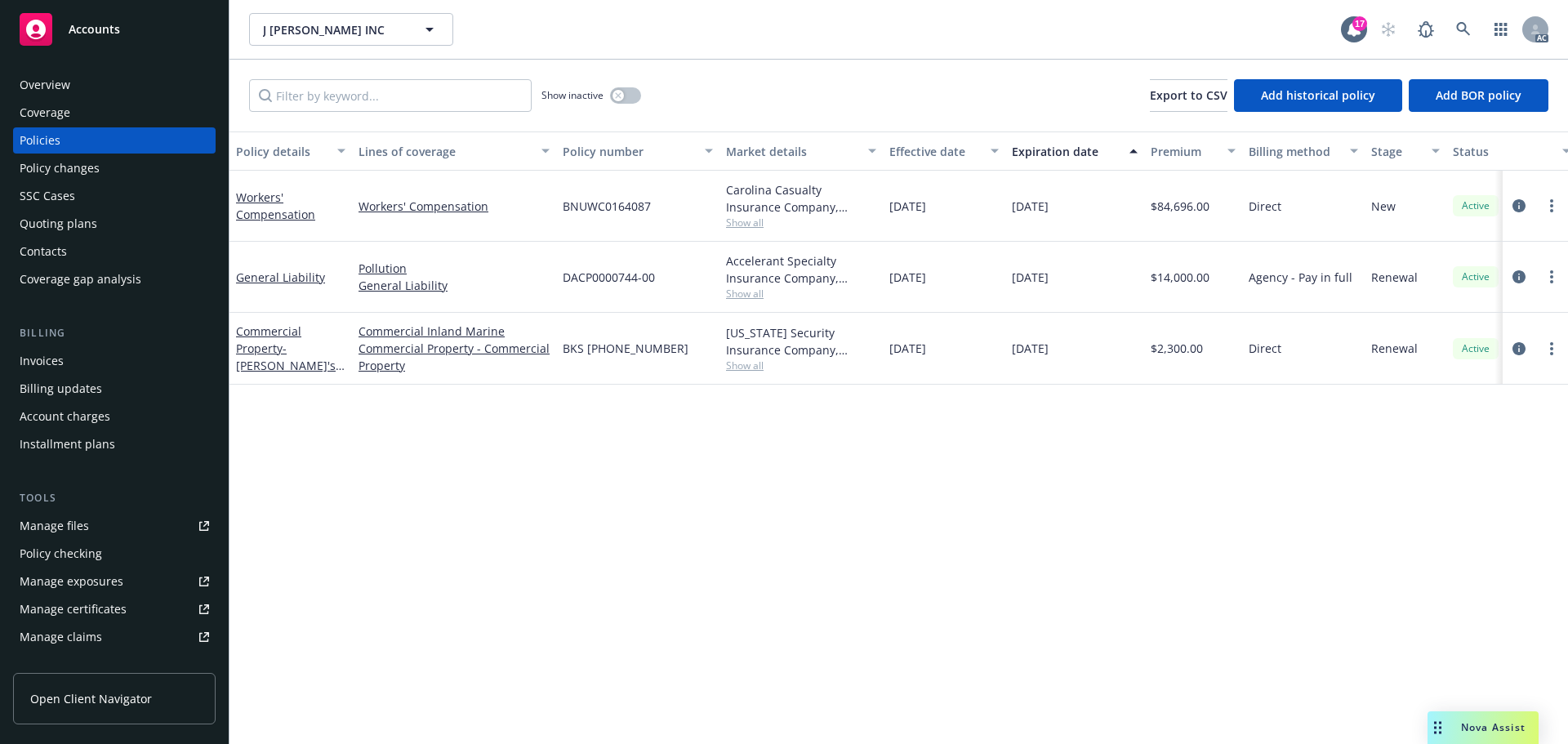
drag, startPoint x: 962, startPoint y: 284, endPoint x: 924, endPoint y: 285, distance: 38.0
click at [924, 285] on div "[DATE]" at bounding box center [944, 277] width 123 height 71
copy span "2024"
drag, startPoint x: 1058, startPoint y: 280, endPoint x: 1044, endPoint y: 281, distance: 14.0
click at [1044, 281] on div "[DATE]" at bounding box center [1075, 277] width 138 height 71
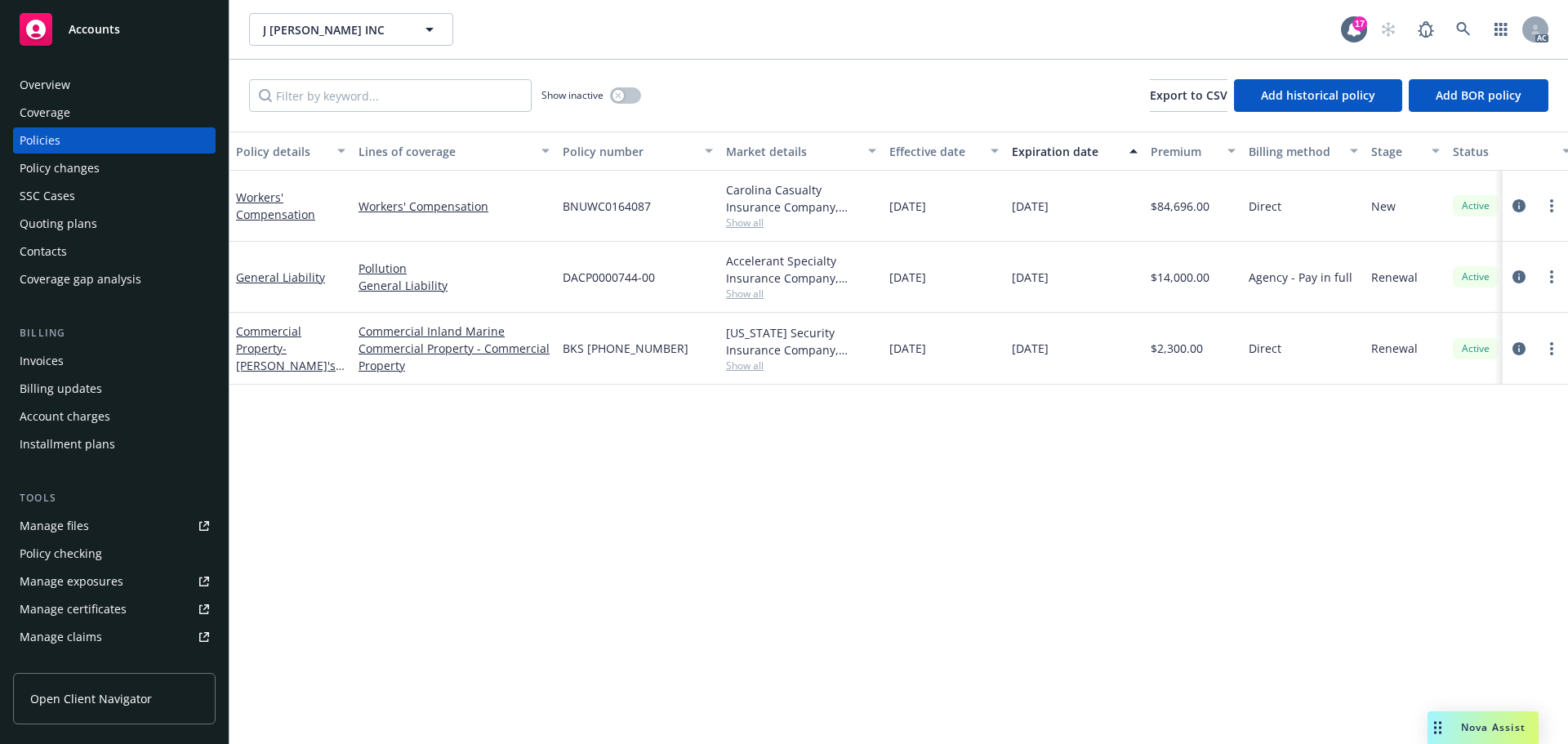
copy span "2025"
click at [741, 295] on span "Show all" at bounding box center [801, 294] width 150 height 14
drag, startPoint x: 562, startPoint y: 386, endPoint x: 638, endPoint y: 394, distance: 76.4
click at [638, 394] on span "Accelerant" at bounding box center [712, 388] width 300 height 18
copy span "Accelerant"
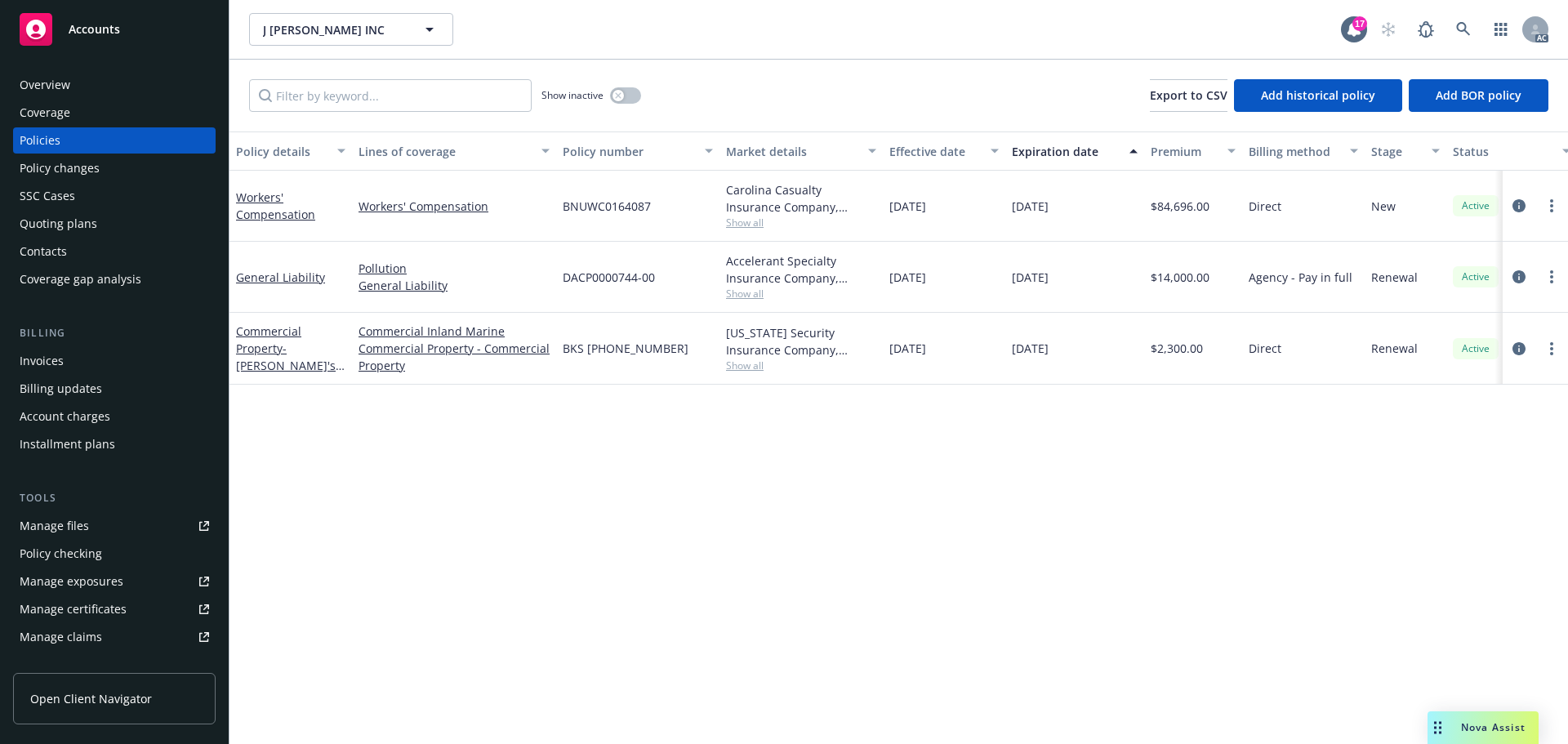
drag, startPoint x: 1096, startPoint y: 423, endPoint x: 1028, endPoint y: 395, distance: 73.5
click at [1096, 423] on div "Policy details Lines of coverage Policy number Market details Effective date Ex…" at bounding box center [898, 438] width 1338 height 612
drag, startPoint x: 660, startPoint y: 281, endPoint x: 565, endPoint y: 270, distance: 95.6
click at [565, 270] on div "DACP0000744-00" at bounding box center [637, 277] width 163 height 71
copy span "DACP0000744-00"
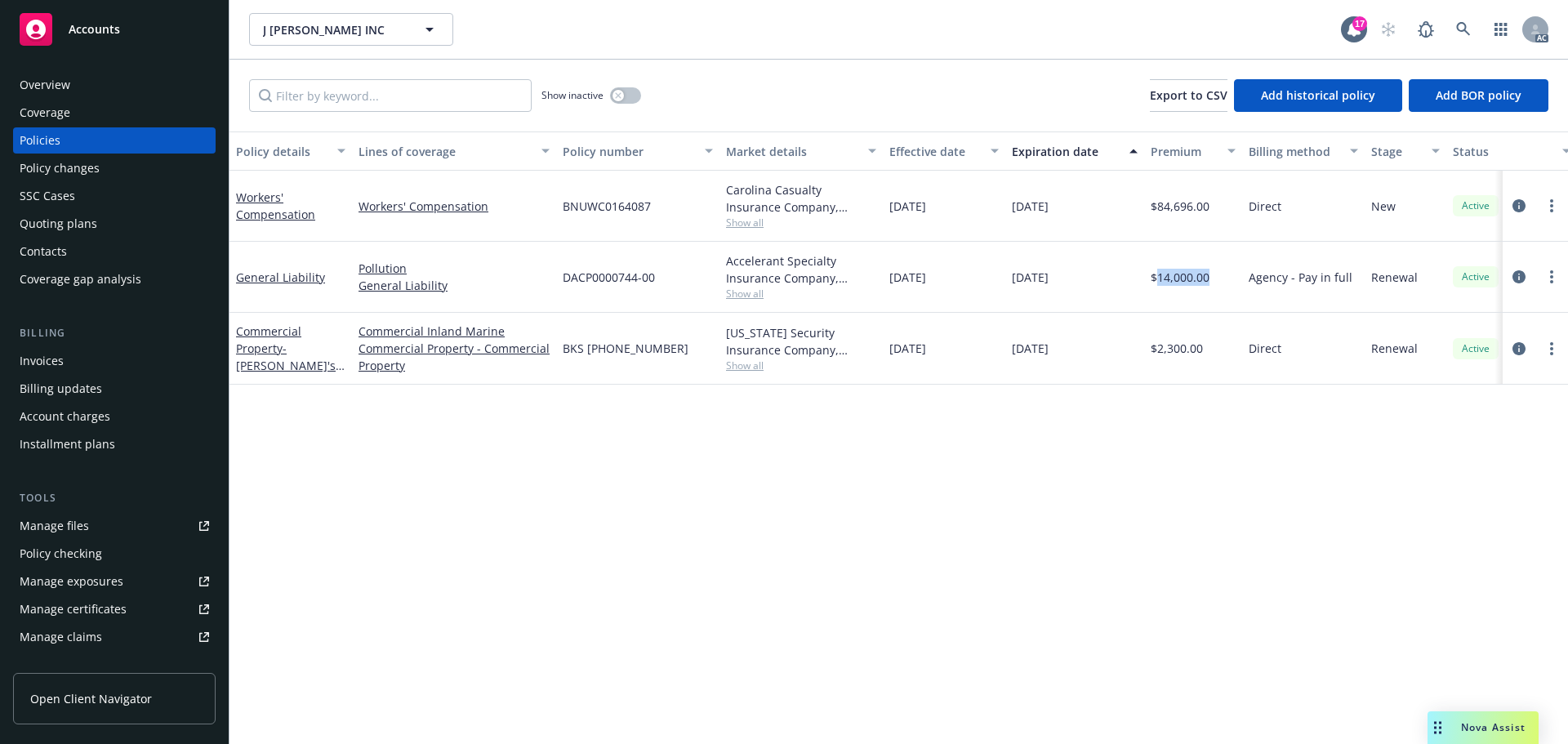
drag, startPoint x: 1210, startPoint y: 288, endPoint x: 1562, endPoint y: 484, distance: 402.9
click at [1172, 294] on div "$14,000.00" at bounding box center [1193, 277] width 98 height 71
copy span "000.00"
drag, startPoint x: 1156, startPoint y: 284, endPoint x: 1207, endPoint y: 286, distance: 51.0
click at [1207, 286] on div "$14,000.00" at bounding box center [1193, 277] width 98 height 71
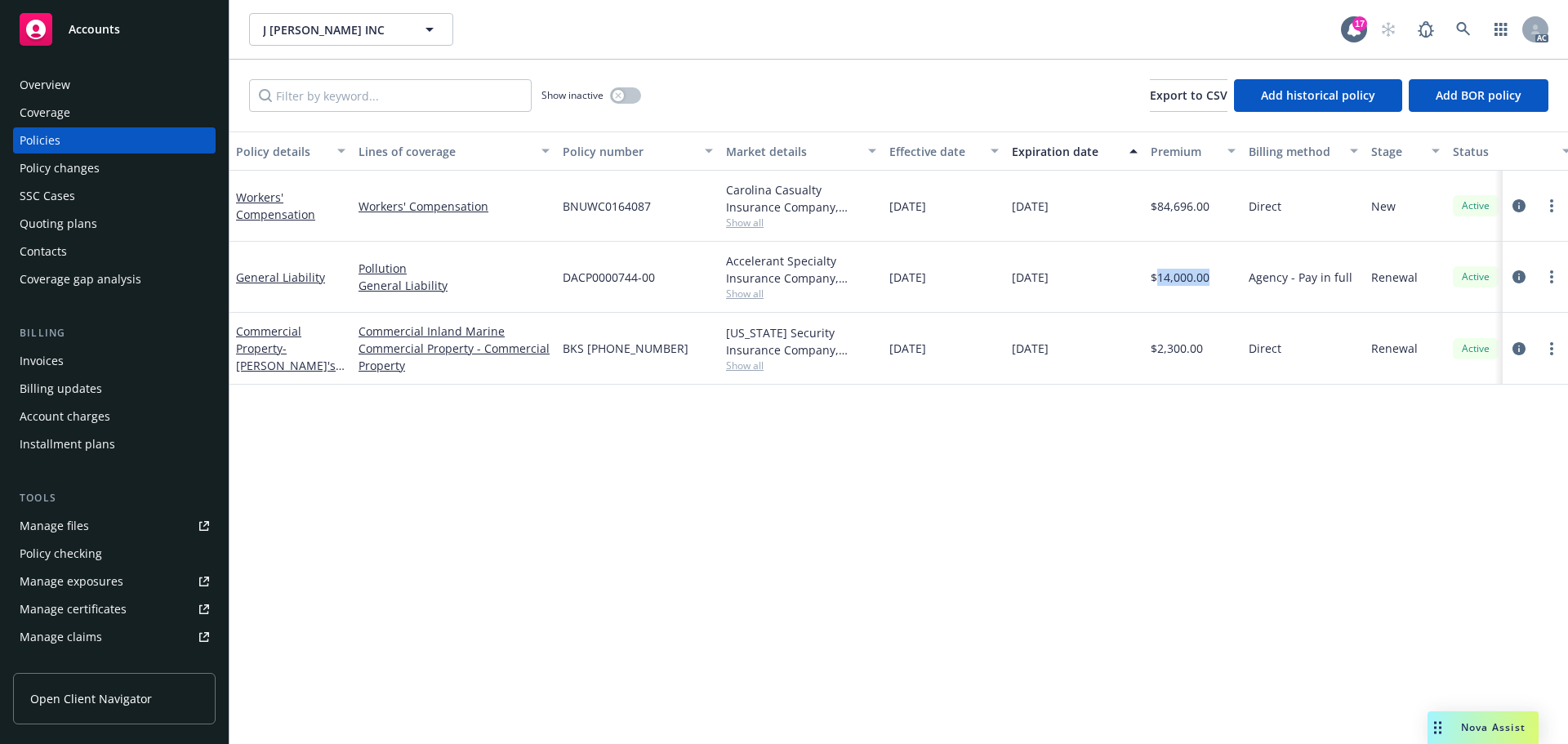
copy span "14,000.00"
drag, startPoint x: 966, startPoint y: 275, endPoint x: 893, endPoint y: 289, distance: 74.3
click at [893, 289] on div "12/05/2024" at bounding box center [944, 277] width 123 height 71
copy span "2/05/2024"
drag, startPoint x: 875, startPoint y: 283, endPoint x: 886, endPoint y: 279, distance: 11.7
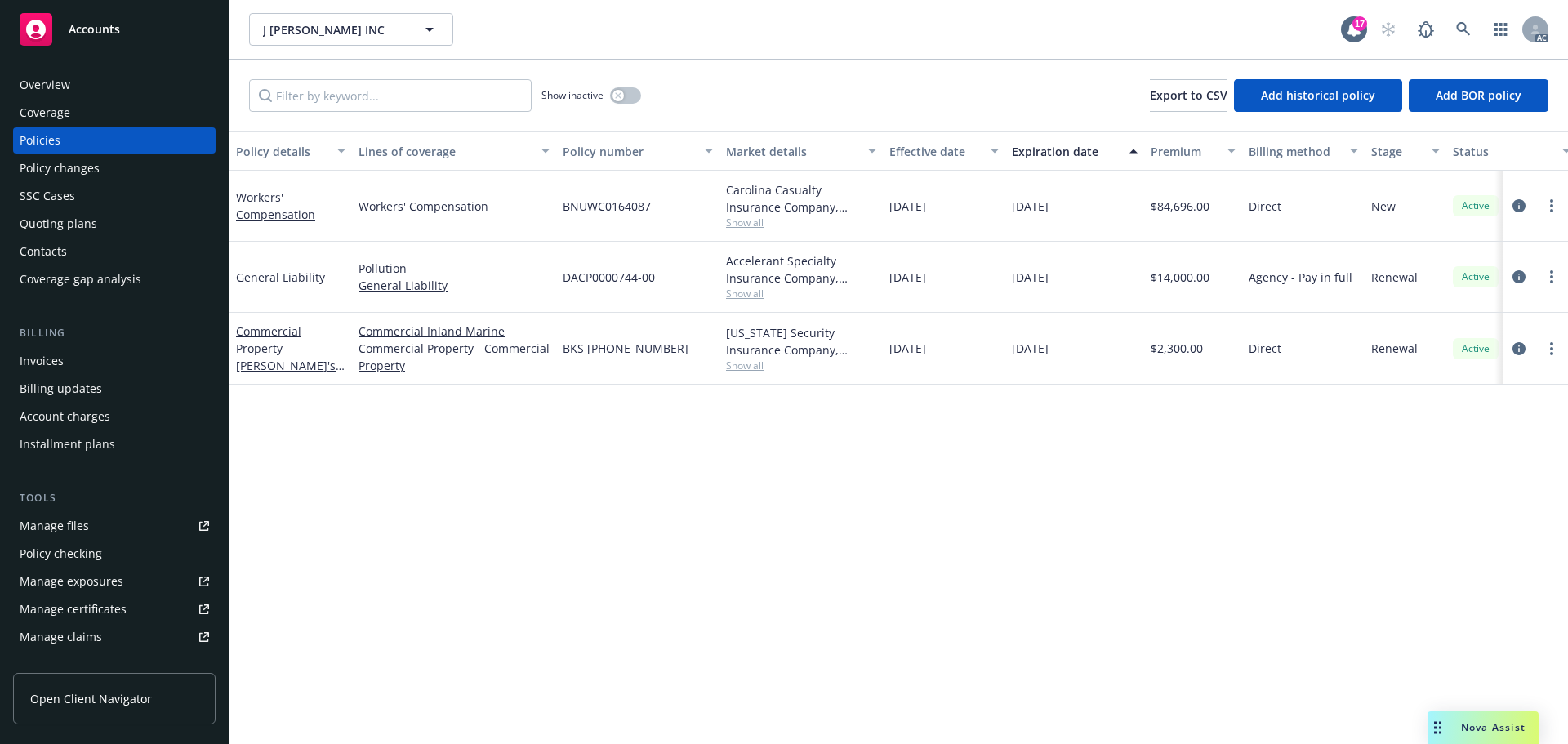
click at [875, 283] on div "Accelerant Specialty Insurance Company, Accelerant, Amwins" at bounding box center [801, 269] width 150 height 34
drag, startPoint x: 886, startPoint y: 279, endPoint x: 960, endPoint y: 281, distance: 74.0
click at [960, 281] on div "12/05/2024" at bounding box center [944, 277] width 123 height 71
copy span "12/05/2024"
drag, startPoint x: 1065, startPoint y: 266, endPoint x: 1006, endPoint y: 268, distance: 59.0
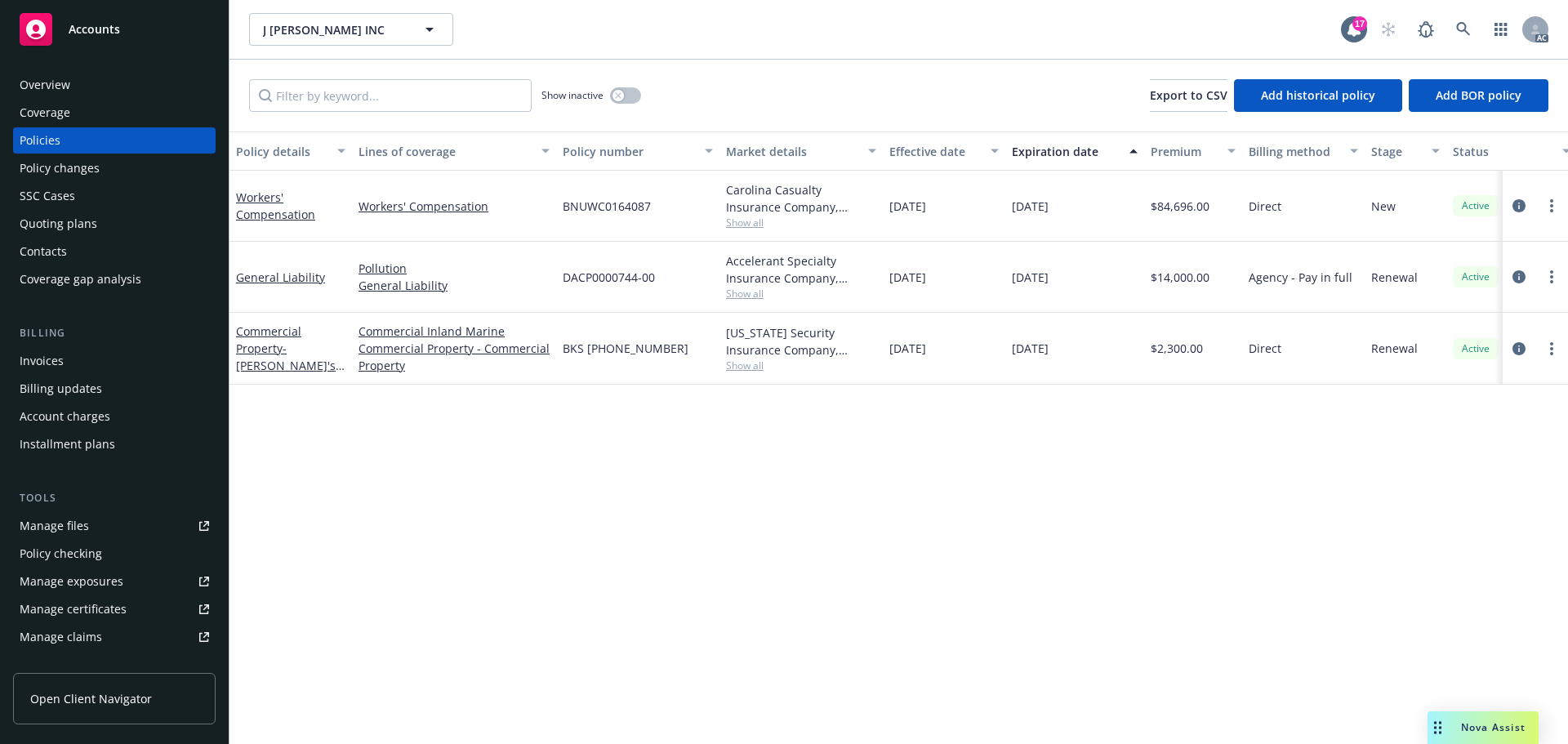
click at [1006, 268] on div "12/05/2025" at bounding box center [1075, 277] width 138 height 71
copy span "12/05/2025"
drag, startPoint x: 335, startPoint y: 282, endPoint x: 237, endPoint y: 274, distance: 98.3
click at [237, 274] on div "General Liability" at bounding box center [291, 277] width 109 height 18
copy link "General Liability"
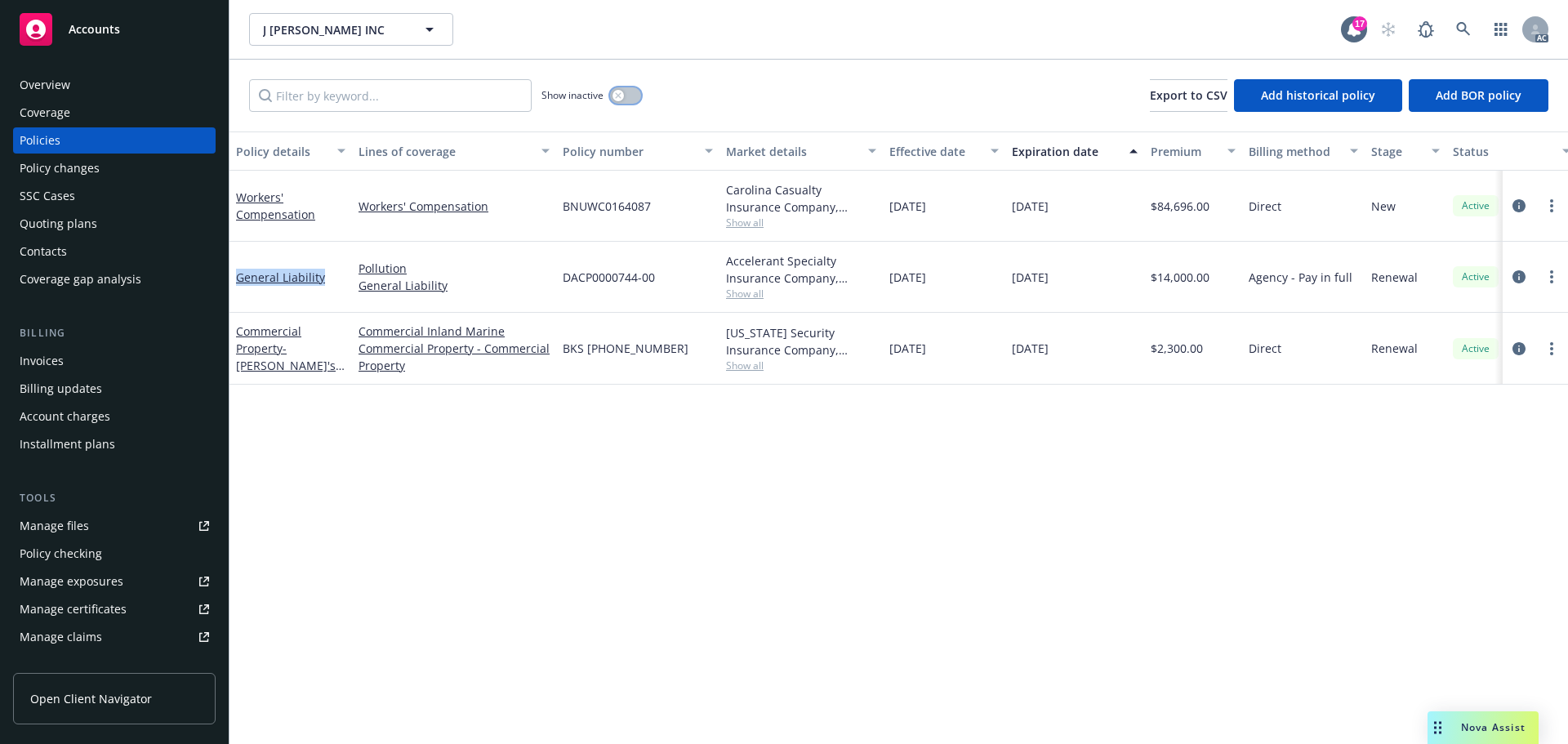
click at [618, 94] on icon "button" at bounding box center [617, 96] width 7 height 7
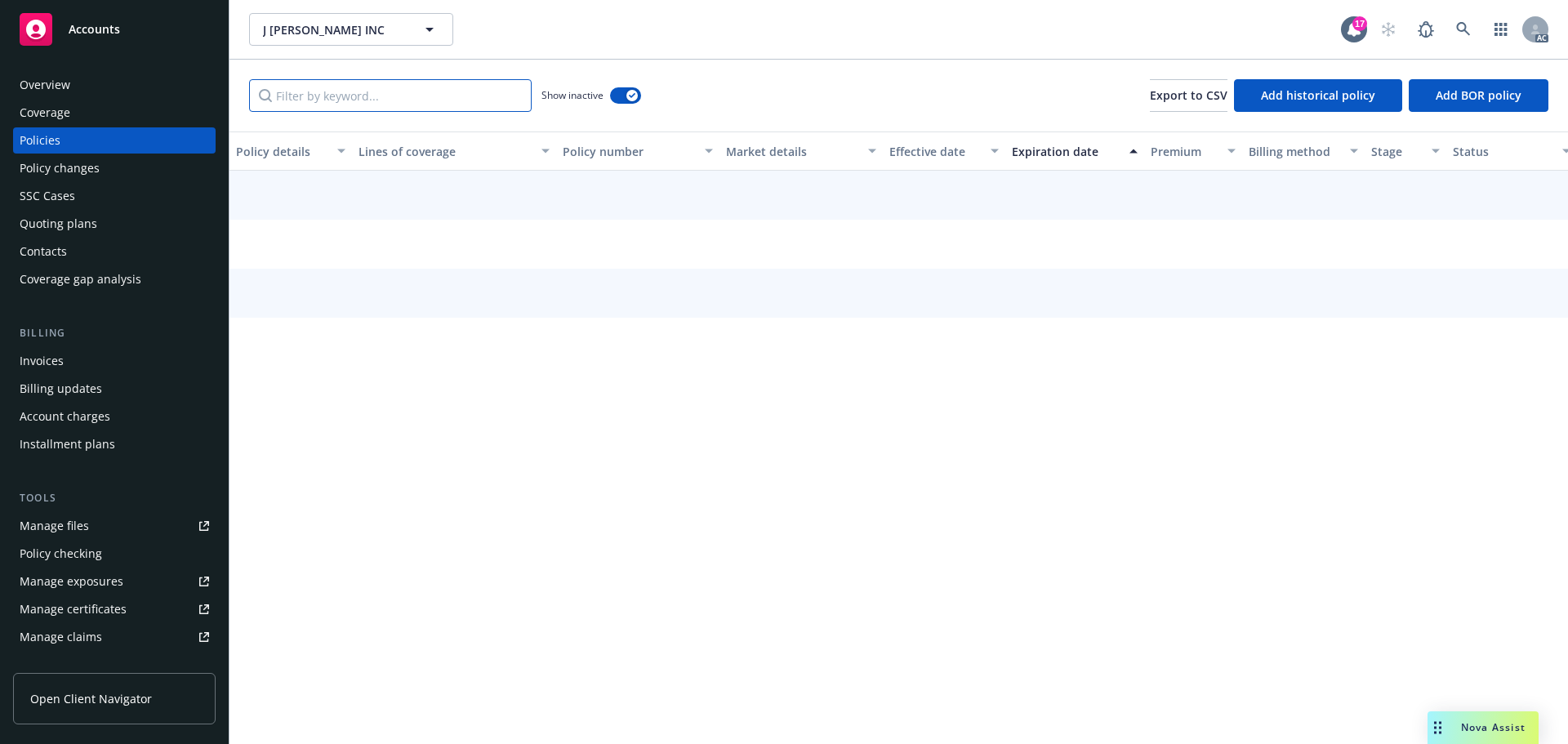
click at [444, 94] on input "Filter by keyword..." at bounding box center [390, 95] width 283 height 32
paste input "General Liability"
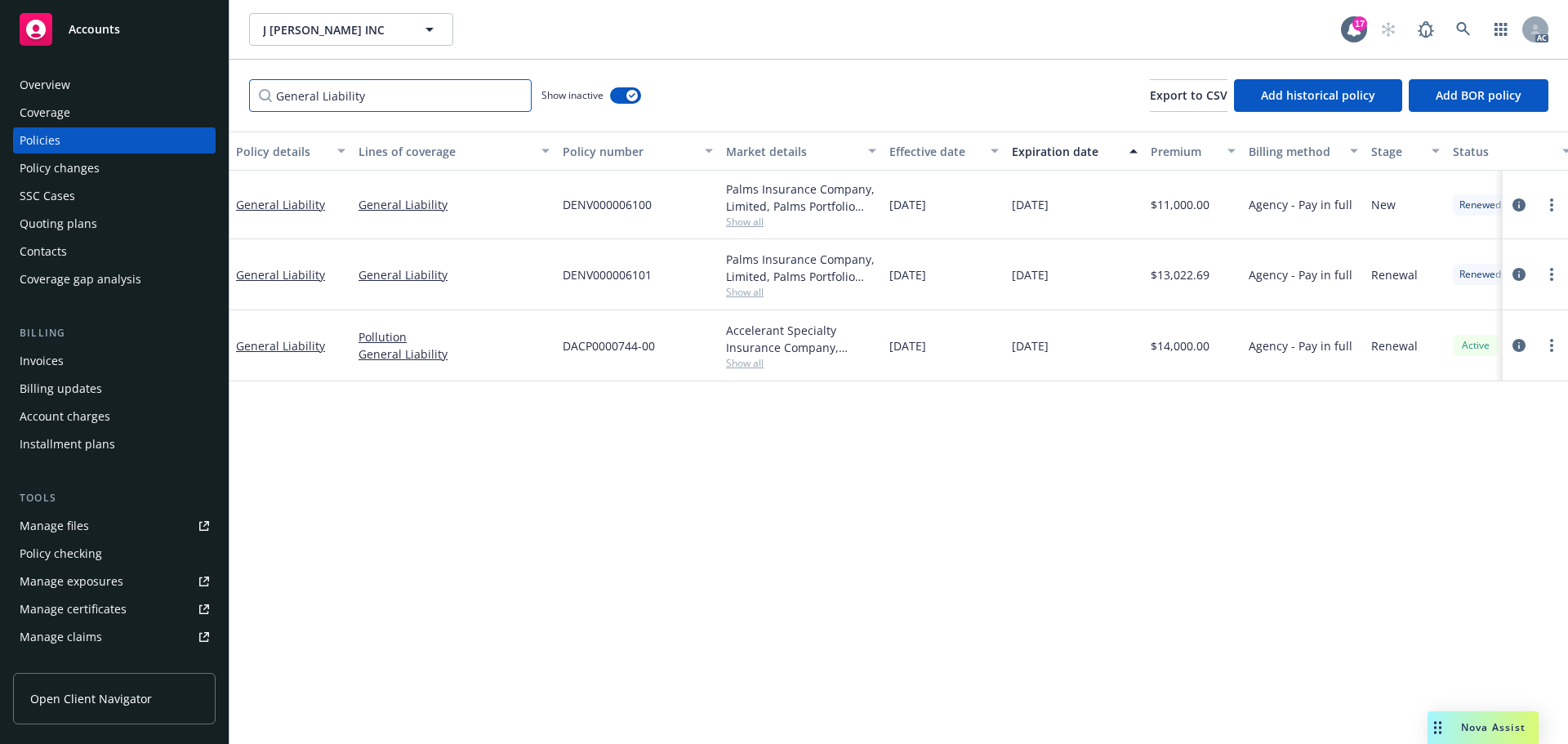
type input "General Liability"
drag, startPoint x: 964, startPoint y: 269, endPoint x: 921, endPoint y: 275, distance: 43.4
click at [921, 275] on div "12/05/2023" at bounding box center [944, 274] width 123 height 71
drag, startPoint x: 1066, startPoint y: 276, endPoint x: 1300, endPoint y: 284, distance: 234.1
click at [1051, 278] on div "12/05/2024" at bounding box center [1075, 274] width 138 height 71
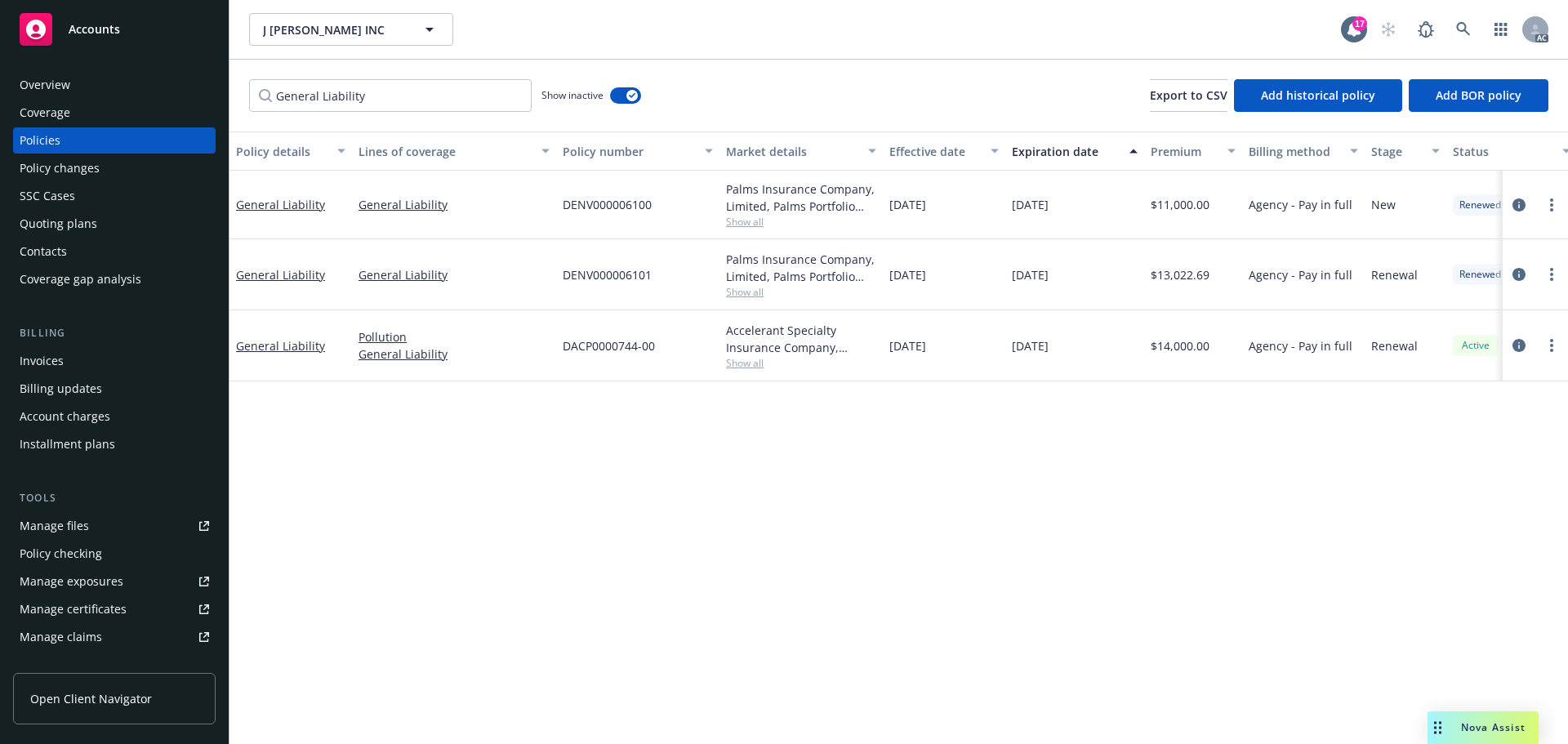
drag, startPoint x: 1046, startPoint y: 283, endPoint x: 1078, endPoint y: 284, distance: 32.0
click at [1078, 284] on div "12/05/2024" at bounding box center [1075, 274] width 138 height 71
click at [743, 289] on span "Show all" at bounding box center [801, 292] width 150 height 14
drag, startPoint x: 563, startPoint y: 390, endPoint x: 738, endPoint y: 392, distance: 175.0
click at [738, 392] on span "Palms Portfolio Holdings, LLC" at bounding box center [712, 386] width 300 height 18
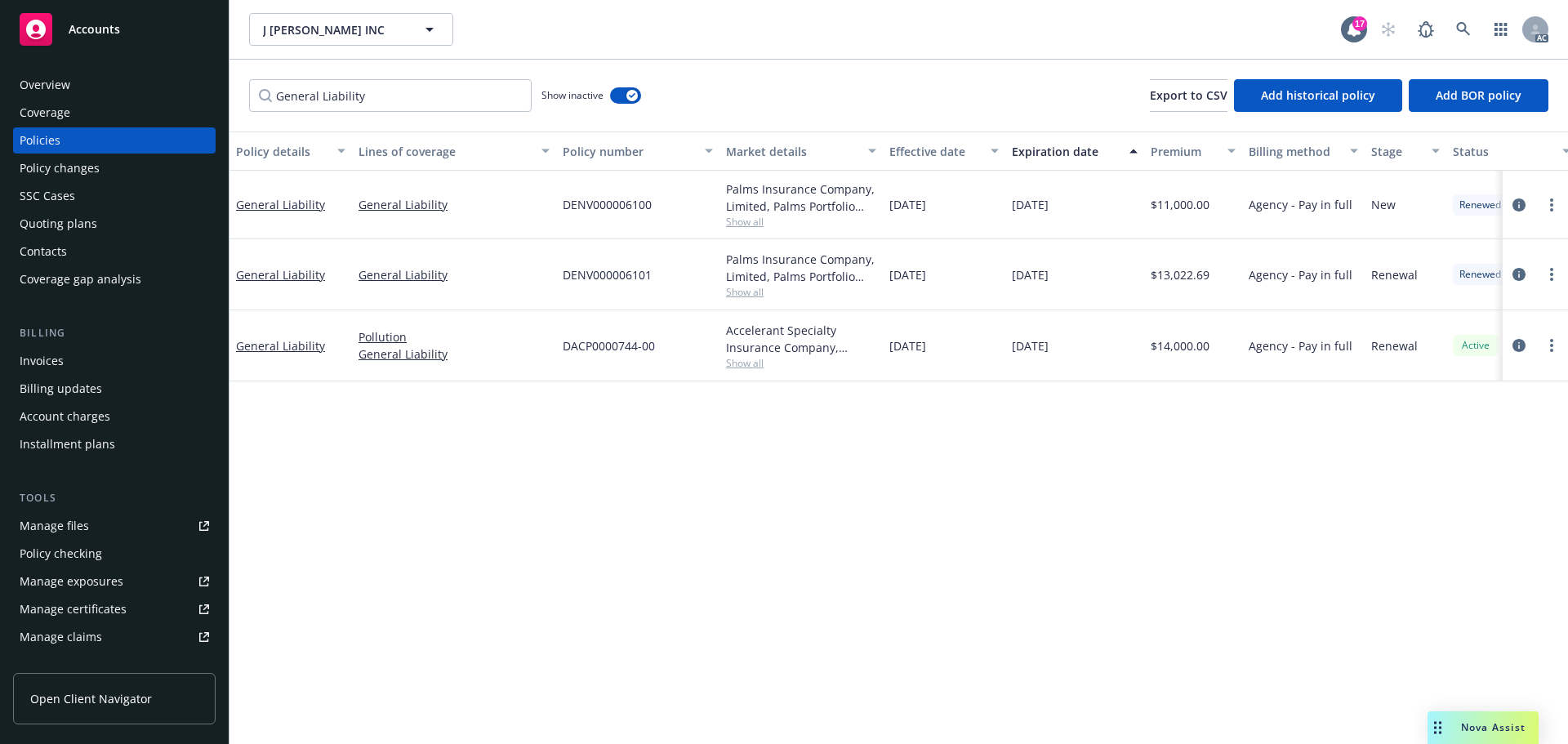
click at [984, 418] on div "Policy details Lines of coverage Policy number Market details Effective date Ex…" at bounding box center [898, 438] width 1338 height 612
drag, startPoint x: 671, startPoint y: 276, endPoint x: 1048, endPoint y: 370, distance: 388.5
click at [569, 281] on div "DENV000006101" at bounding box center [637, 274] width 163 height 71
drag, startPoint x: 1203, startPoint y: 274, endPoint x: 1156, endPoint y: 280, distance: 47.4
click at [1156, 280] on div "$13,022.69" at bounding box center [1193, 274] width 98 height 71
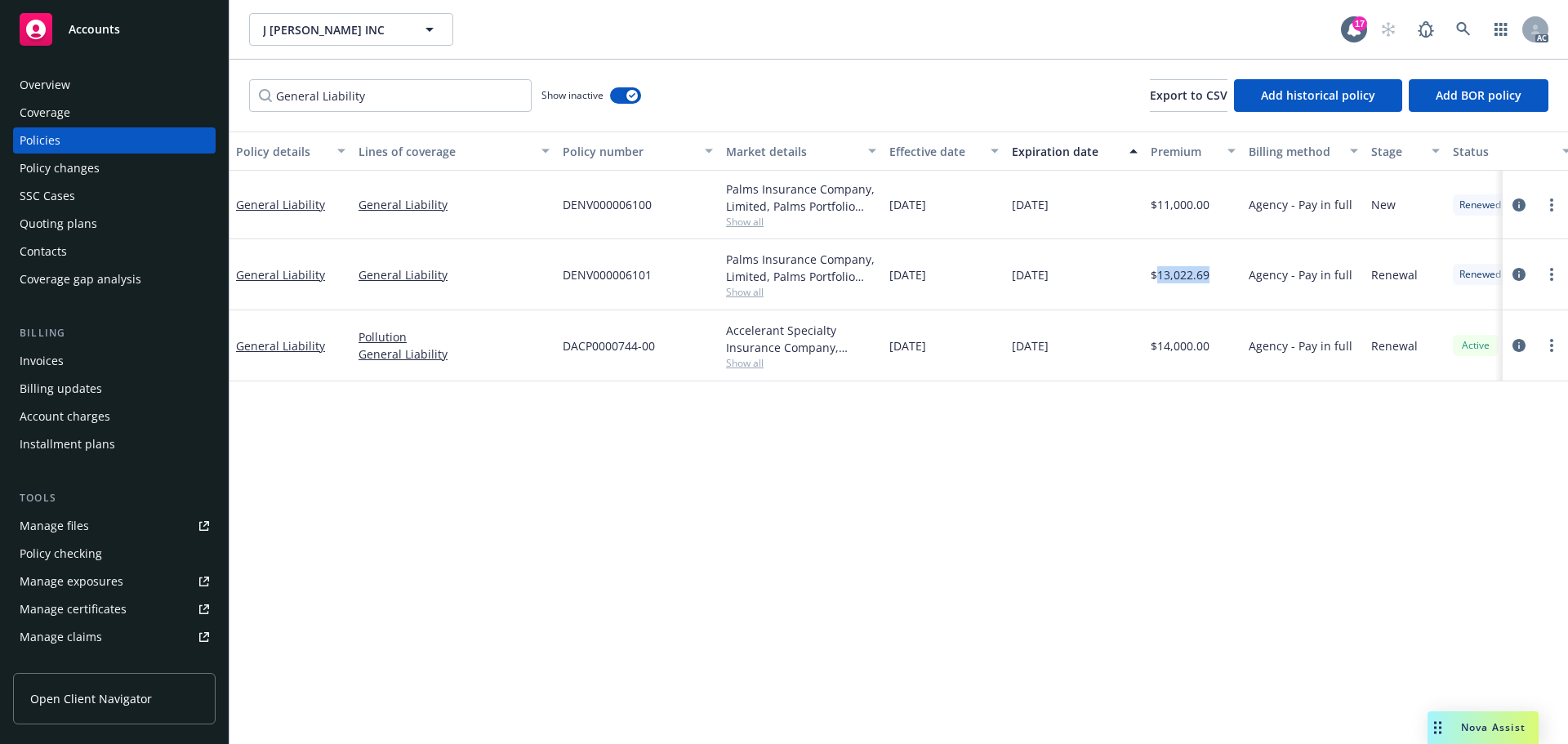
drag, startPoint x: 952, startPoint y: 276, endPoint x: 892, endPoint y: 285, distance: 60.7
click at [892, 285] on div "12/05/2023" at bounding box center [944, 274] width 123 height 71
drag, startPoint x: 1098, startPoint y: 284, endPoint x: 1064, endPoint y: 297, distance: 36.4
click at [1019, 286] on div "12/05/2024" at bounding box center [1075, 274] width 138 height 71
drag, startPoint x: 1012, startPoint y: 283, endPoint x: 1095, endPoint y: 290, distance: 83.3
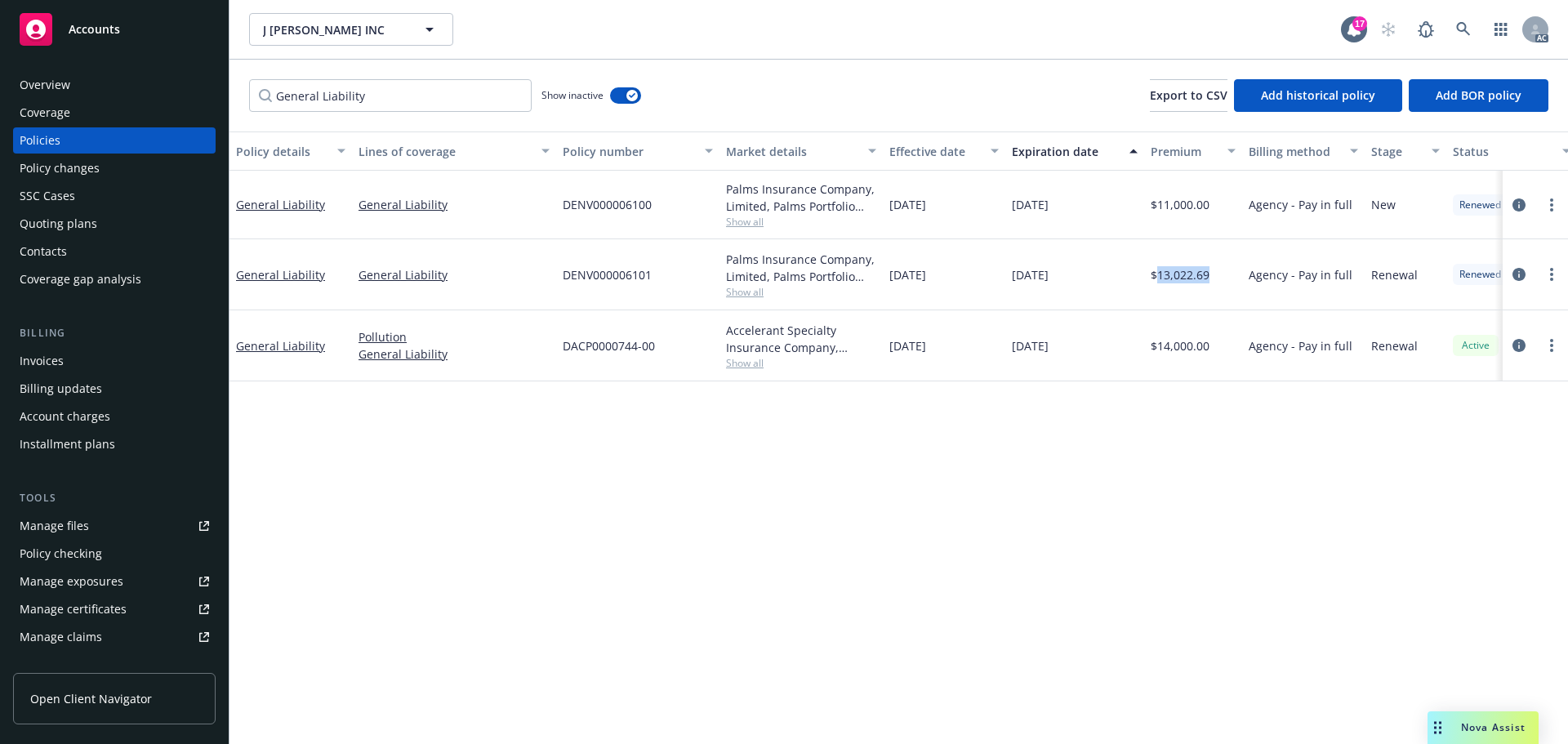
click at [1095, 290] on div "12/05/2024" at bounding box center [1075, 274] width 138 height 71
drag, startPoint x: 974, startPoint y: 212, endPoint x: 921, endPoint y: 216, distance: 53.2
click at [921, 216] on div "12/05/2022" at bounding box center [944, 205] width 123 height 68
click at [976, 198] on div "12/05/2022" at bounding box center [944, 205] width 123 height 68
drag, startPoint x: 947, startPoint y: 207, endPoint x: 923, endPoint y: 211, distance: 24.3
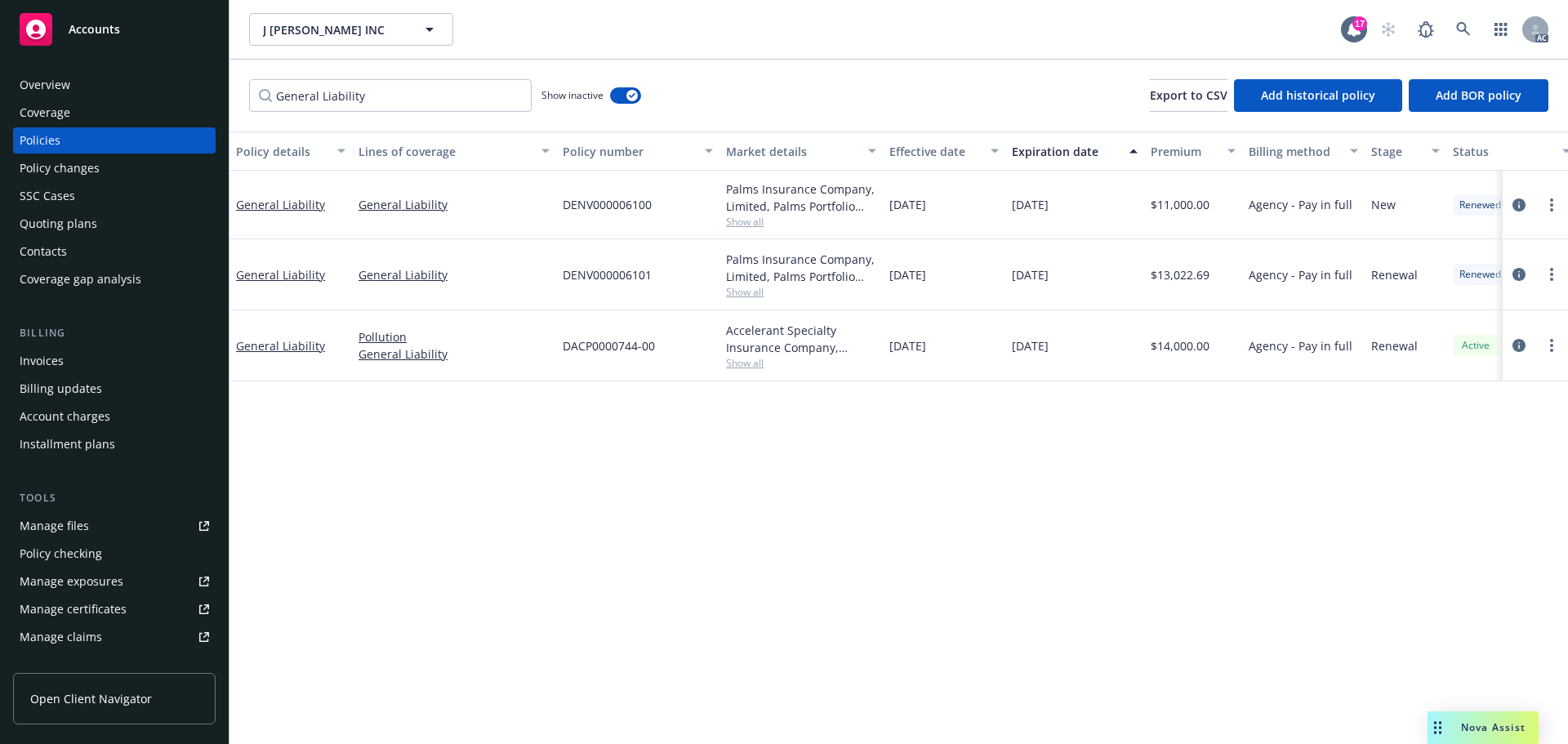
click at [923, 211] on span "12/05/2022" at bounding box center [908, 205] width 37 height 18
drag, startPoint x: 1077, startPoint y: 206, endPoint x: 1046, endPoint y: 209, distance: 31.1
click at [1046, 209] on div "12/05/2023" at bounding box center [1075, 205] width 138 height 68
click at [761, 219] on span "Show all" at bounding box center [801, 221] width 150 height 14
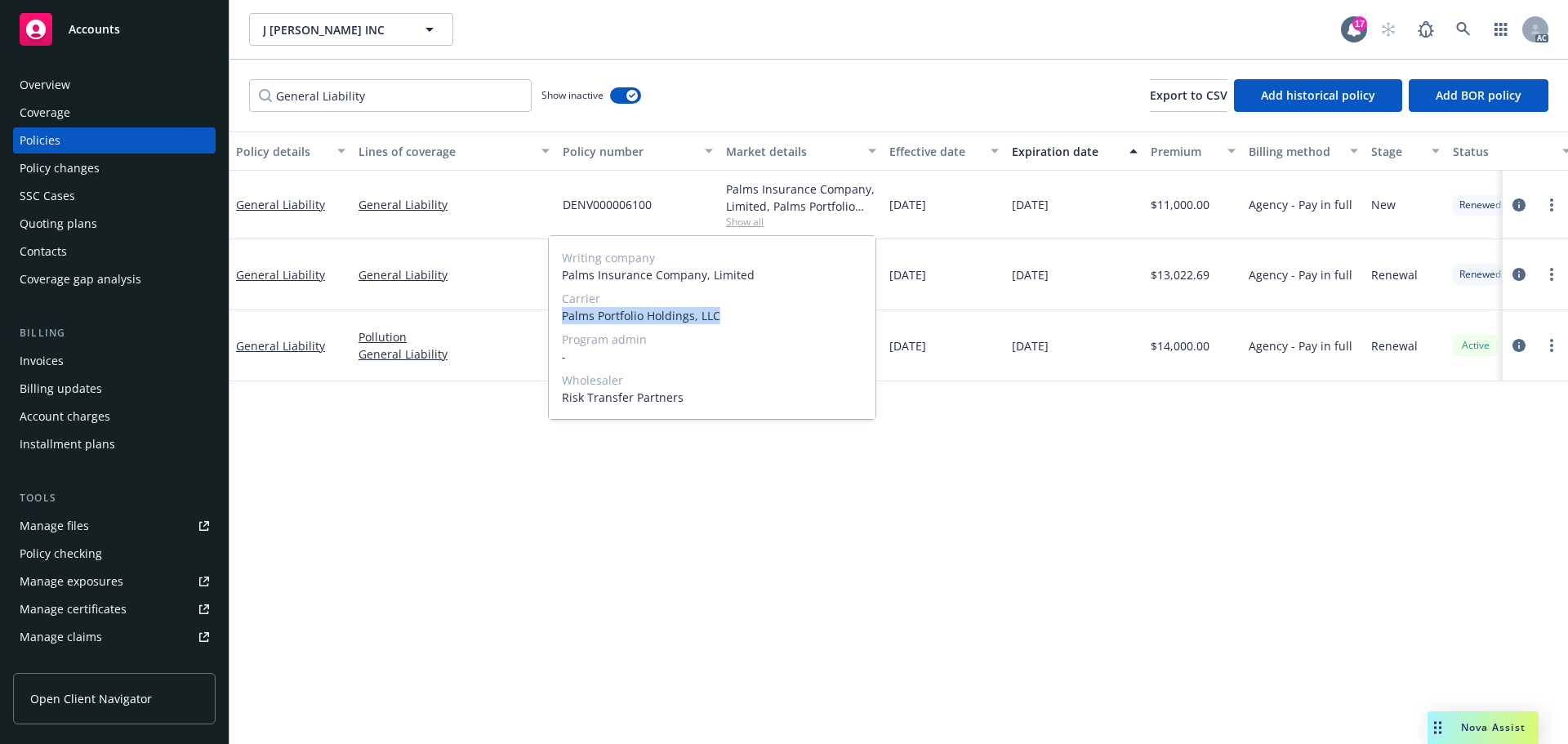
drag, startPoint x: 729, startPoint y: 312, endPoint x: 600, endPoint y: 316, distance: 129.1
click at [568, 317] on span "Palms Portfolio Holdings, LLC" at bounding box center [712, 316] width 300 height 18
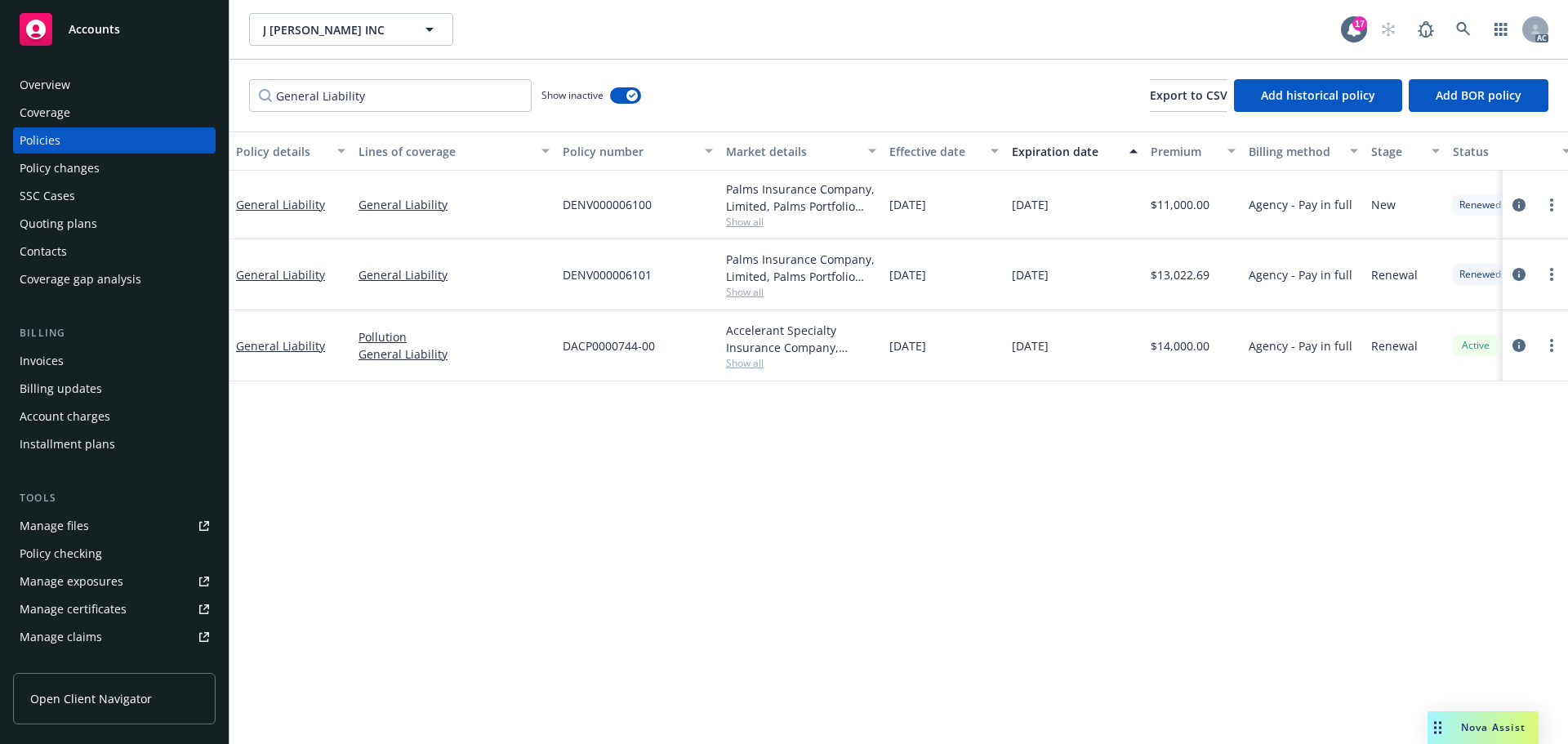
click at [1259, 423] on div "Policy details Lines of coverage Policy number Market details Effective date Ex…" at bounding box center [898, 438] width 1338 height 612
click at [755, 229] on div "Palms Insurance Company, Limited, Palms Portfolio Holdings, LLC, Risk Transfer …" at bounding box center [801, 205] width 163 height 68
click at [751, 224] on span "Show all" at bounding box center [801, 221] width 150 height 14
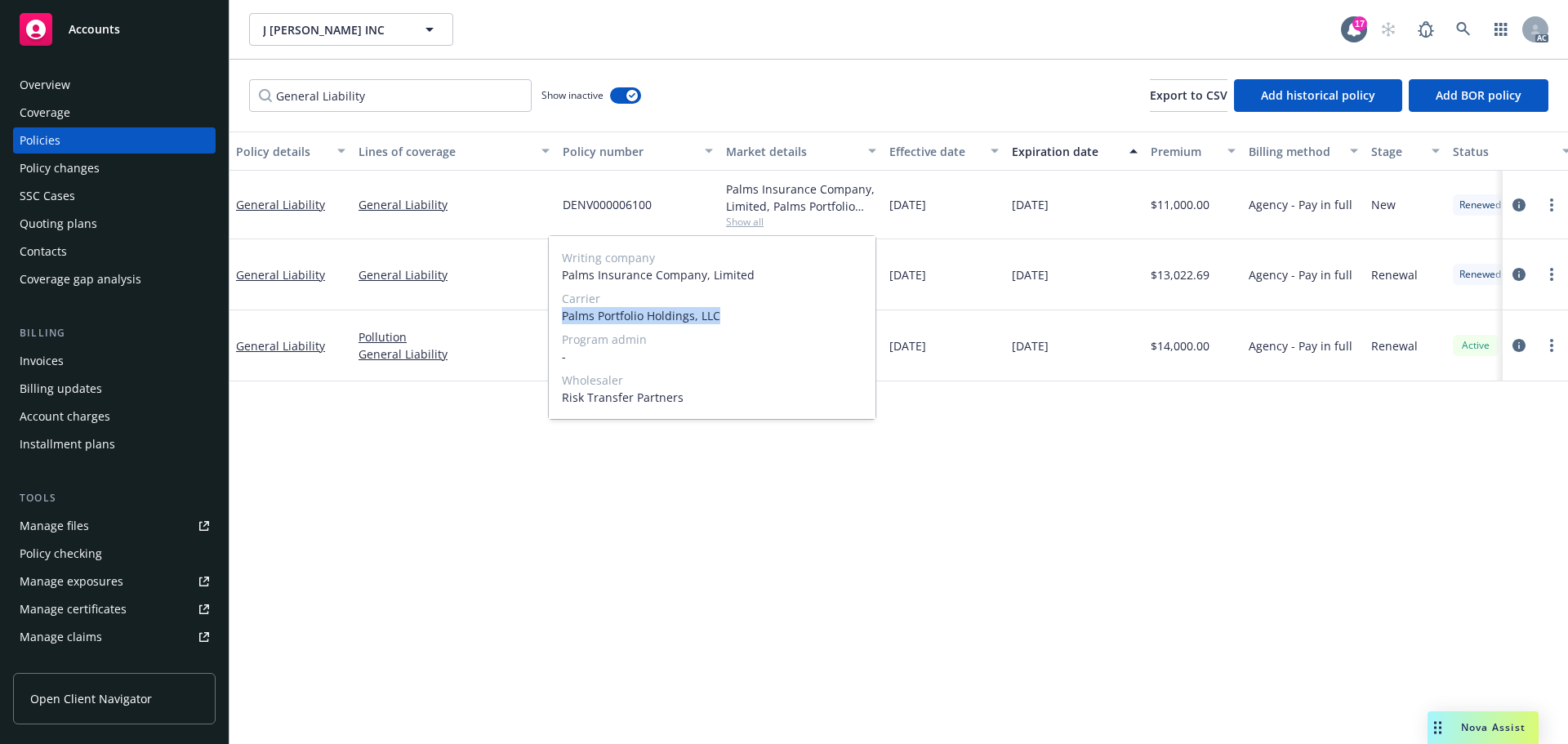
drag, startPoint x: 562, startPoint y: 317, endPoint x: 764, endPoint y: 325, distance: 202.2
click at [764, 325] on div "Writing company Palms Insurance Company, Limited Carrier Palms Portfolio Holdin…" at bounding box center [712, 328] width 327 height 183
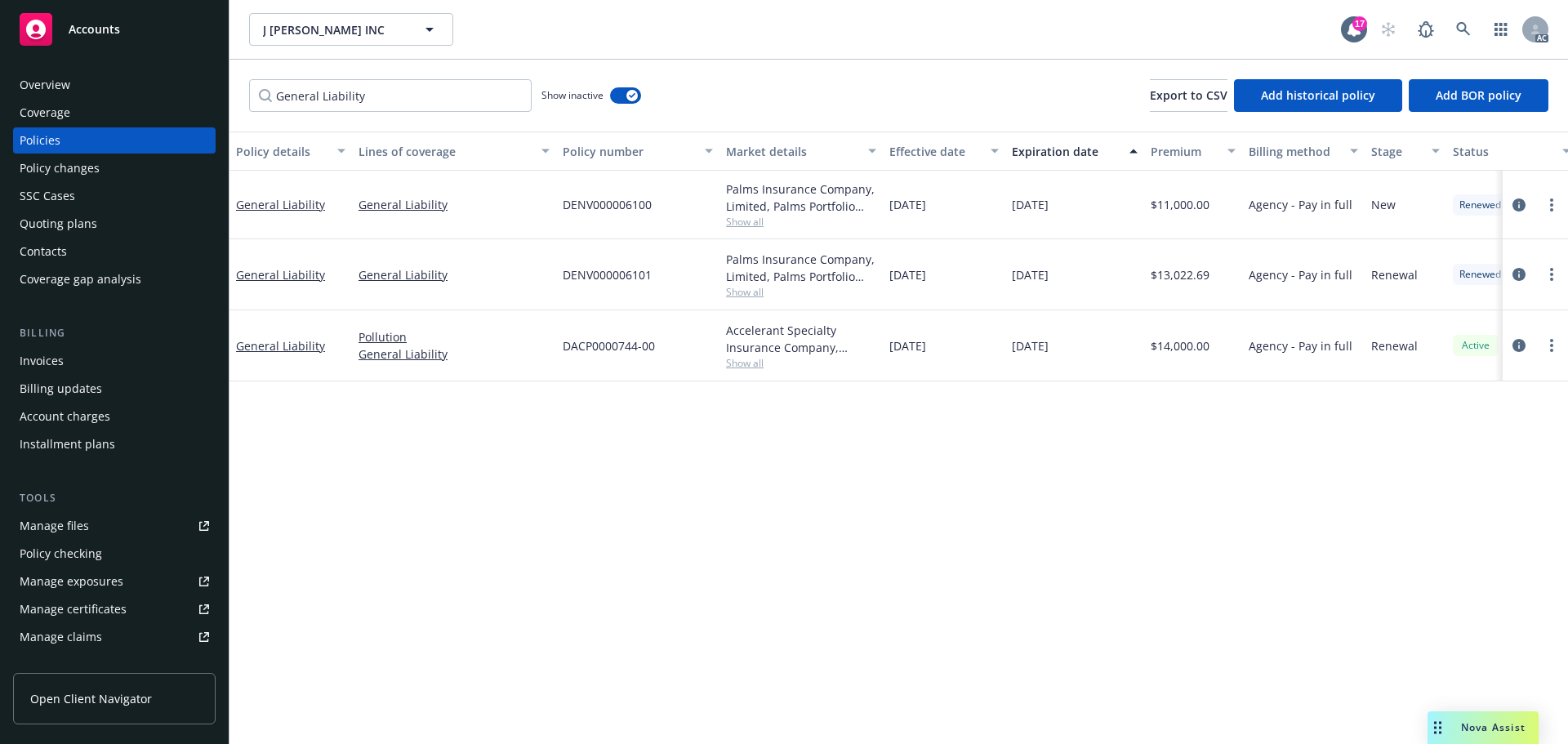
click at [981, 247] on div "12/05/2023" at bounding box center [944, 274] width 123 height 71
drag, startPoint x: 654, startPoint y: 202, endPoint x: 558, endPoint y: 208, distance: 96.2
click at [558, 208] on div "DENV000006100" at bounding box center [637, 205] width 163 height 68
drag, startPoint x: 1222, startPoint y: 210, endPoint x: 1159, endPoint y: 218, distance: 63.5
click at [1159, 218] on div "$11,000.00" at bounding box center [1193, 205] width 98 height 68
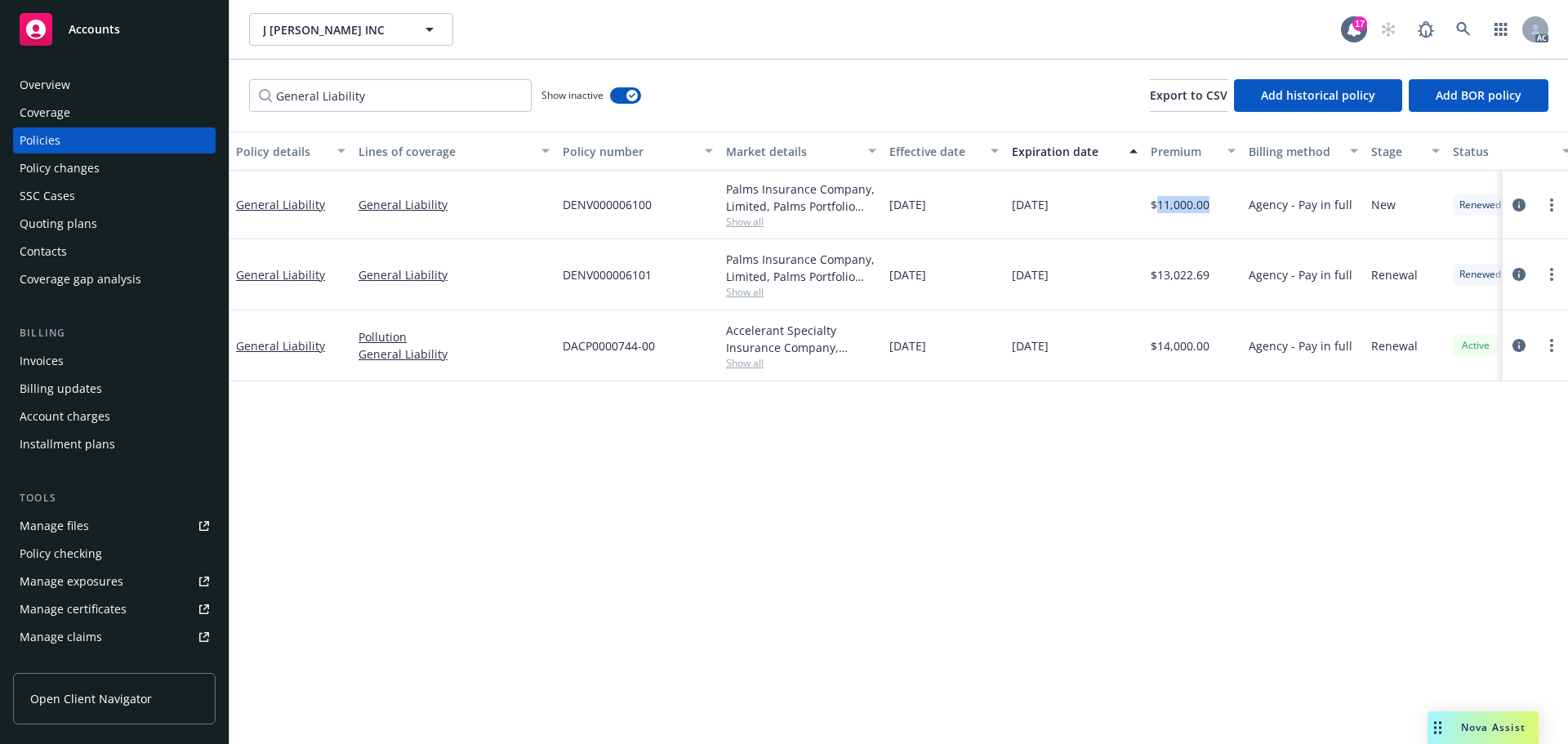
drag, startPoint x: 981, startPoint y: 216, endPoint x: 1522, endPoint y: 383, distance: 566.2
click at [881, 220] on div "General Liability General Liability DENV000006100 Palms Insurance Company, Limi…" at bounding box center [1017, 205] width 1576 height 68
drag, startPoint x: 1109, startPoint y: 206, endPoint x: 1003, endPoint y: 208, distance: 106.0
click at [1002, 207] on div "General Liability General Liability DENV000006100 Palms Insurance Company, Limi…" at bounding box center [1017, 205] width 1576 height 68
click at [733, 359] on span "Show all" at bounding box center [801, 363] width 150 height 14
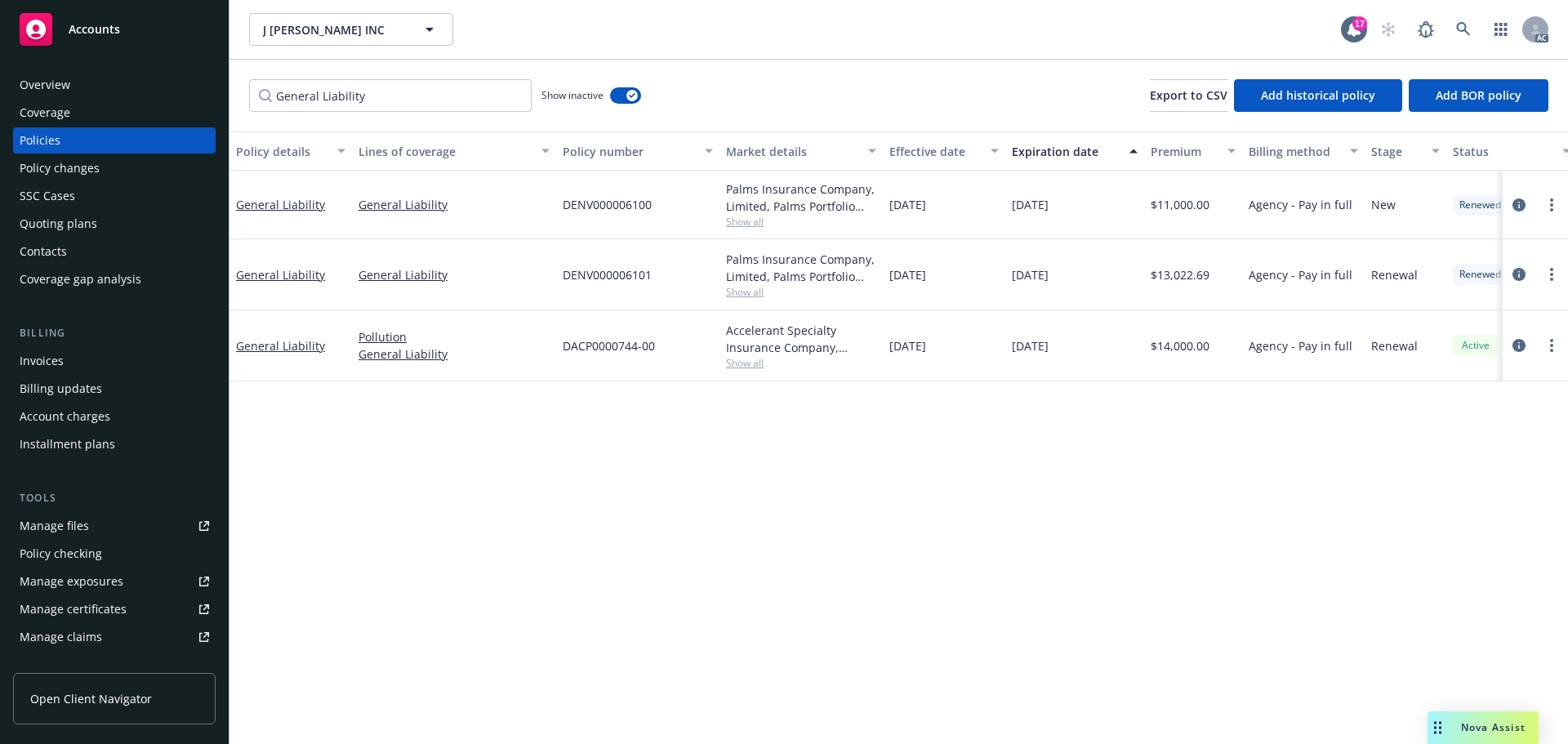
click at [788, 316] on div "Accelerant Specialty Insurance Company, Accelerant, Amwins Show all" at bounding box center [801, 345] width 163 height 71
click at [760, 297] on span "Show all" at bounding box center [801, 292] width 150 height 14
click at [785, 222] on span "Show all" at bounding box center [801, 221] width 150 height 14
click at [740, 213] on div "Palms Insurance Company, Limited, Palms Portfolio Holdings, LLC, Risk Transfer …" at bounding box center [801, 197] width 150 height 34
click at [740, 222] on span "Show all" at bounding box center [801, 221] width 150 height 14
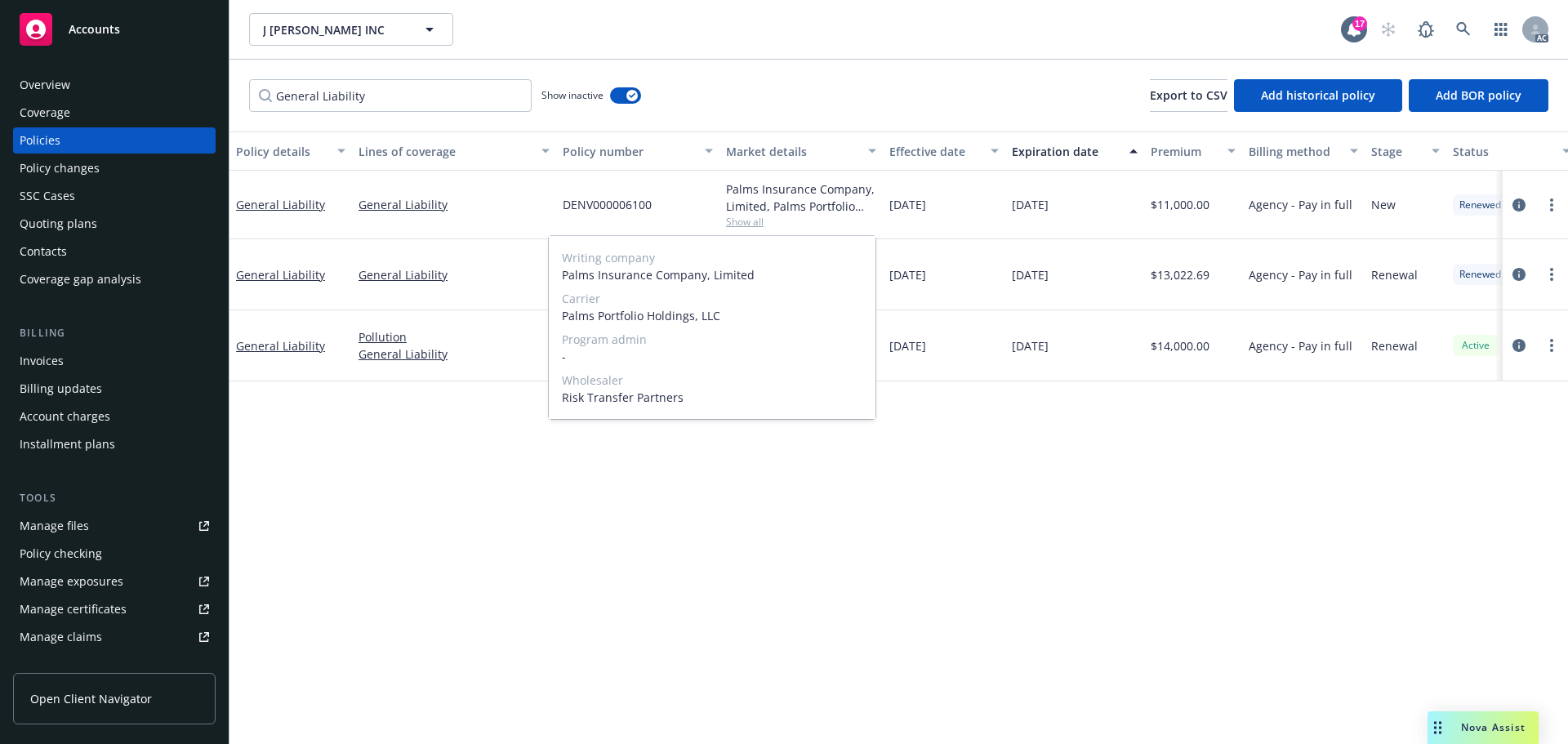
click at [860, 225] on span "Show all" at bounding box center [801, 221] width 150 height 14
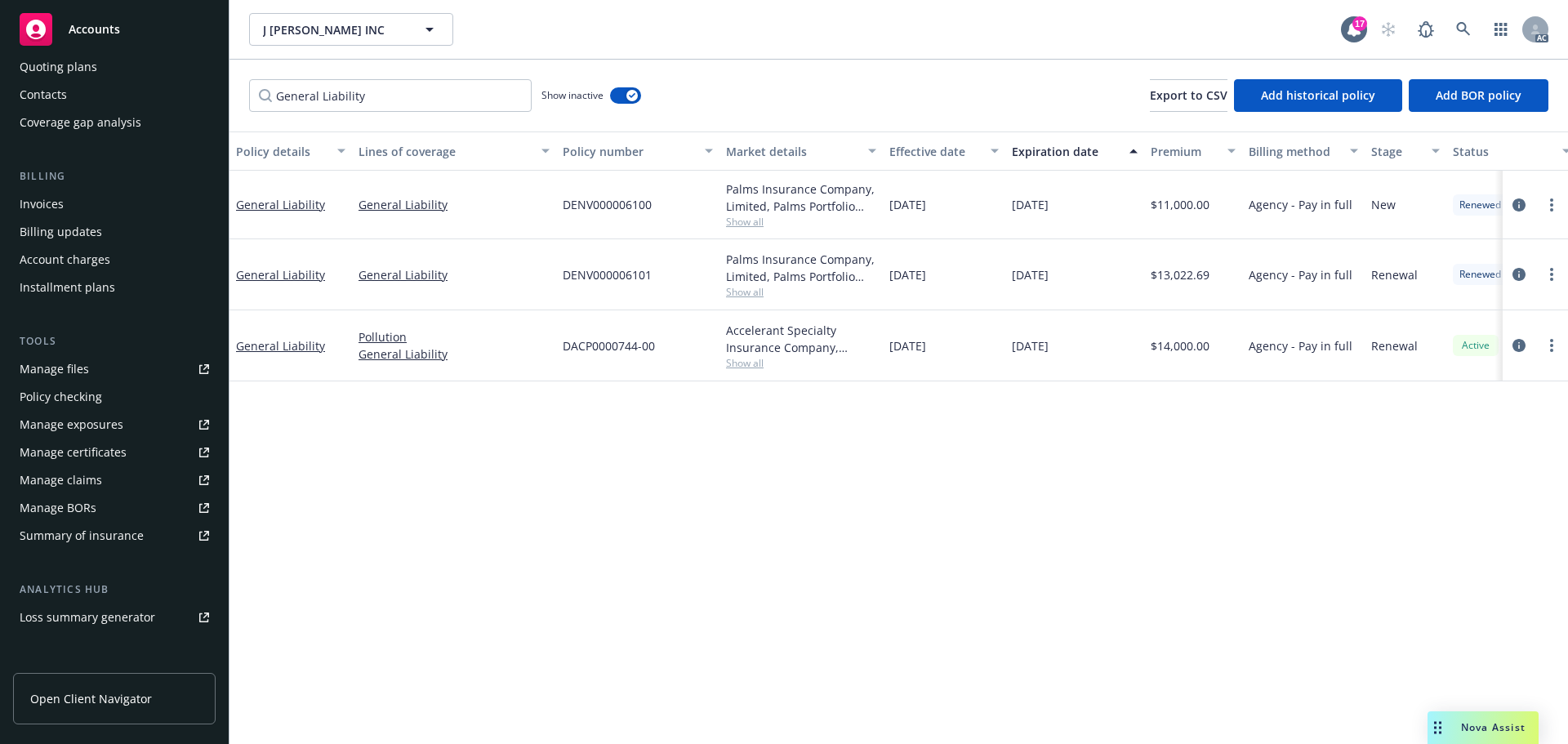
scroll to position [320, 0]
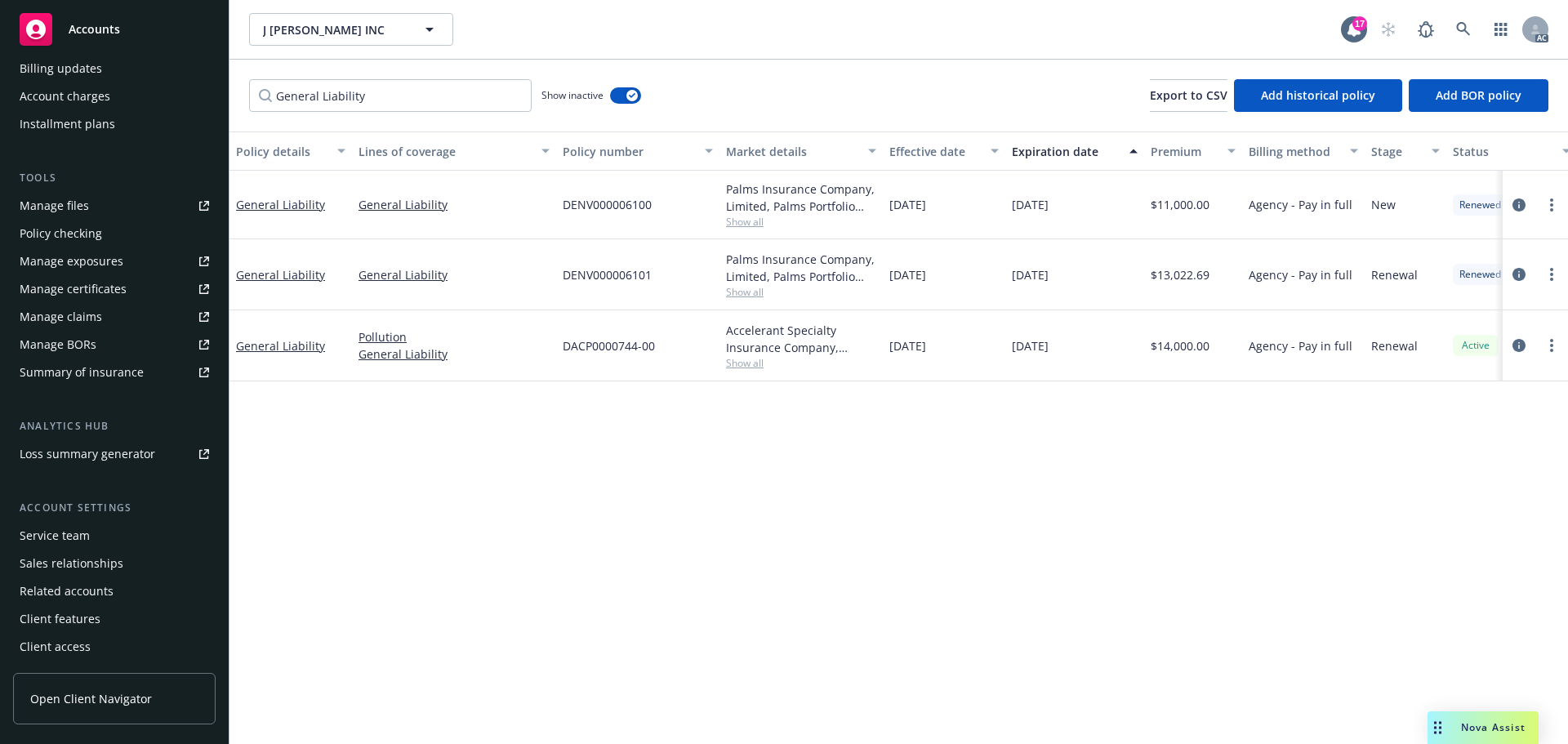
click at [113, 532] on div "Service team" at bounding box center [114, 535] width 189 height 26
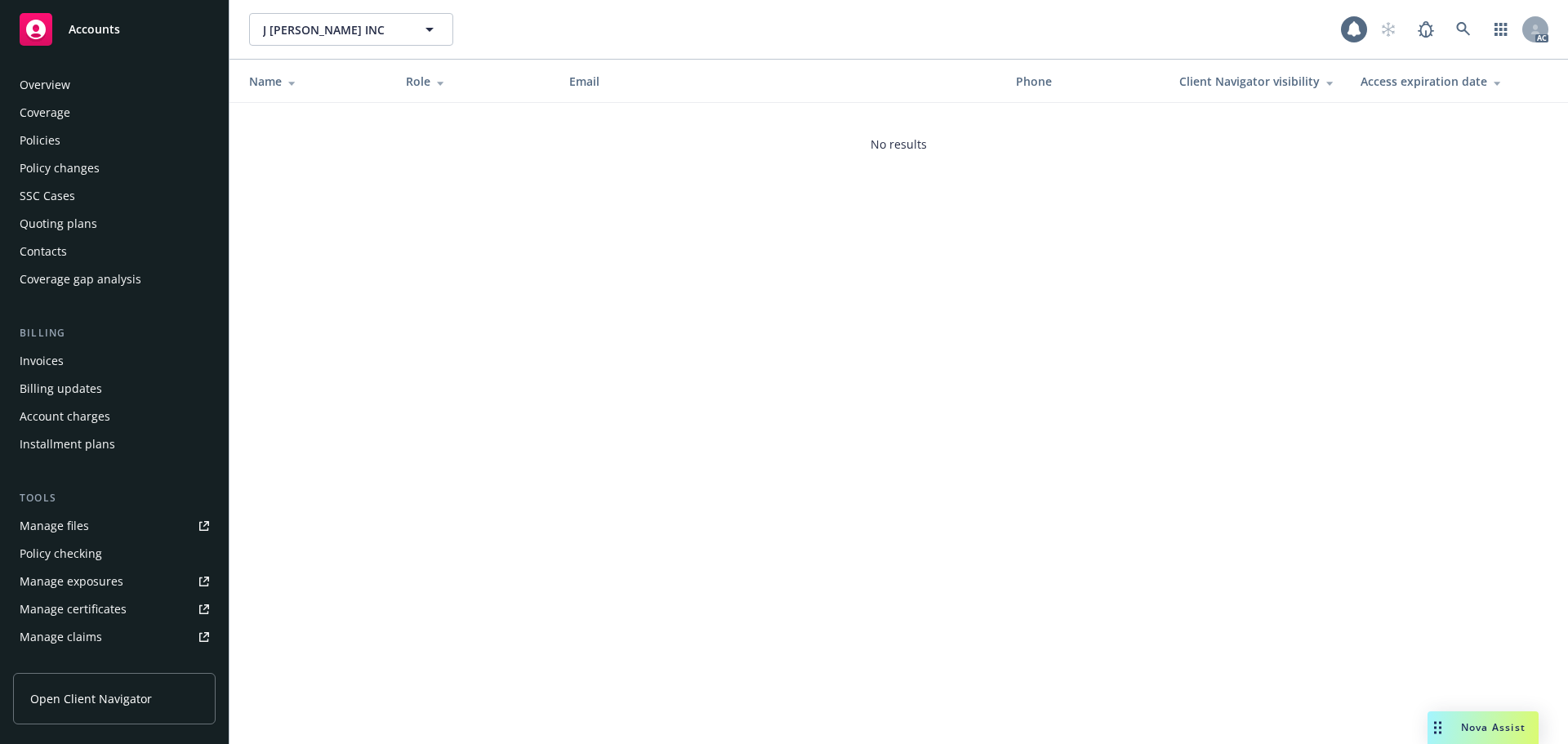
scroll to position [320, 0]
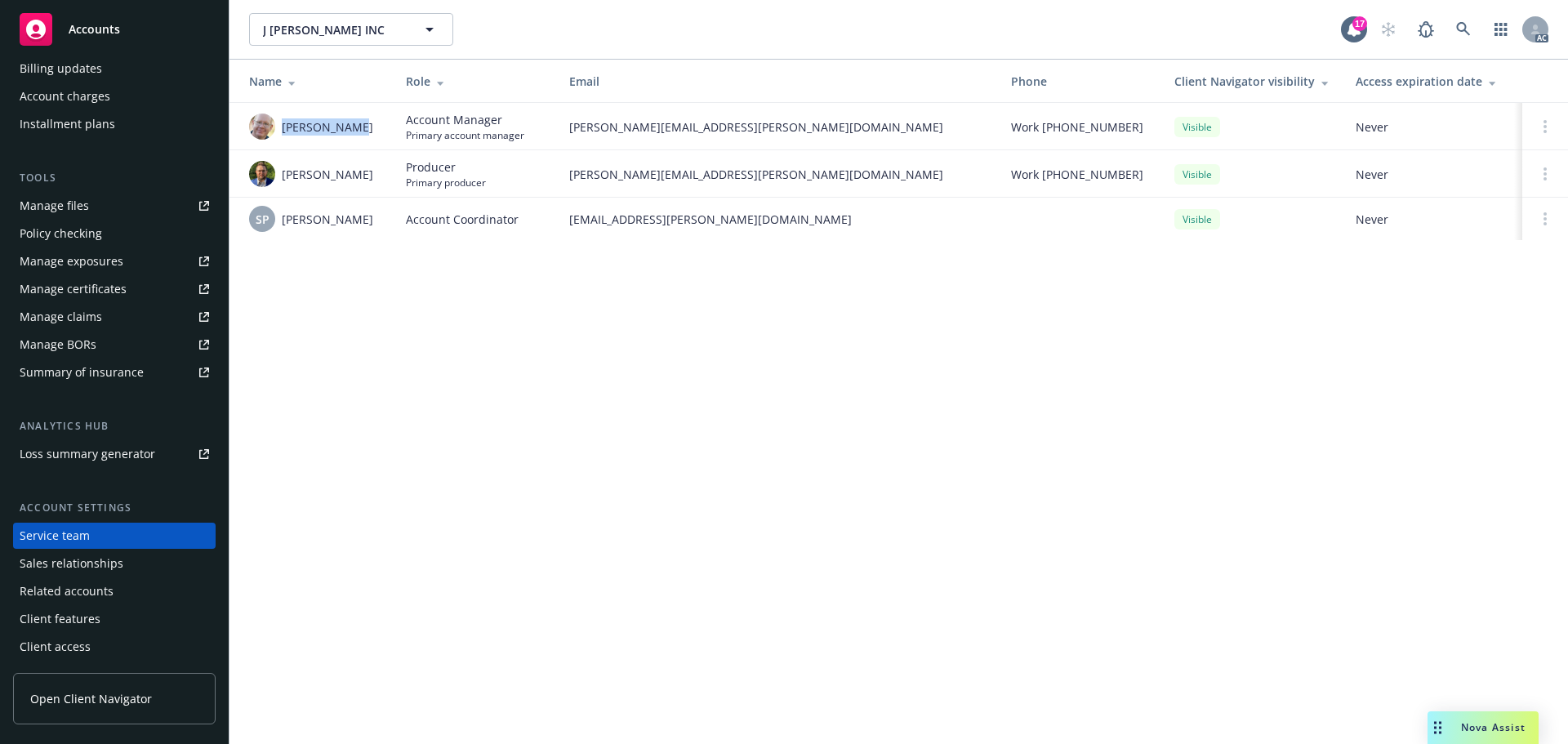
drag, startPoint x: 360, startPoint y: 124, endPoint x: 279, endPoint y: 130, distance: 81.2
click at [279, 130] on div "James Seagle" at bounding box center [314, 126] width 131 height 26
click at [569, 129] on span "james.seagle@newfront.com" at bounding box center [777, 127] width 415 height 18
drag, startPoint x: 569, startPoint y: 129, endPoint x: 767, endPoint y: 137, distance: 198.2
click at [767, 137] on td "james.seagle@newfront.com" at bounding box center [776, 126] width 442 height 48
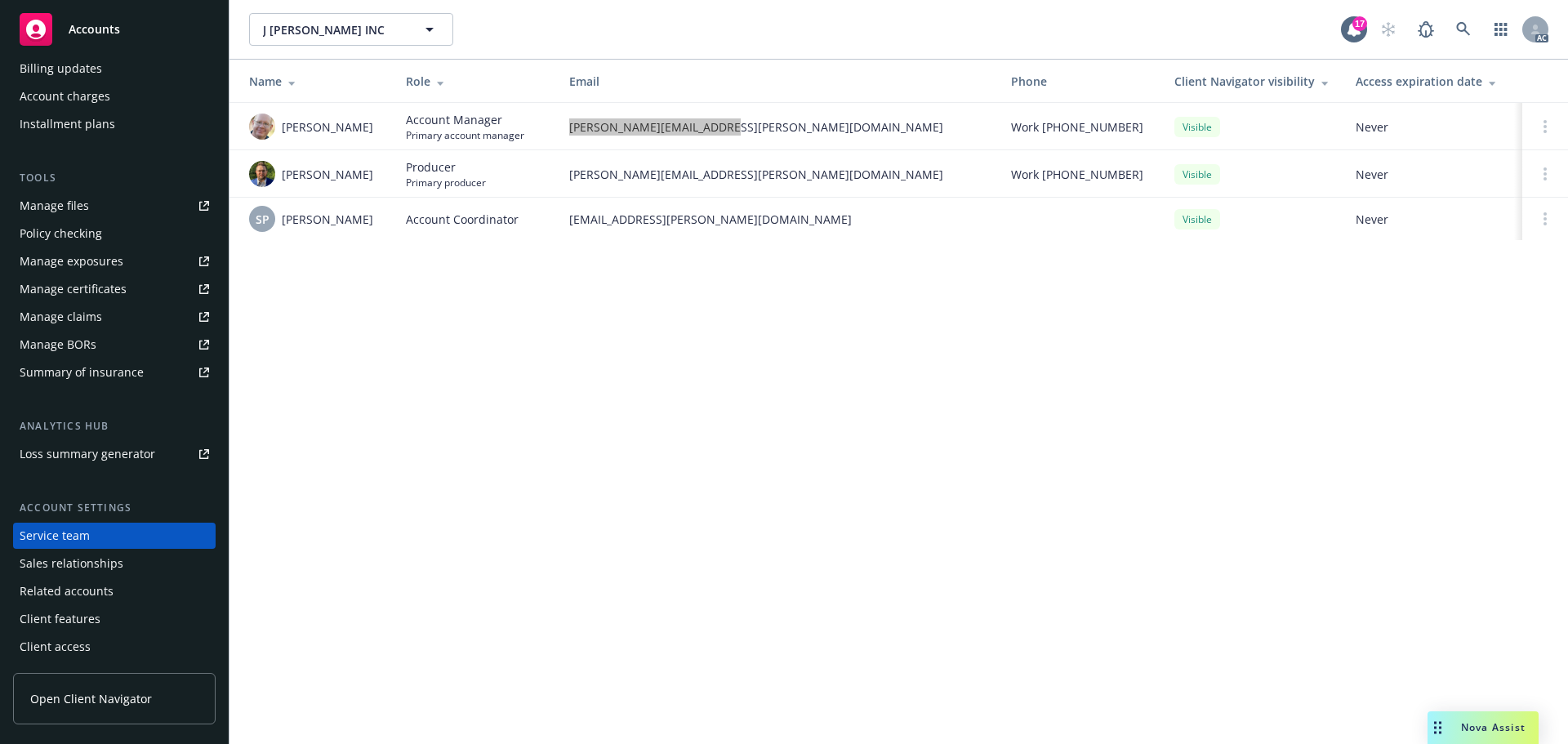
scroll to position [0, 0]
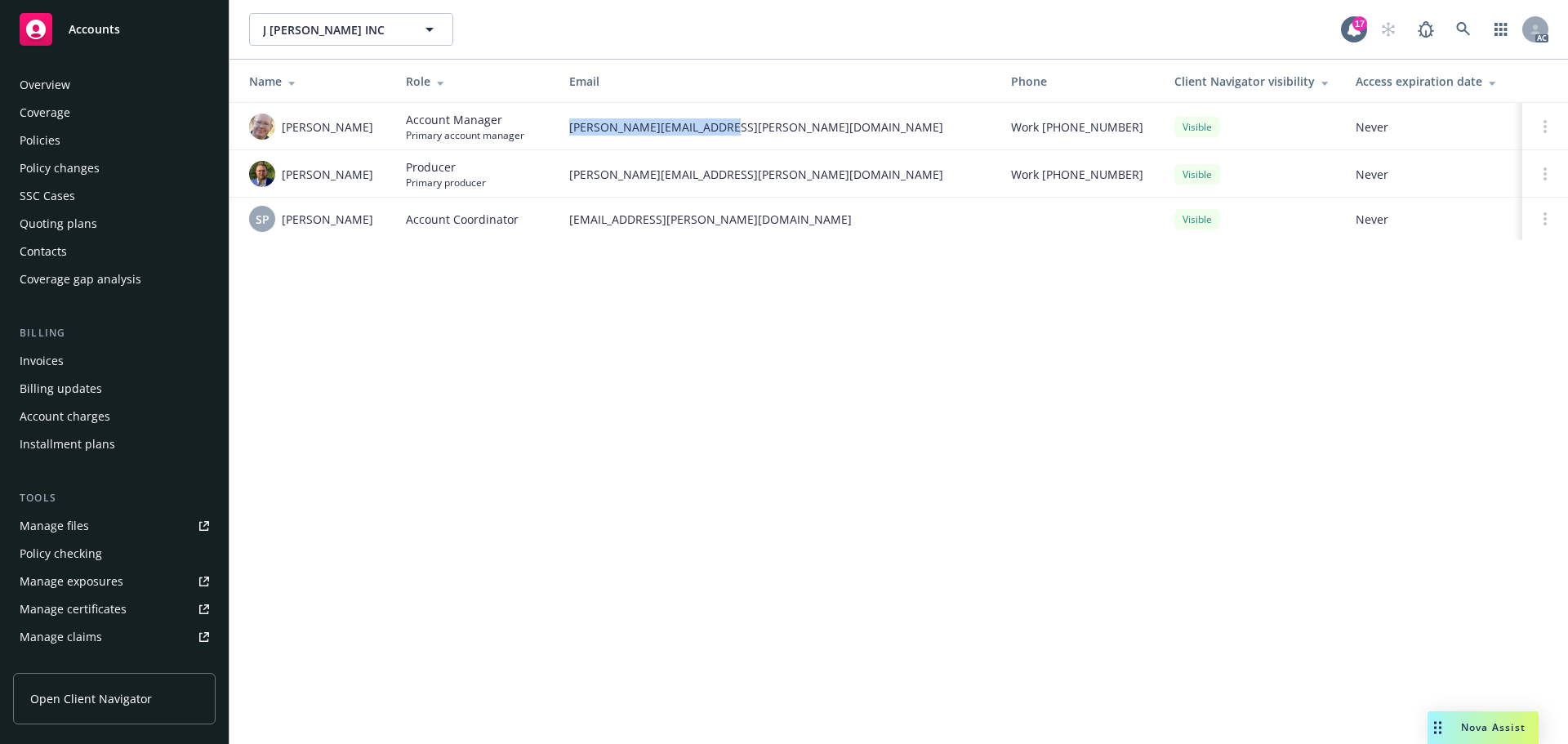
click at [102, 146] on div "Policies" at bounding box center [114, 140] width 189 height 26
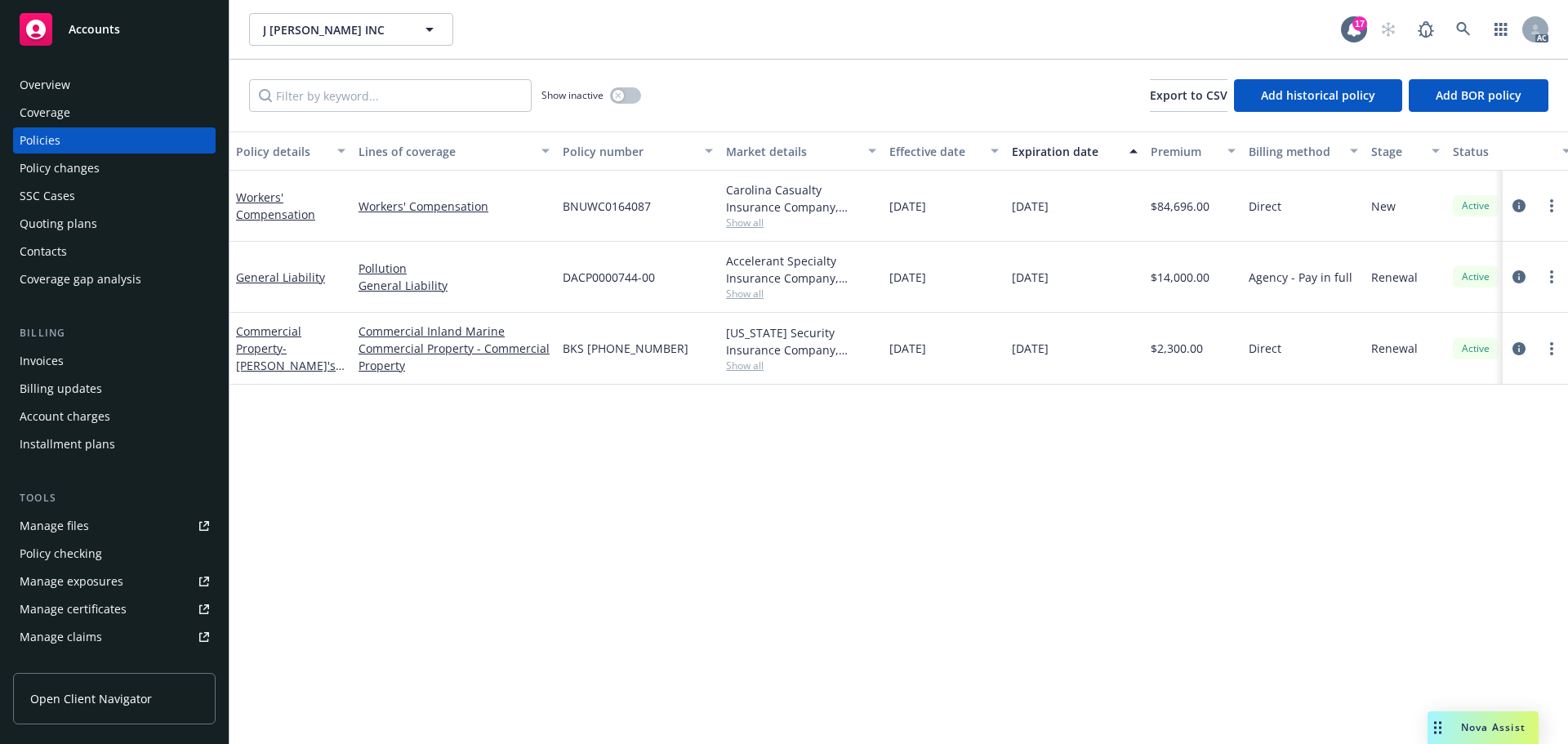
drag, startPoint x: 1021, startPoint y: 282, endPoint x: 997, endPoint y: 282, distance: 24.0
click at [997, 282] on div "General Liability Pollution General Liability DACP0000744-00 Accelerant Special…" at bounding box center [1017, 277] width 1576 height 71
click at [118, 83] on div "Overview" at bounding box center [114, 85] width 189 height 26
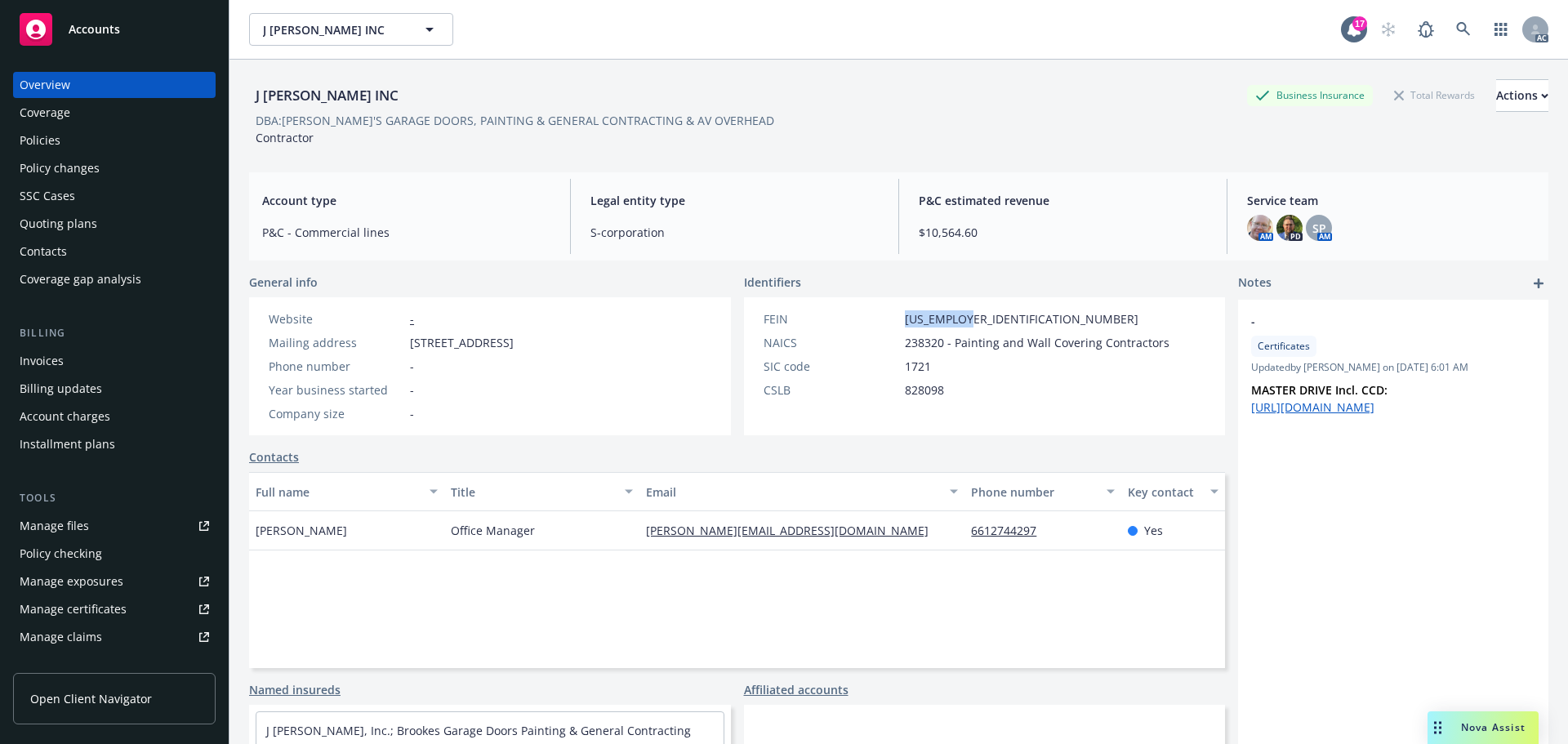
drag, startPoint x: 981, startPoint y: 321, endPoint x: 866, endPoint y: 321, distance: 115.0
click at [866, 321] on div "FEIN 80-0294834" at bounding box center [966, 319] width 419 height 18
click at [66, 523] on div "Manage files" at bounding box center [54, 526] width 69 height 26
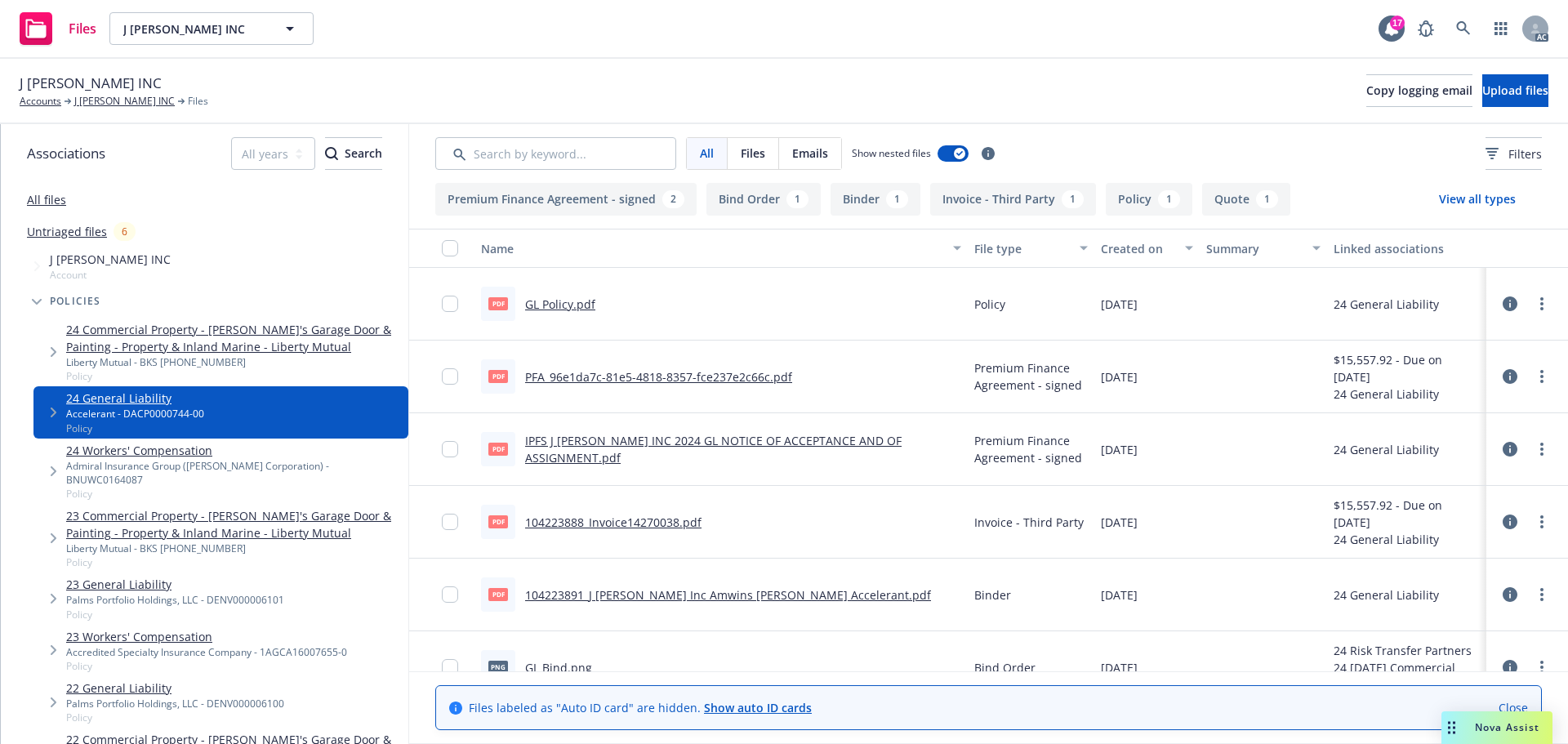
click at [237, 344] on link "24 Commercial Property - [PERSON_NAME]'s Garage Door & Painting - Property & In…" at bounding box center [234, 337] width 335 height 34
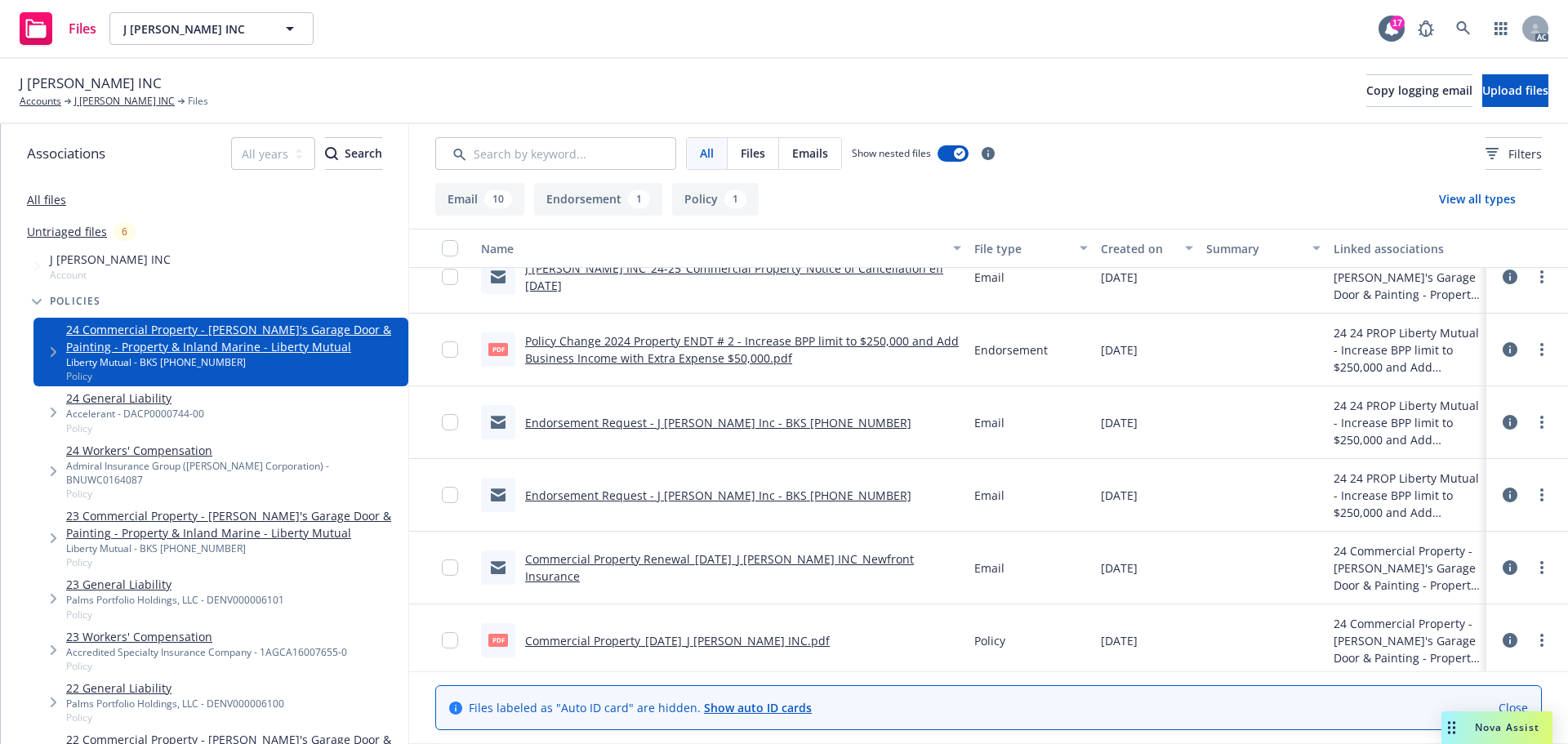
scroll to position [464, 0]
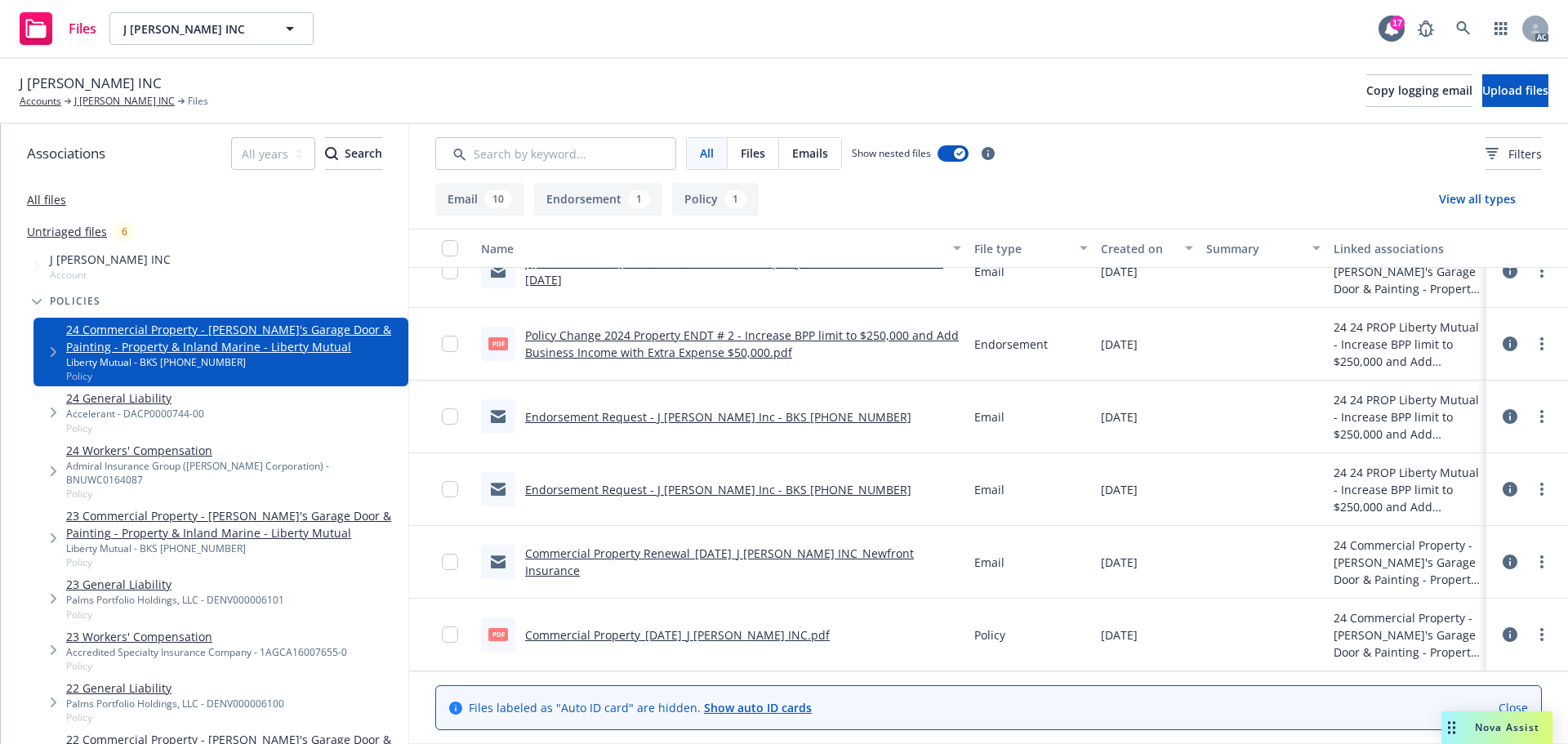
click at [61, 203] on link "All files" at bounding box center [47, 200] width 39 height 16
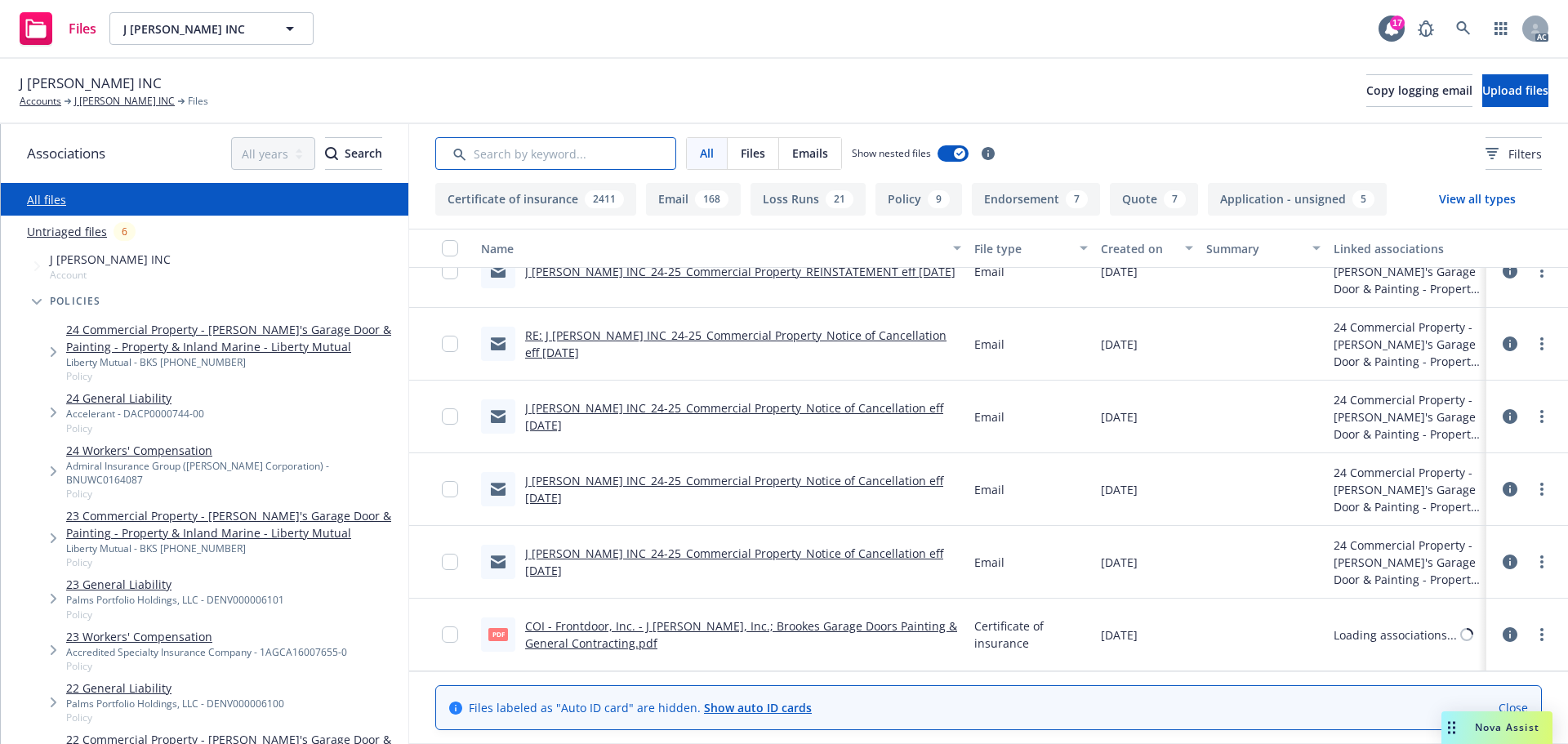
click at [550, 163] on input "Search by keyword..." at bounding box center [555, 153] width 241 height 32
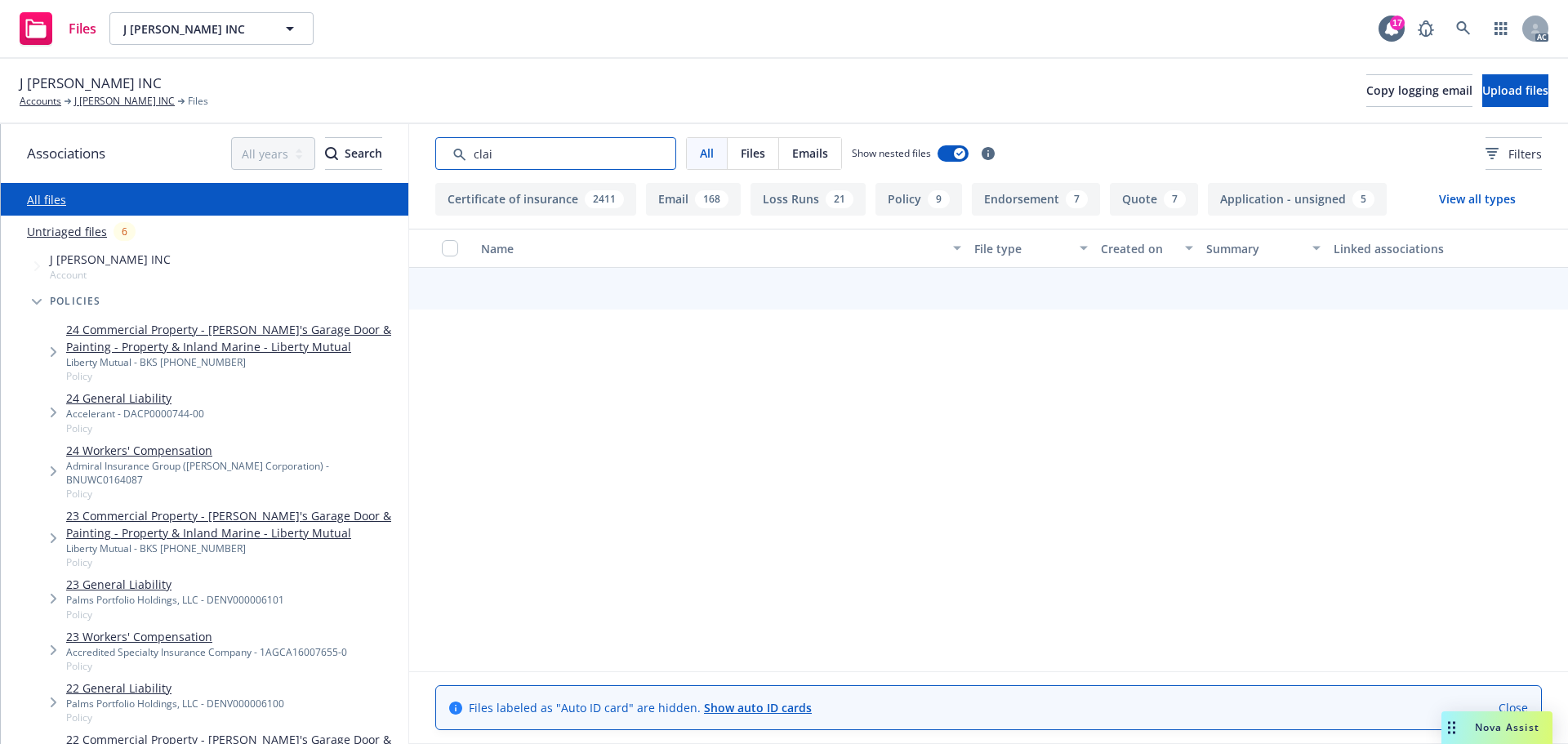
type input "claim"
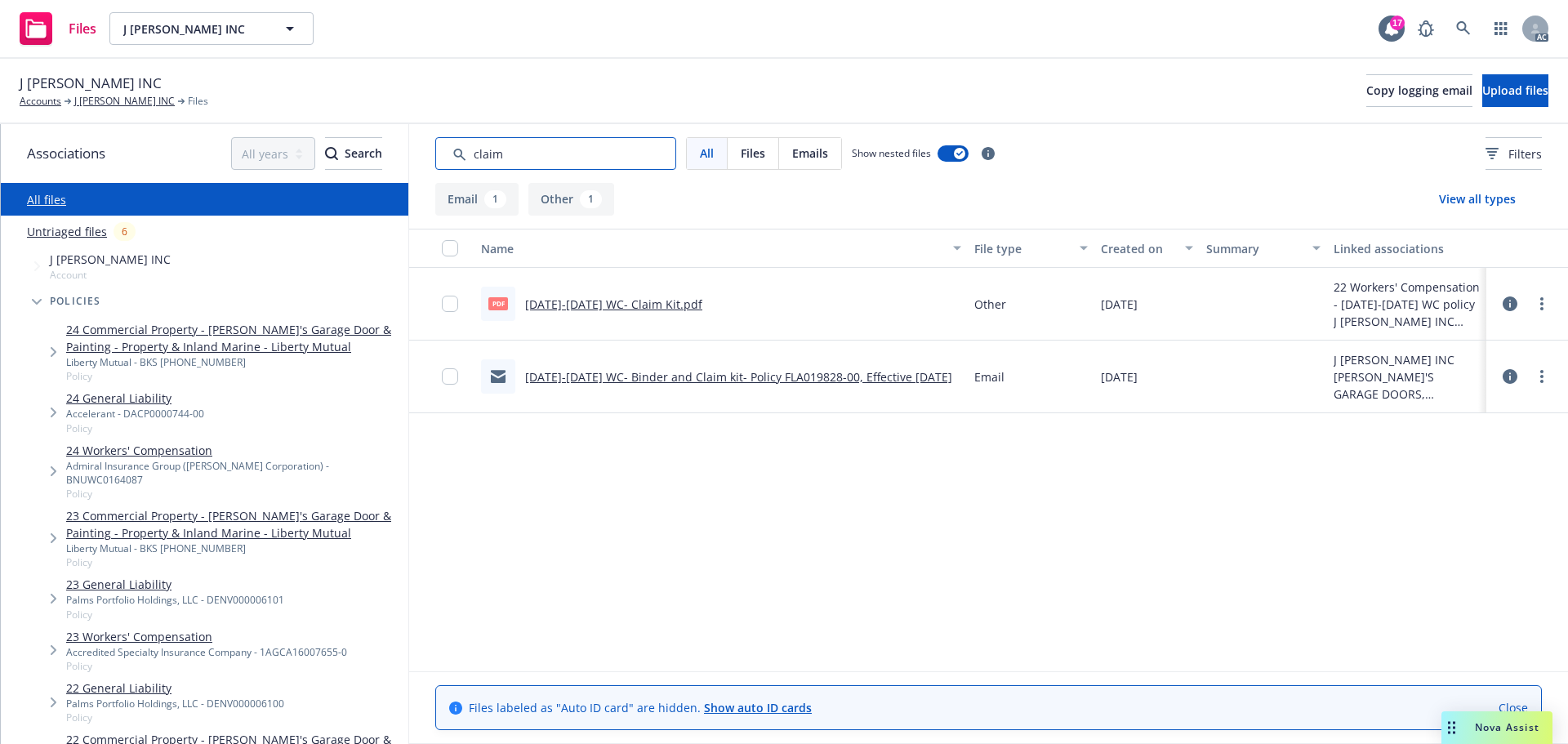
drag, startPoint x: 583, startPoint y: 153, endPoint x: 435, endPoint y: 155, distance: 148.0
click at [435, 155] on input "Search by keyword..." at bounding box center [555, 153] width 241 height 32
